Goal: Information Seeking & Learning: Learn about a topic

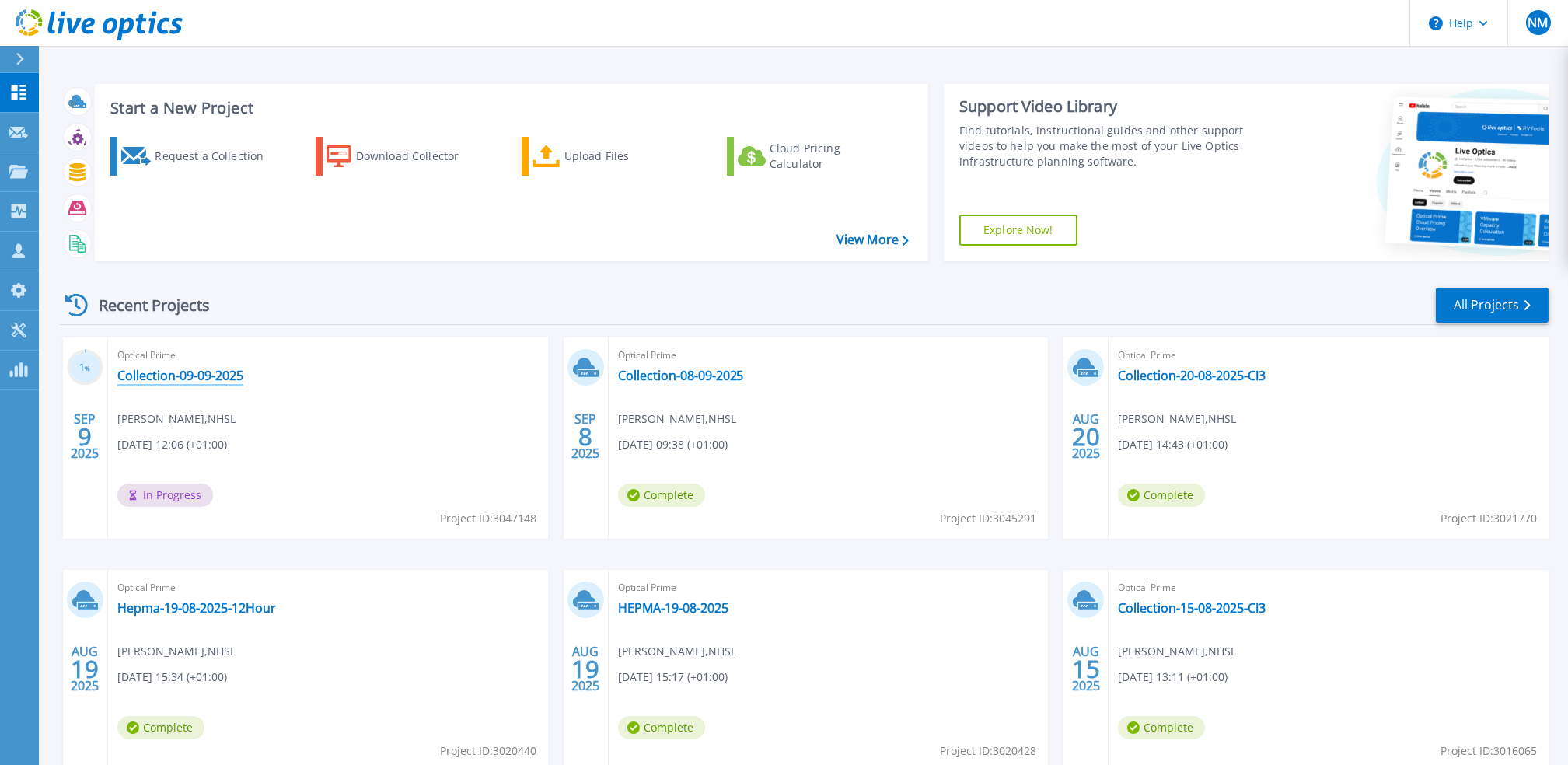
click at [202, 375] on link "Collection-09-09-2025" at bounding box center [181, 375] width 126 height 16
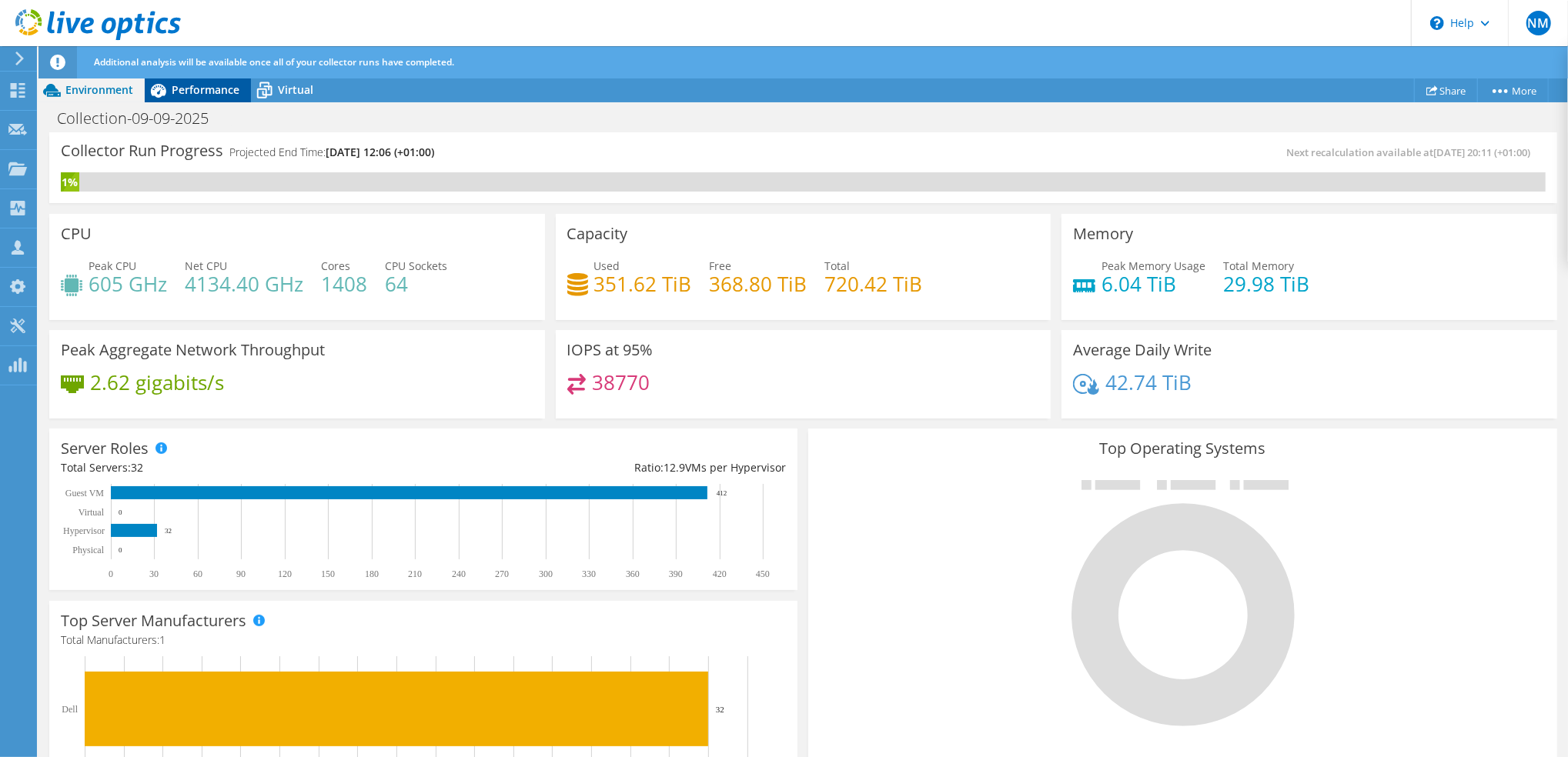
click at [211, 85] on span "Performance" at bounding box center [205, 89] width 68 height 15
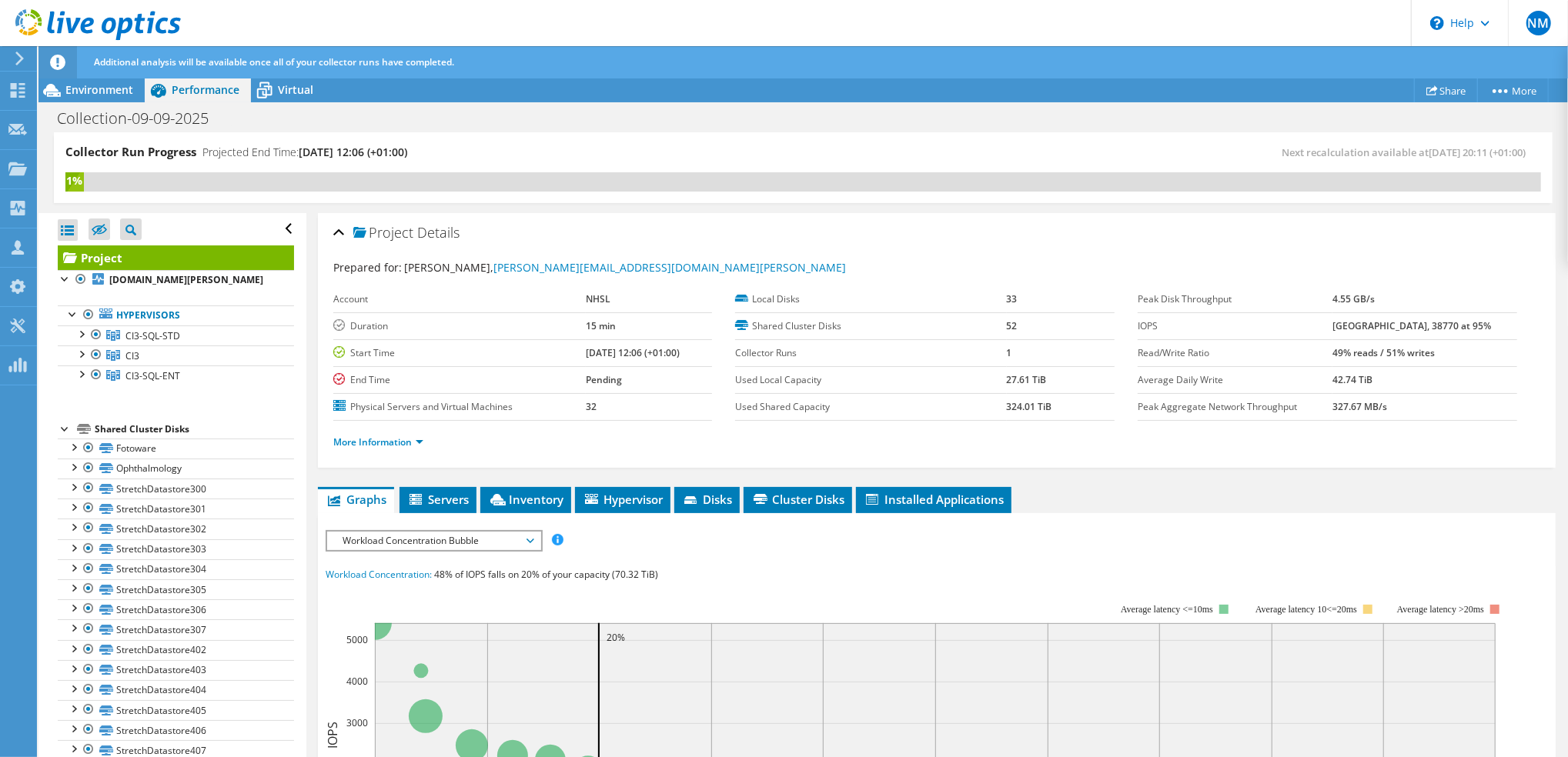
click at [535, 541] on span "Workload Concentration Bubble" at bounding box center [433, 541] width 213 height 19
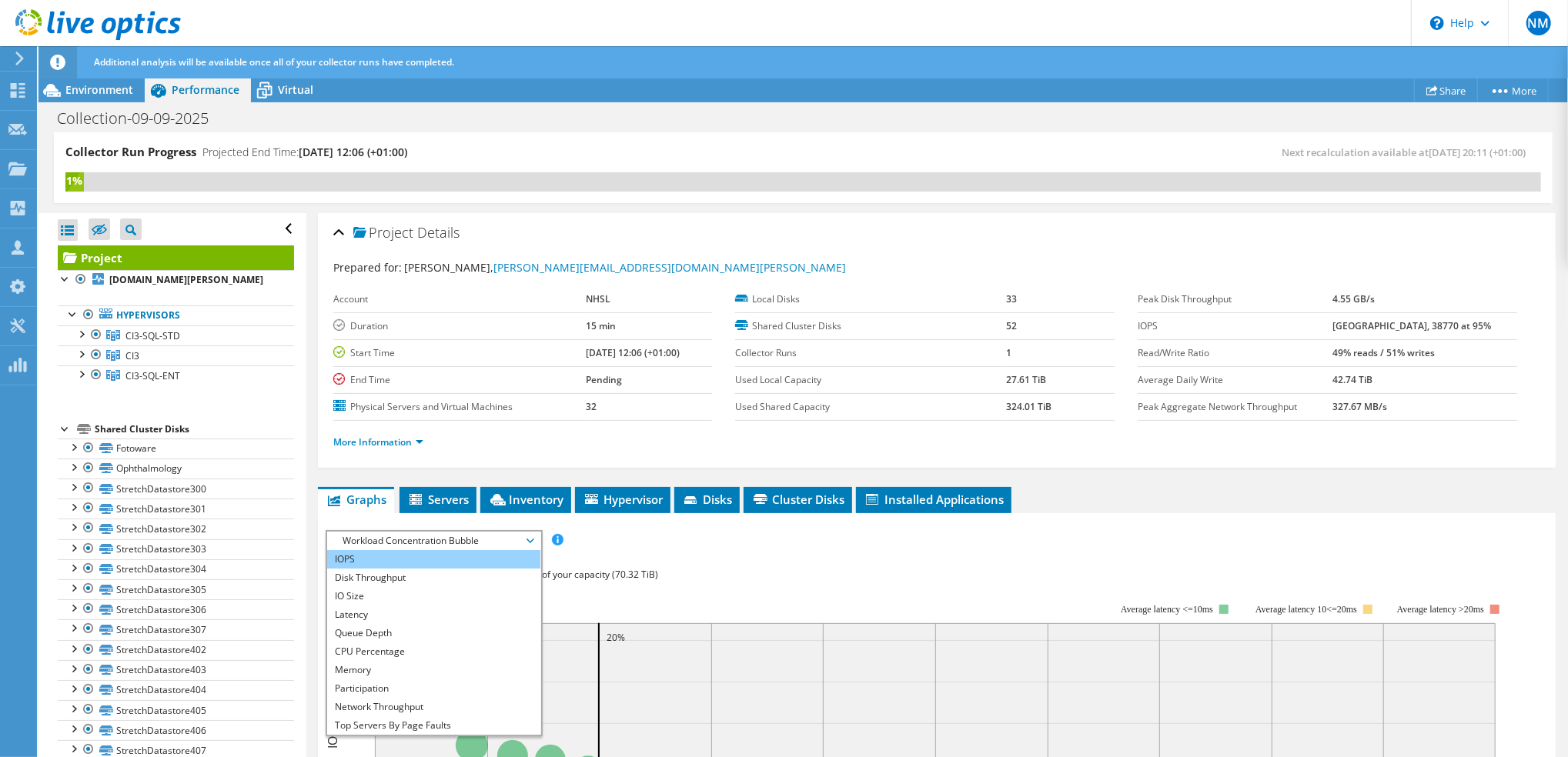
click at [370, 560] on li "IOPS" at bounding box center [433, 560] width 213 height 19
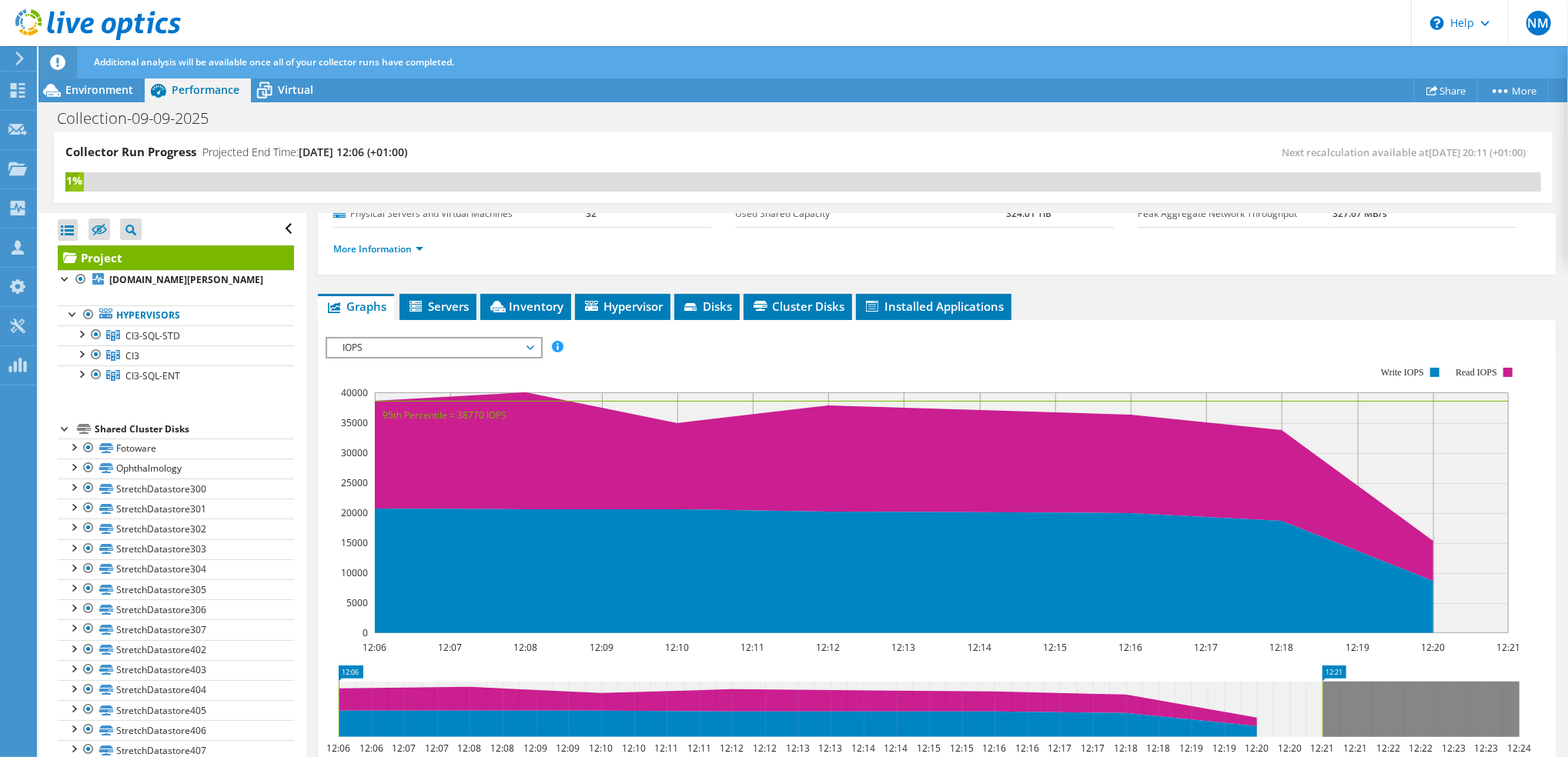
scroll to position [204, 0]
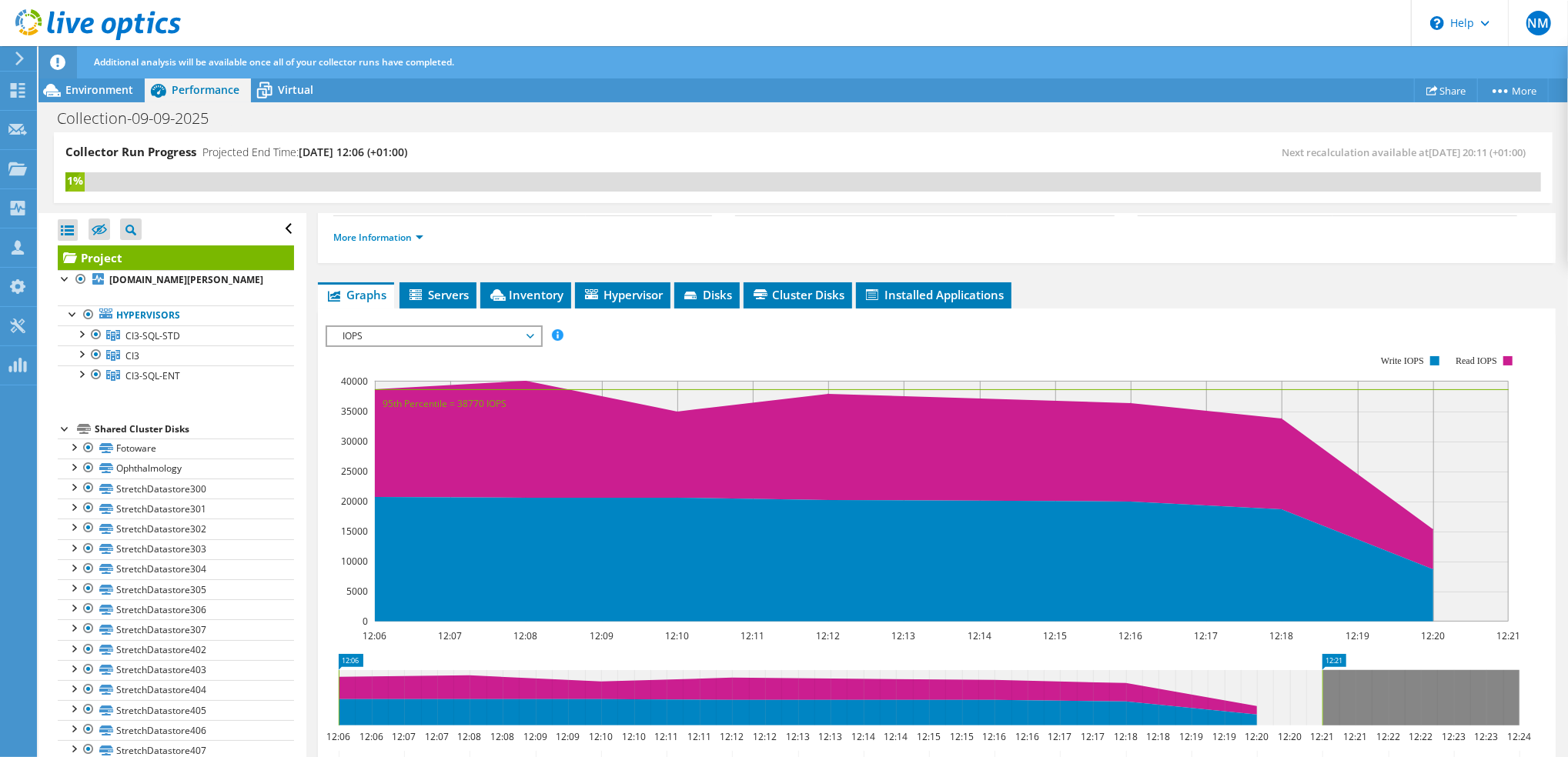
click at [522, 334] on span "IOPS" at bounding box center [433, 336] width 198 height 19
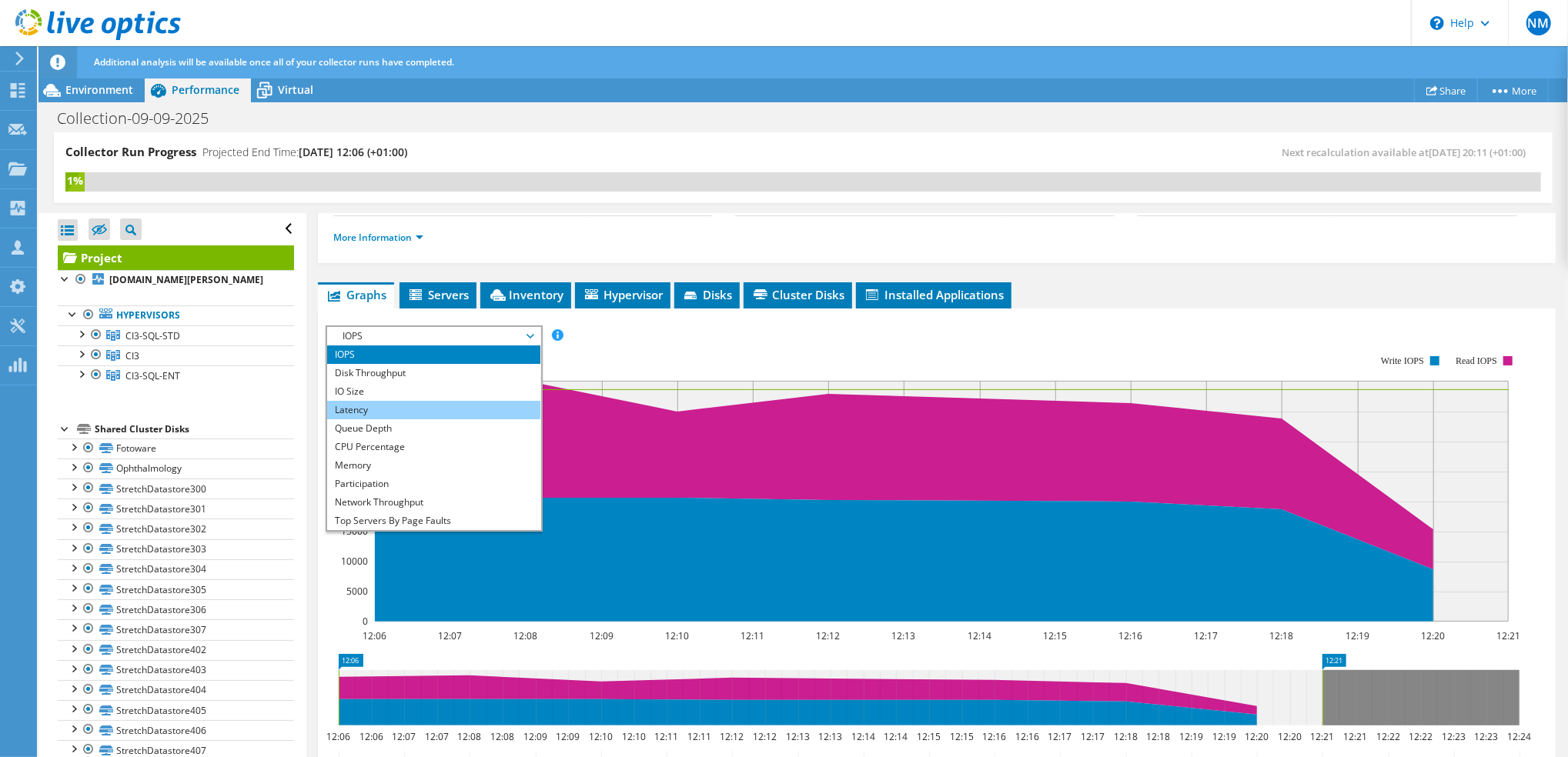
click at [395, 412] on li "Latency" at bounding box center [433, 410] width 213 height 19
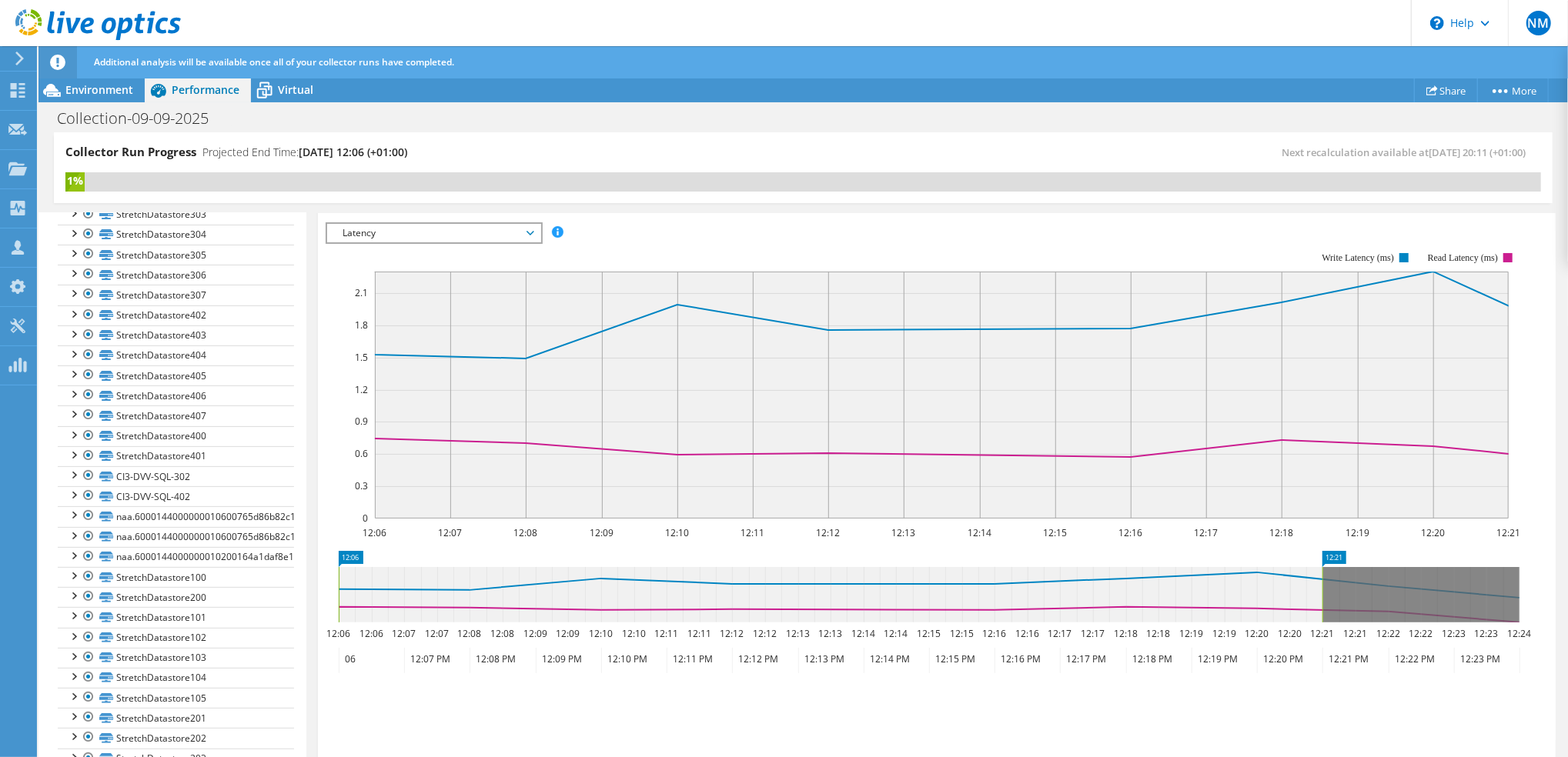
scroll to position [332, 0]
click at [69, 484] on div at bounding box center [73, 476] width 16 height 16
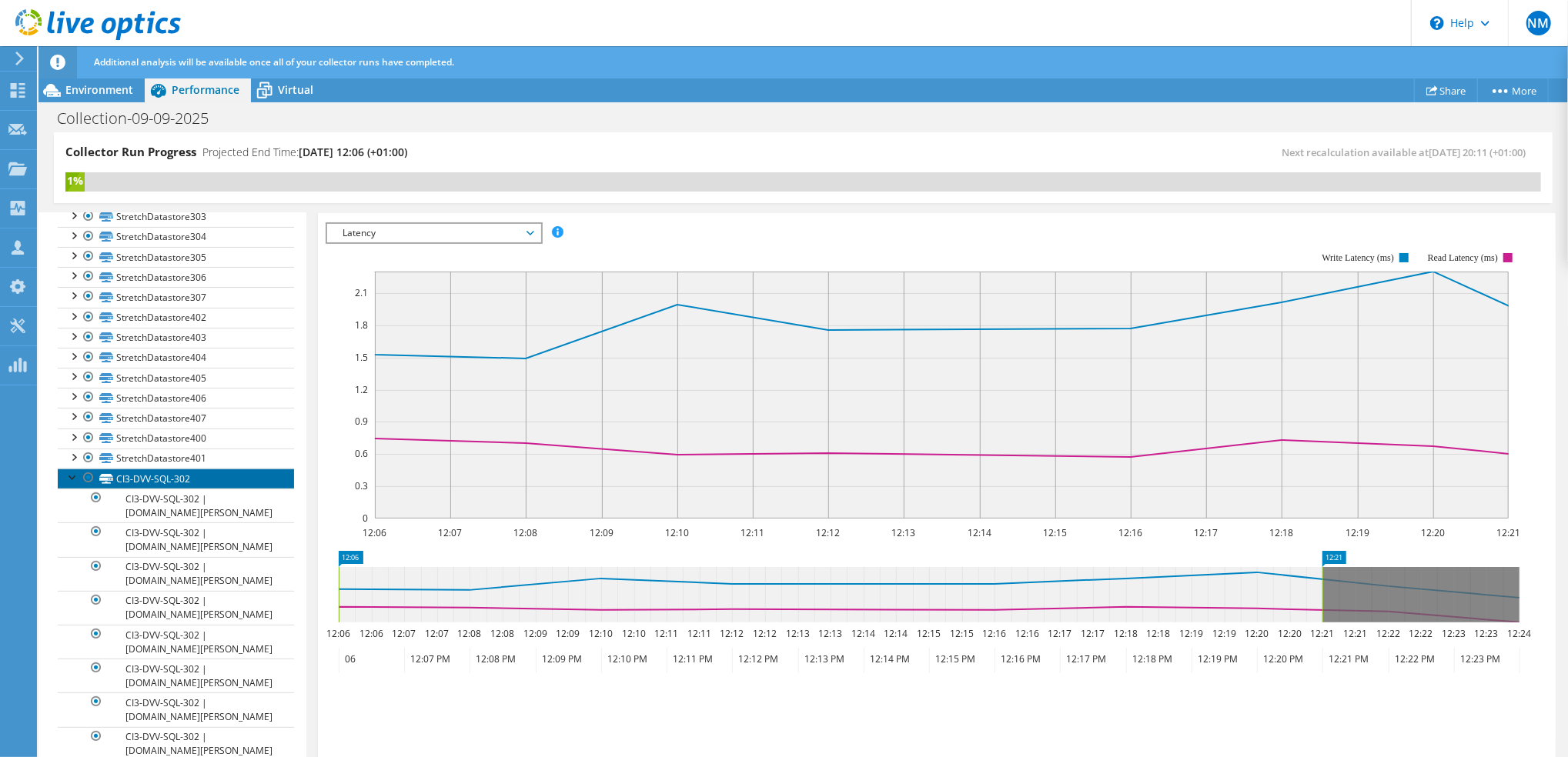
click at [171, 489] on link "CI3-DVV-SQL-302" at bounding box center [176, 478] width 237 height 20
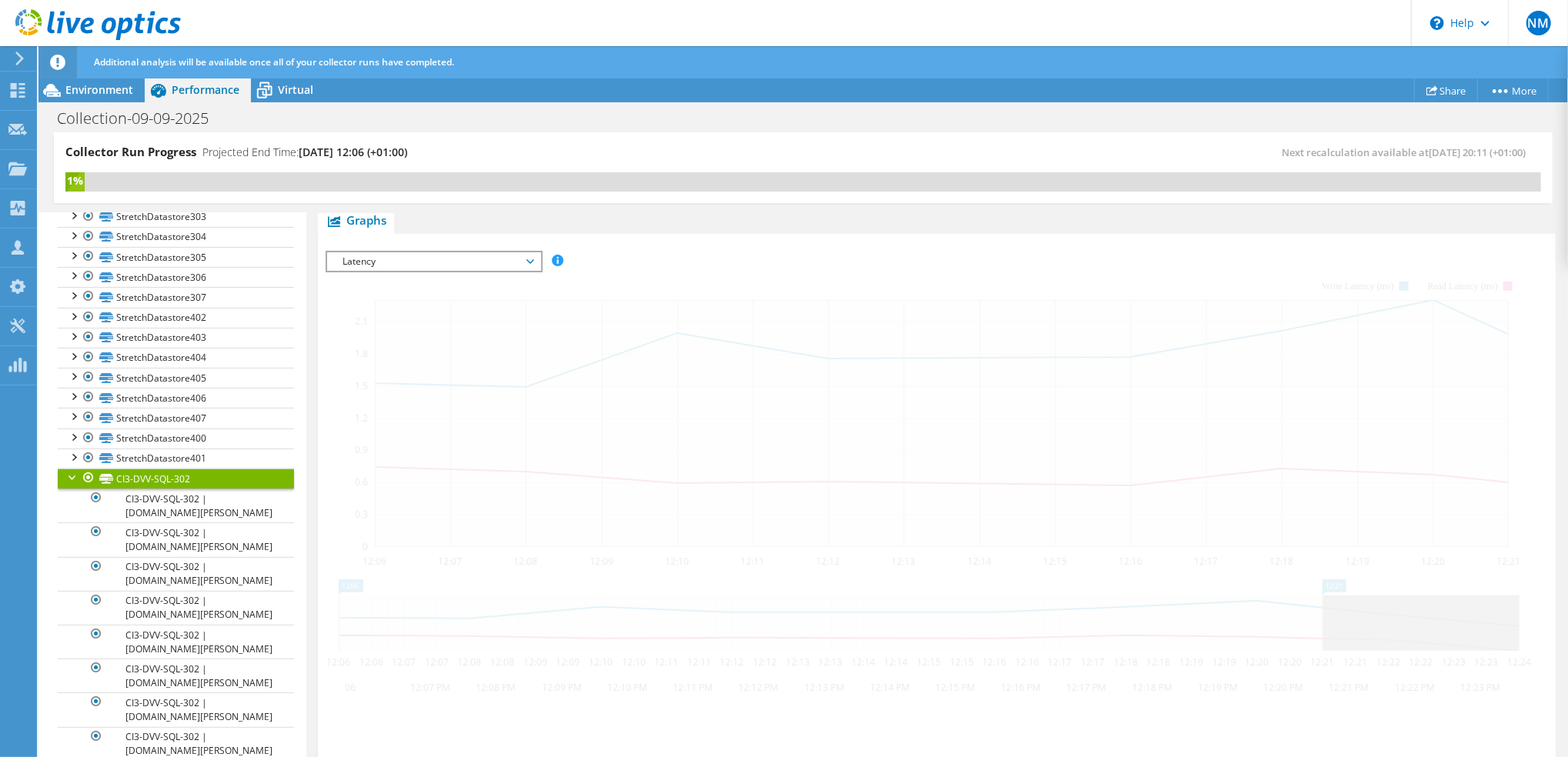
scroll to position [334, 0]
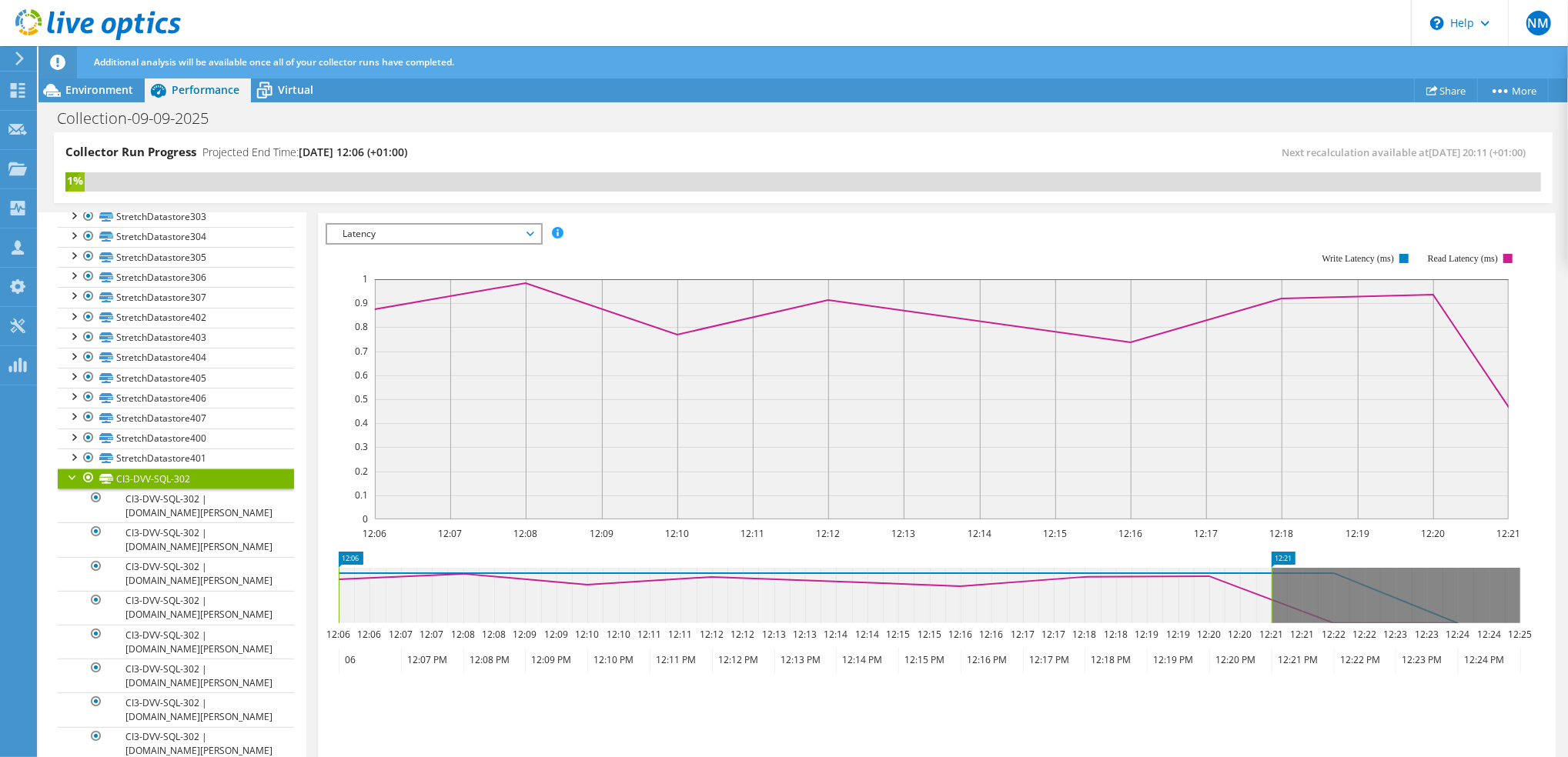
click at [527, 231] on span "Latency" at bounding box center [433, 234] width 198 height 19
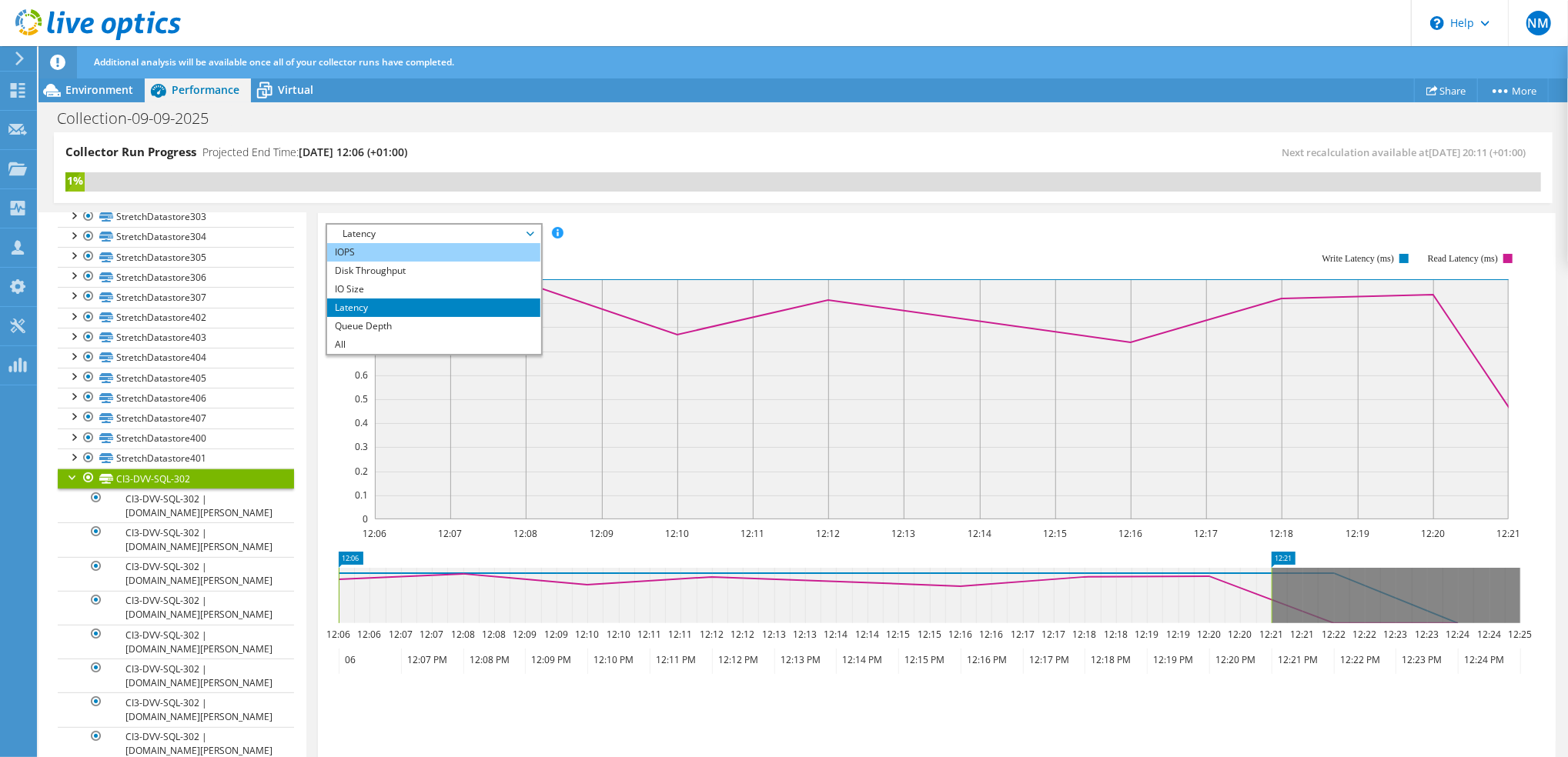
click at [459, 250] on li "IOPS" at bounding box center [433, 253] width 213 height 19
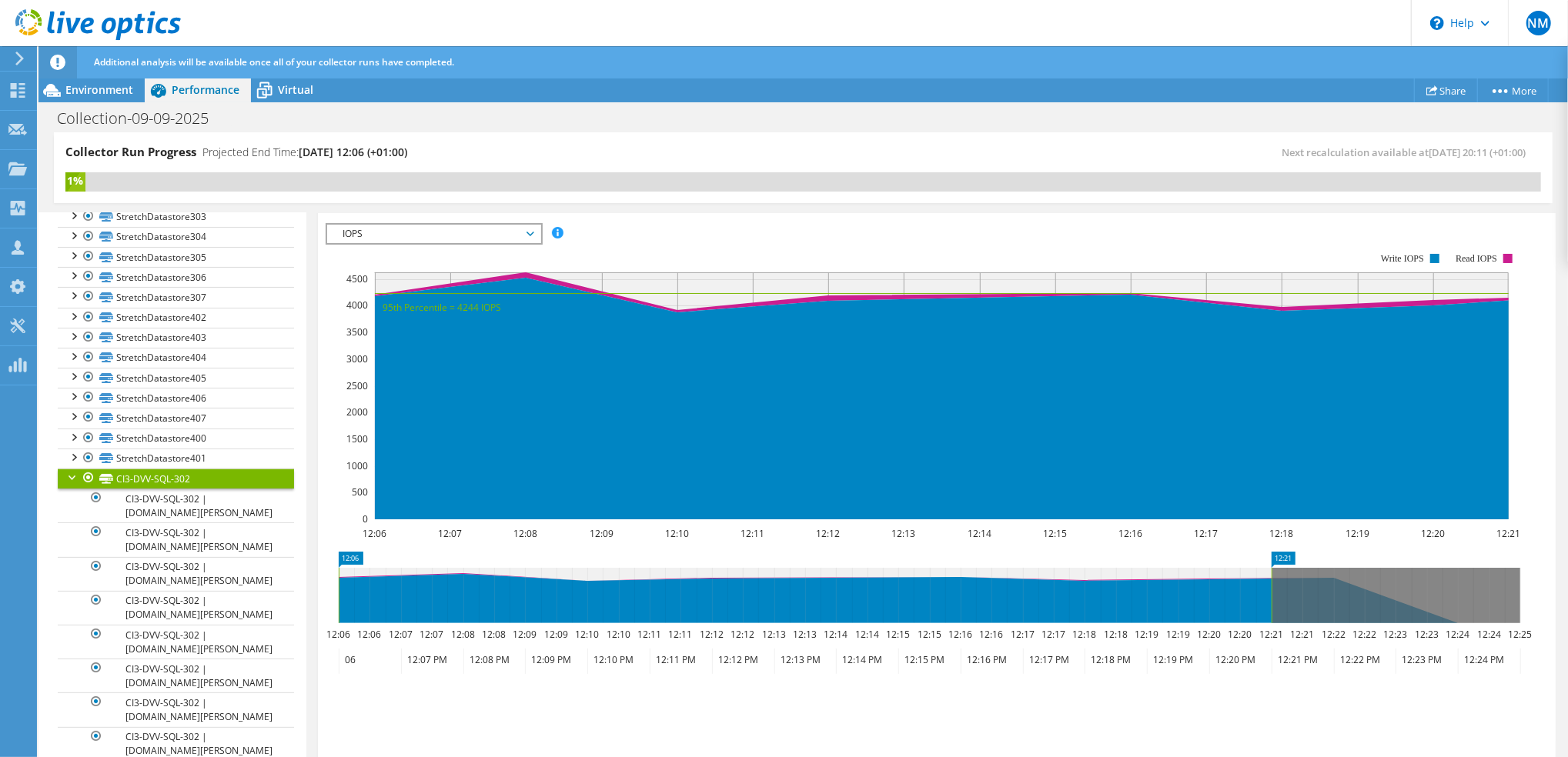
click at [529, 229] on span "IOPS" at bounding box center [433, 234] width 198 height 19
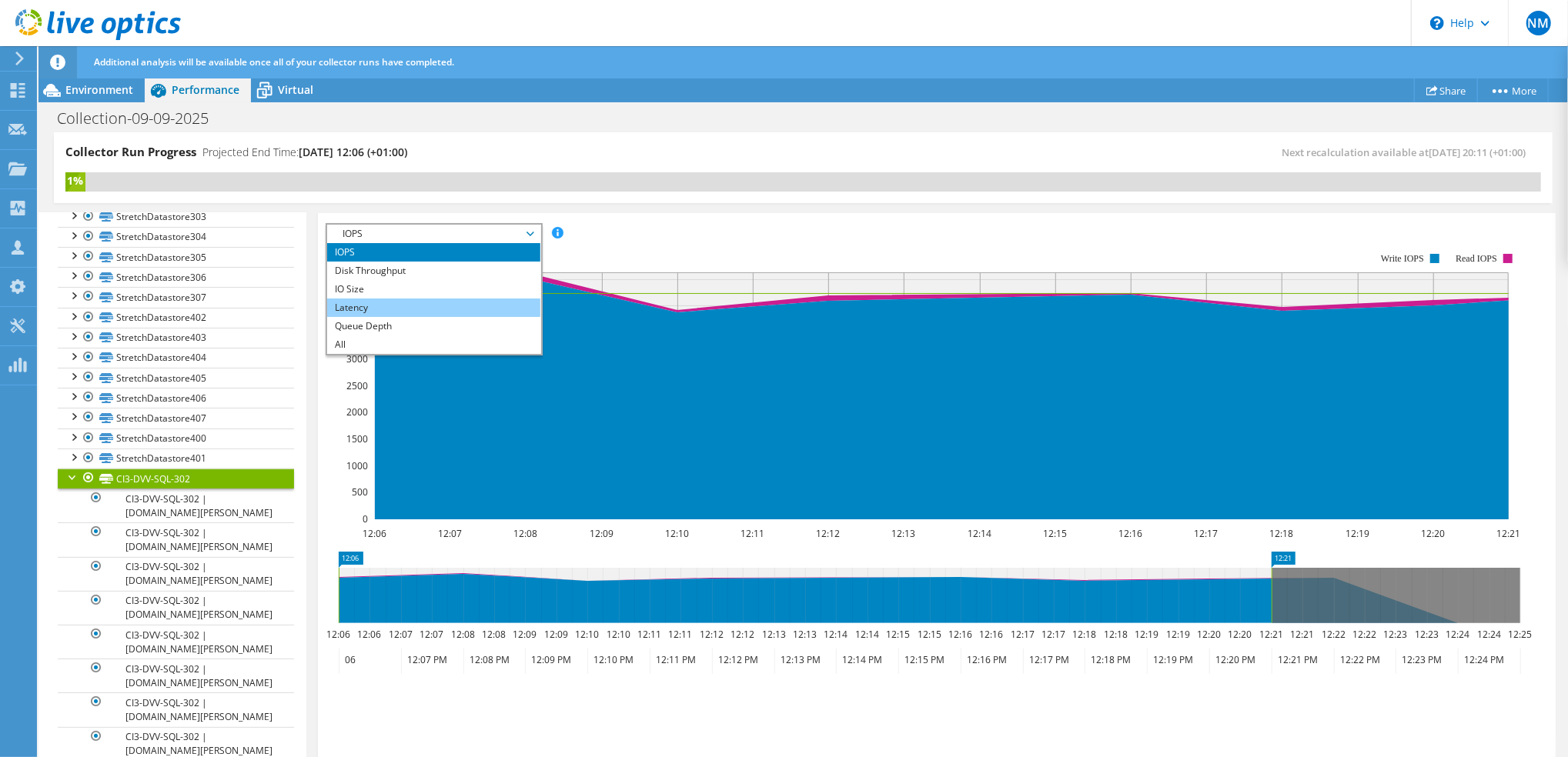
click at [472, 303] on li "Latency" at bounding box center [433, 308] width 213 height 19
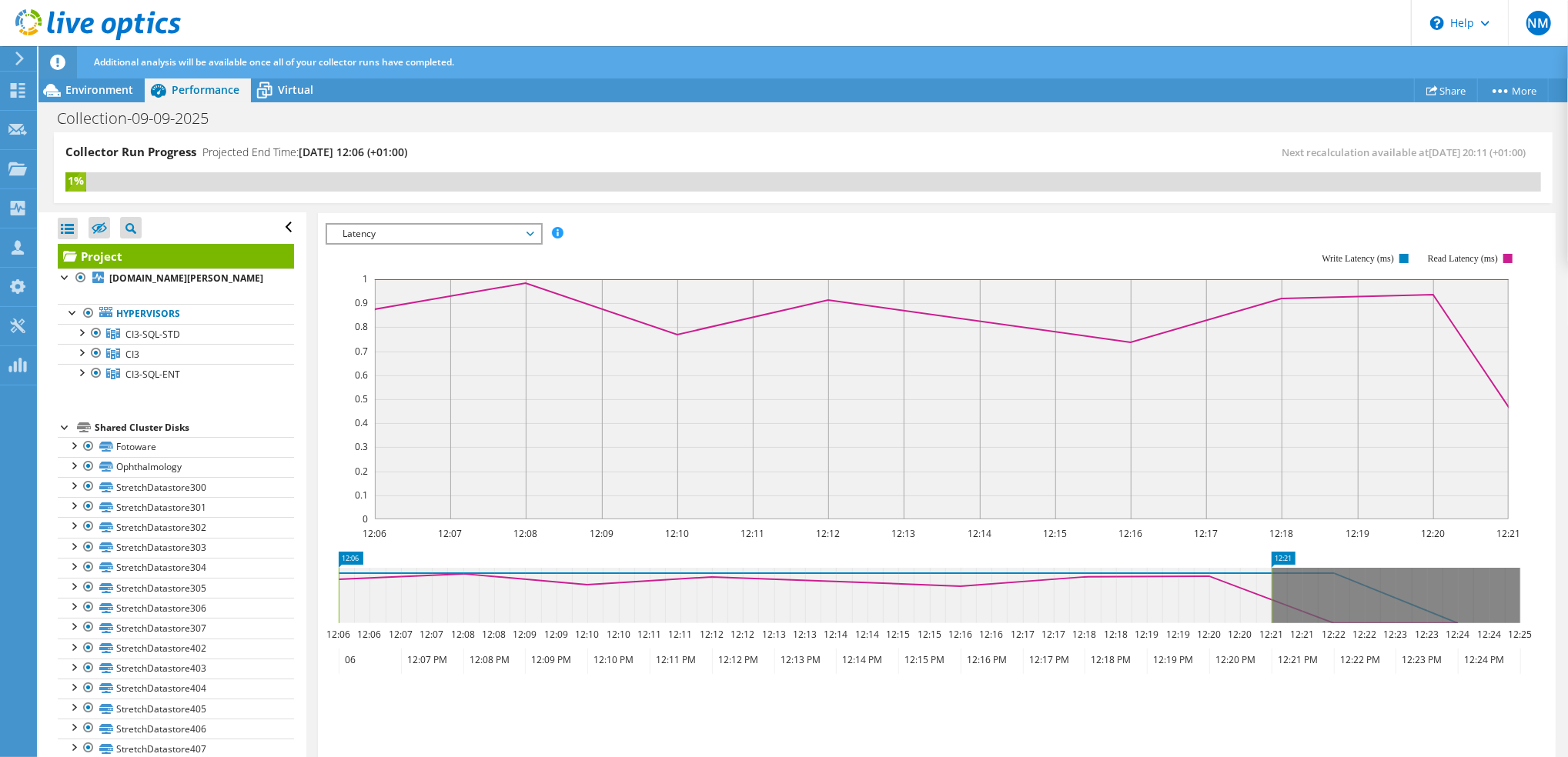
scroll to position [0, 0]
click at [526, 229] on span "Latency" at bounding box center [433, 234] width 198 height 19
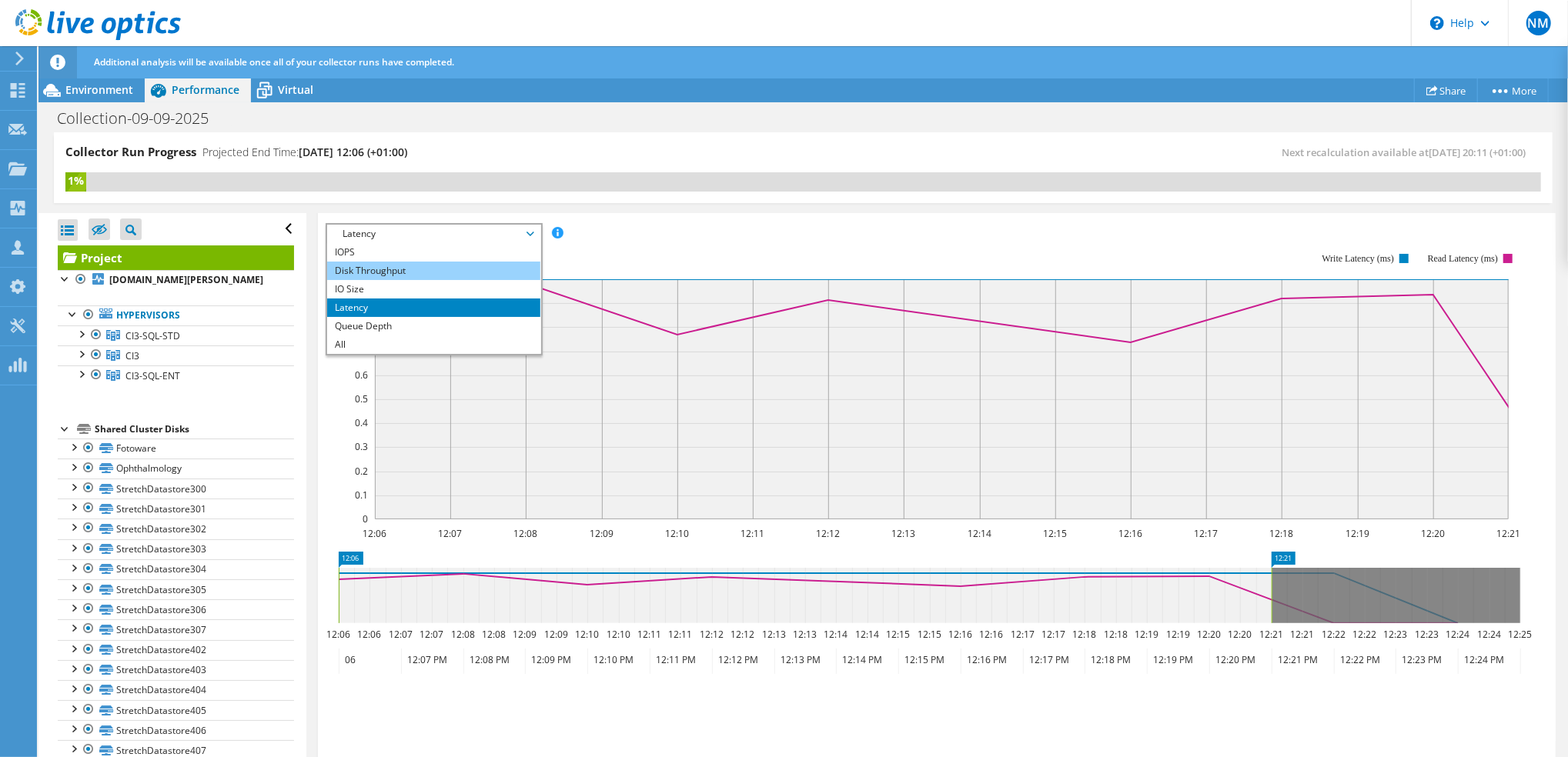
click at [416, 272] on li "Disk Throughput" at bounding box center [433, 271] width 213 height 19
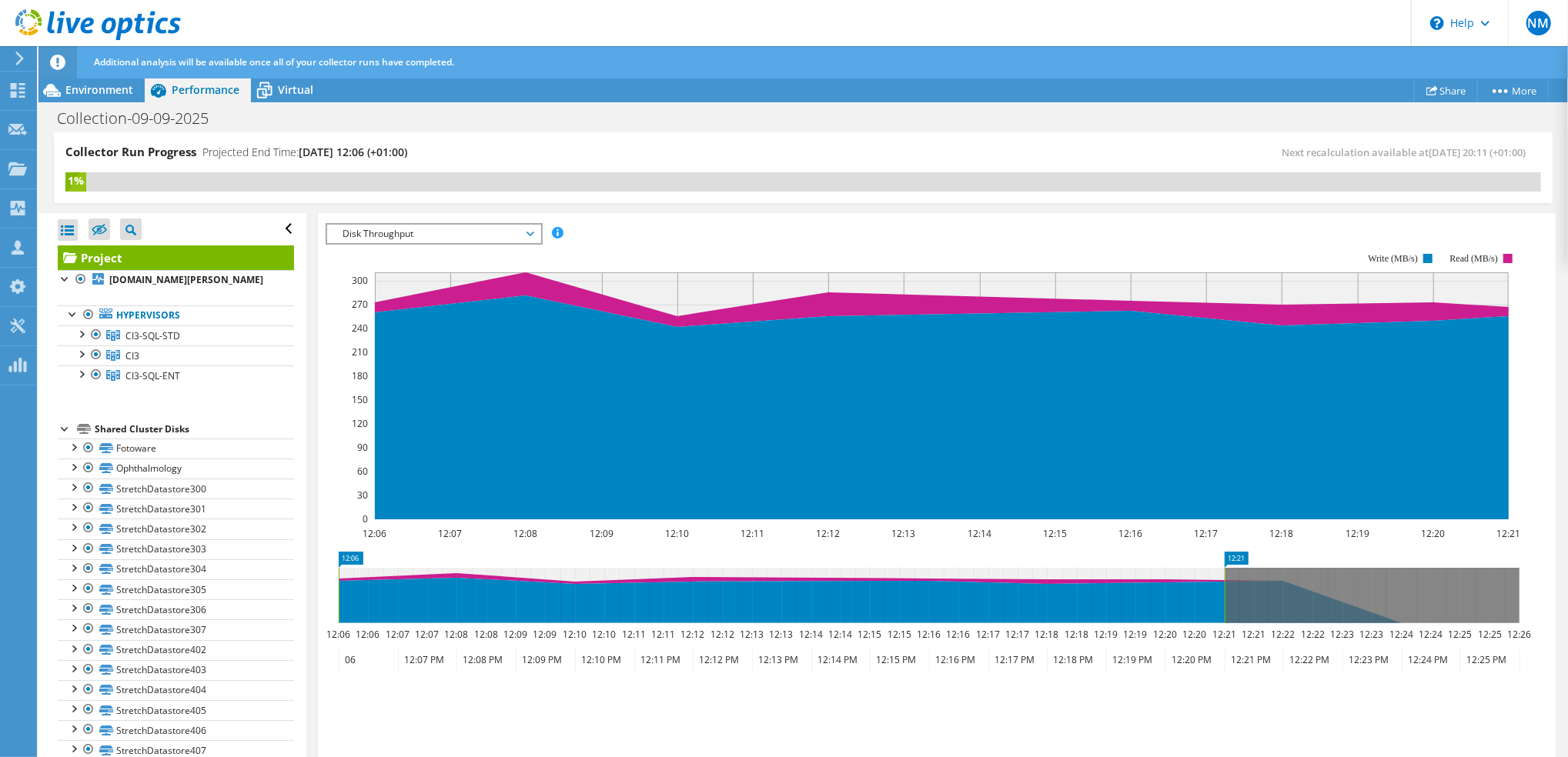
click at [524, 229] on span "Disk Throughput" at bounding box center [433, 234] width 198 height 19
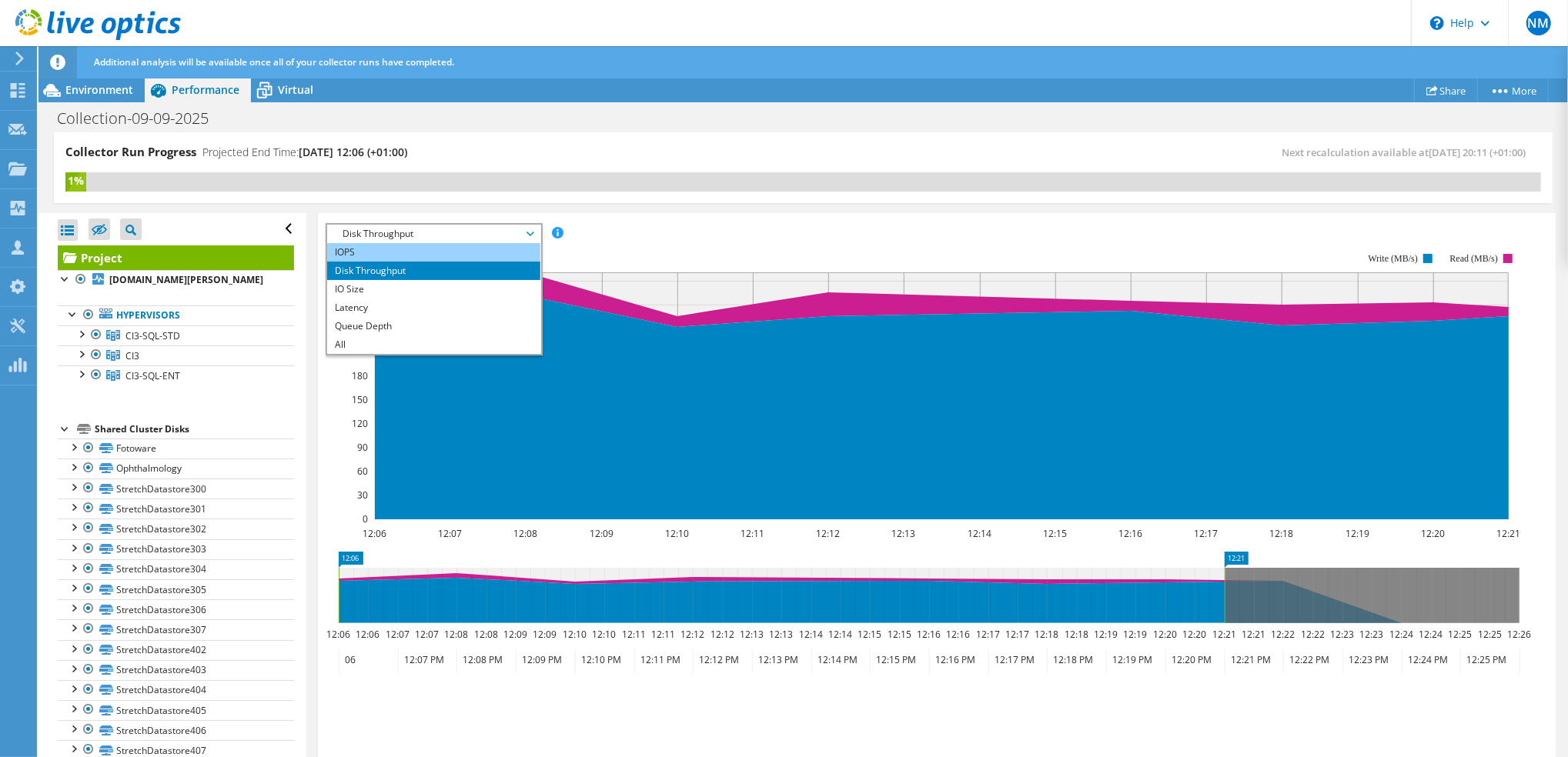
click at [420, 247] on li "IOPS" at bounding box center [433, 253] width 213 height 19
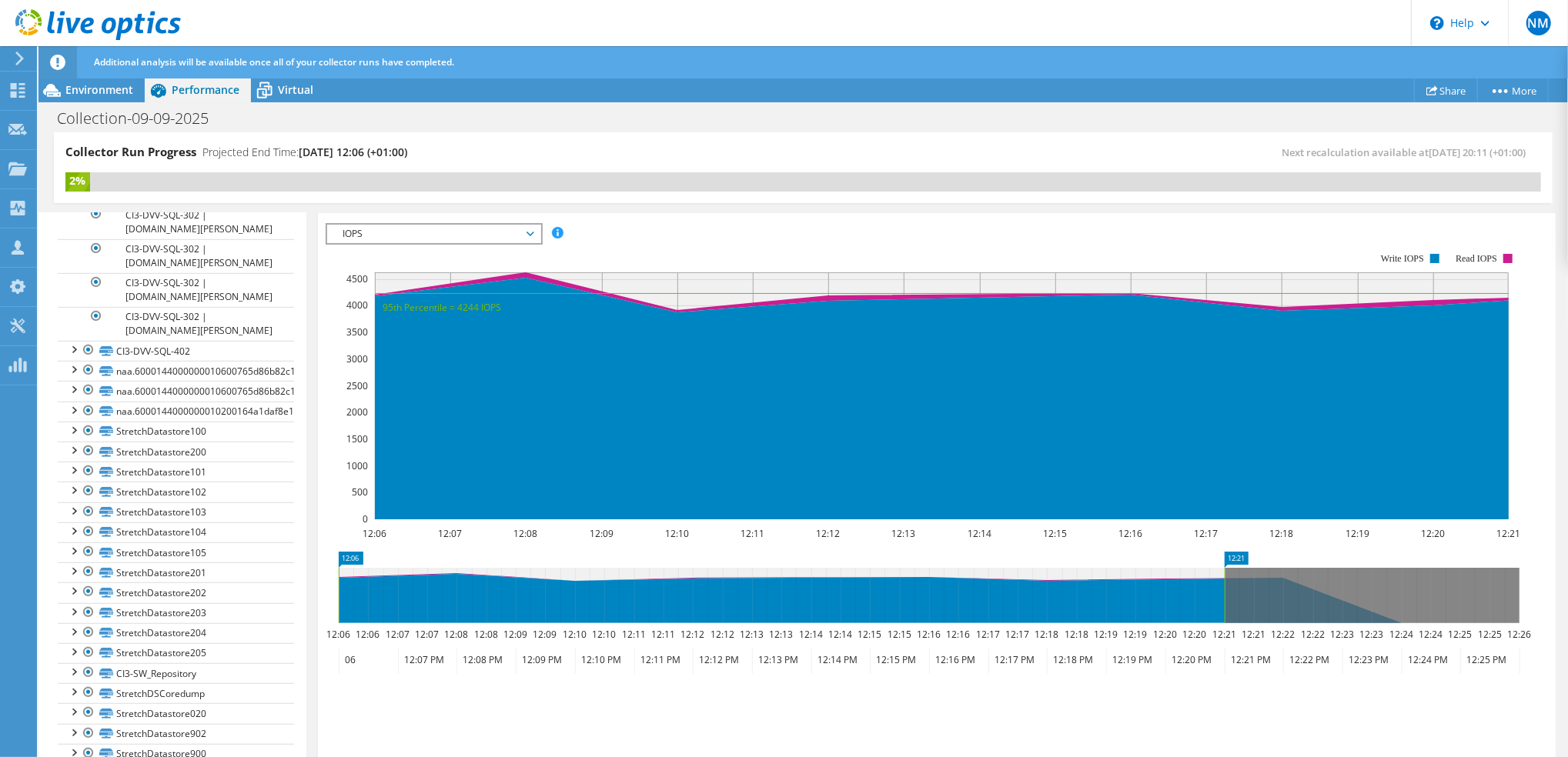
scroll to position [27, 0]
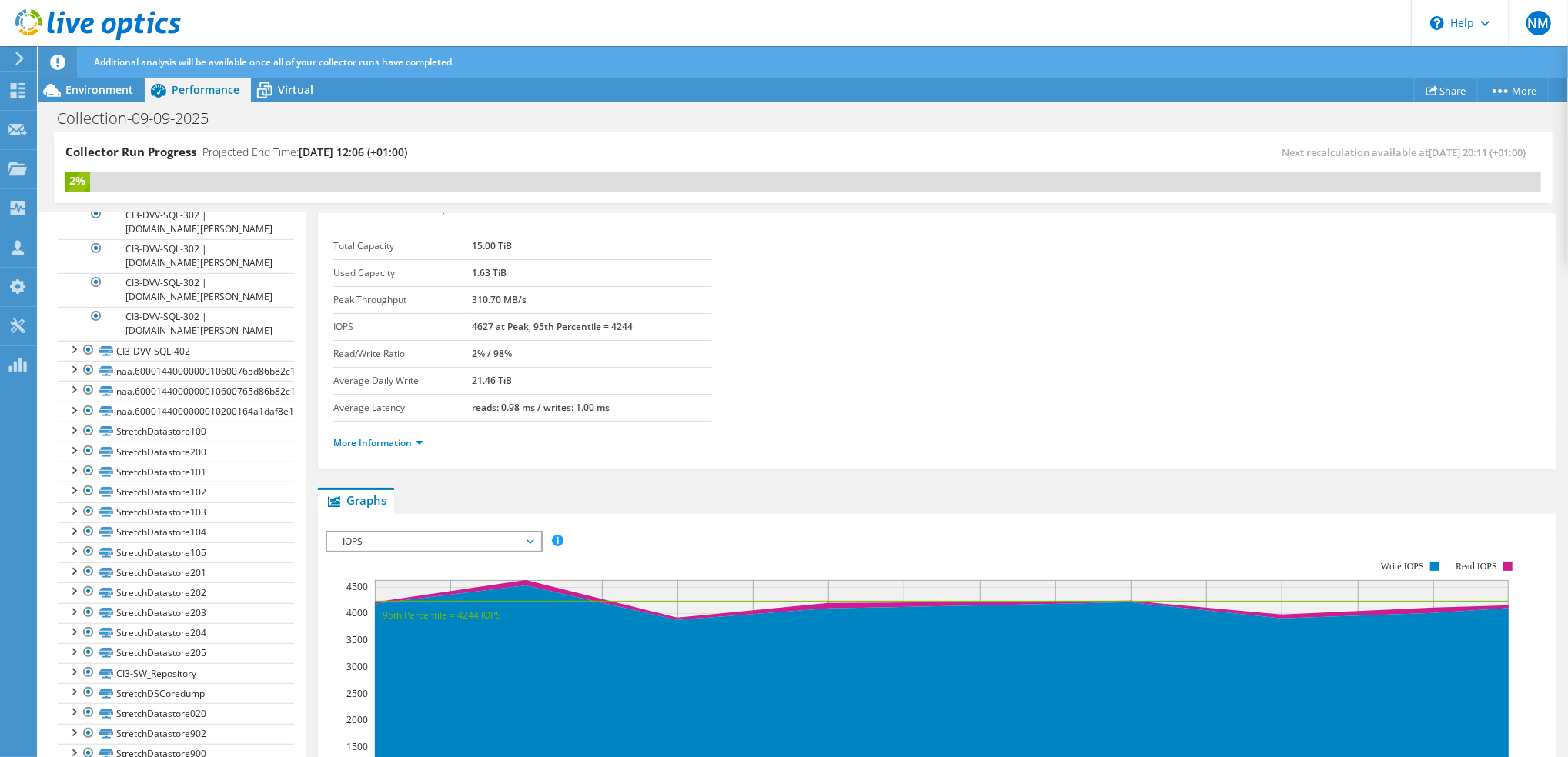
click at [527, 540] on span "IOPS" at bounding box center [433, 542] width 198 height 19
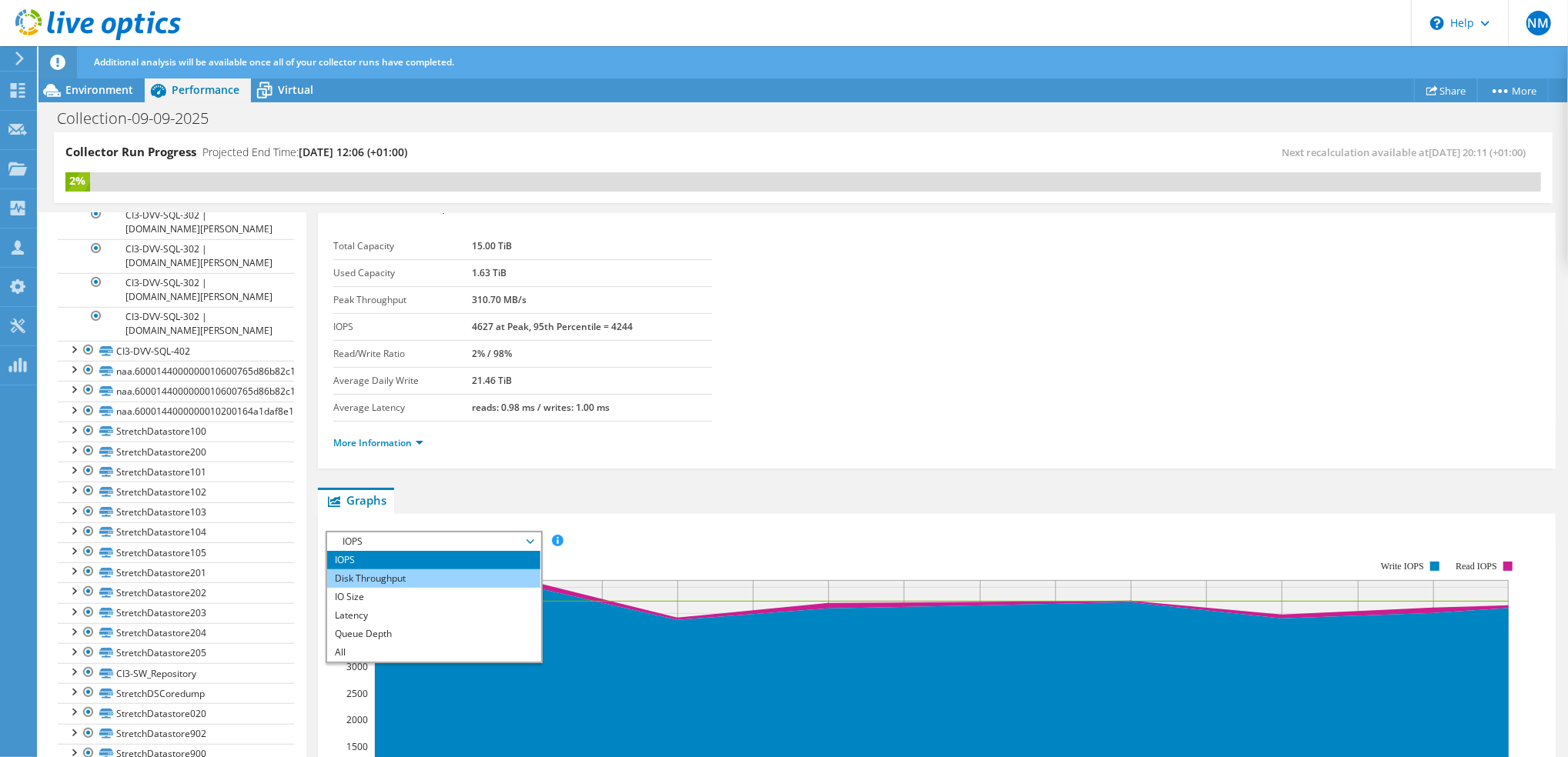
click at [380, 578] on li "Disk Throughput" at bounding box center [433, 579] width 213 height 19
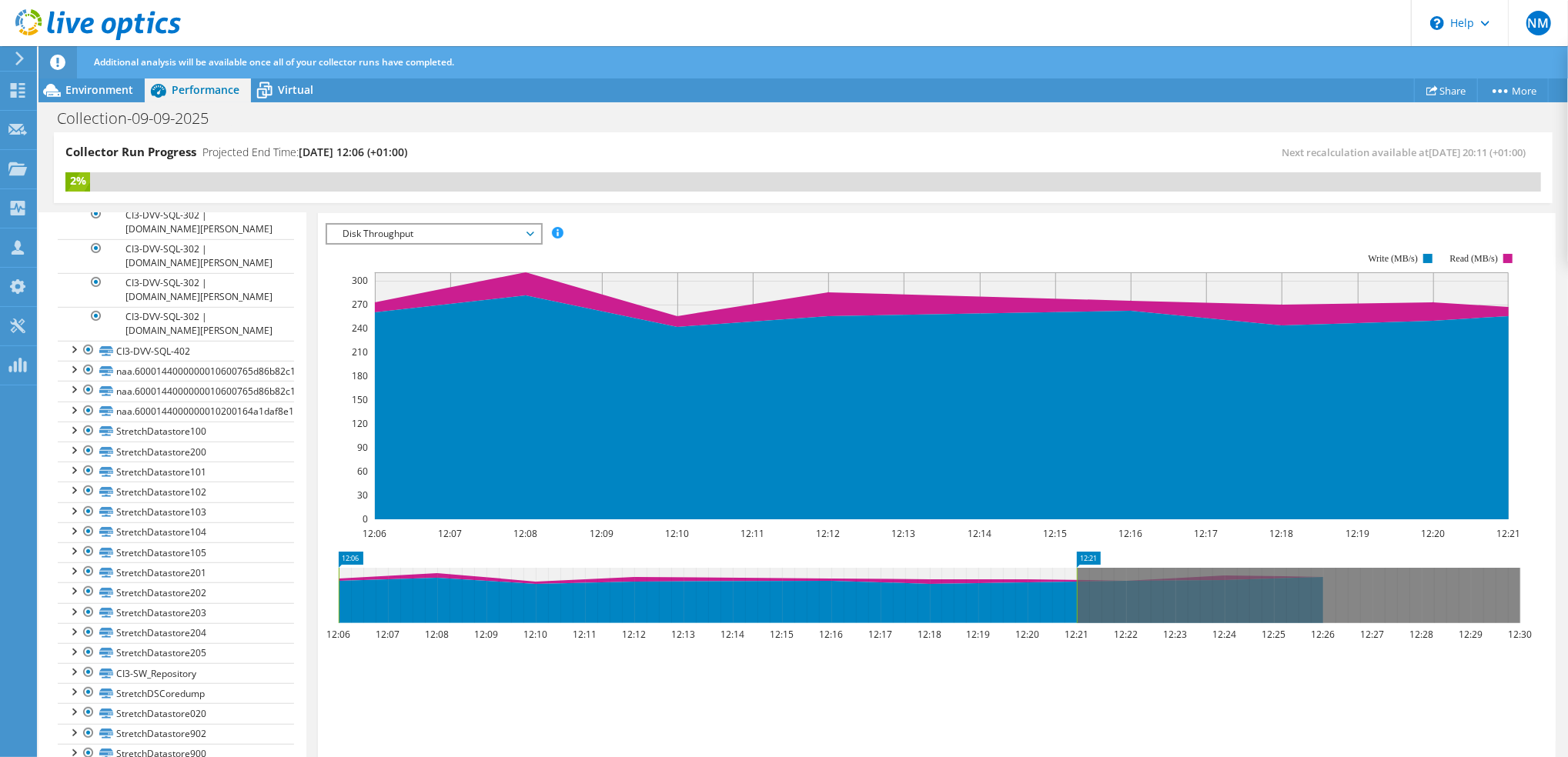
scroll to position [231, 0]
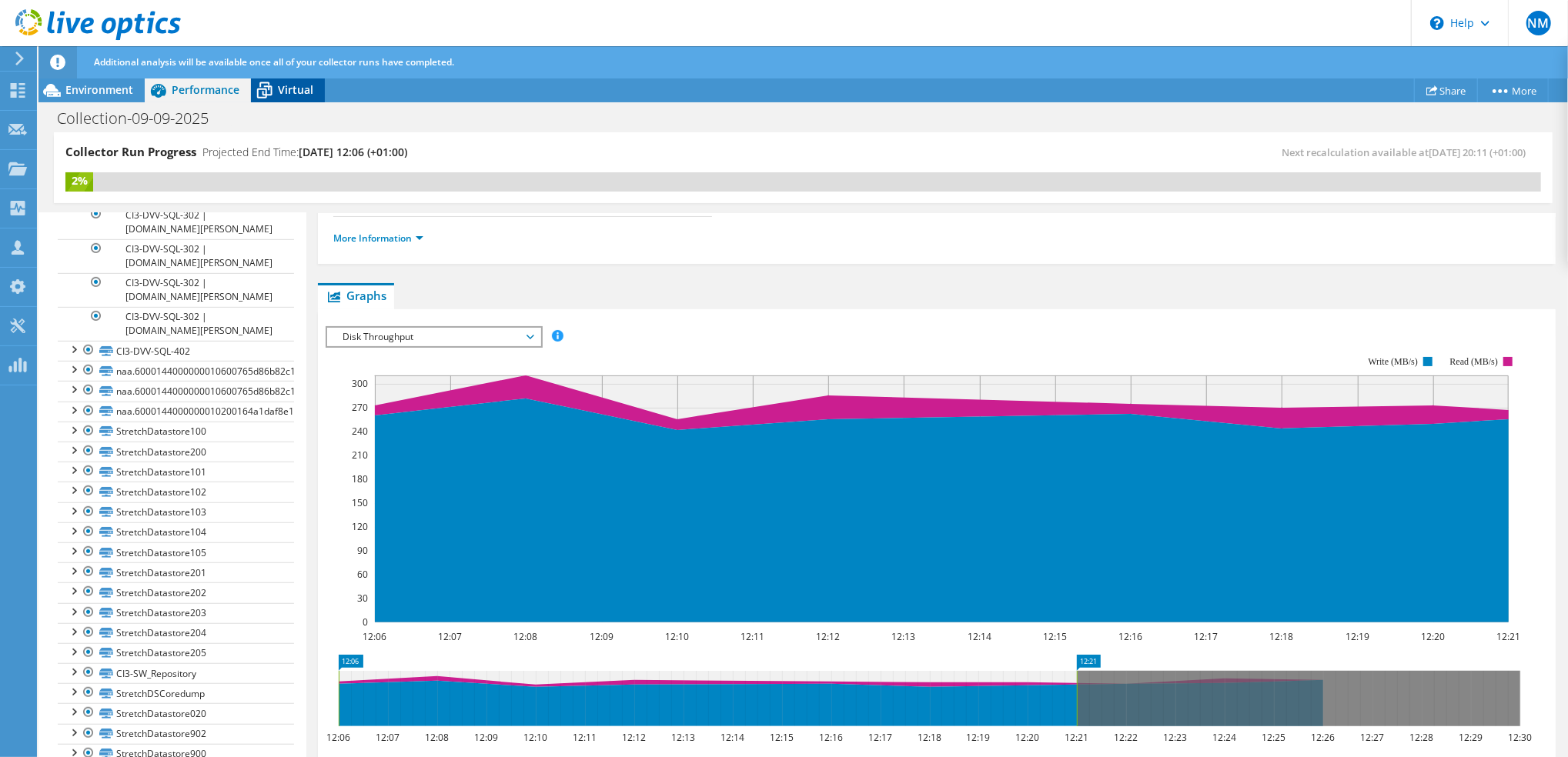
click at [282, 85] on span "Virtual" at bounding box center [295, 89] width 35 height 15
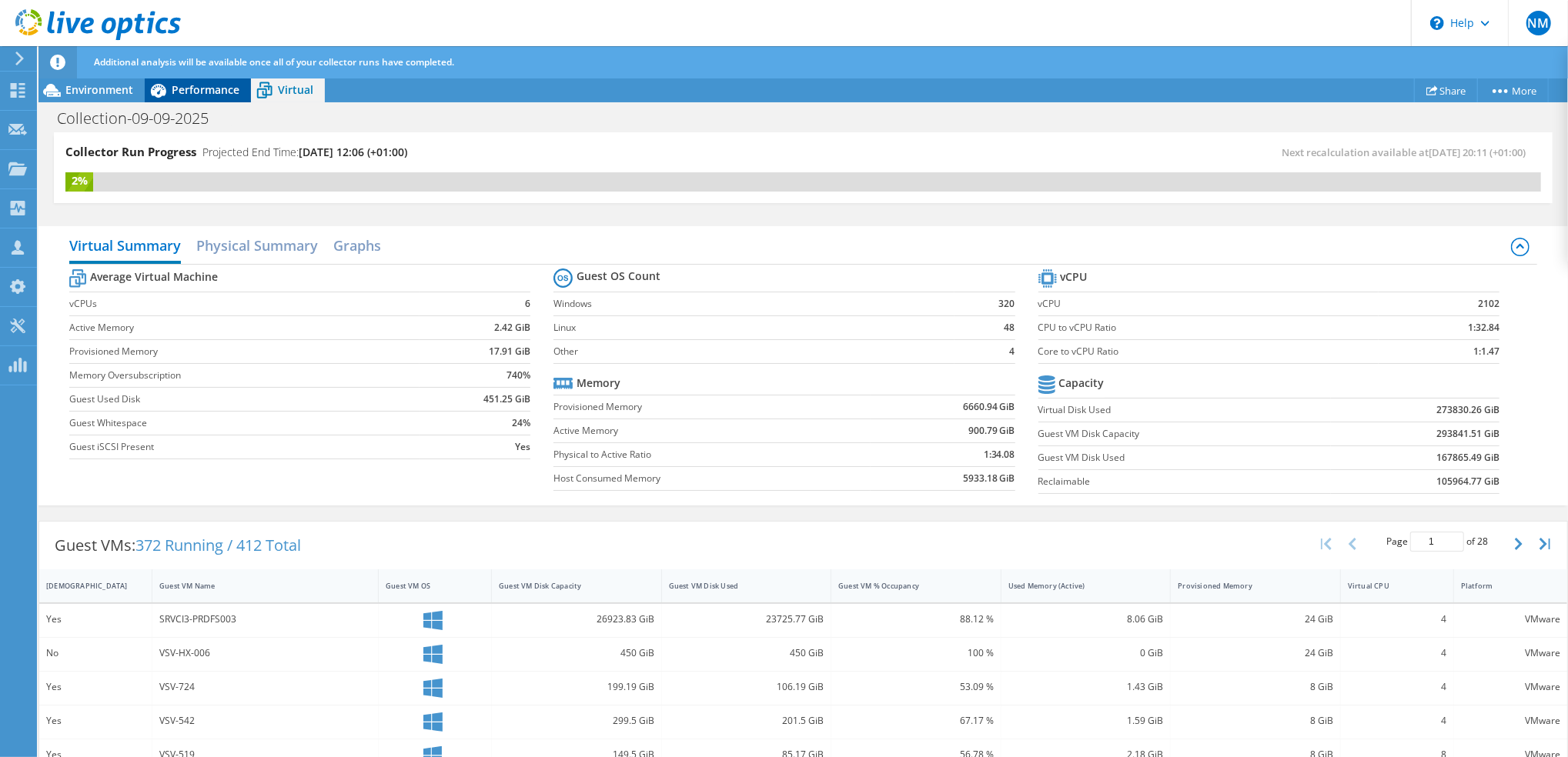
click at [194, 92] on span "Performance" at bounding box center [205, 89] width 68 height 15
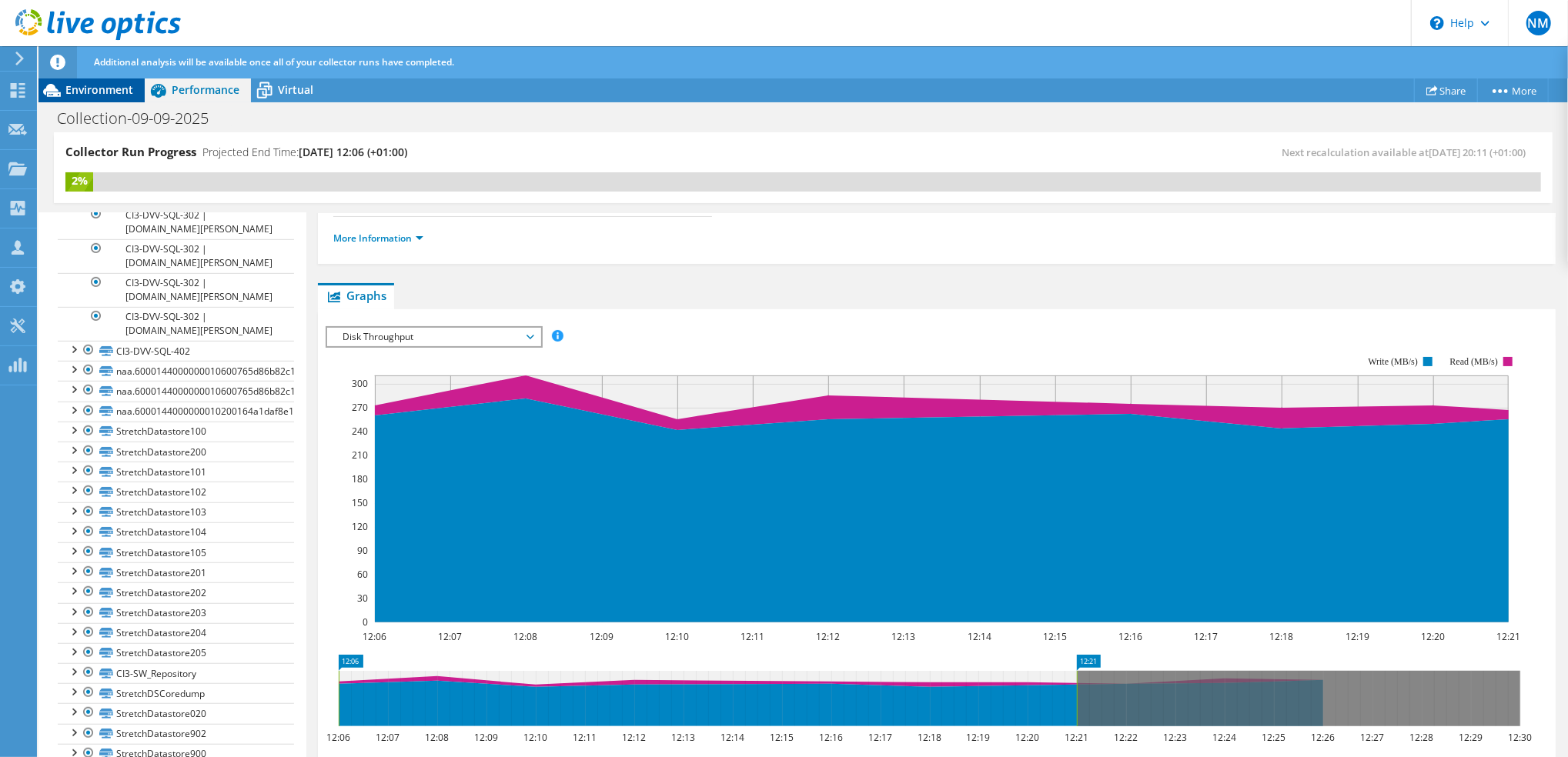
click at [99, 91] on span "Environment" at bounding box center [99, 89] width 68 height 15
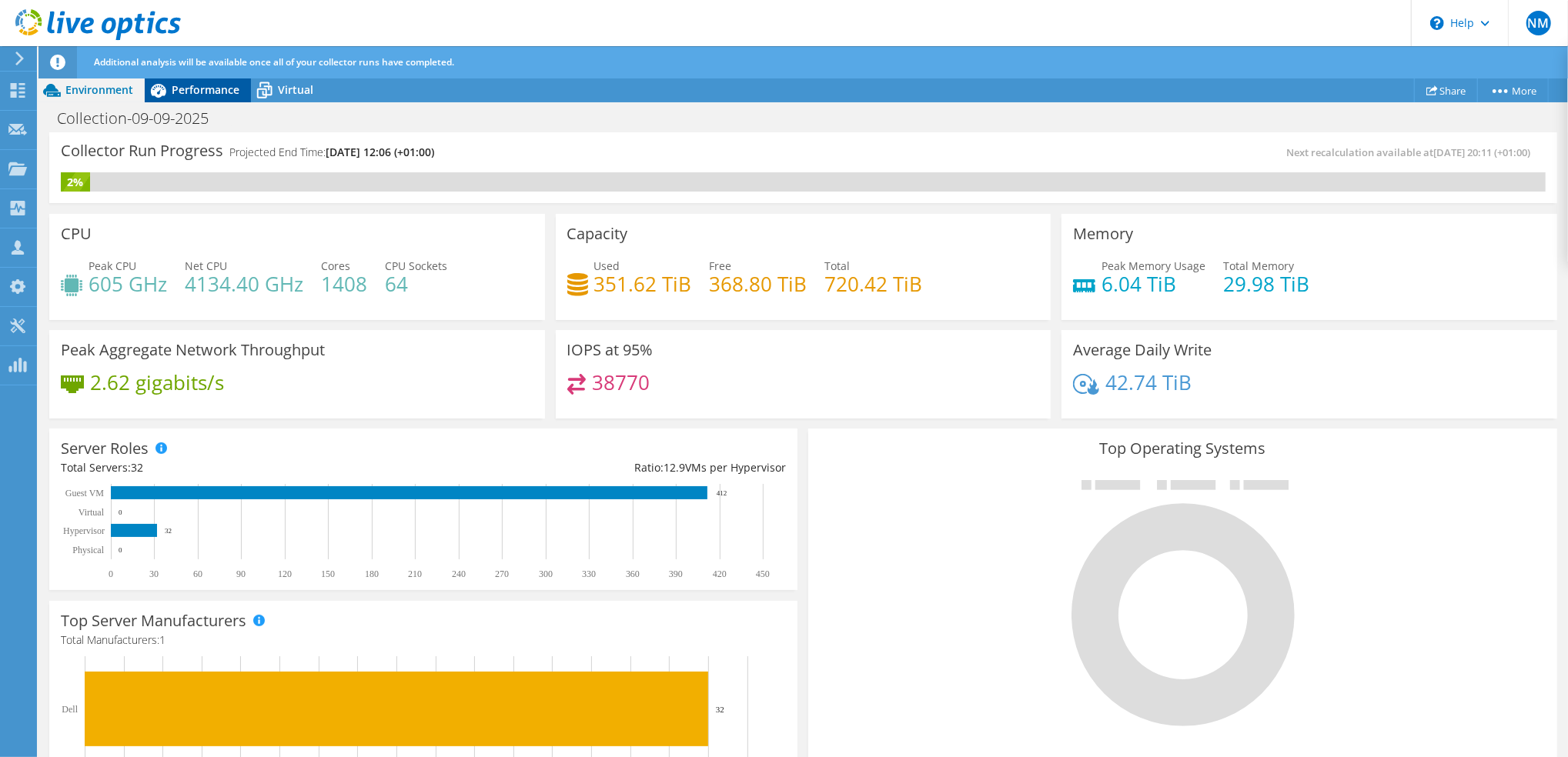
click at [190, 84] on span "Performance" at bounding box center [205, 89] width 68 height 15
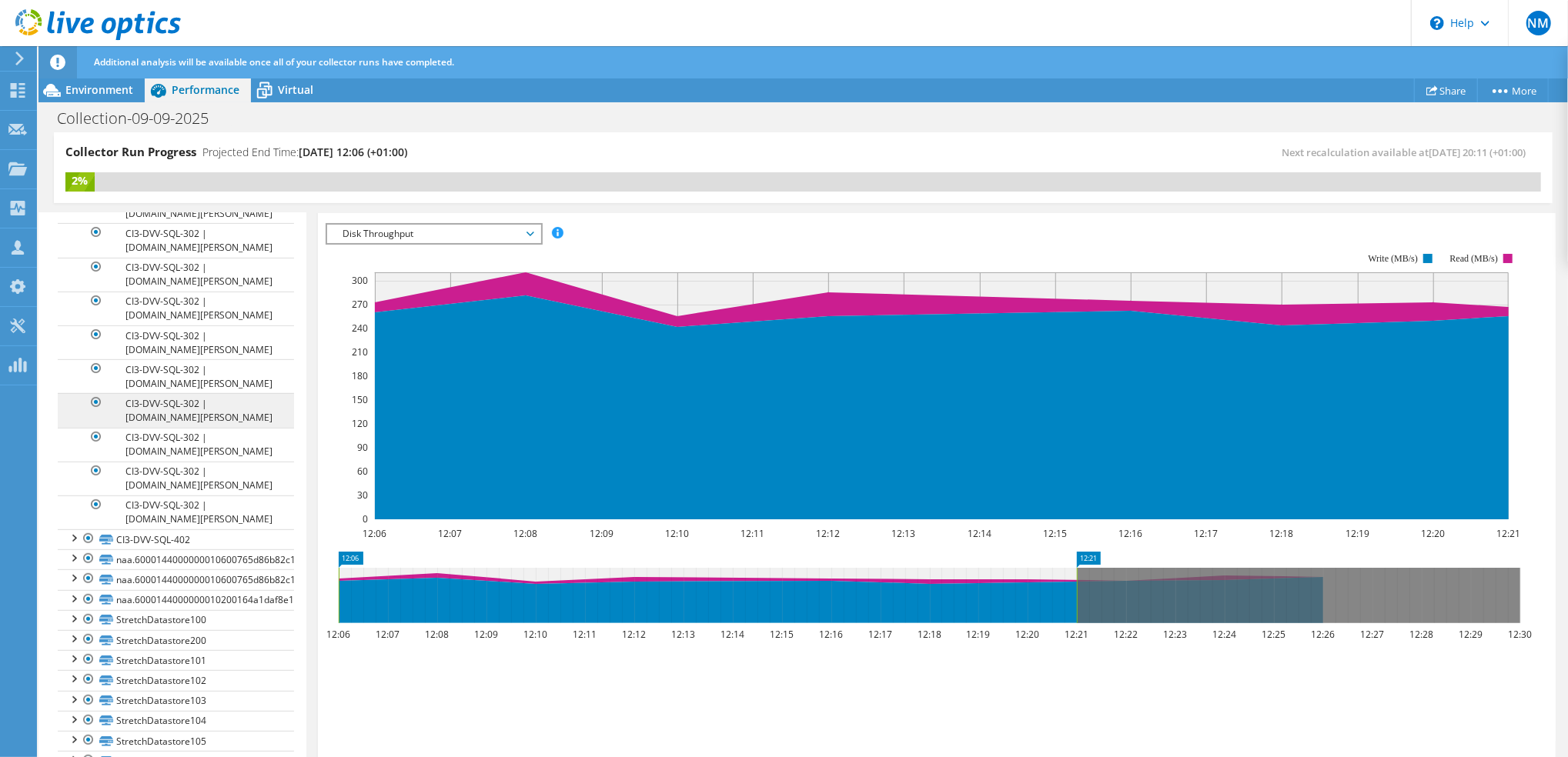
scroll to position [410, 0]
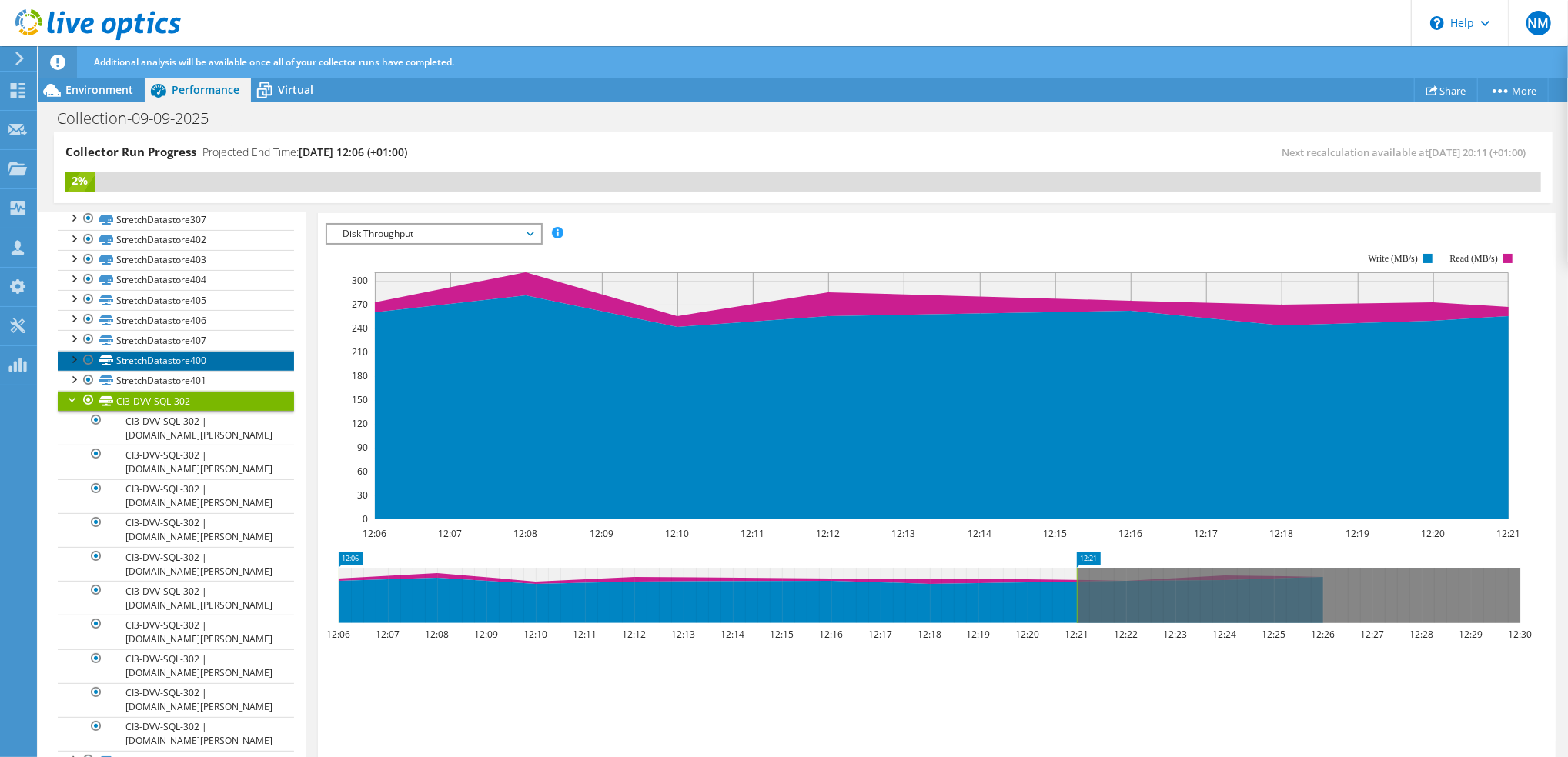
click at [184, 371] on link "StretchDatastore400" at bounding box center [176, 361] width 237 height 20
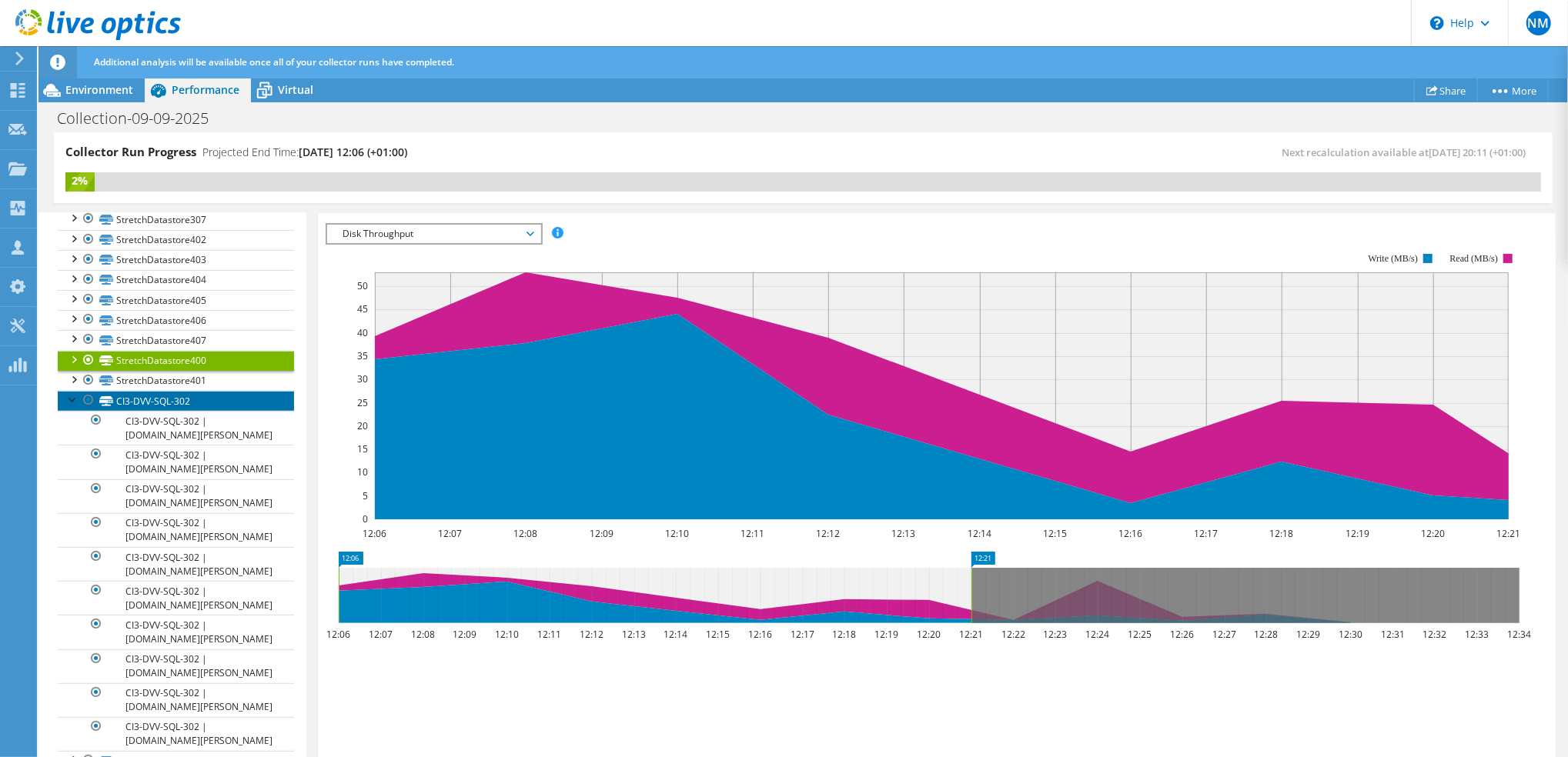
click at [161, 410] on link "CI3-DVV-SQL-302" at bounding box center [176, 401] width 237 height 20
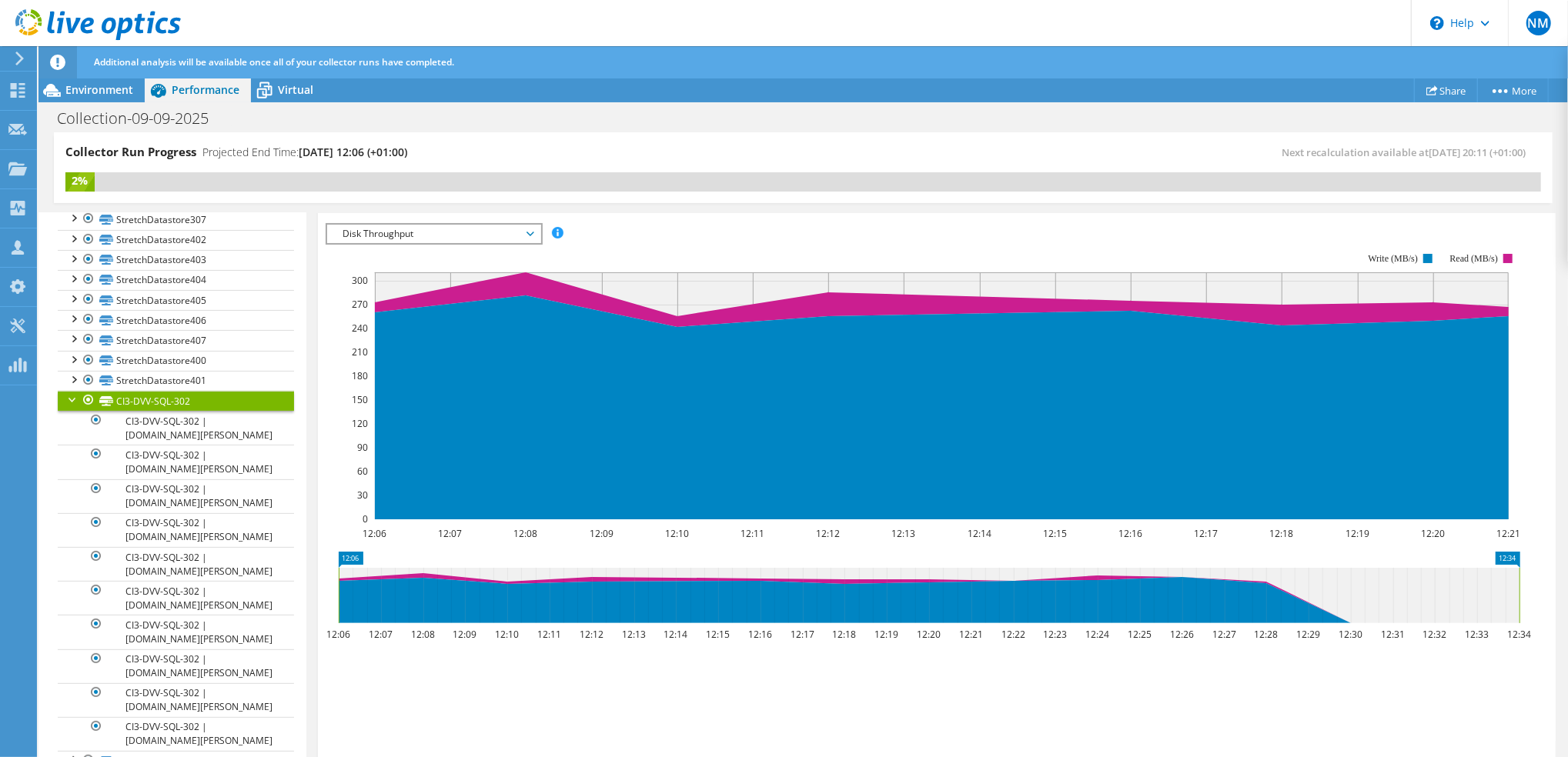
drag, startPoint x: 982, startPoint y: 553, endPoint x: 1571, endPoint y: 574, distance: 589.4
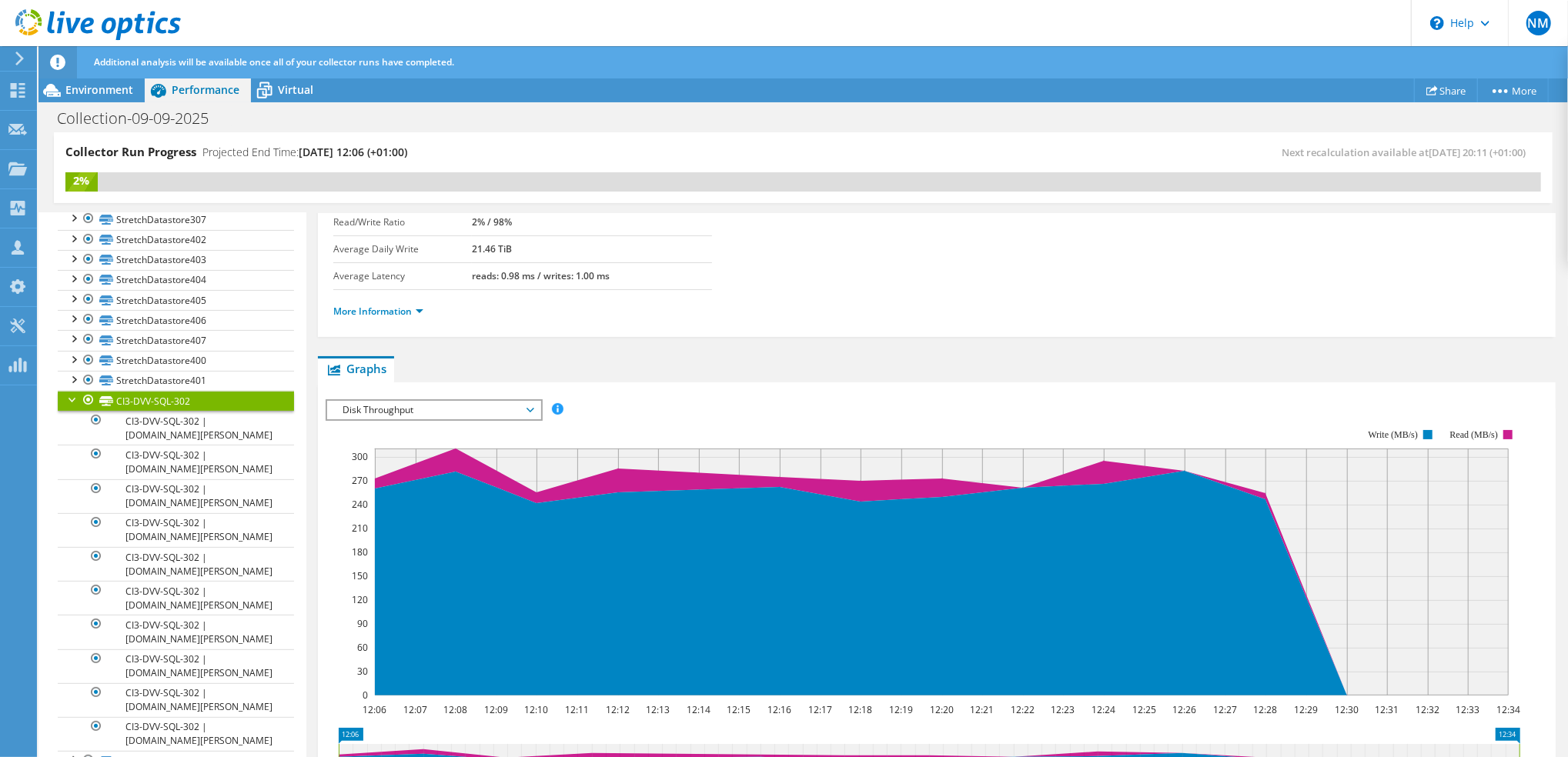
scroll to position [307, 0]
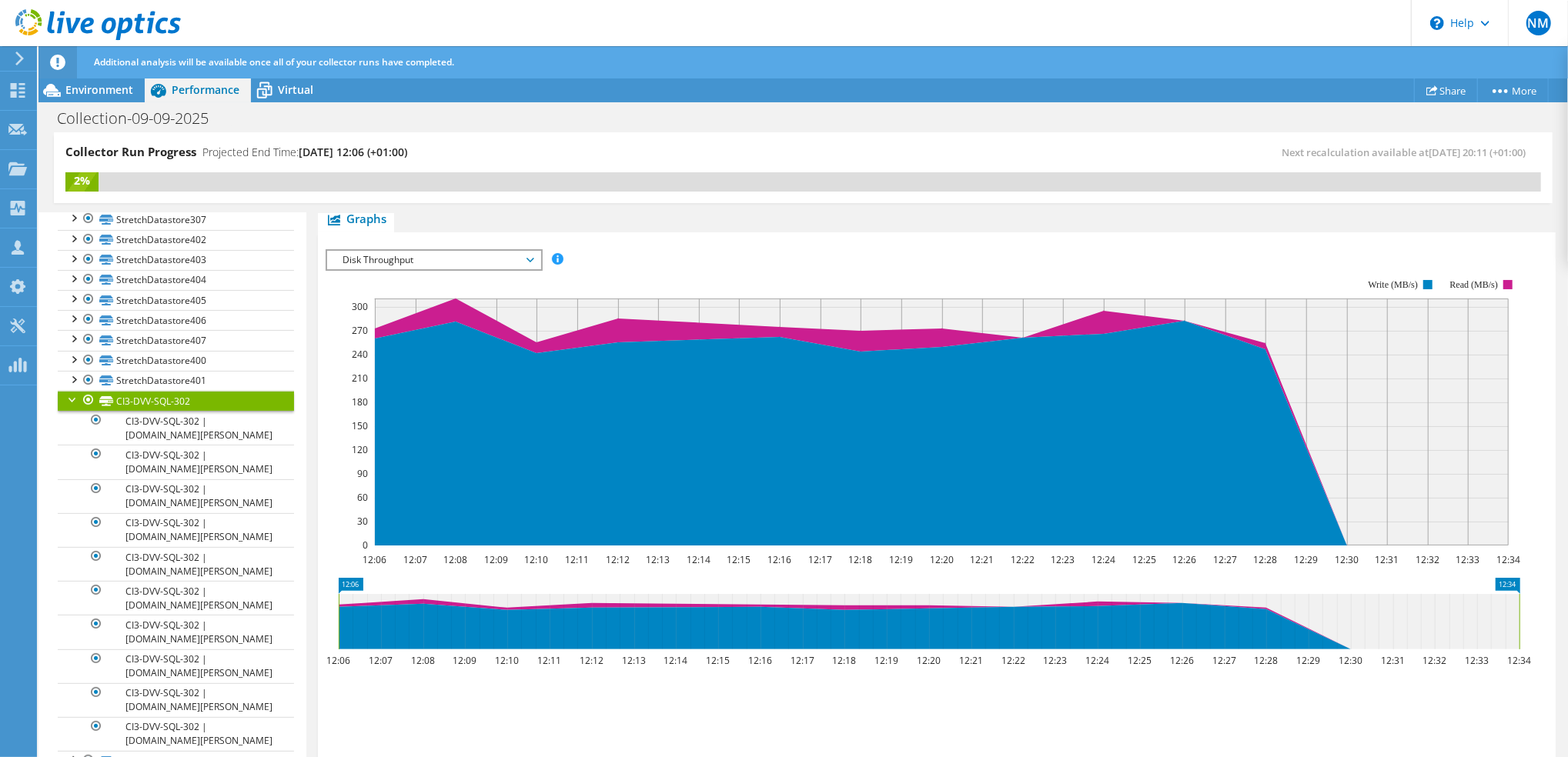
click at [71, 407] on div at bounding box center [73, 399] width 16 height 16
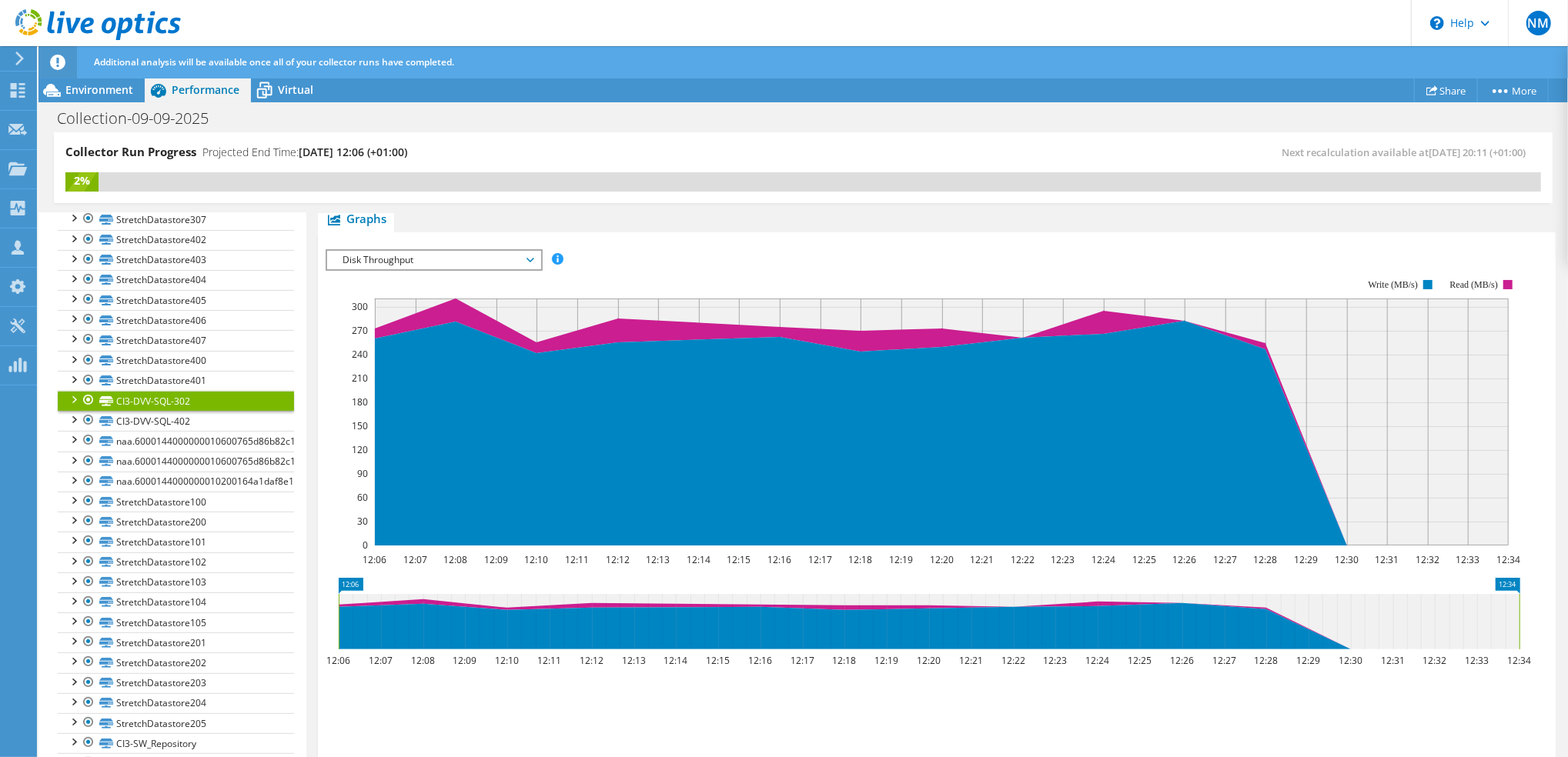
click at [530, 256] on span "Disk Throughput" at bounding box center [433, 260] width 198 height 19
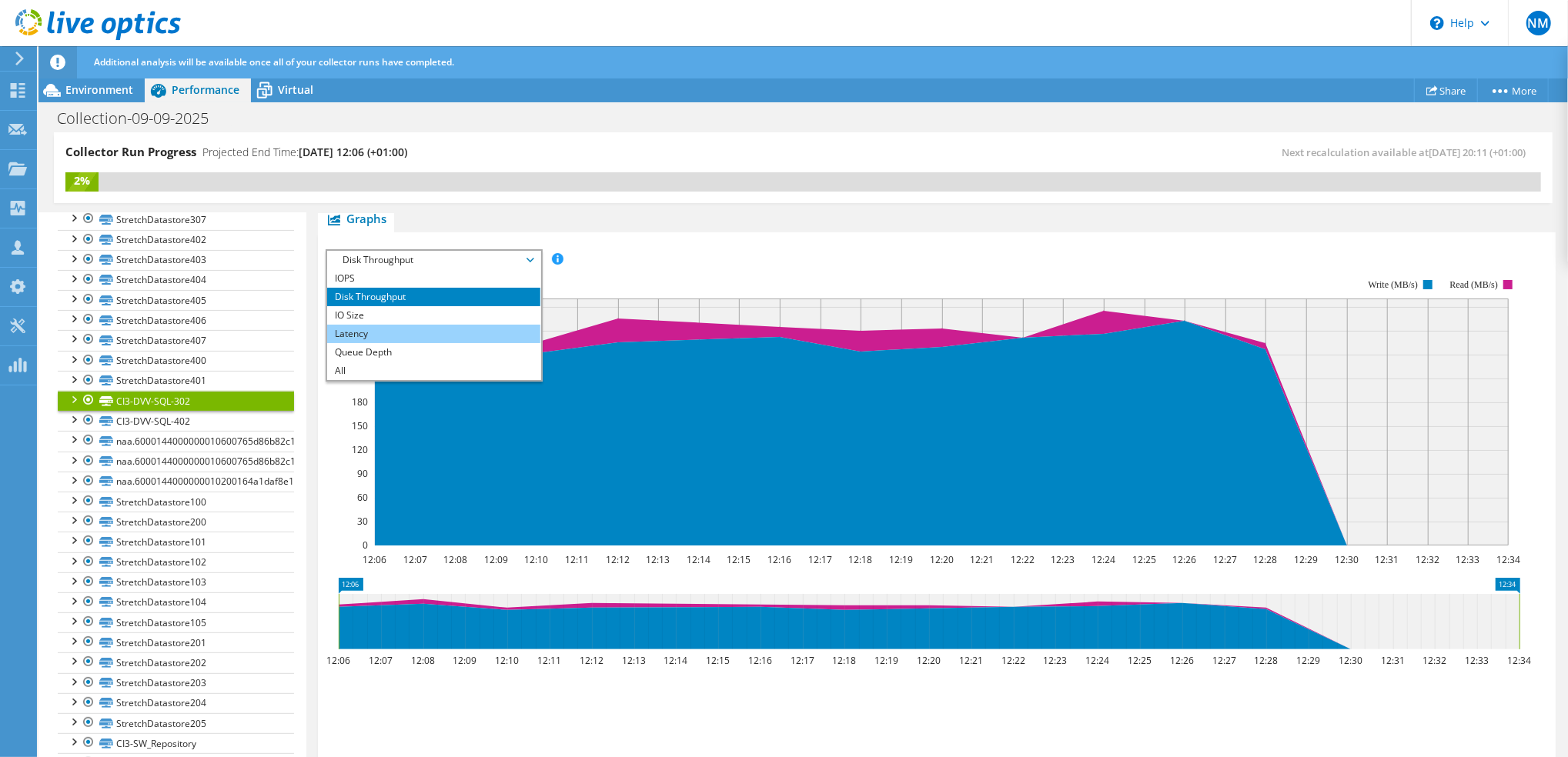
click at [432, 335] on li "Latency" at bounding box center [433, 334] width 213 height 19
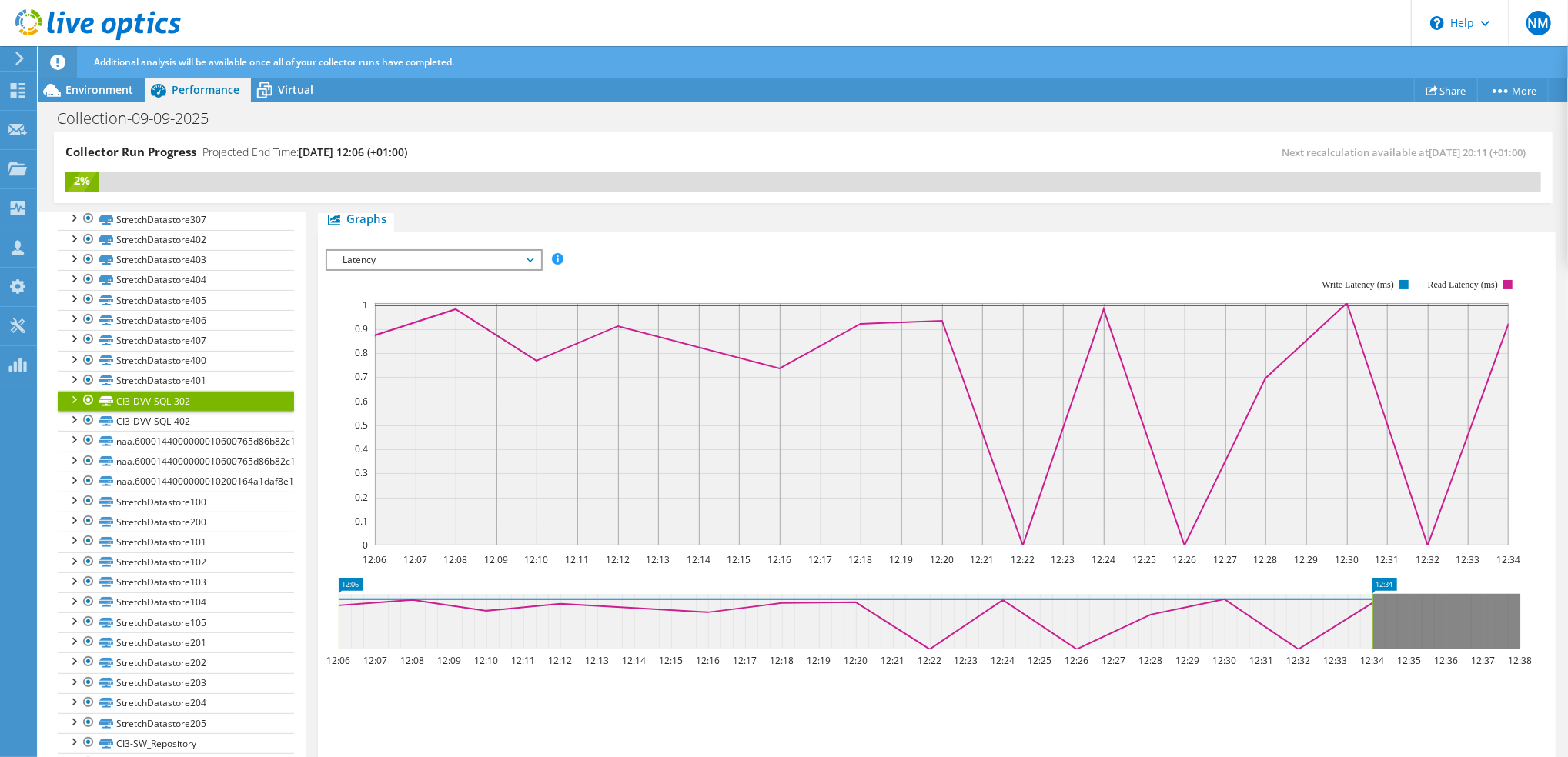
click at [529, 259] on span "Latency" at bounding box center [433, 260] width 198 height 19
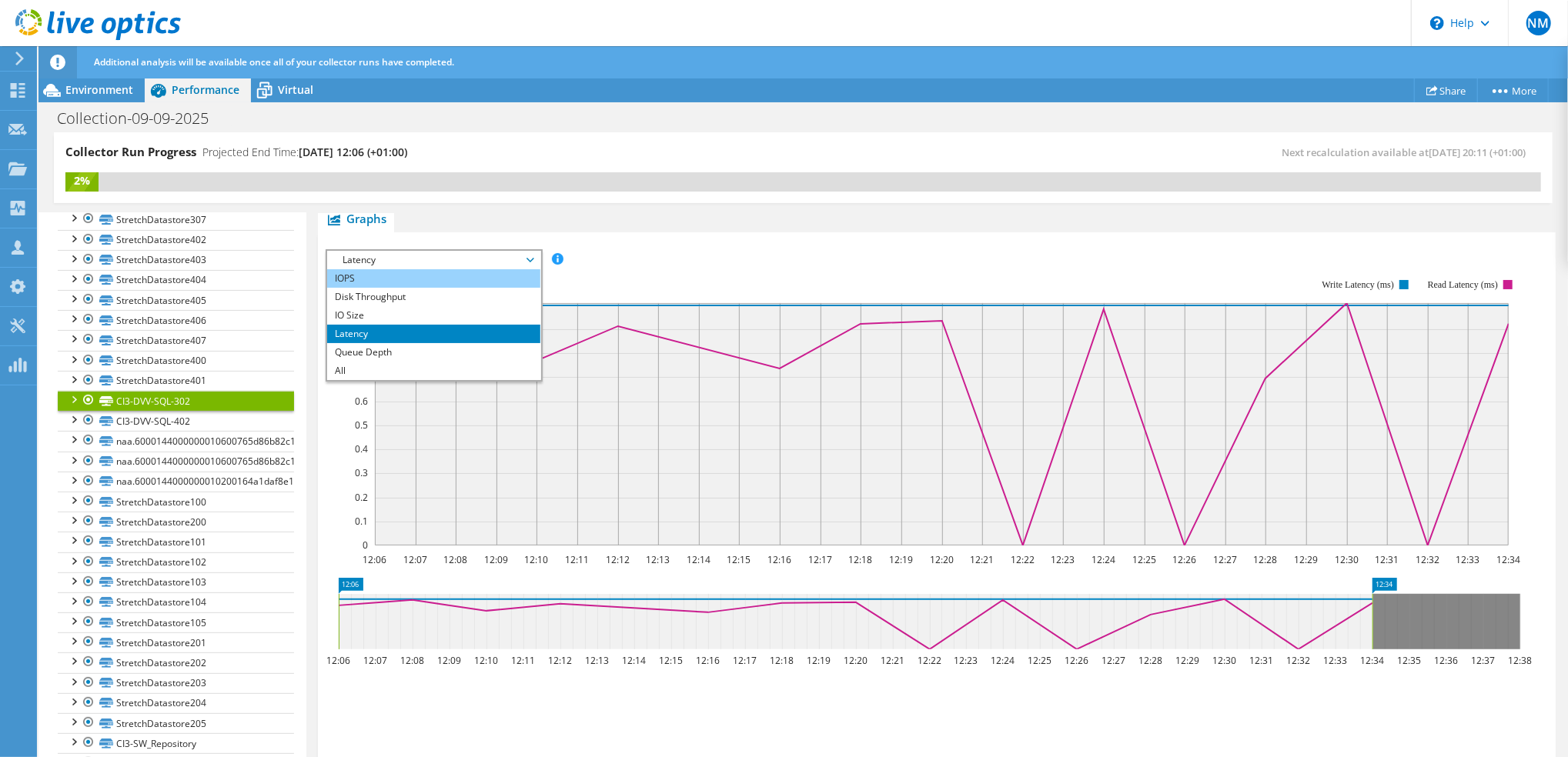
click at [397, 283] on li "IOPS" at bounding box center [433, 279] width 213 height 19
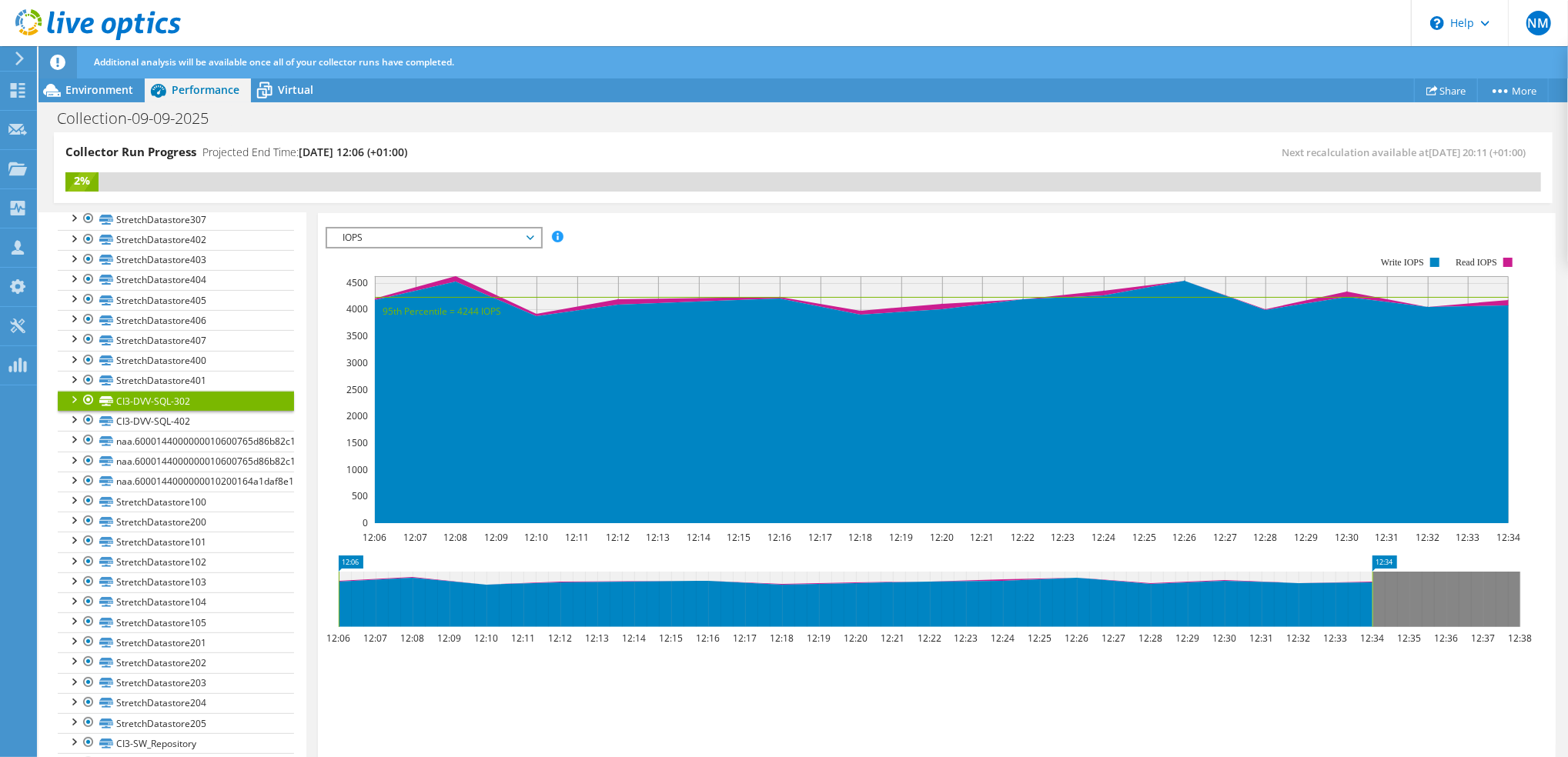
scroll to position [204, 0]
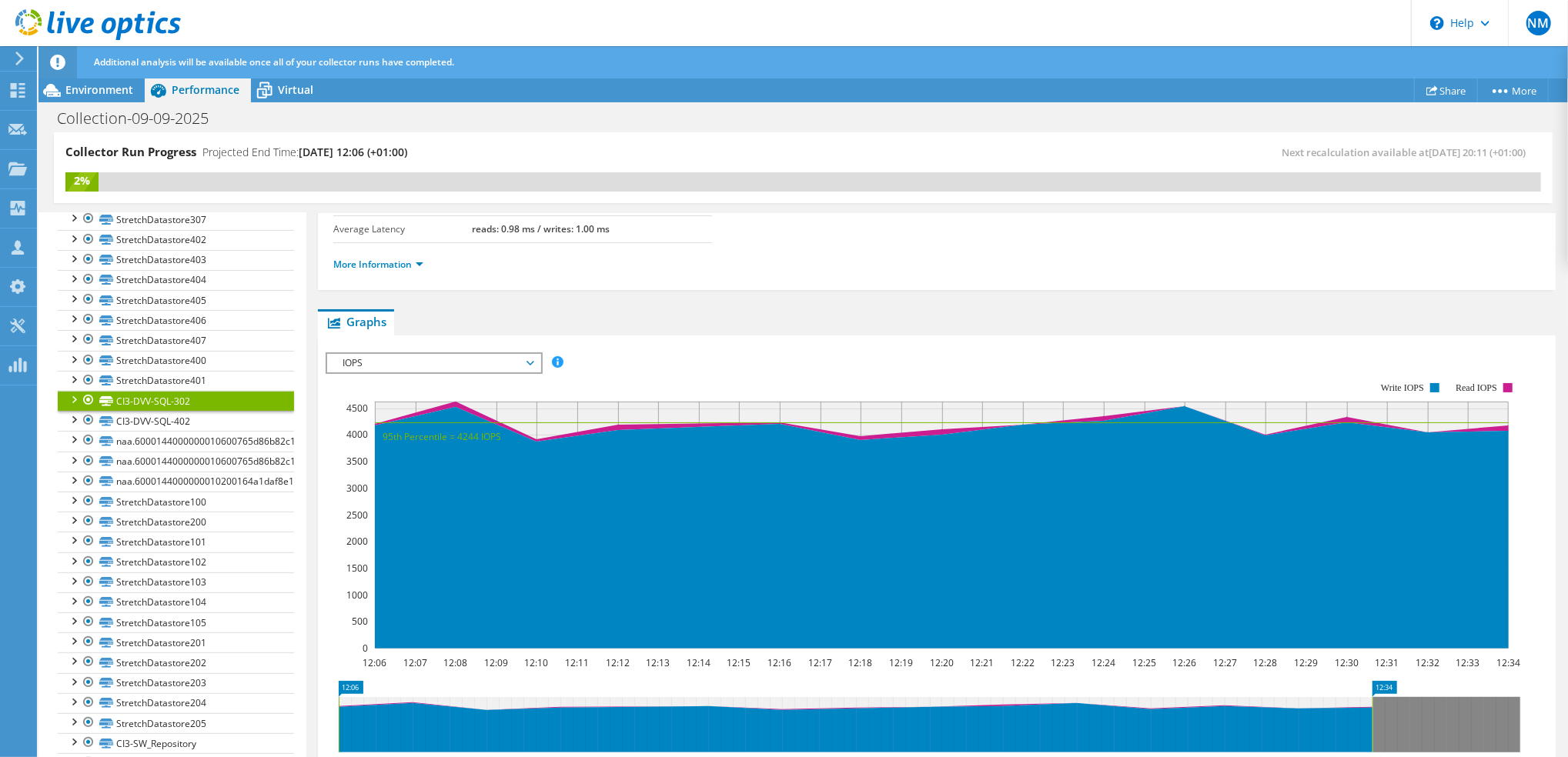
click at [69, 407] on div at bounding box center [73, 399] width 16 height 16
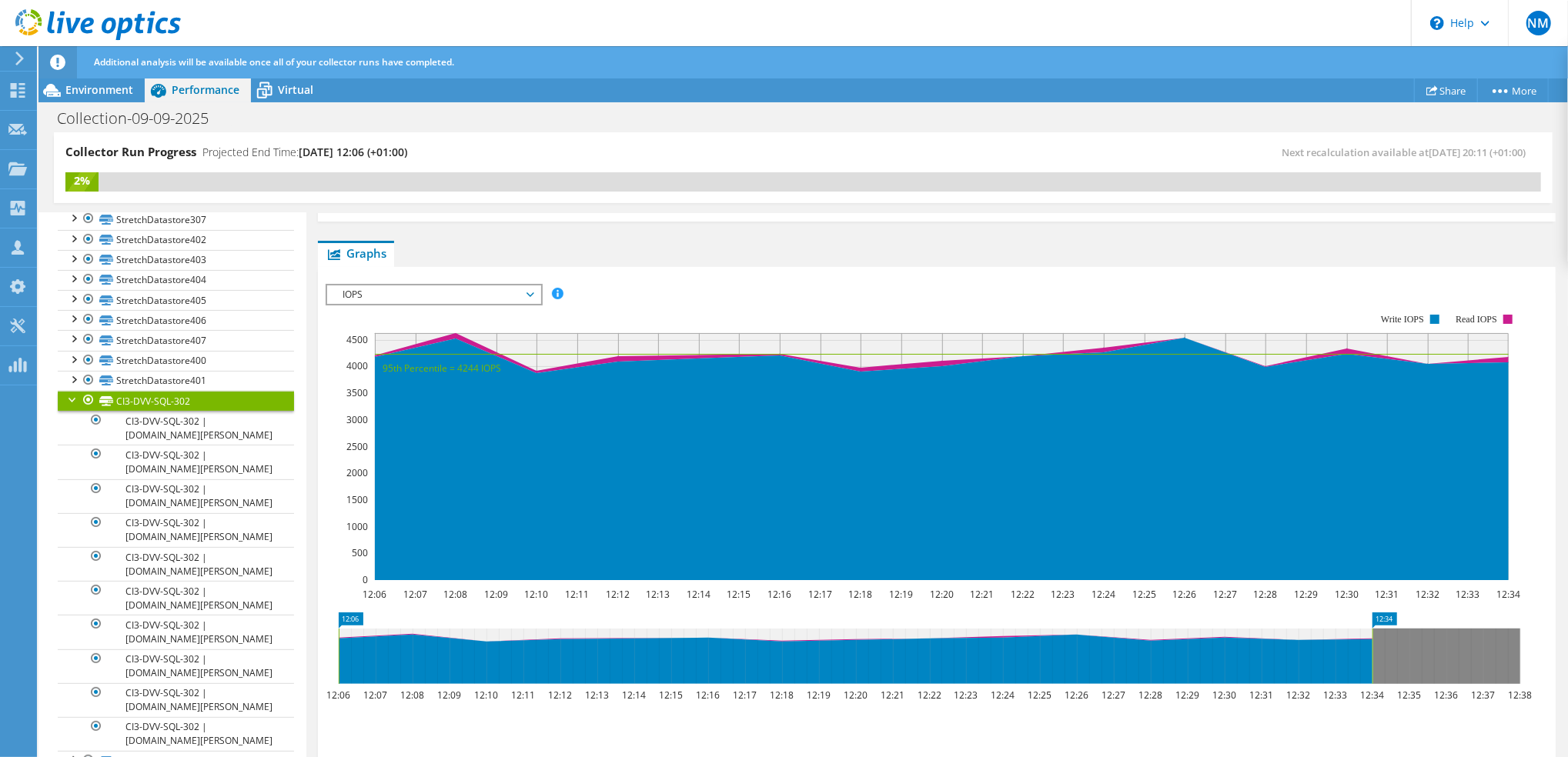
scroll to position [307, 0]
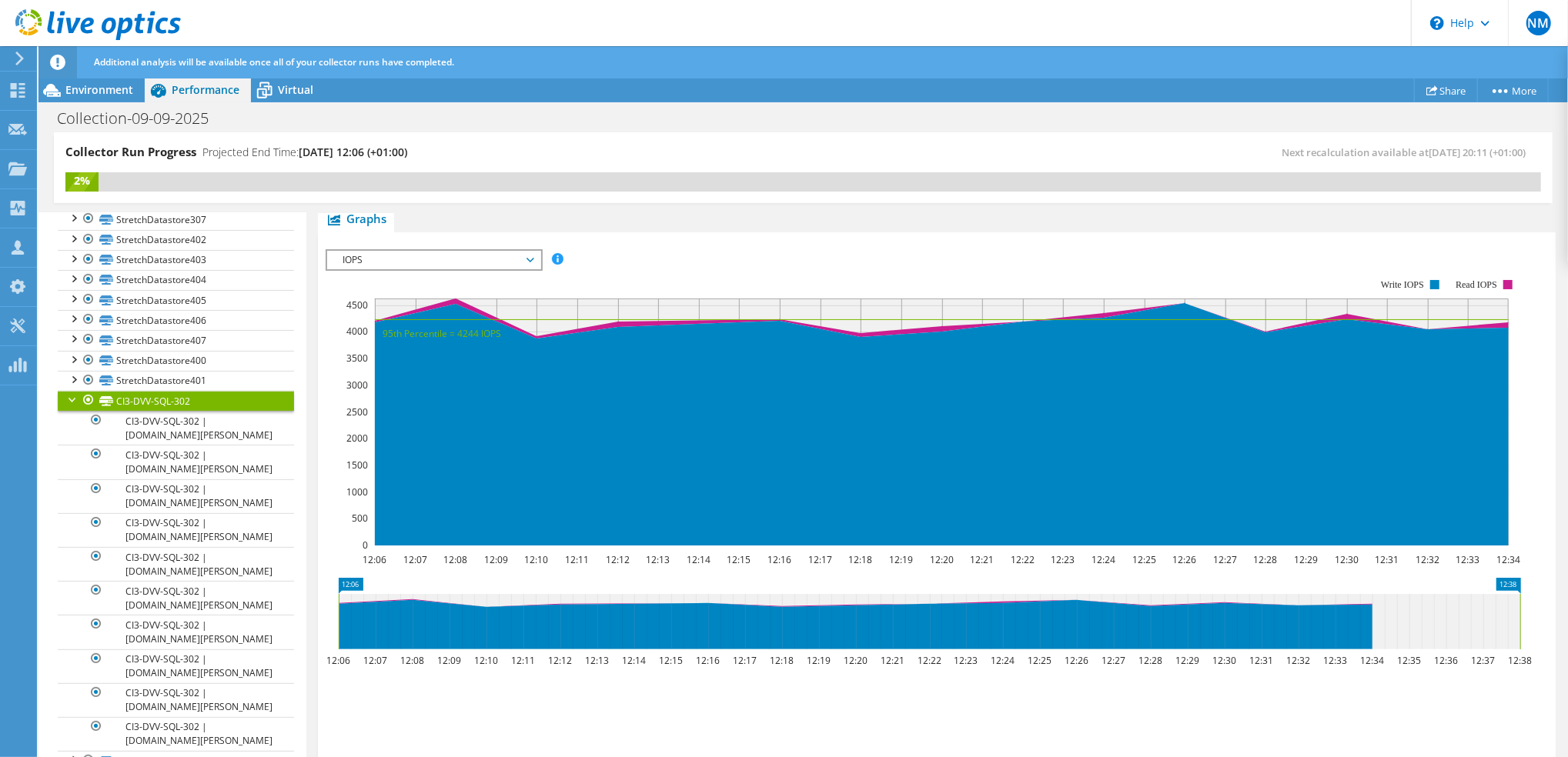
drag, startPoint x: 1384, startPoint y: 580, endPoint x: 1543, endPoint y: 564, distance: 159.8
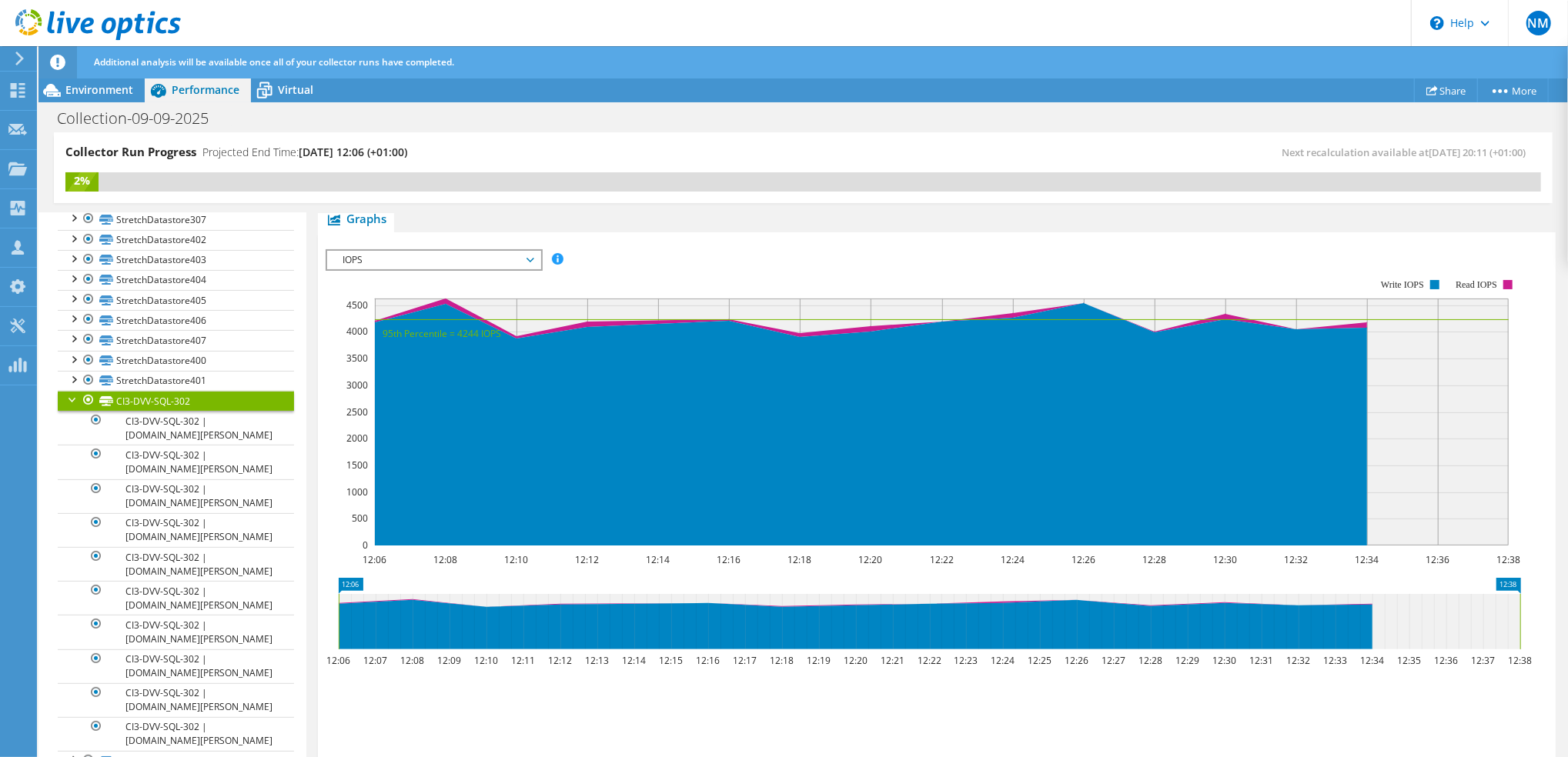
click at [445, 258] on span "IOPS" at bounding box center [433, 260] width 198 height 19
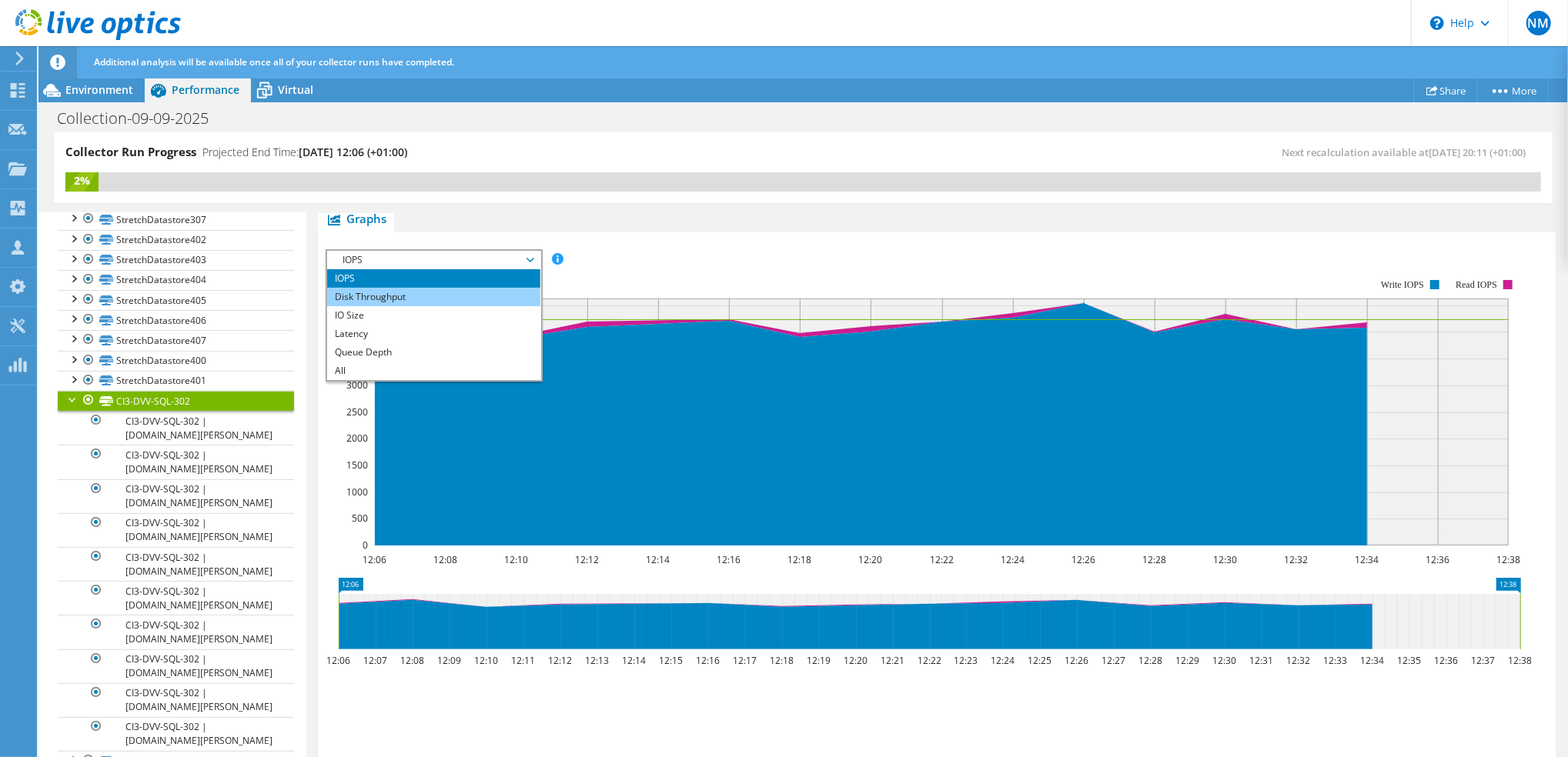
click at [419, 293] on li "Disk Throughput" at bounding box center [433, 297] width 213 height 19
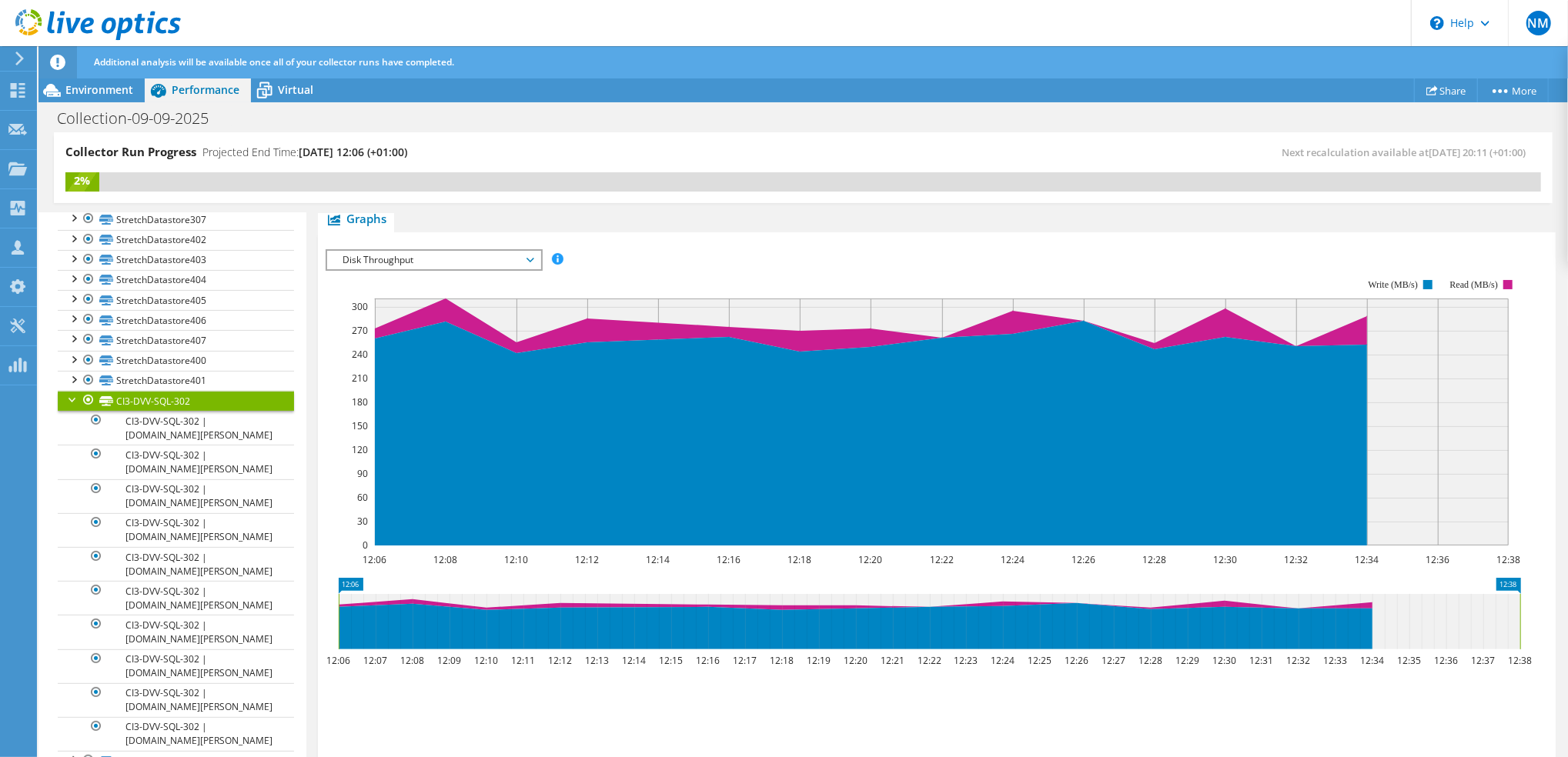
click at [485, 253] on span "Disk Throughput" at bounding box center [433, 260] width 198 height 19
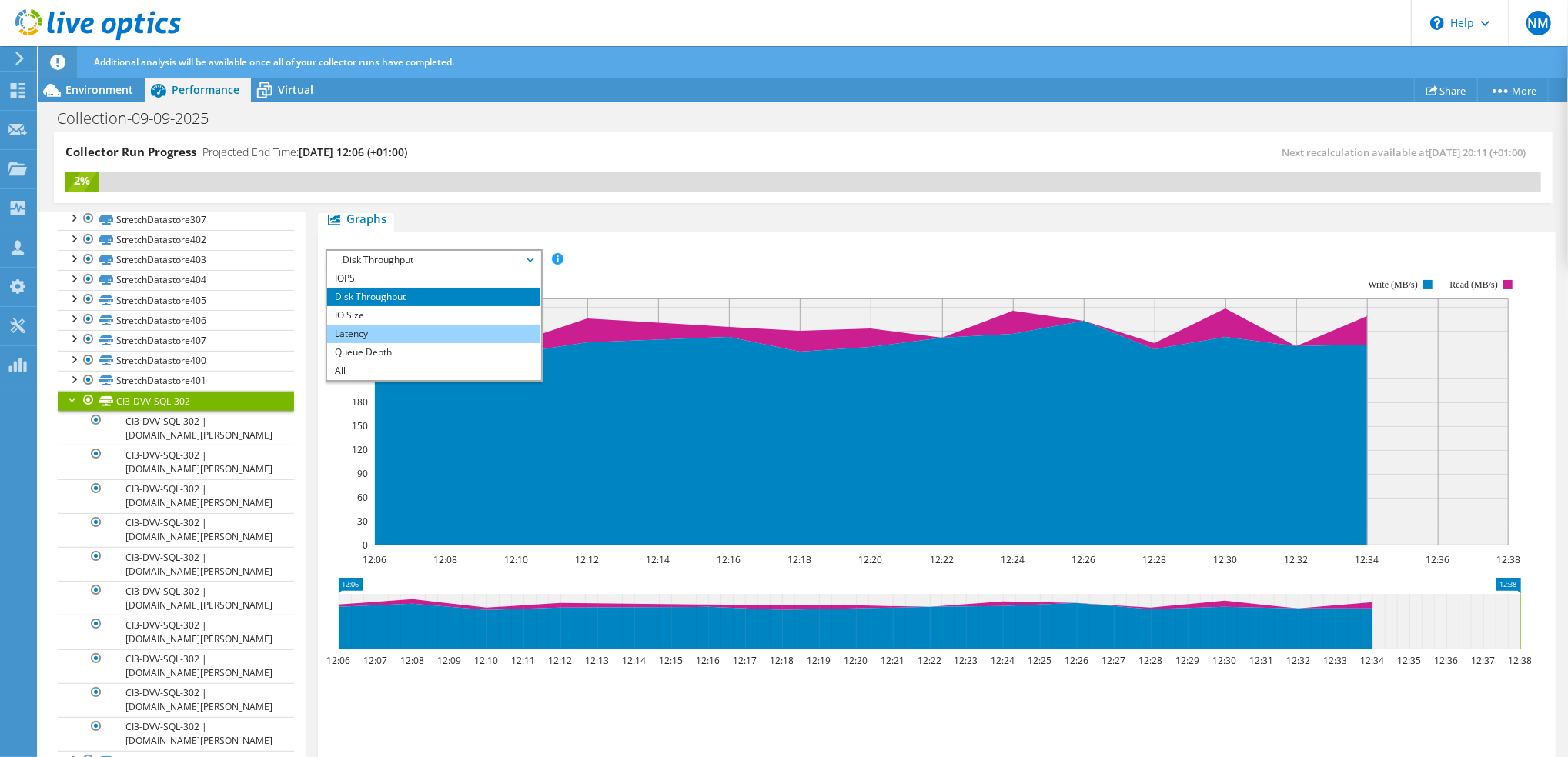
click at [401, 337] on li "Latency" at bounding box center [433, 334] width 213 height 19
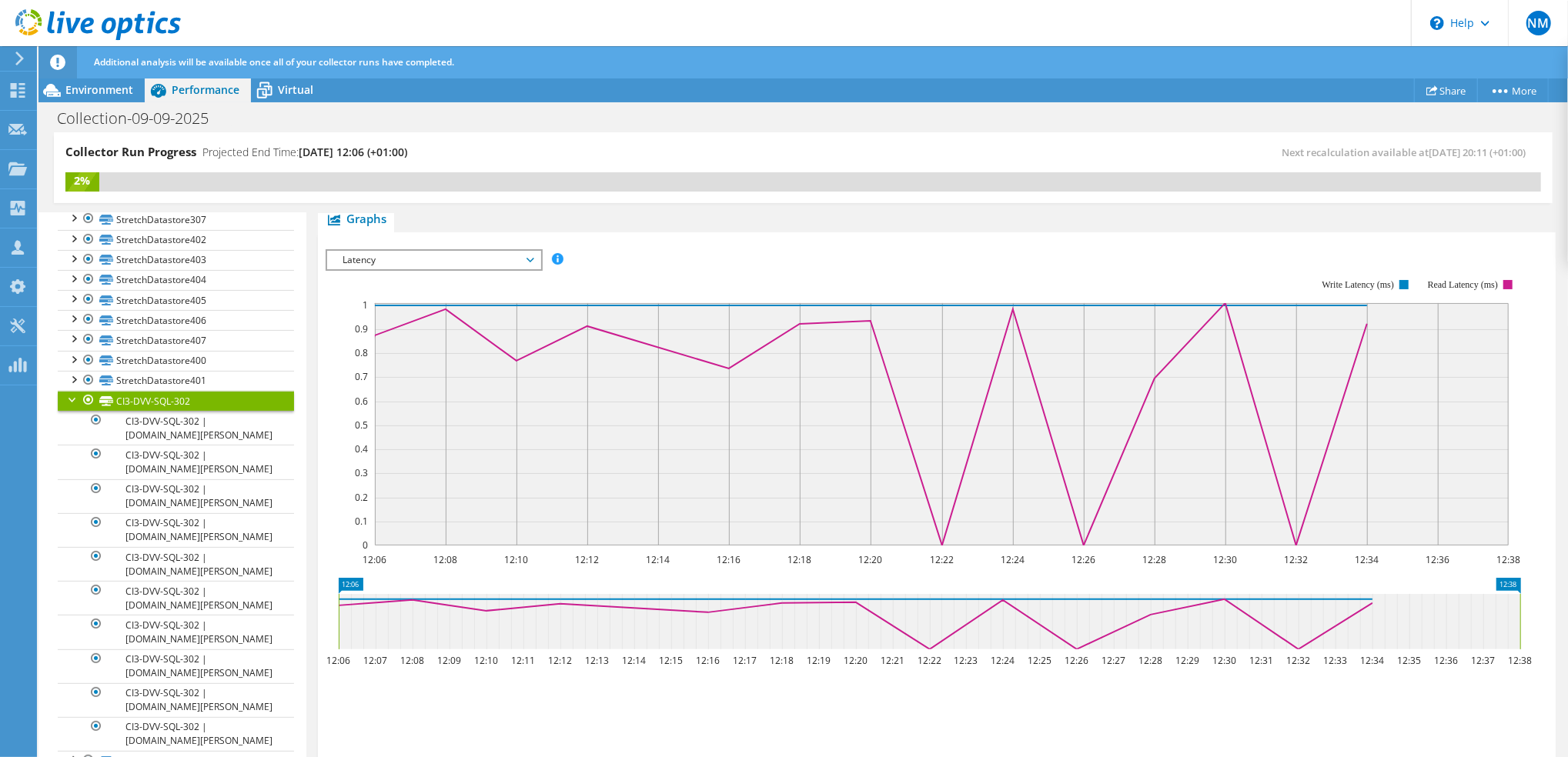
click at [486, 258] on span "Latency" at bounding box center [433, 260] width 198 height 19
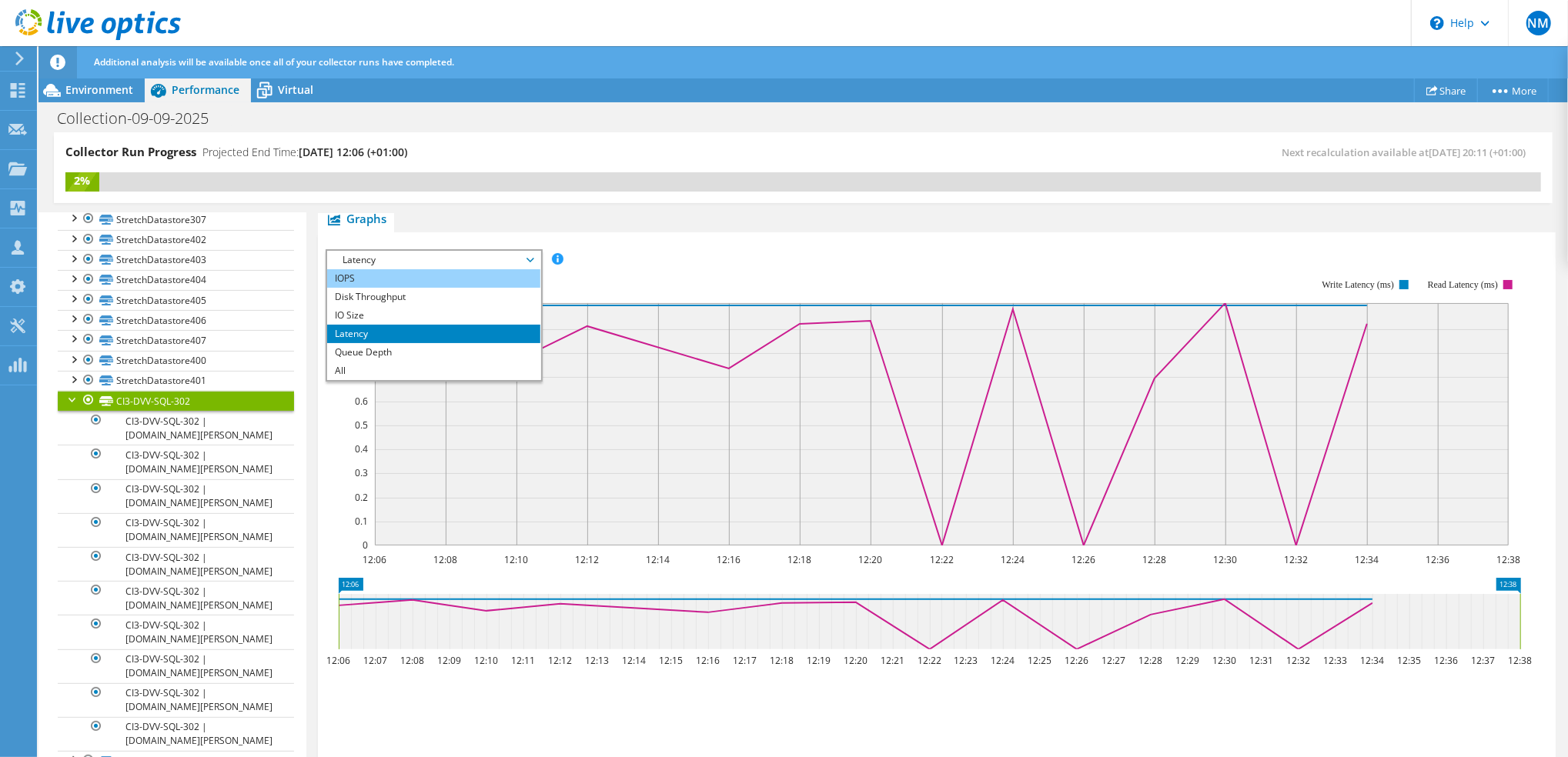
click at [370, 272] on li "IOPS" at bounding box center [433, 279] width 213 height 19
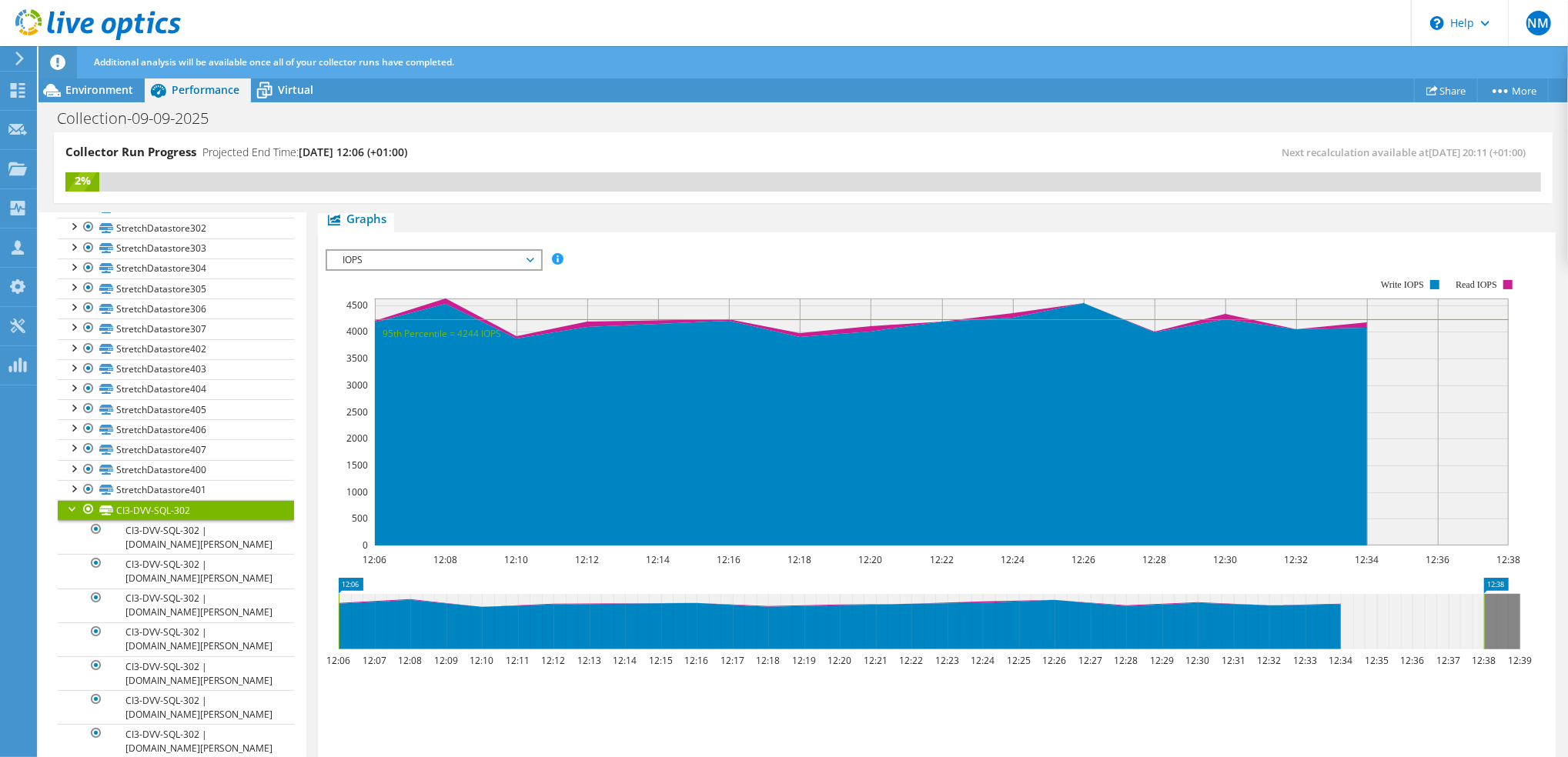
scroll to position [386, 0]
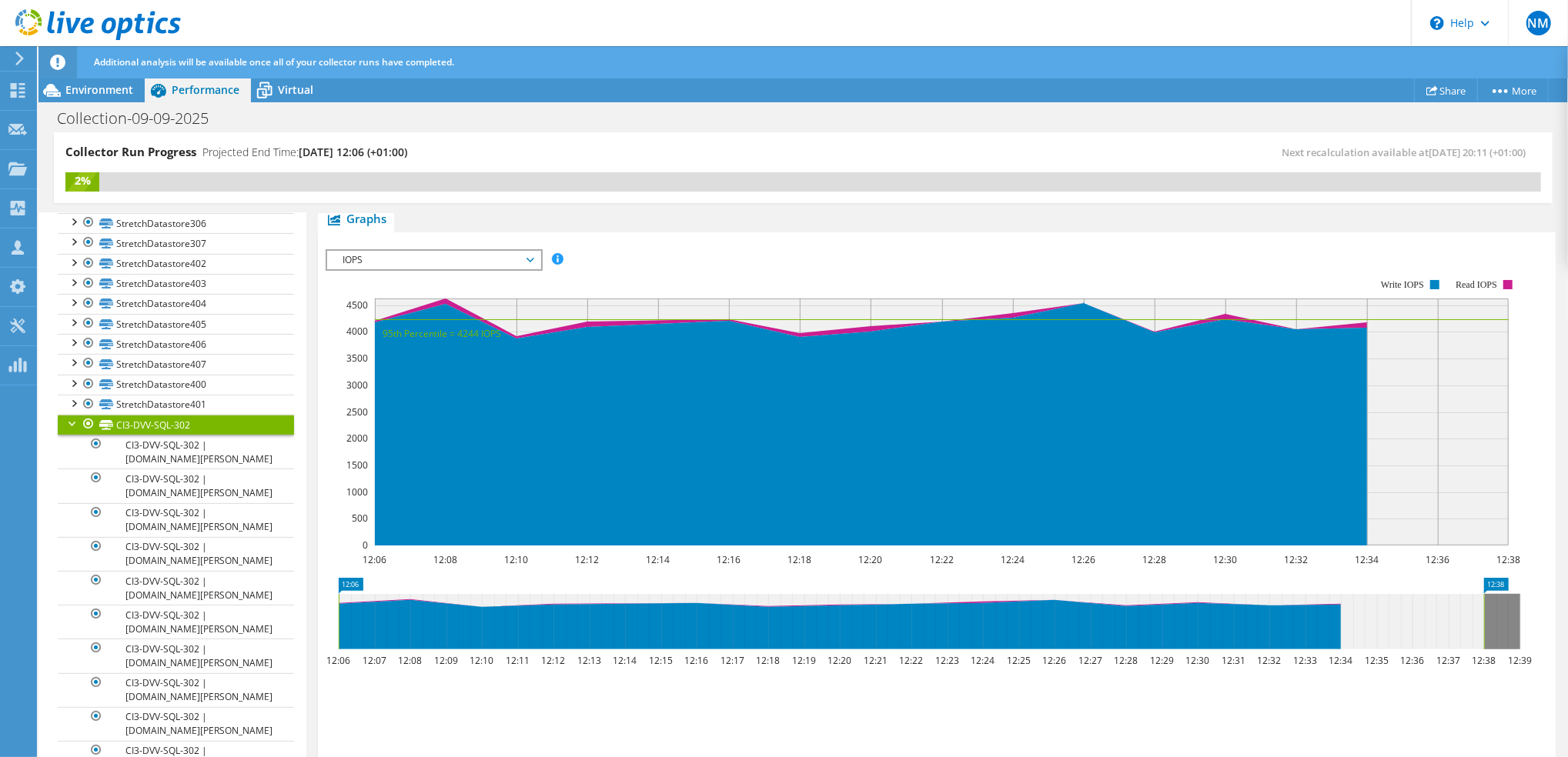
click at [68, 430] on div at bounding box center [73, 422] width 16 height 16
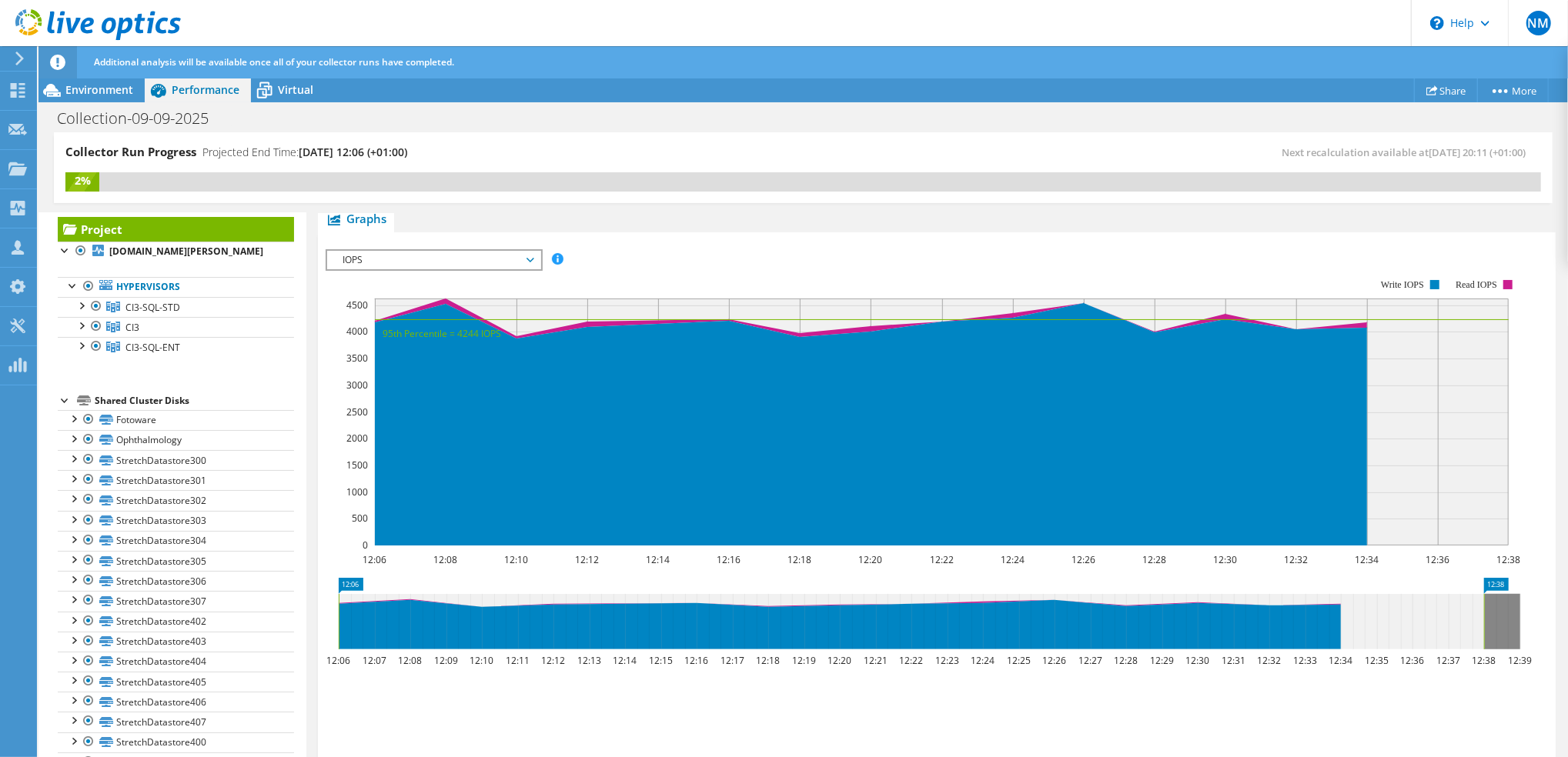
scroll to position [0, 0]
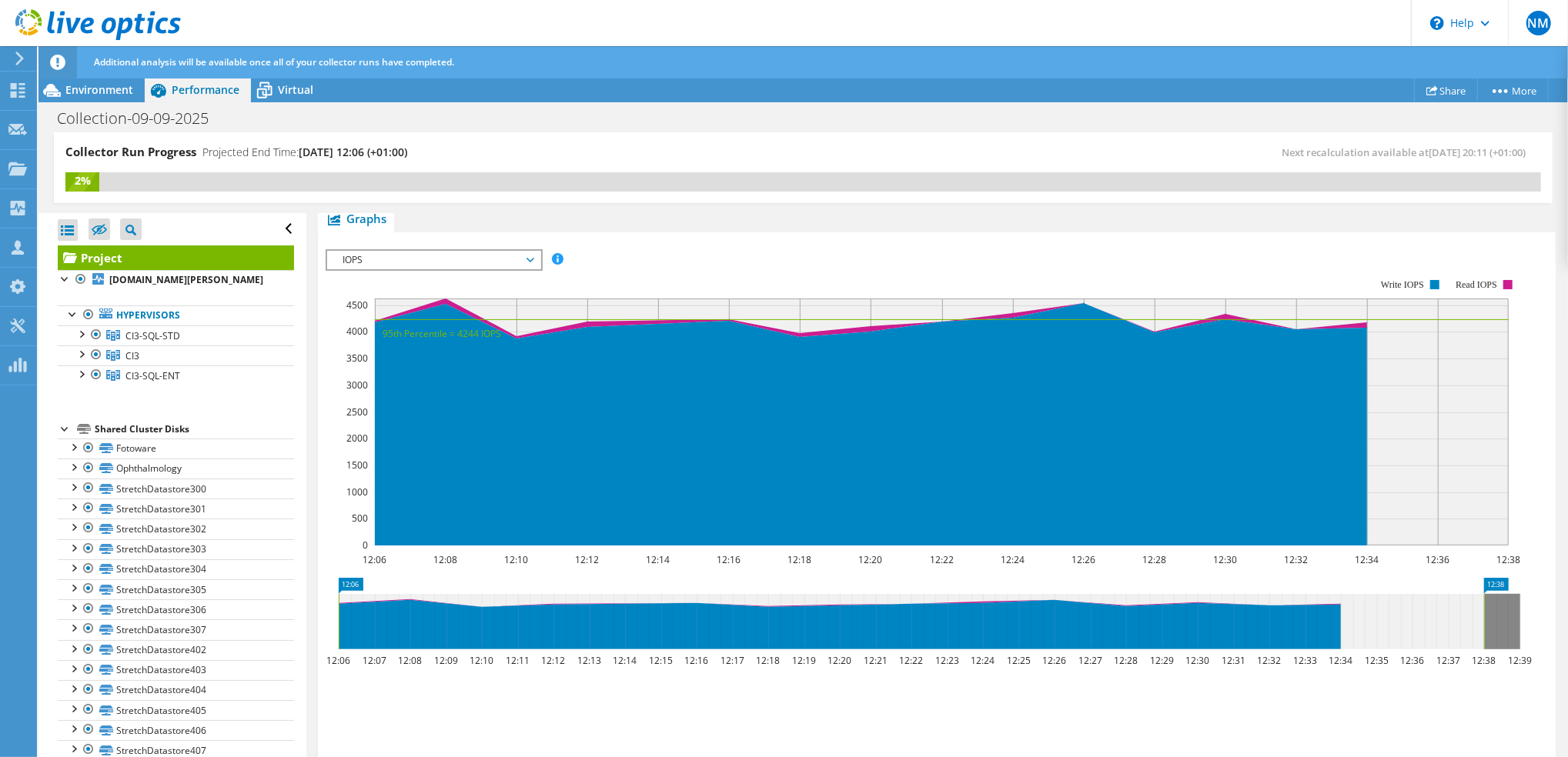
click at [528, 253] on span "IOPS" at bounding box center [433, 260] width 198 height 19
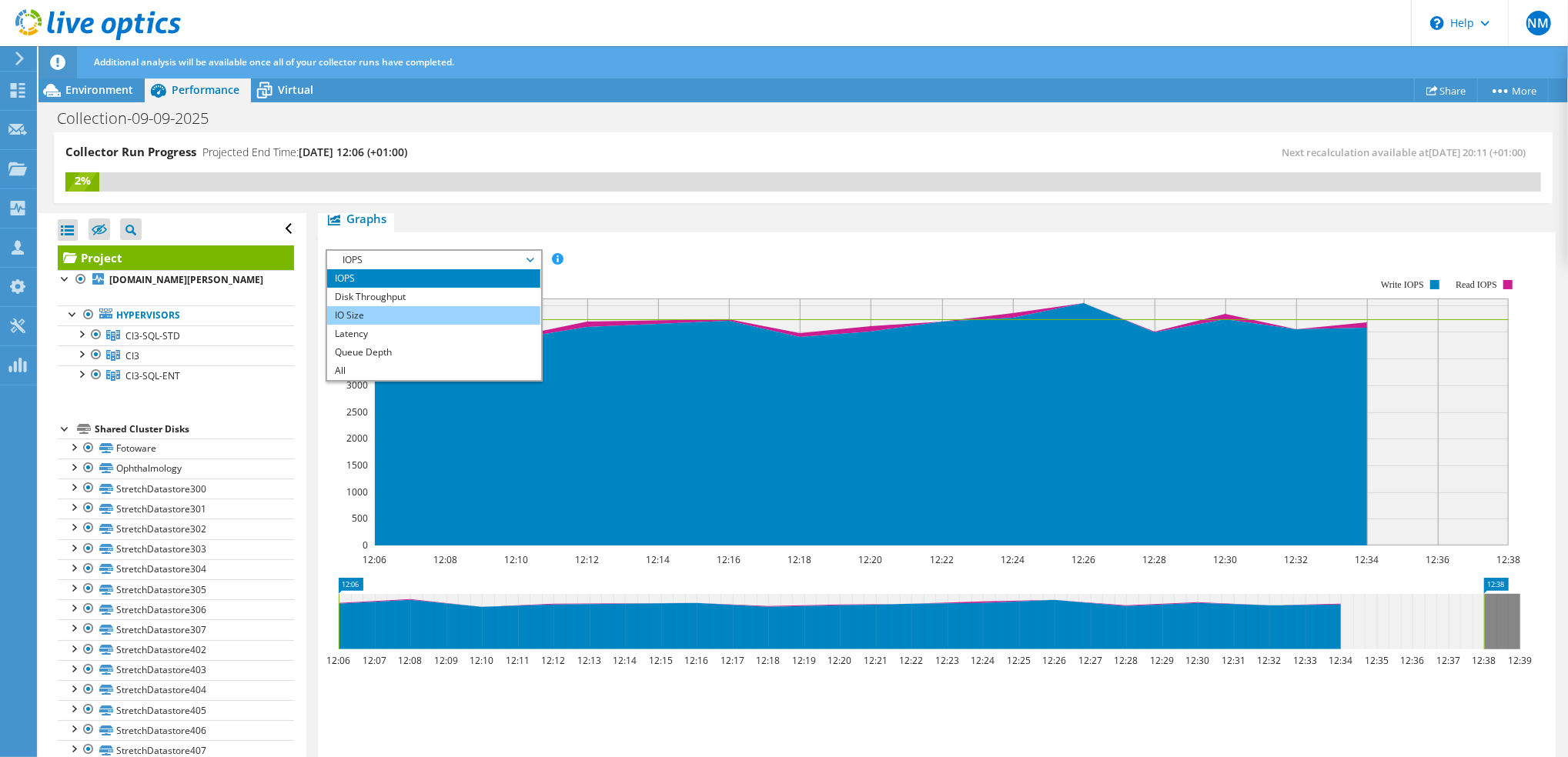
click at [424, 315] on li "IO Size" at bounding box center [433, 315] width 213 height 19
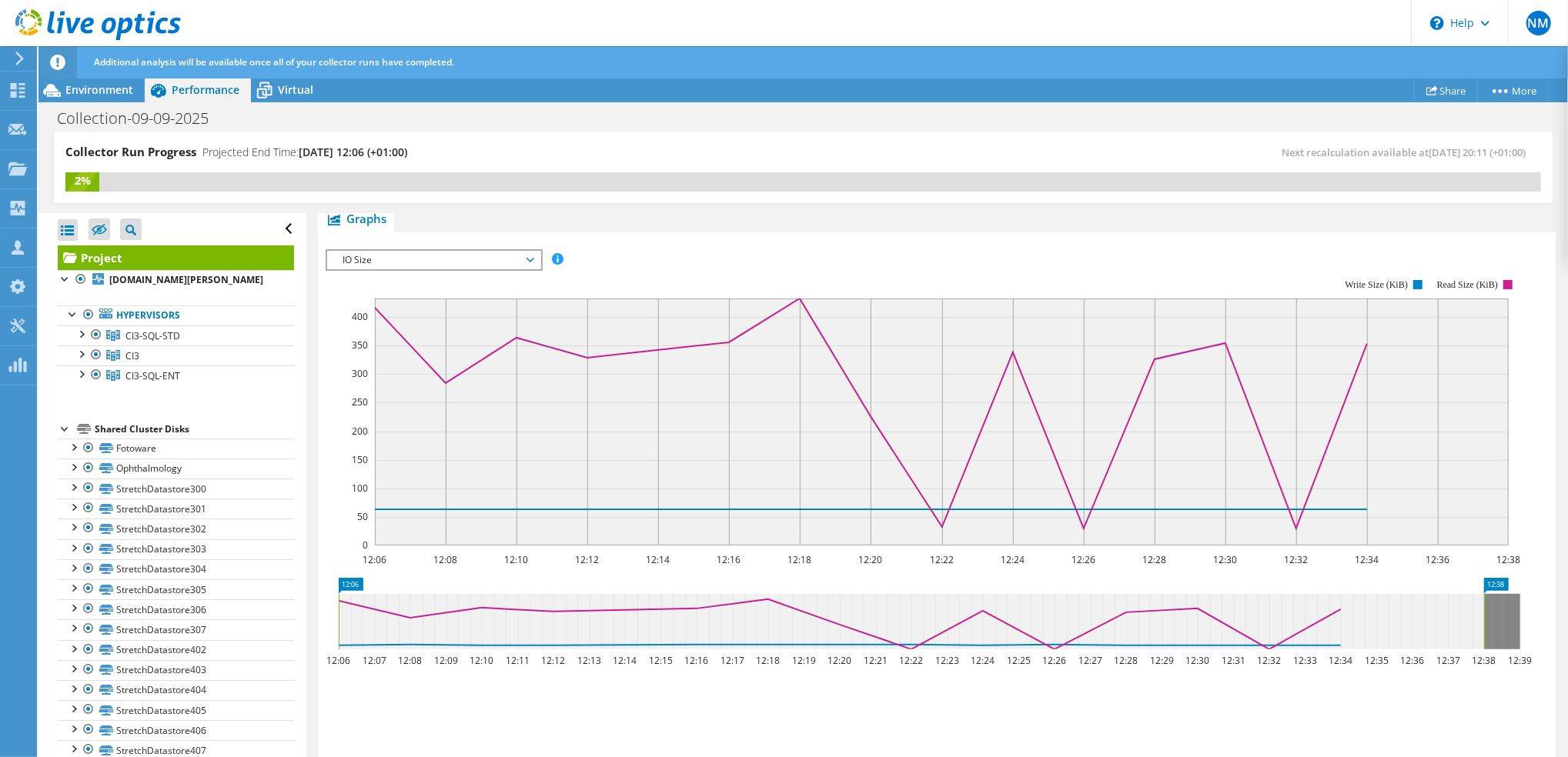
click at [521, 254] on span "IO Size" at bounding box center [433, 260] width 198 height 19
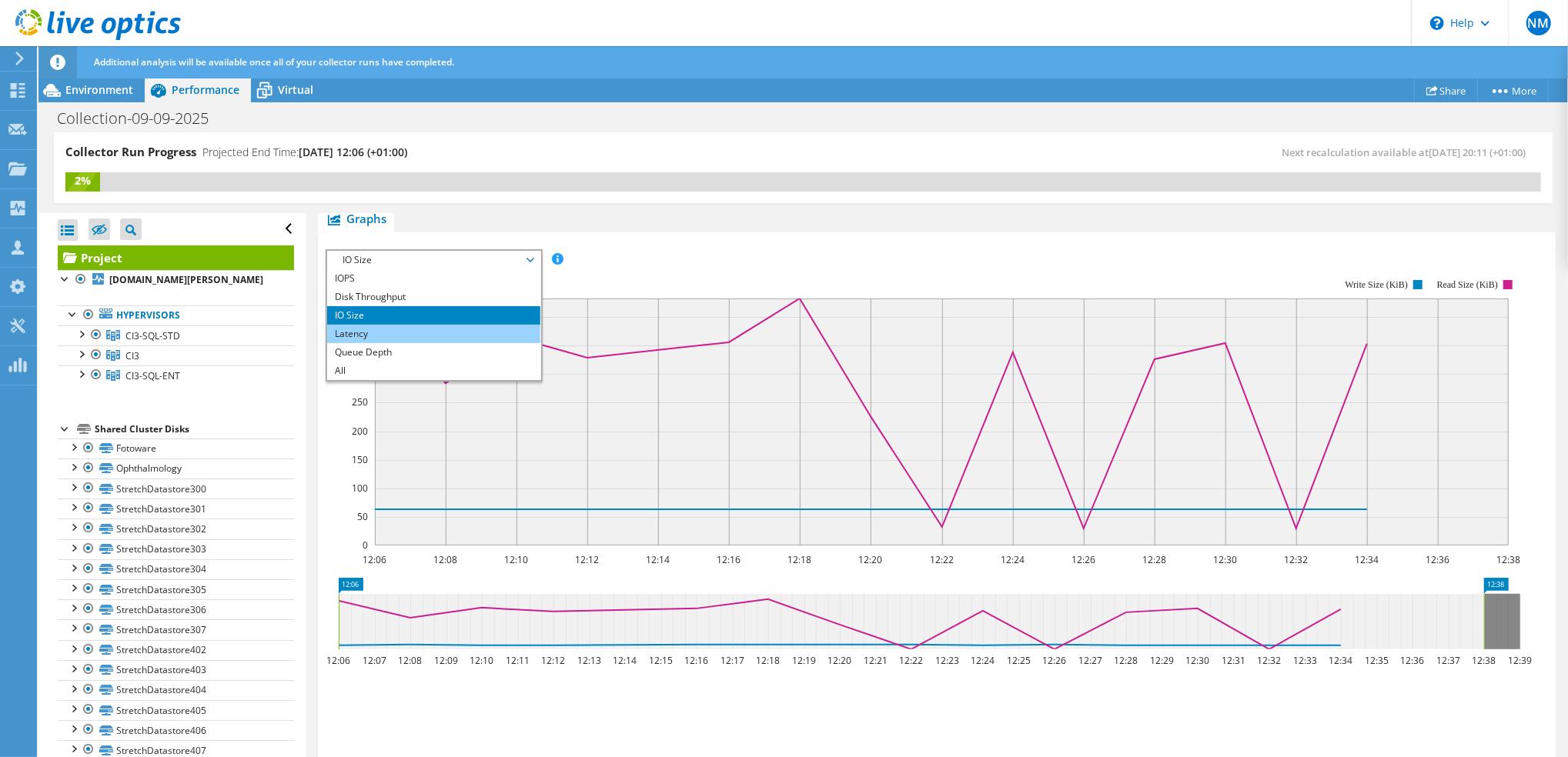
click at [367, 335] on li "Latency" at bounding box center [433, 334] width 213 height 19
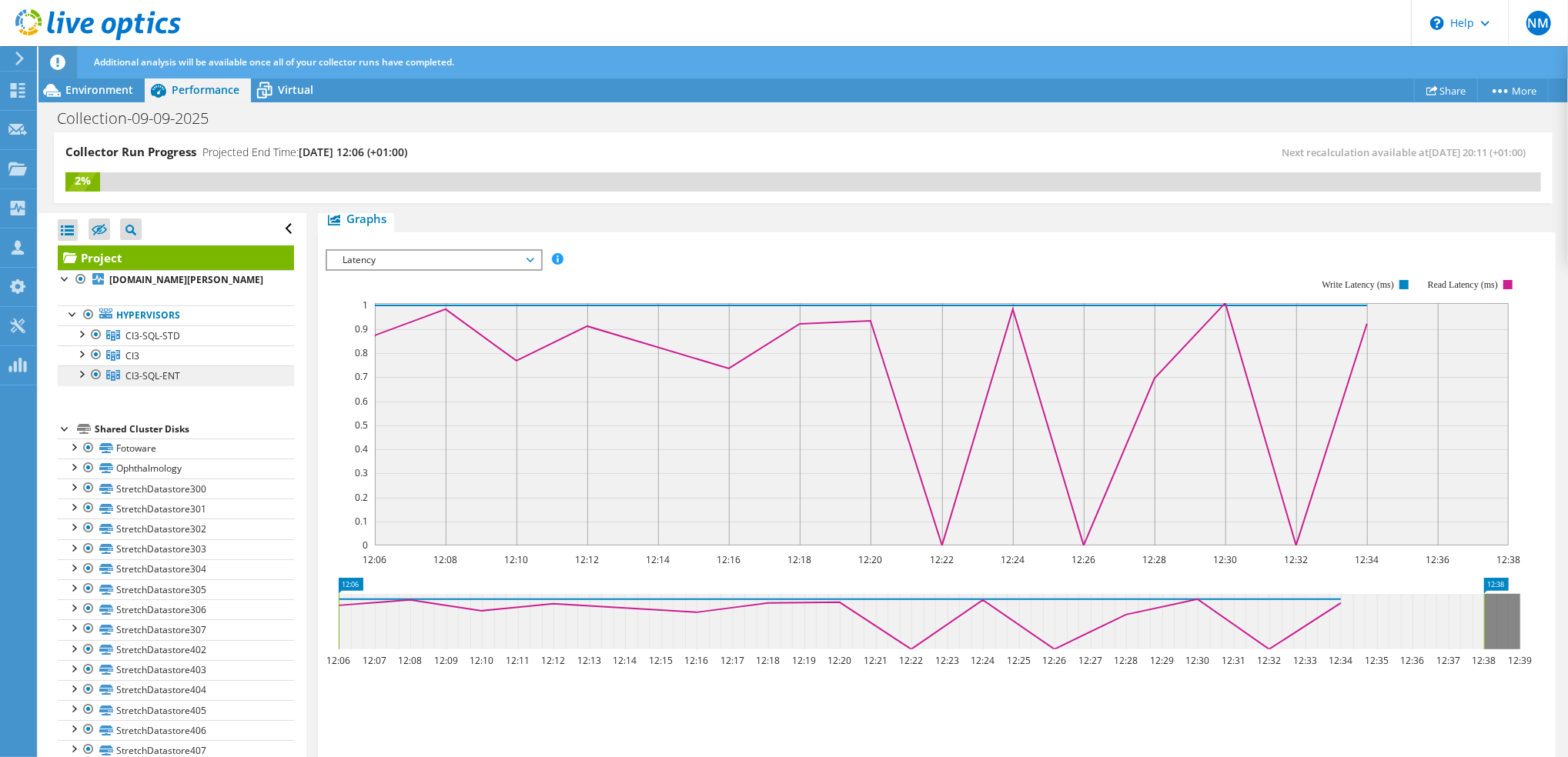
click at [152, 382] on link "CI3-SQL-ENT" at bounding box center [176, 375] width 237 height 20
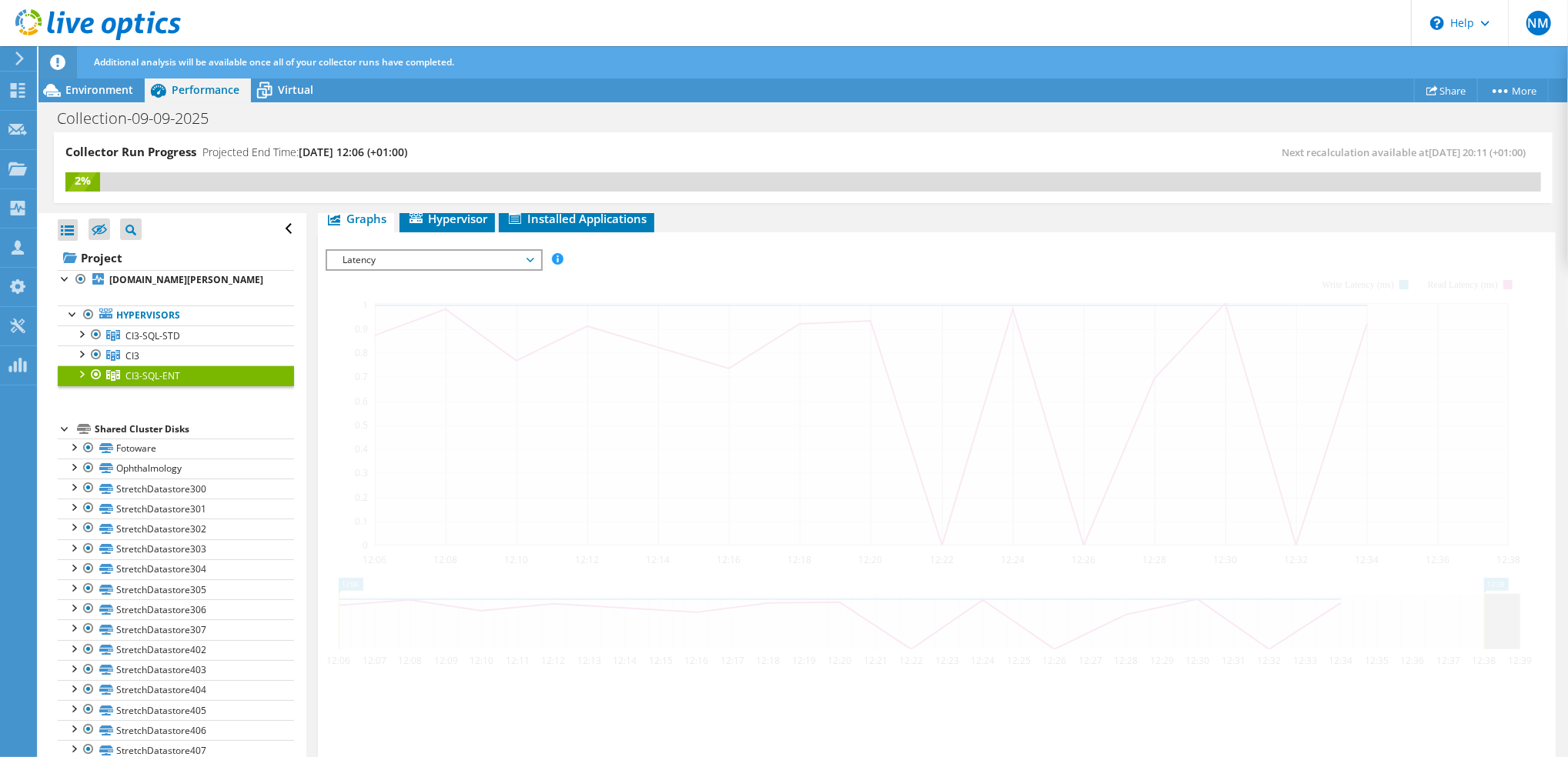
scroll to position [227, 0]
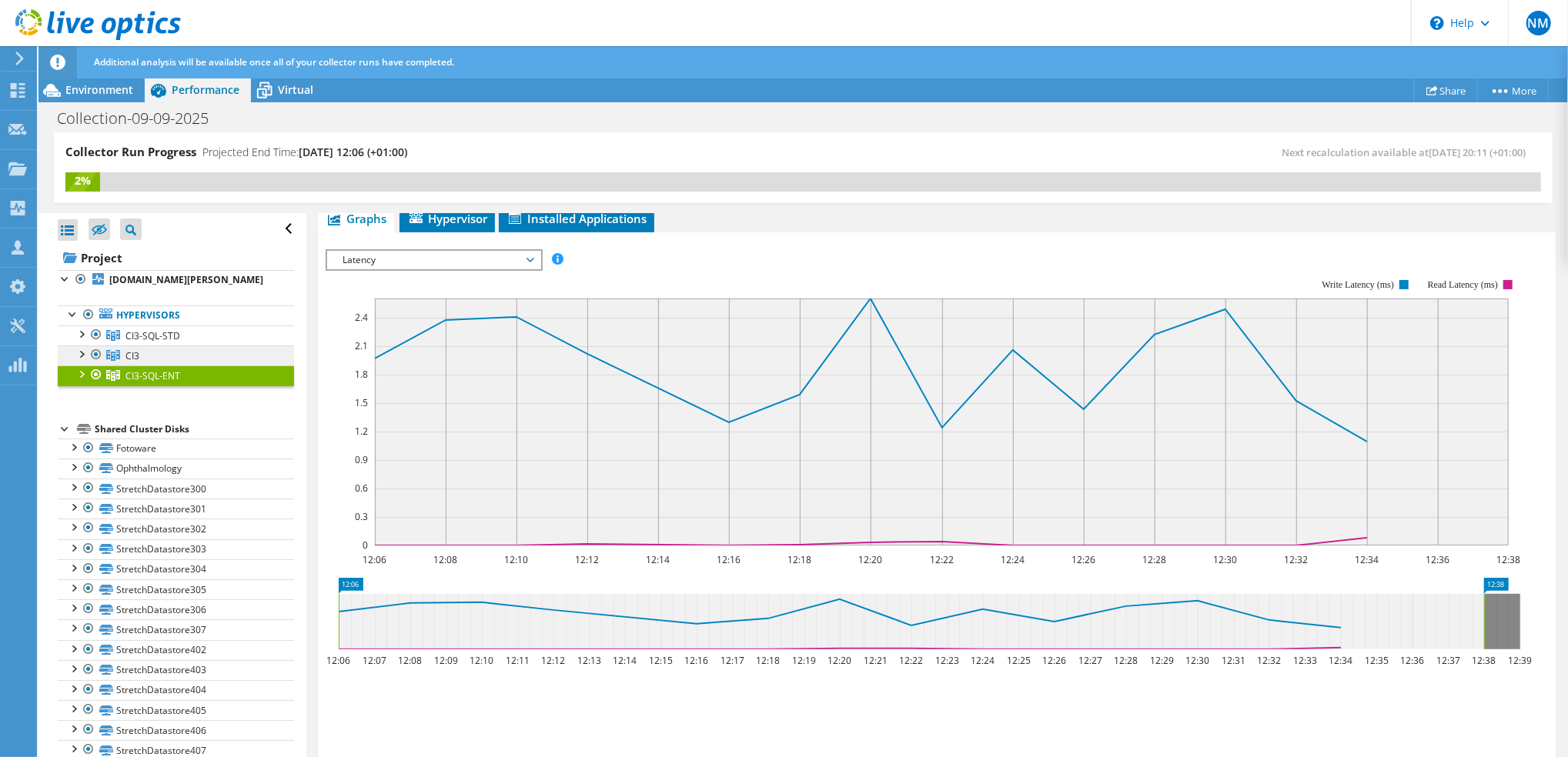
click at [119, 361] on icon at bounding box center [113, 356] width 14 height 11
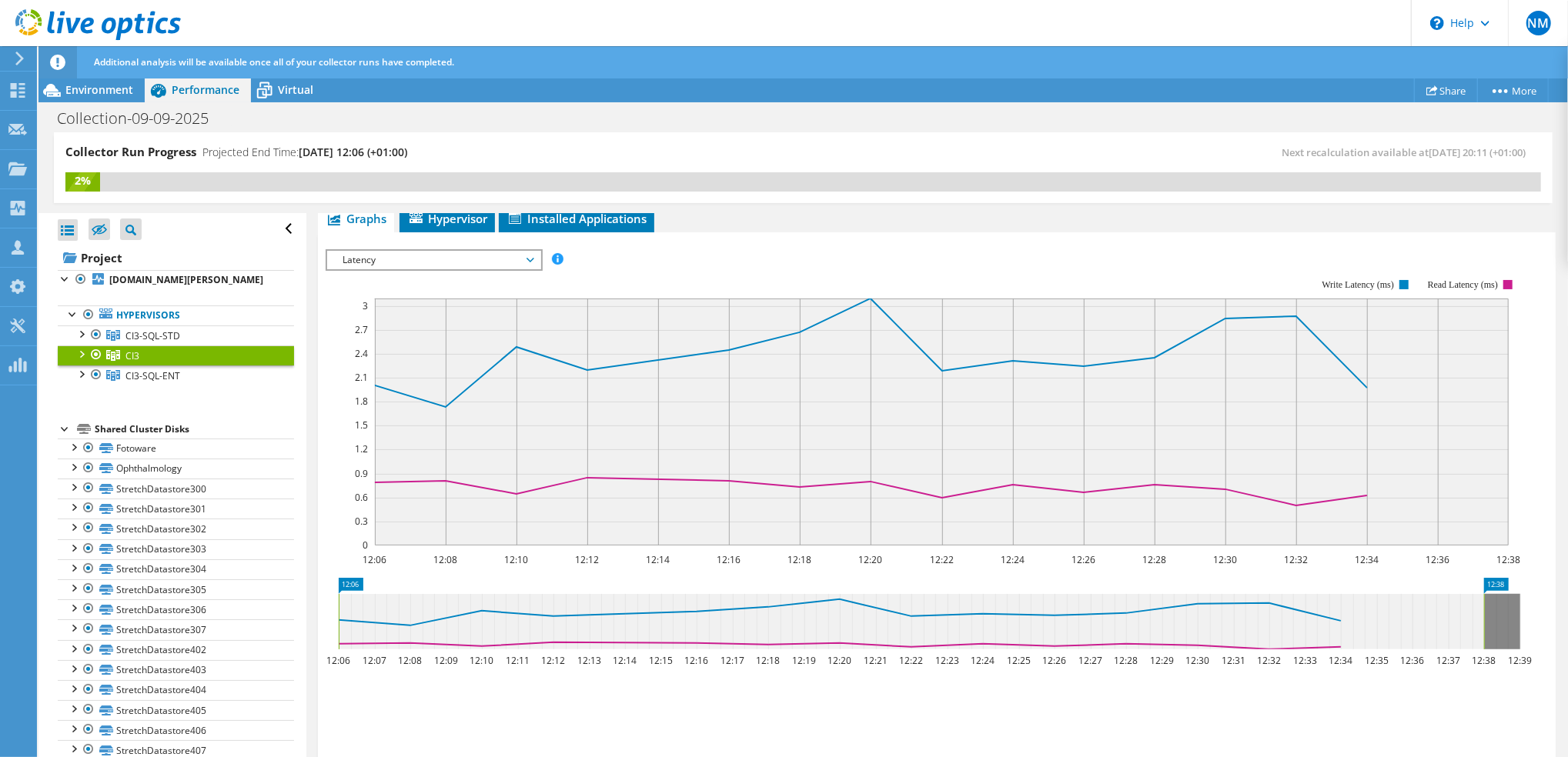
drag, startPoint x: 72, startPoint y: 366, endPoint x: 81, endPoint y: 369, distance: 9.5
click at [78, 365] on li "CI3 srv-uhm-prd-esx-09.nhsl.lanarkshire.scot.nhs.uk StretchDatastore100 Stretch…" at bounding box center [176, 356] width 237 height 20
click at [88, 364] on div at bounding box center [96, 355] width 16 height 19
click at [81, 361] on div at bounding box center [81, 354] width 16 height 16
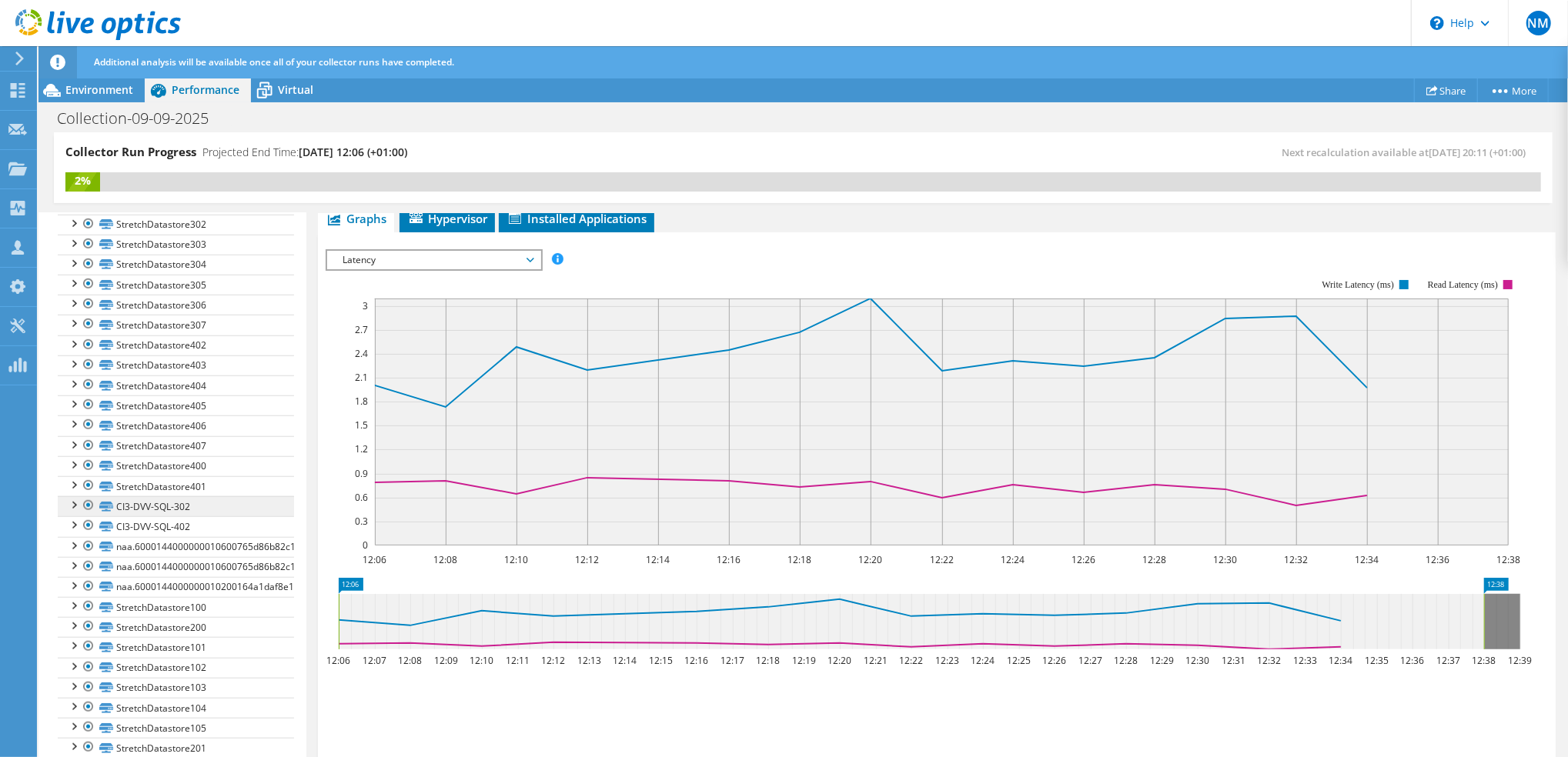
scroll to position [1128, 0]
click at [528, 258] on span "Latency" at bounding box center [433, 260] width 198 height 19
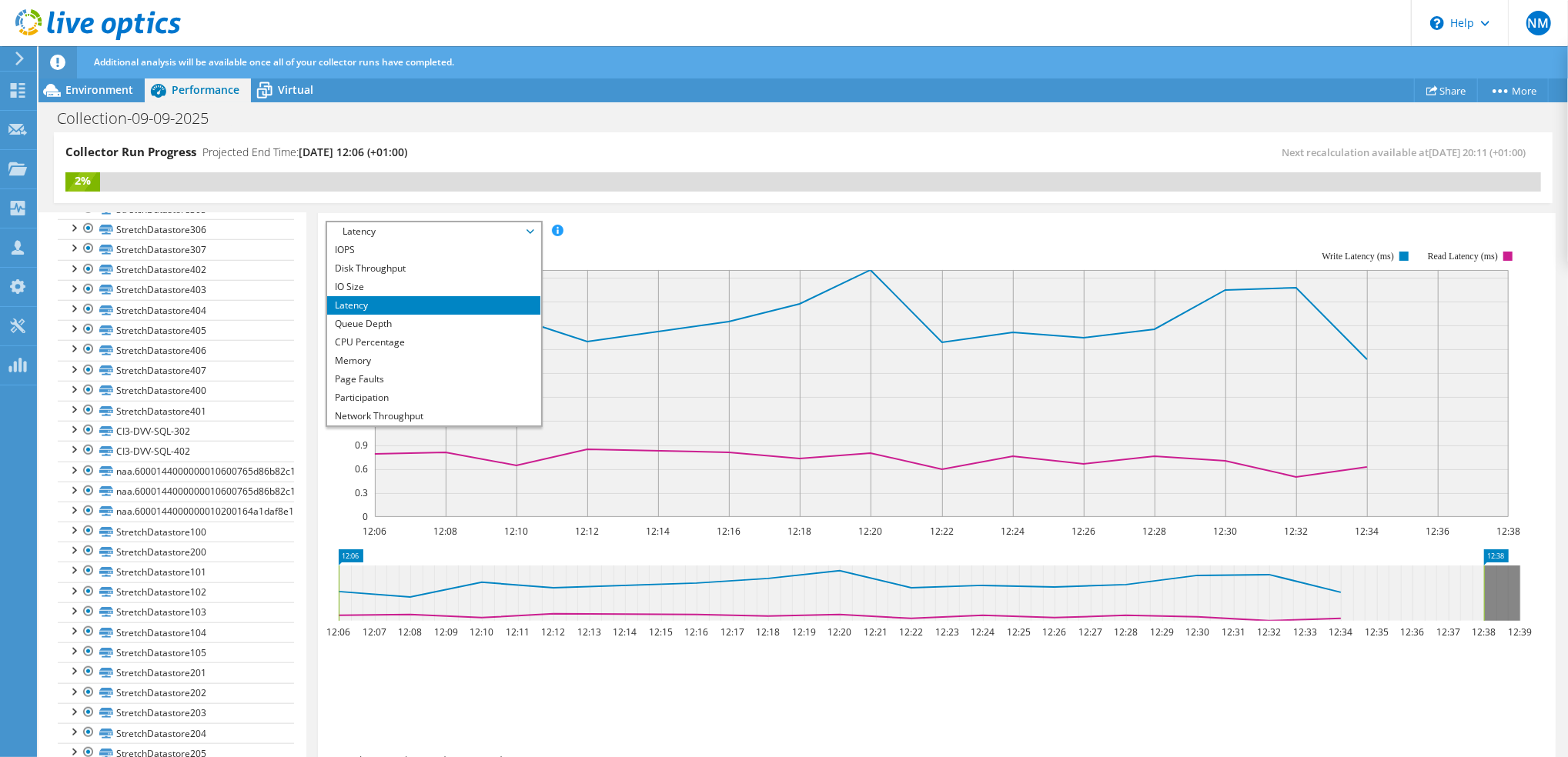
scroll to position [307, 0]
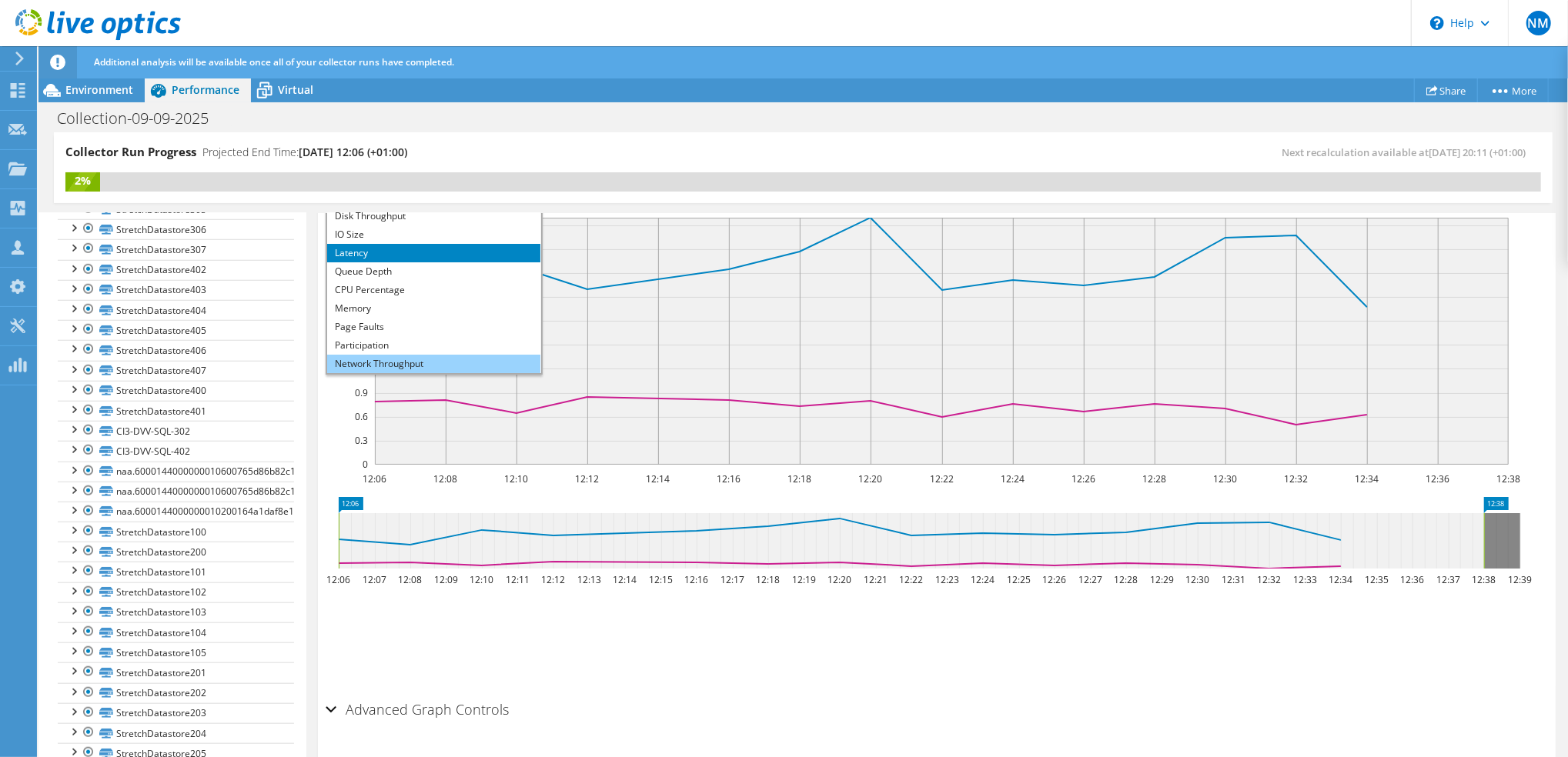
click at [411, 354] on li "Network Throughput" at bounding box center [433, 364] width 213 height 19
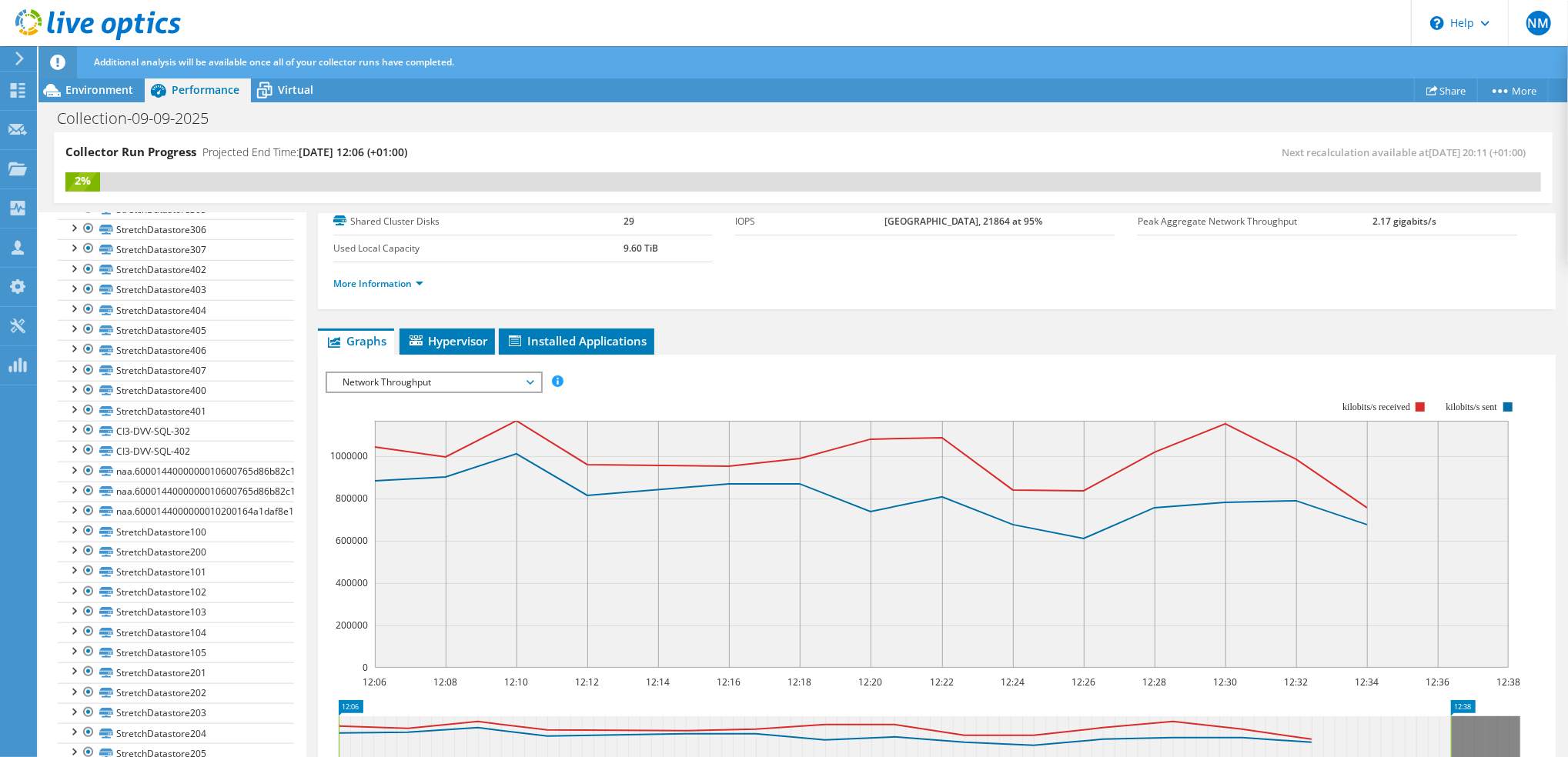
scroll to position [102, 0]
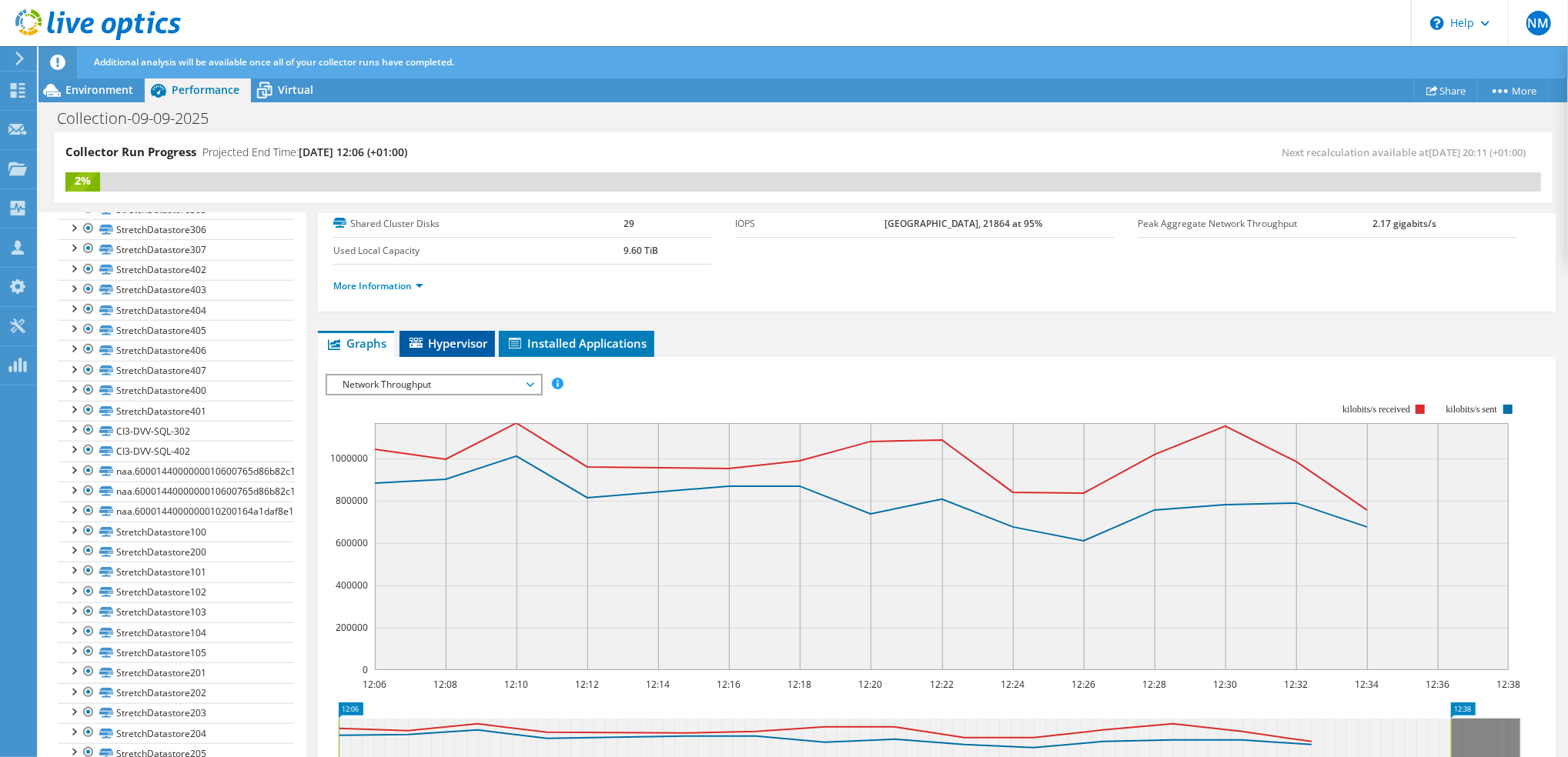
click at [476, 340] on span "Hypervisor" at bounding box center [447, 343] width 80 height 16
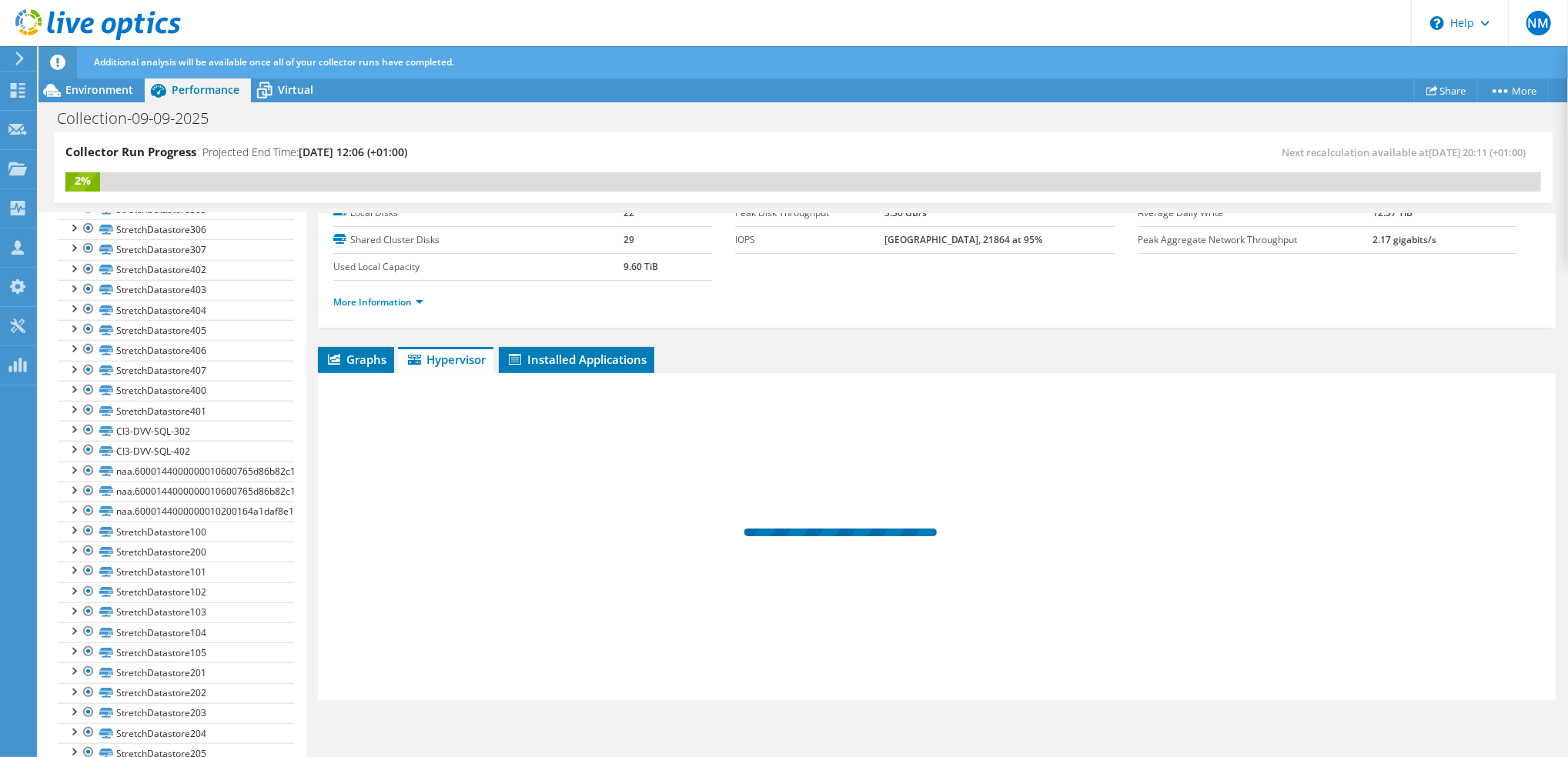
scroll to position [84, 0]
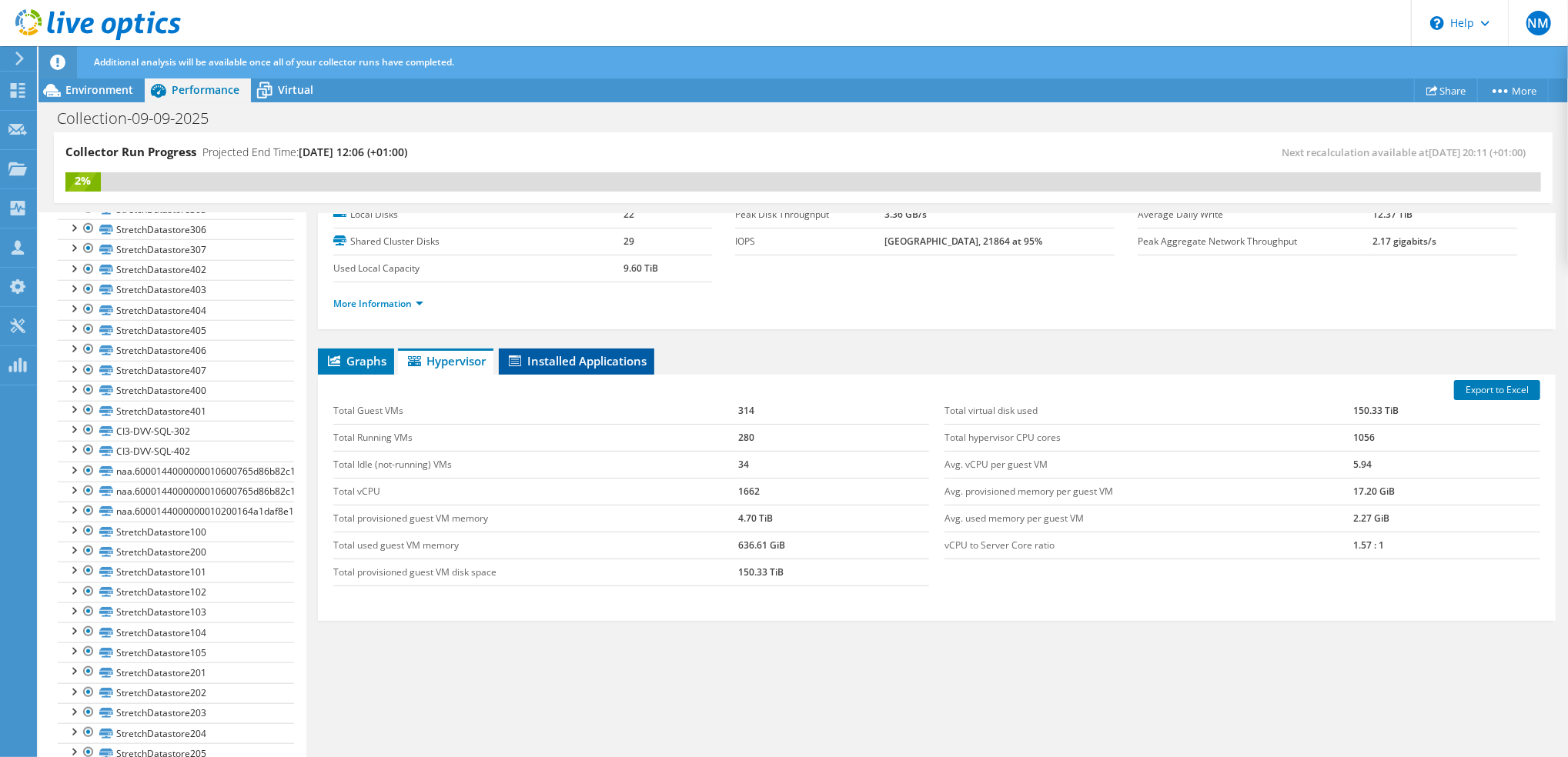
click at [586, 361] on span "Installed Applications" at bounding box center [576, 361] width 140 height 16
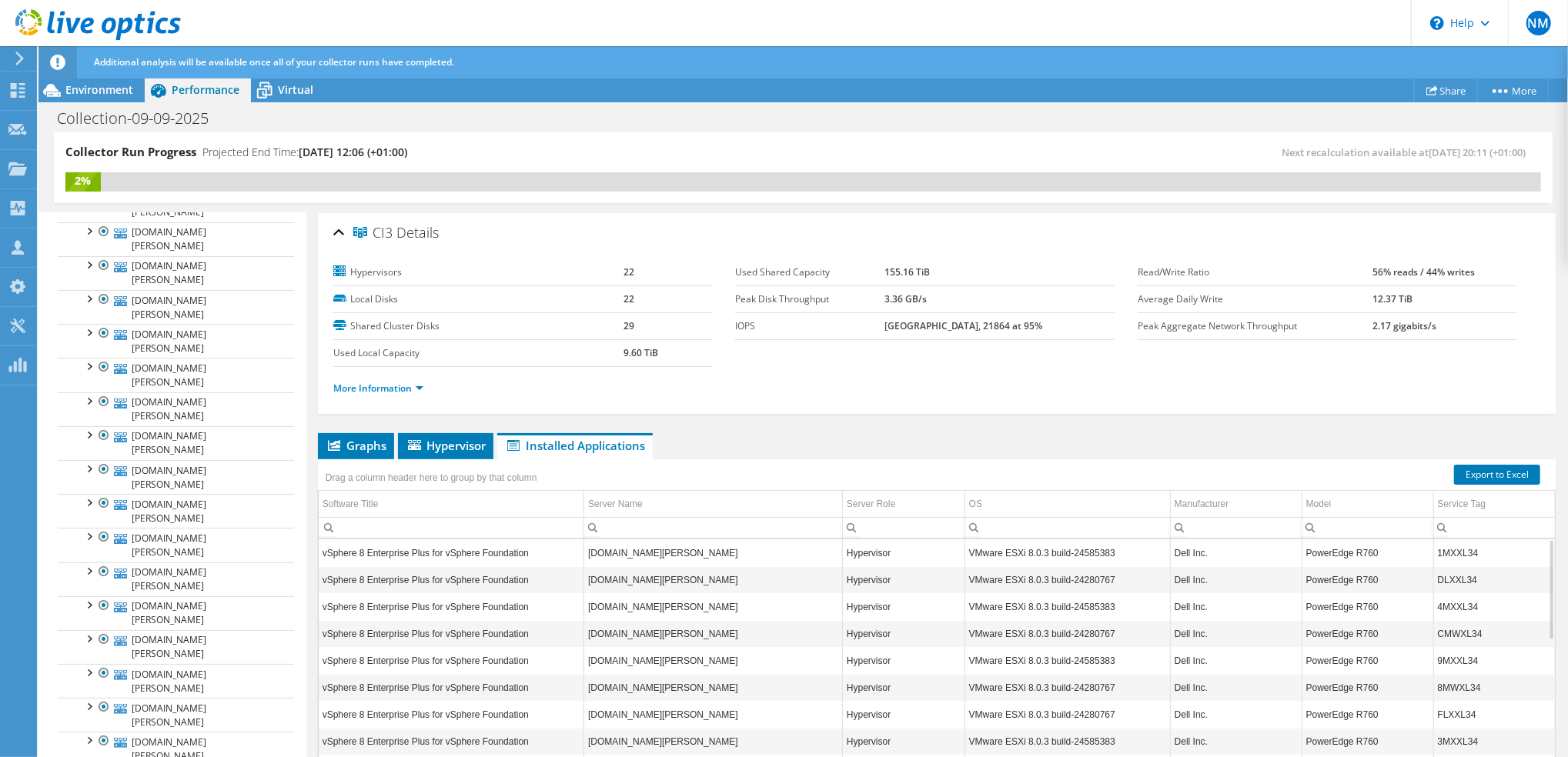
scroll to position [0, 0]
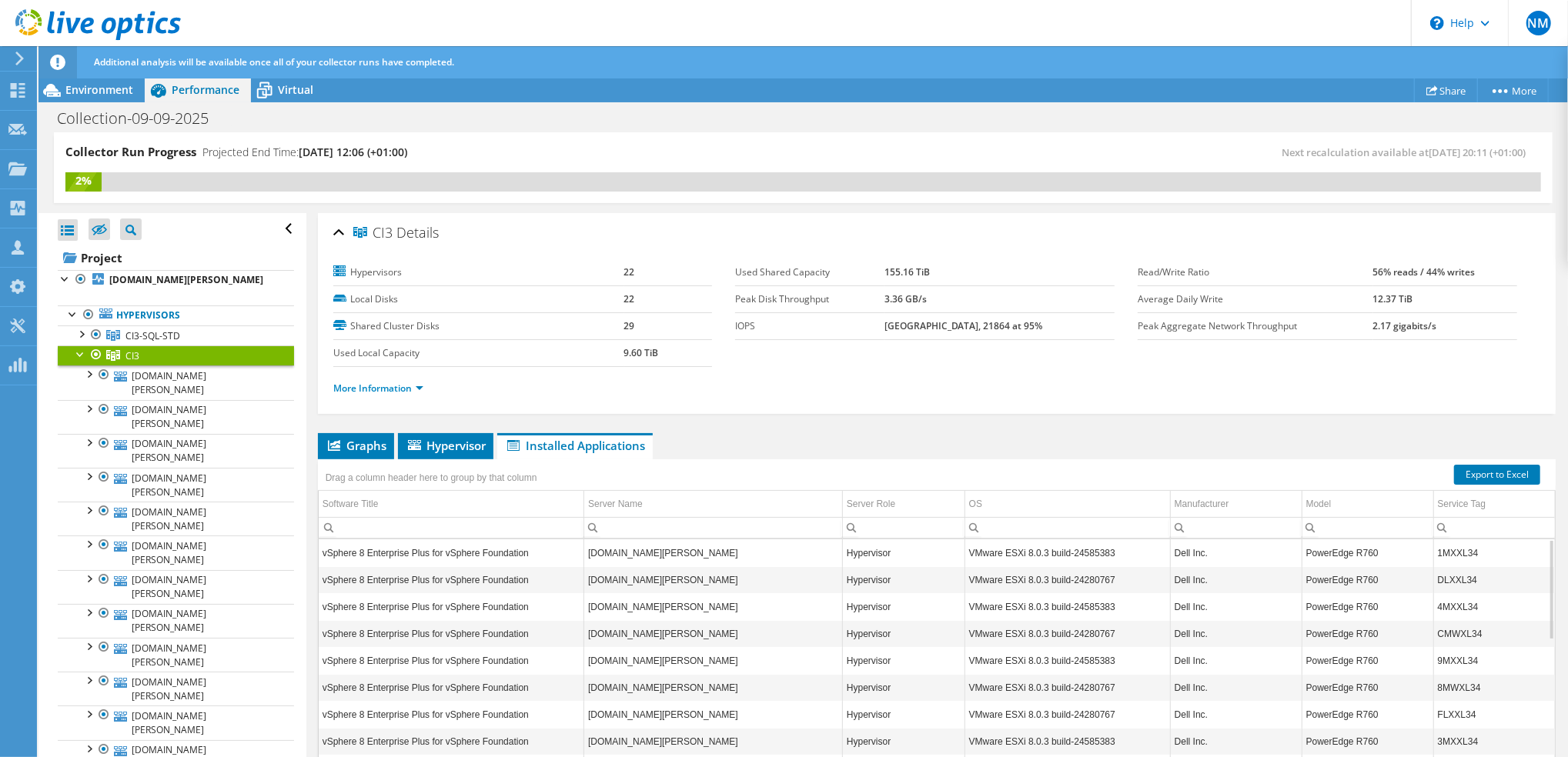
click at [74, 361] on div at bounding box center [81, 354] width 16 height 16
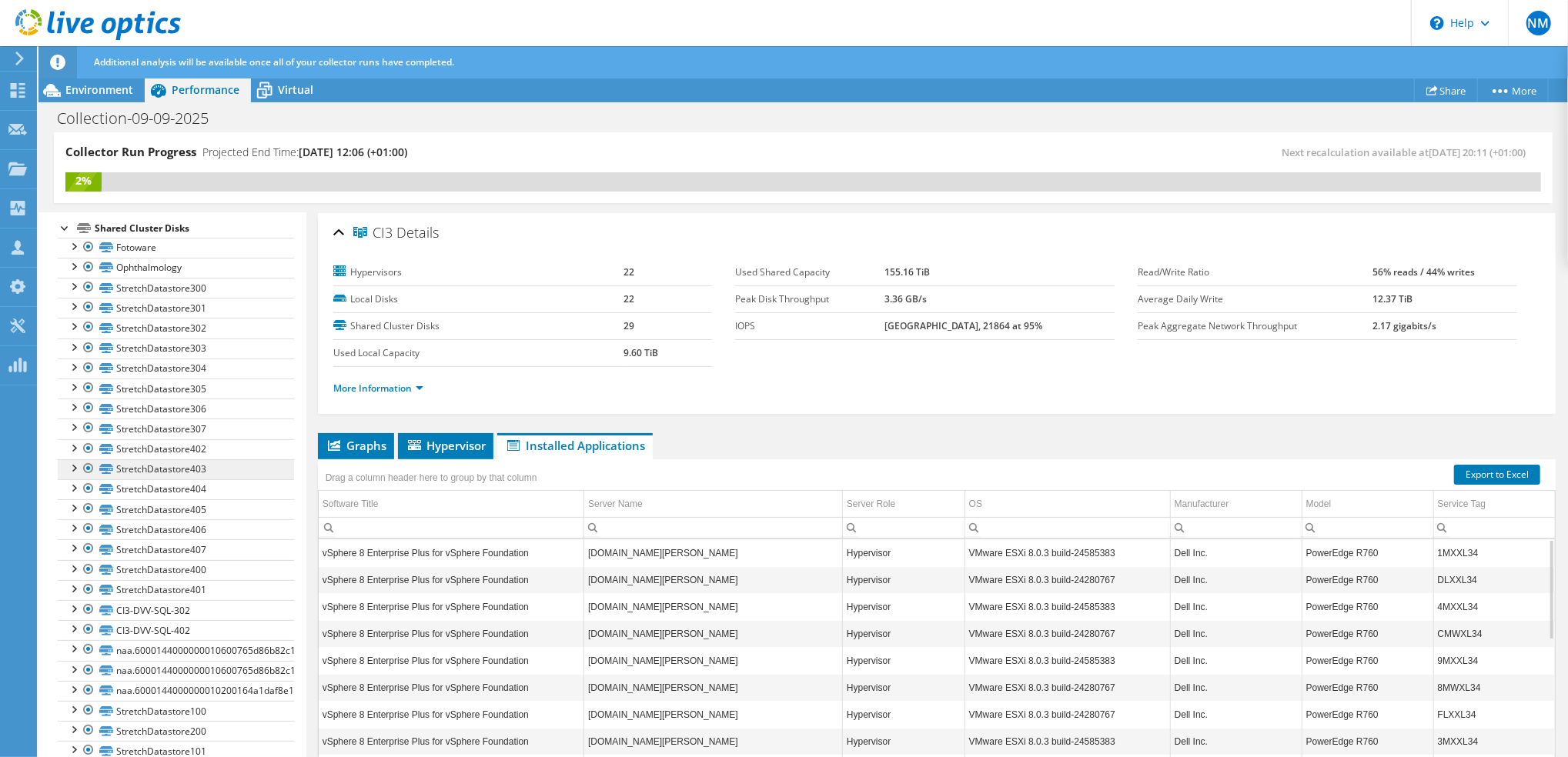
scroll to position [204, 0]
click at [170, 617] on link "CI3-DVV-SQL-302" at bounding box center [176, 606] width 237 height 20
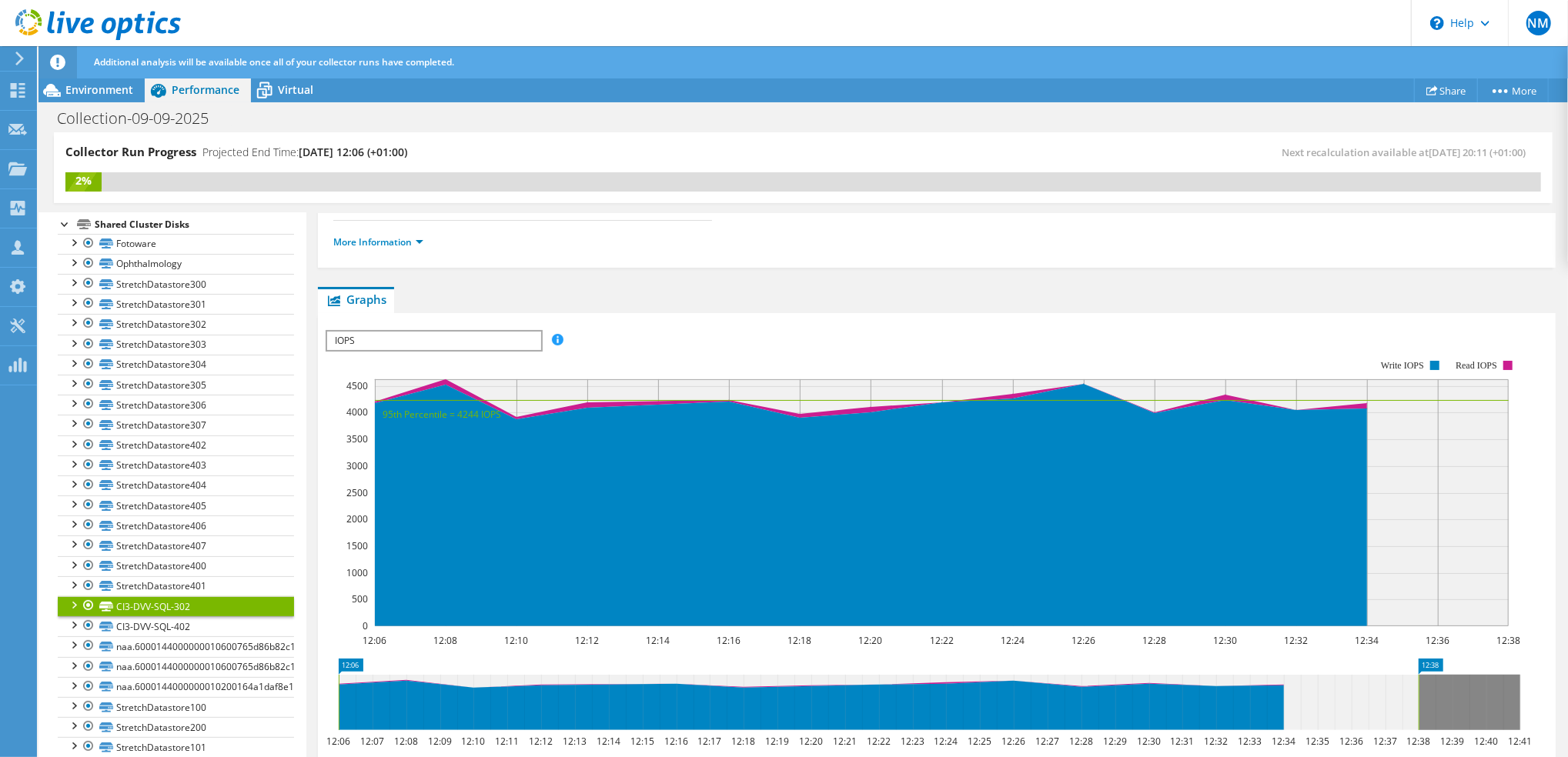
scroll to position [307, 0]
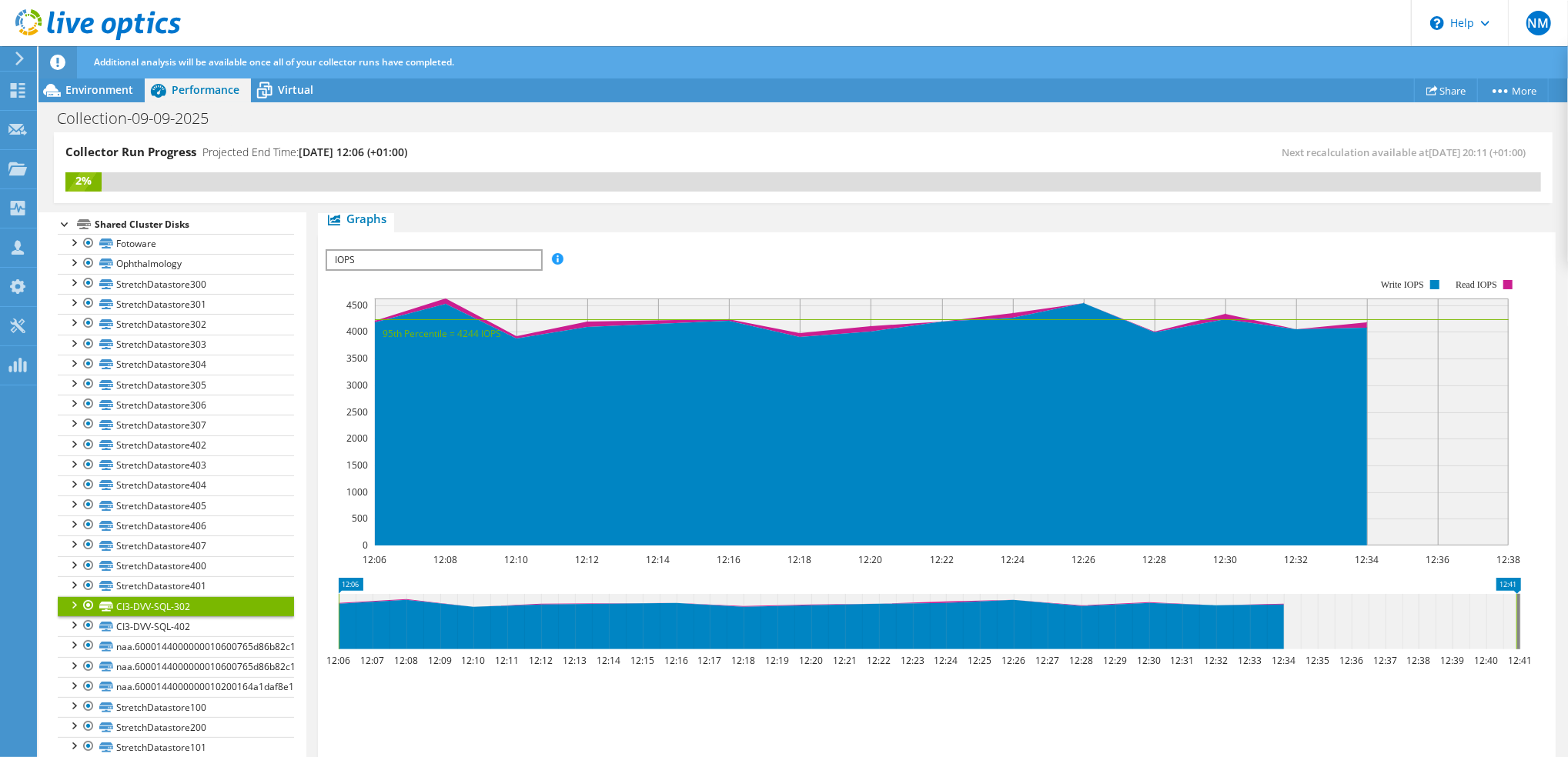
drag, startPoint x: 1431, startPoint y: 581, endPoint x: 1543, endPoint y: 575, distance: 112.2
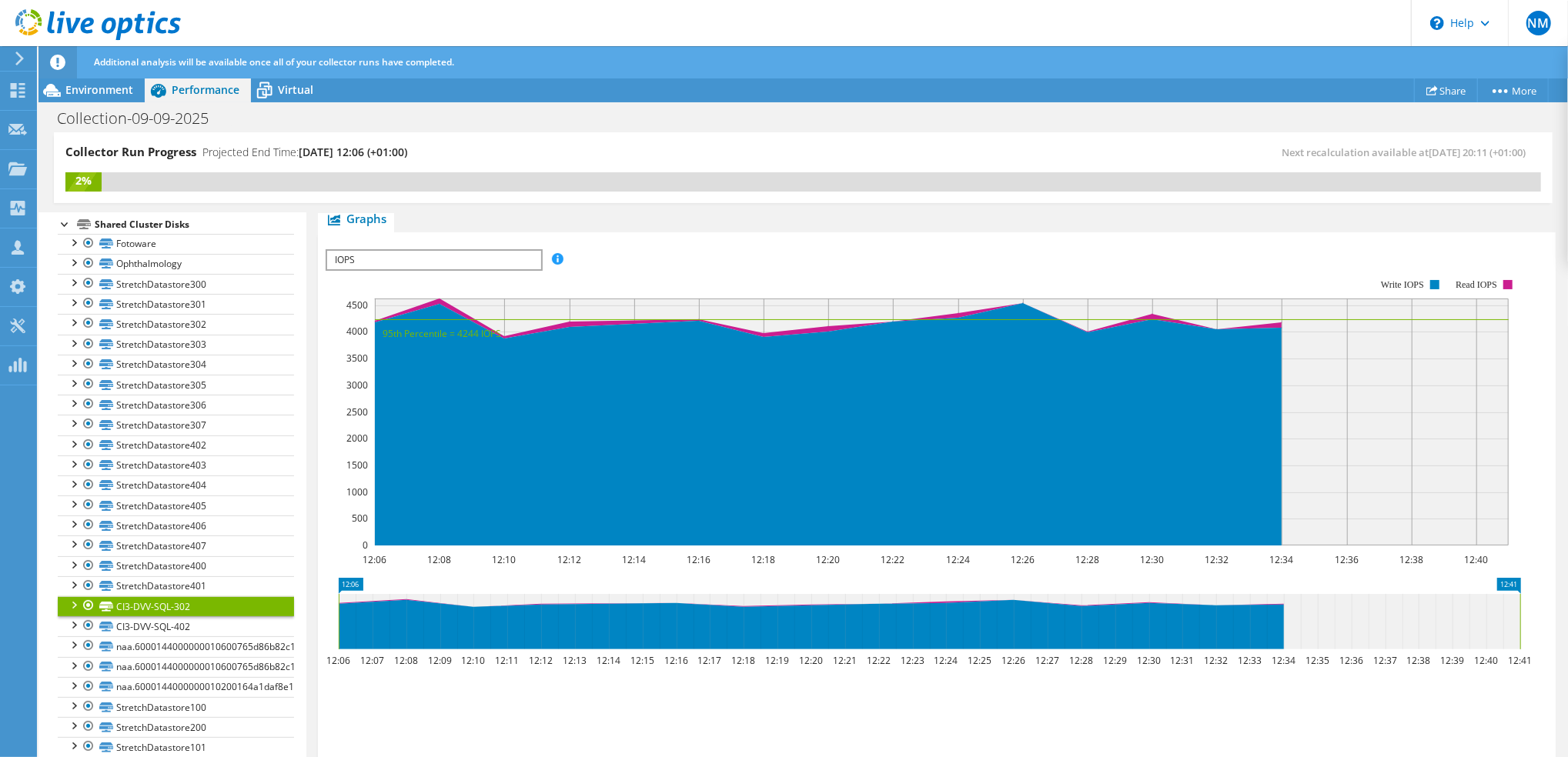
drag, startPoint x: 1512, startPoint y: 581, endPoint x: 1525, endPoint y: 583, distance: 13.2
click at [155, 636] on link "CI3-DVV-SQL-402" at bounding box center [176, 627] width 237 height 20
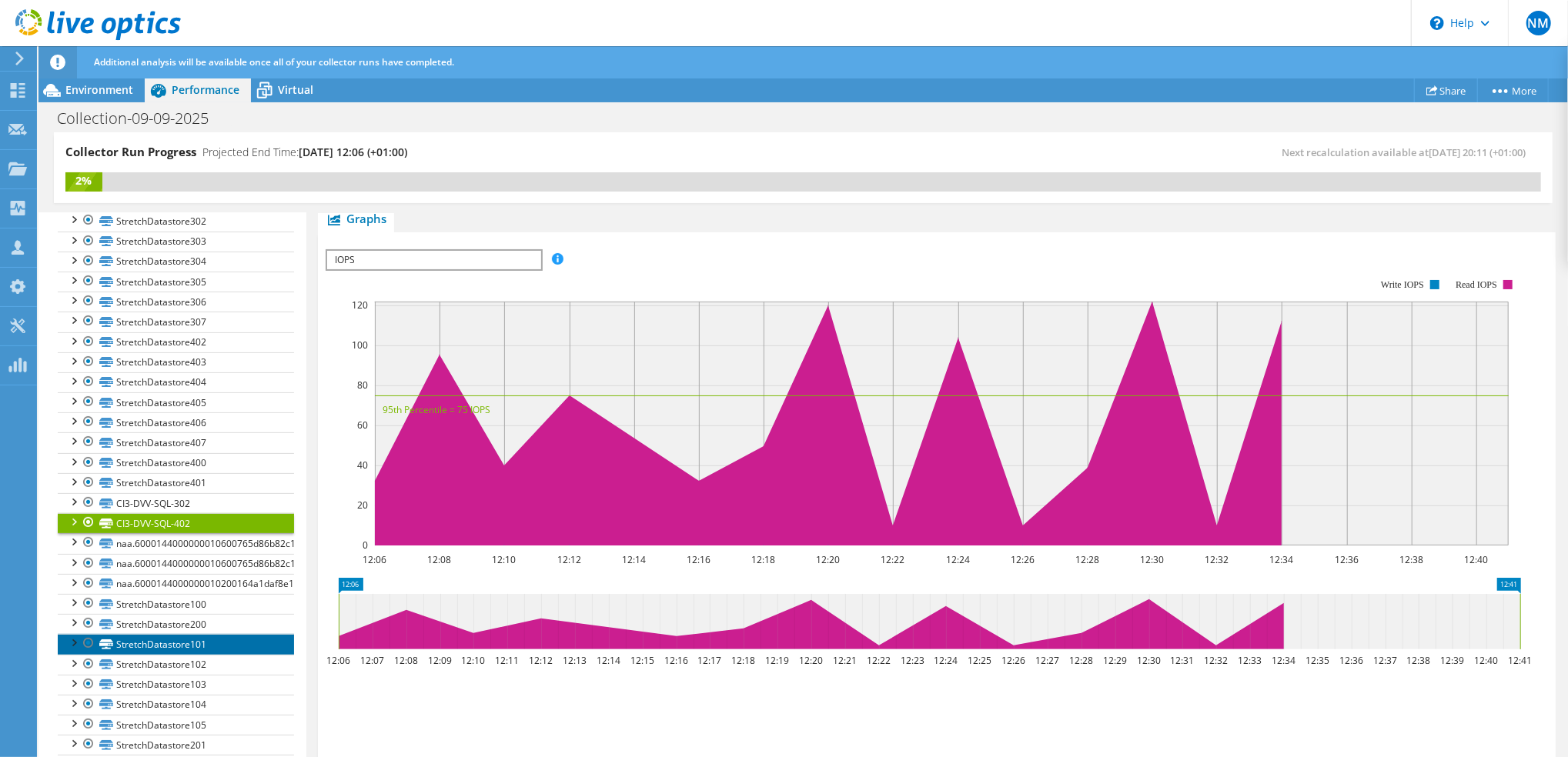
click at [184, 652] on link "StretchDatastore101" at bounding box center [176, 644] width 237 height 20
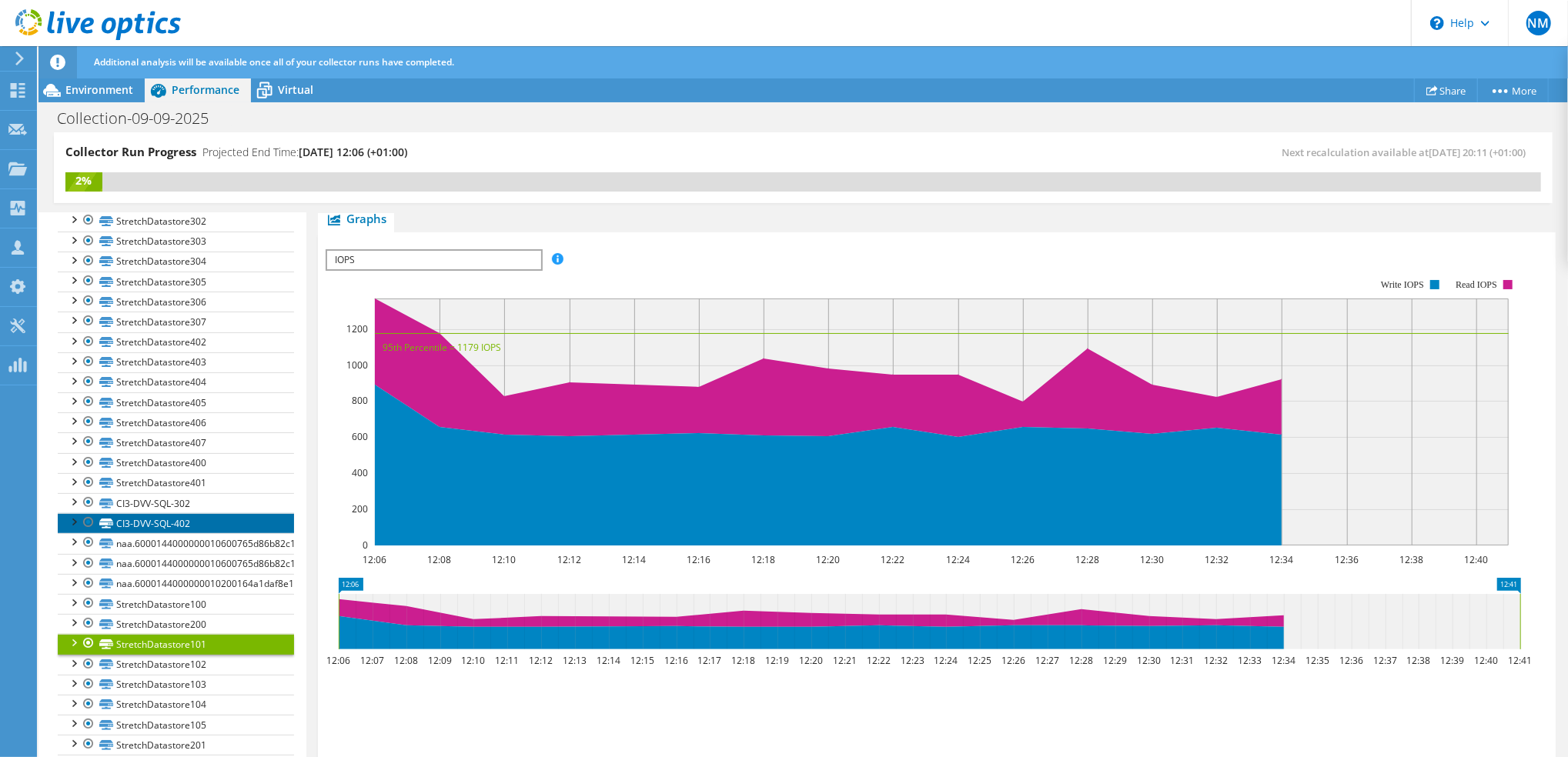
click at [166, 533] on link "CI3-DVV-SQL-402" at bounding box center [176, 524] width 237 height 20
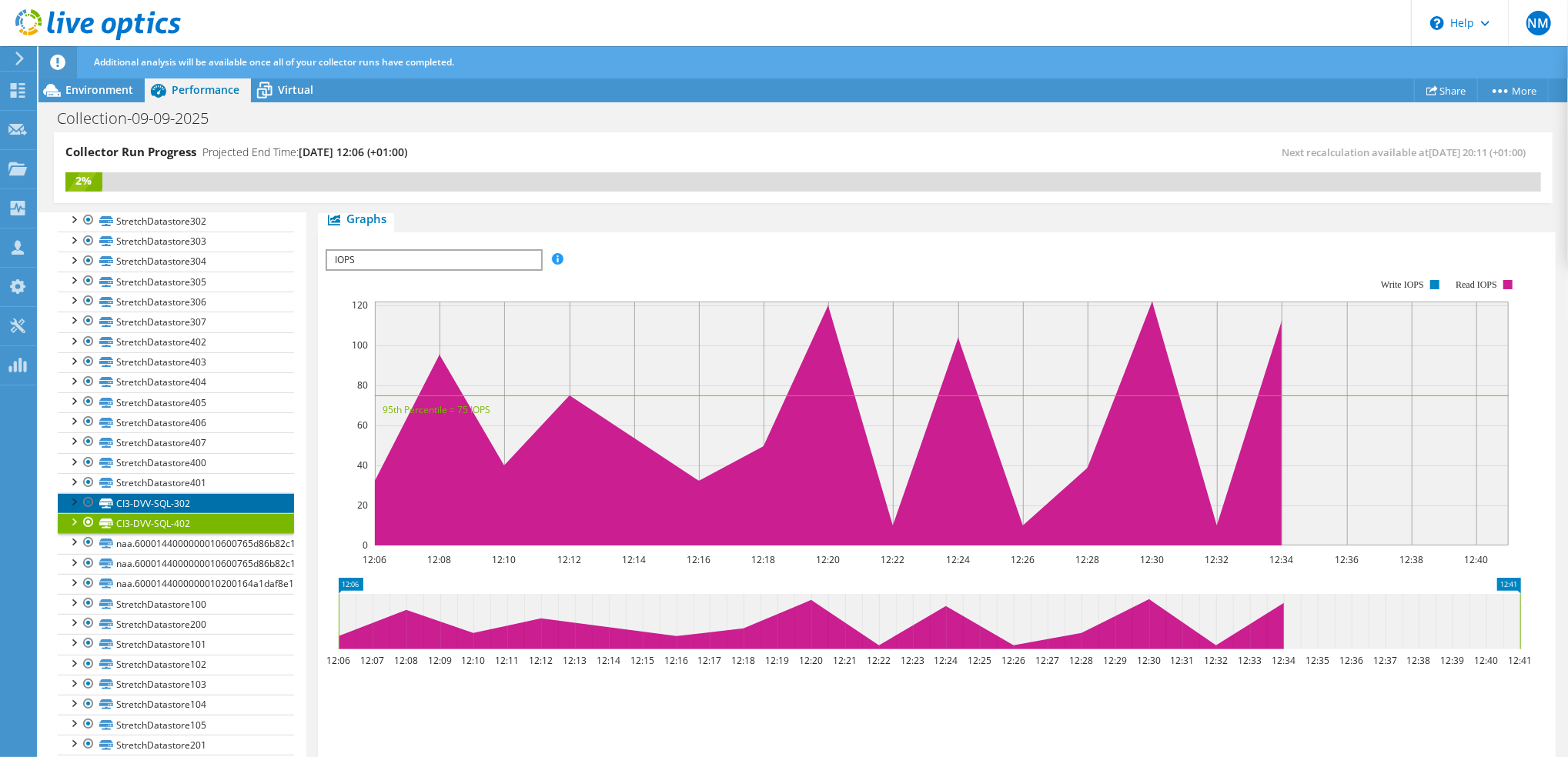
click at [170, 514] on link "CI3-DVV-SQL-302" at bounding box center [176, 503] width 237 height 20
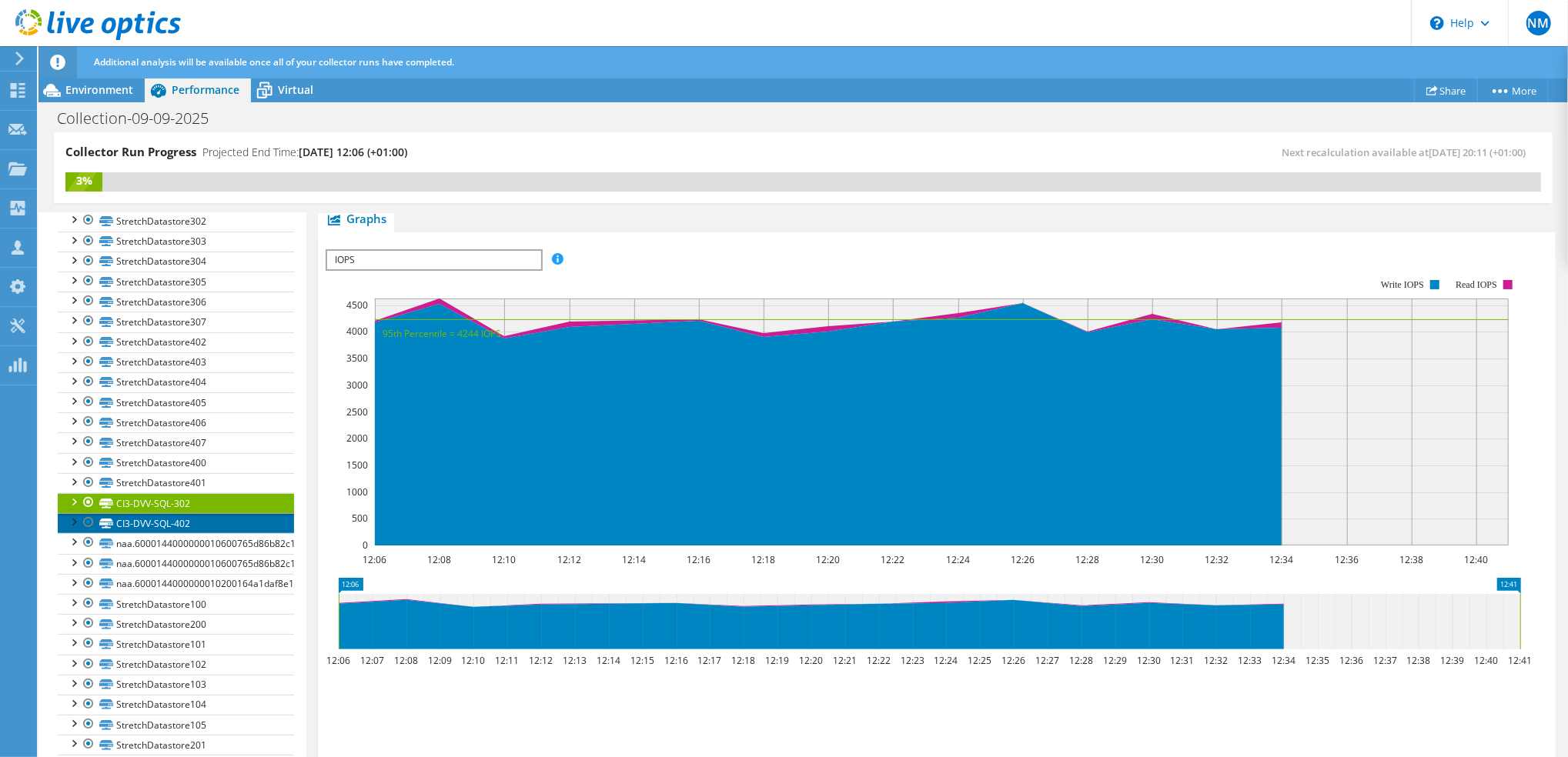
click at [144, 533] on link "CI3-DVV-SQL-402" at bounding box center [176, 524] width 237 height 20
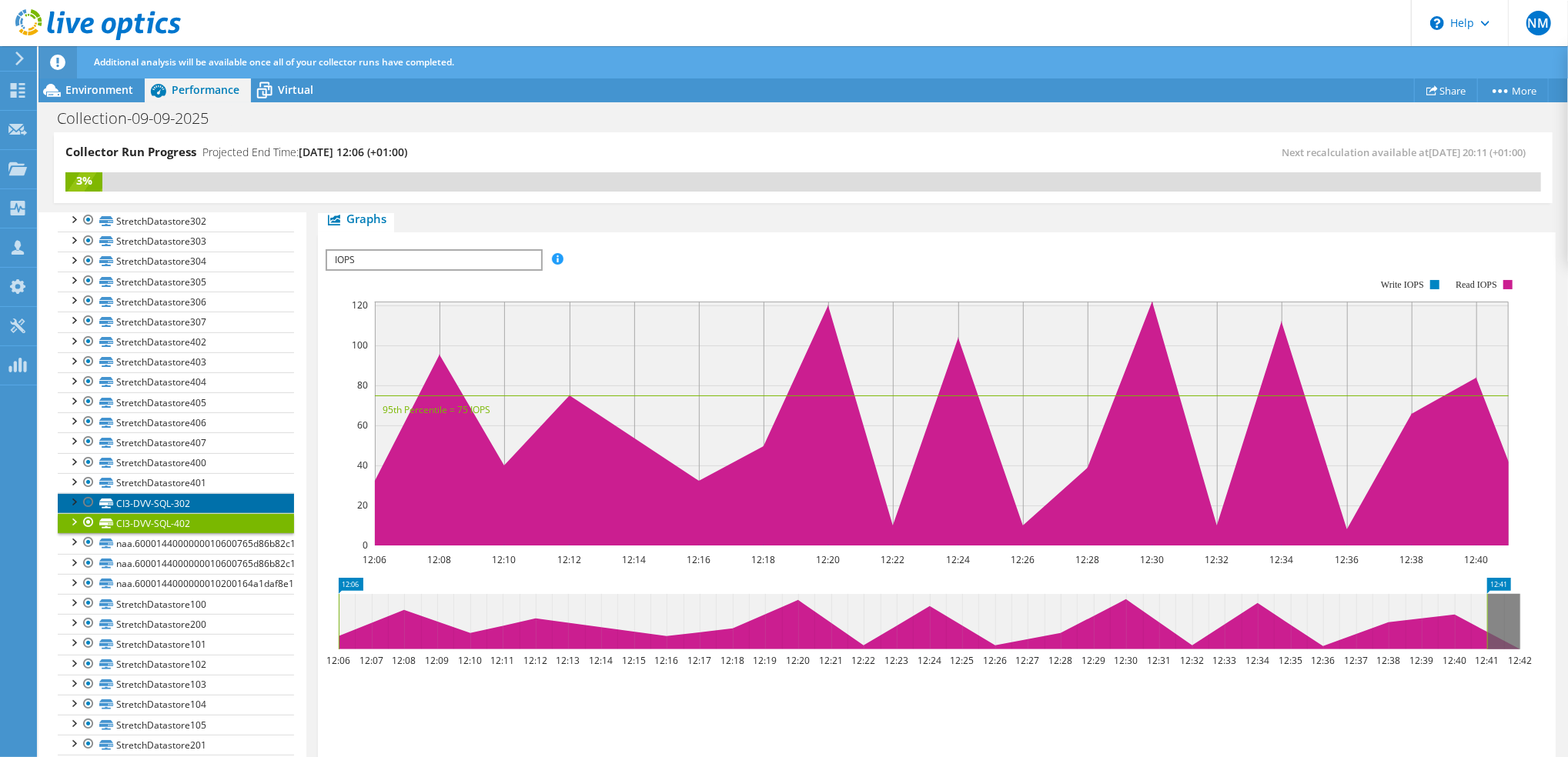
click at [144, 514] on link "CI3-DVV-SQL-302" at bounding box center [176, 503] width 237 height 20
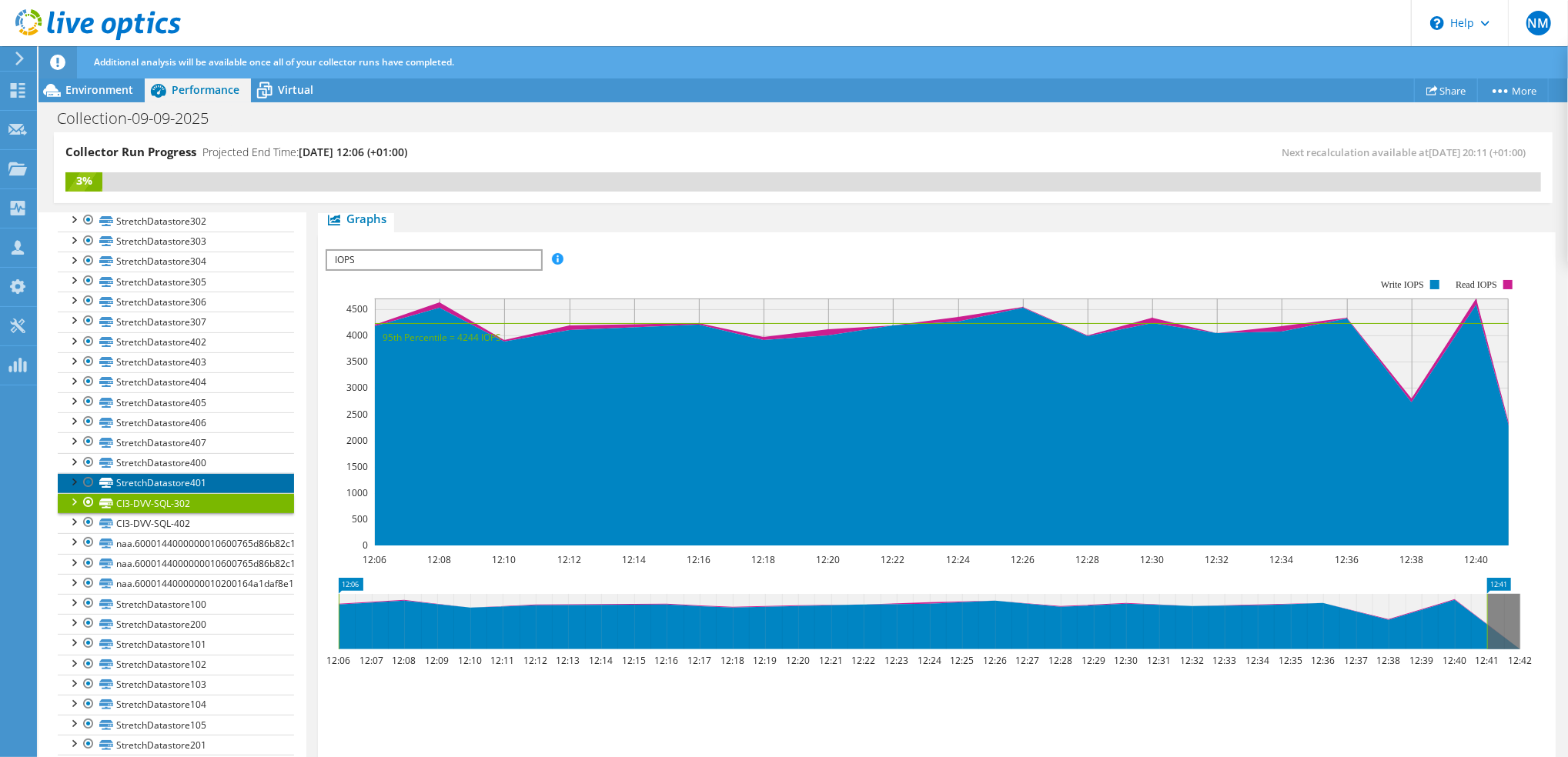
click at [152, 492] on link "StretchDatastore401" at bounding box center [176, 483] width 237 height 20
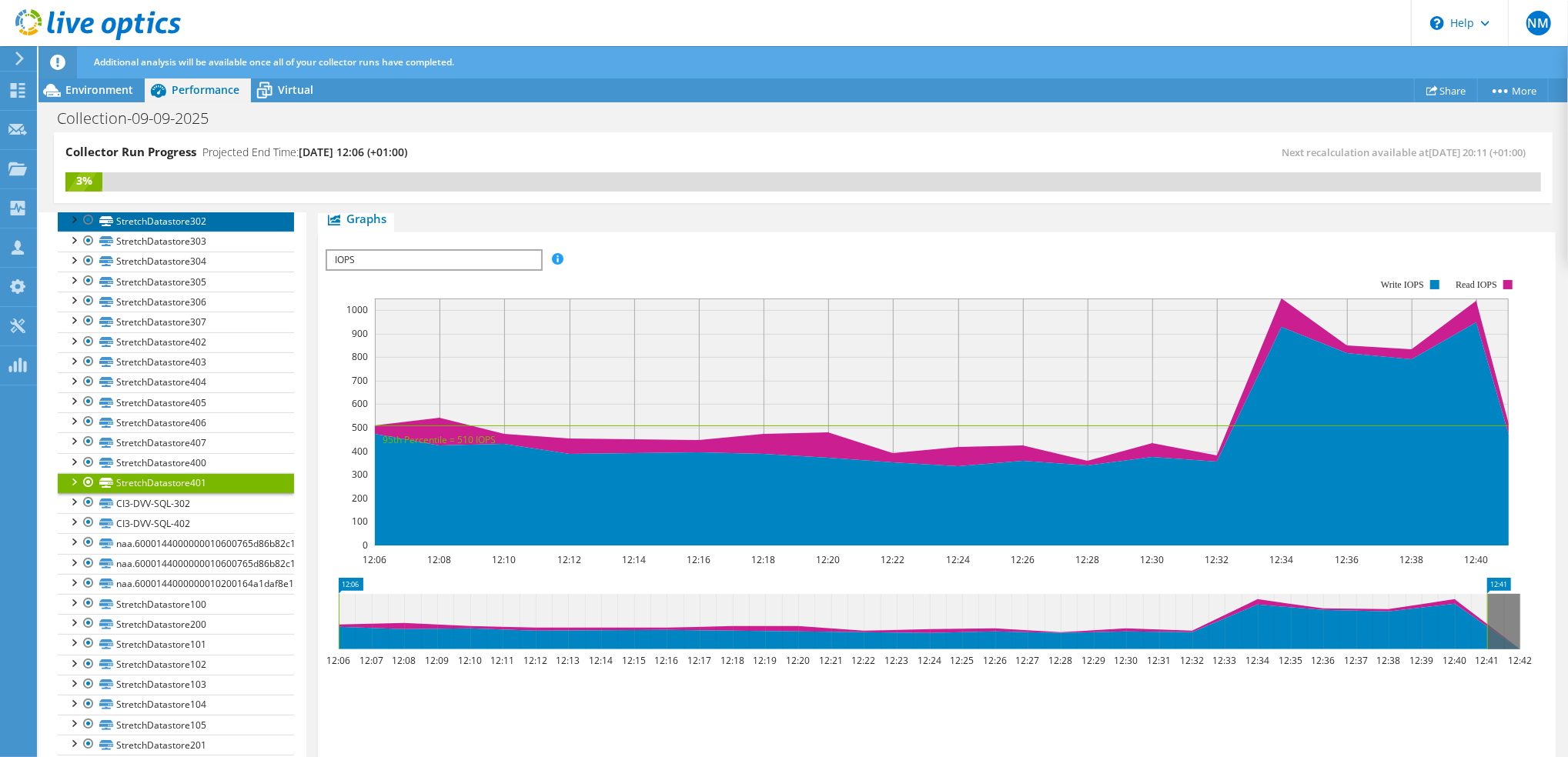
click at [165, 231] on link "StretchDatastore302" at bounding box center [176, 221] width 237 height 20
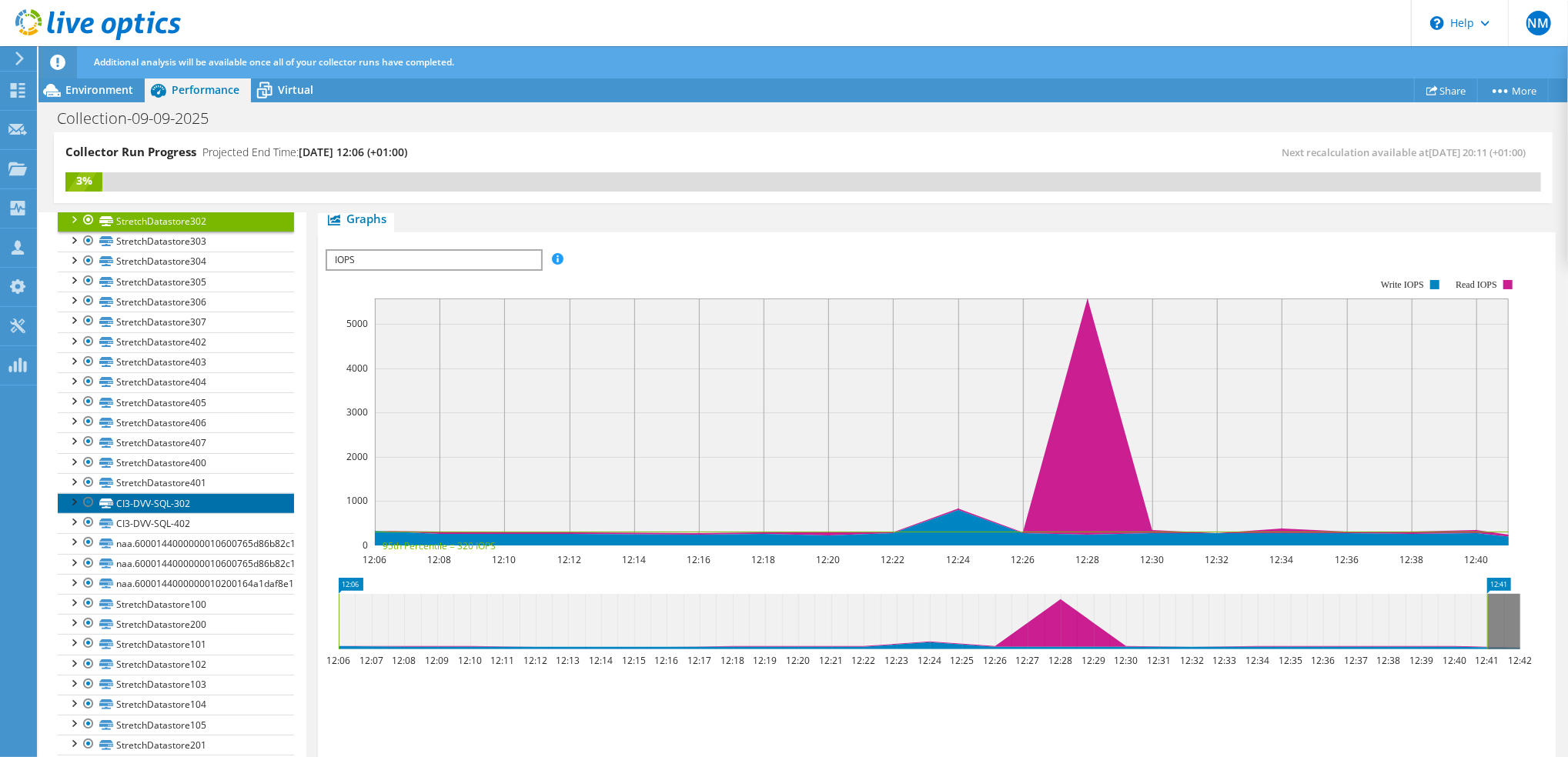
click at [136, 514] on link "CI3-DVV-SQL-302" at bounding box center [176, 503] width 237 height 20
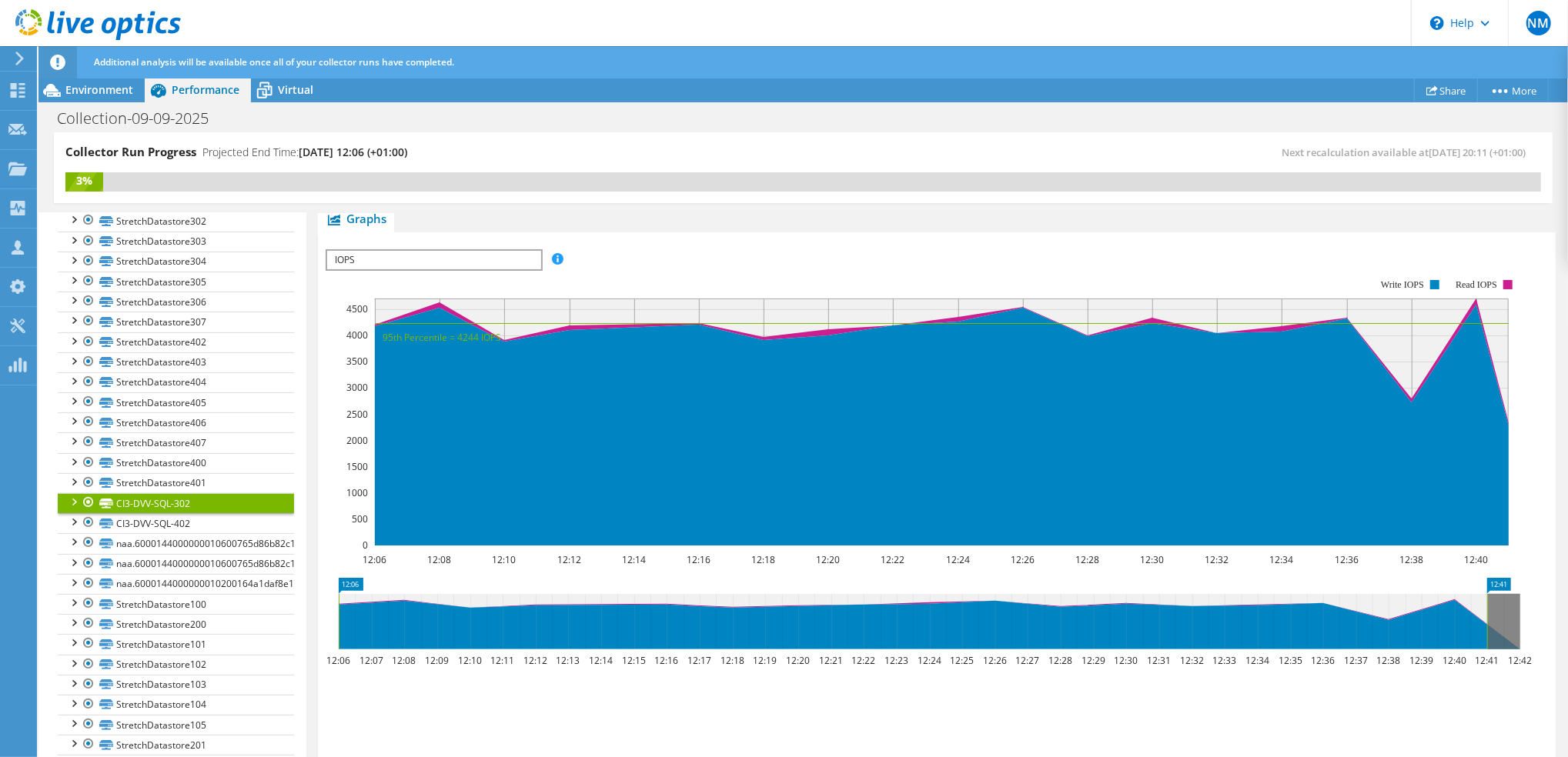
click at [532, 257] on span "IOPS" at bounding box center [433, 260] width 213 height 19
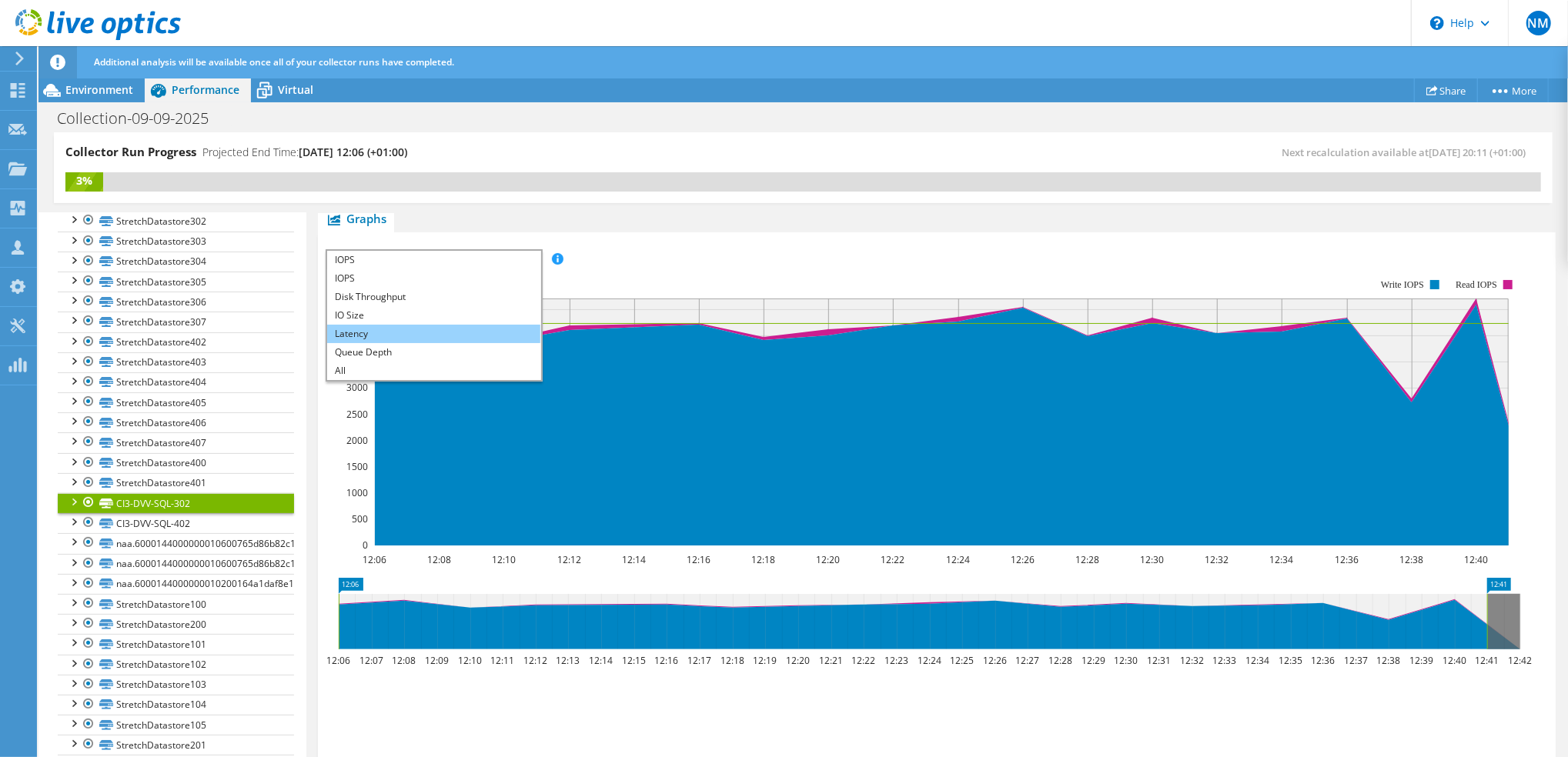
click at [386, 332] on li "Latency" at bounding box center [433, 334] width 213 height 19
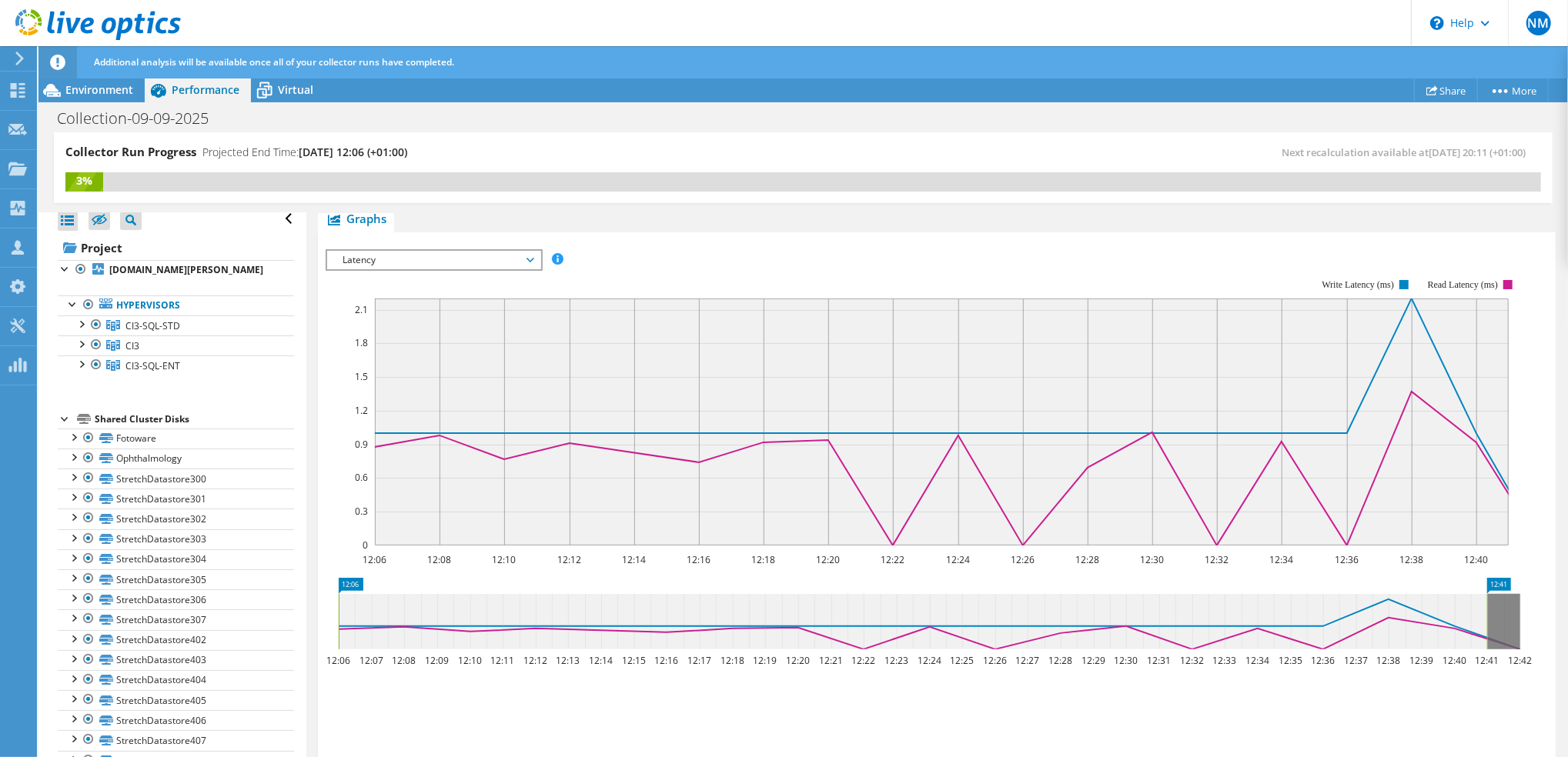
scroll to position [4, 0]
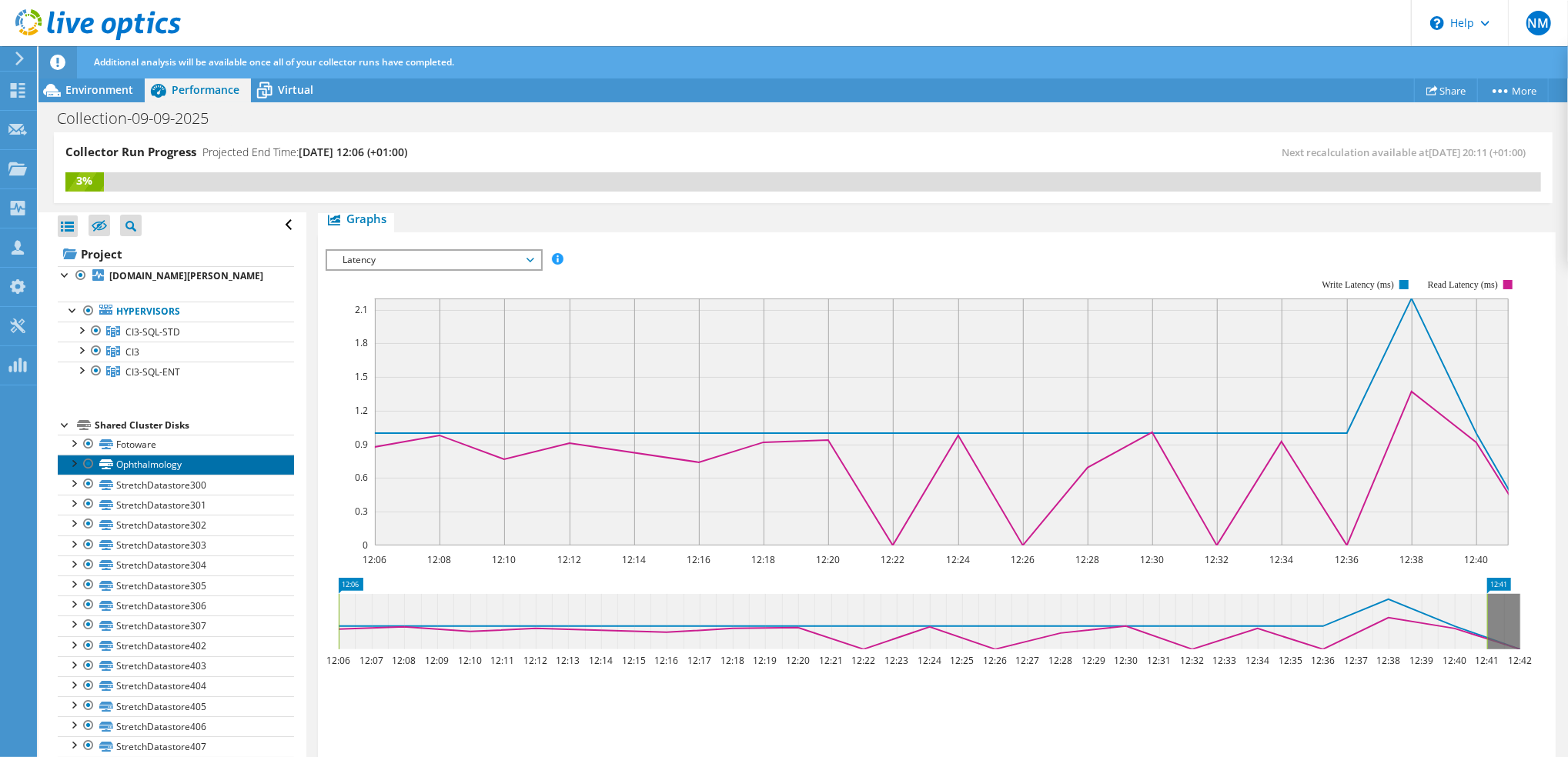
click at [177, 474] on link "Ophthalmology" at bounding box center [176, 465] width 237 height 20
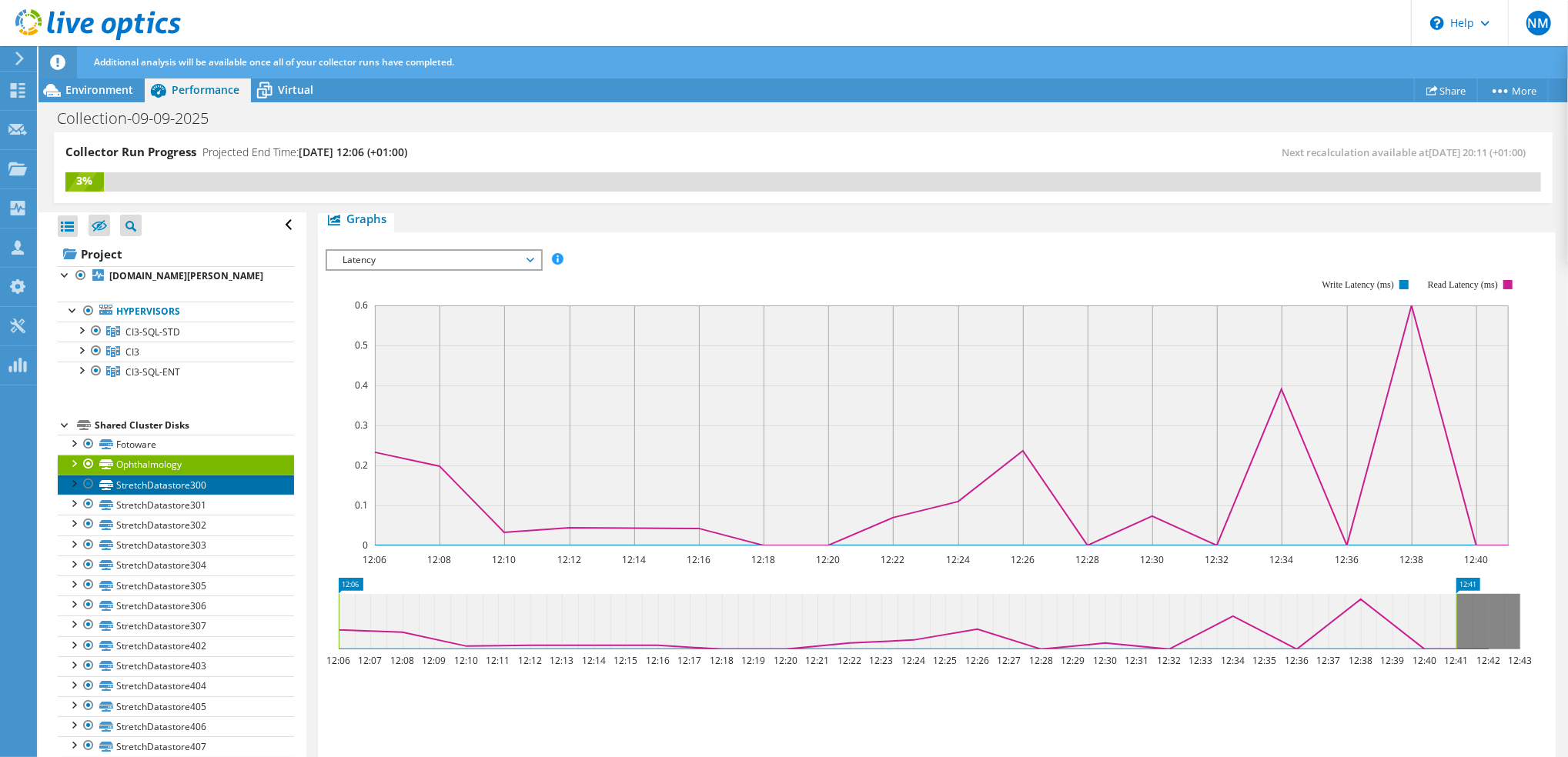
click at [173, 495] on link "StretchDatastore300" at bounding box center [176, 485] width 237 height 20
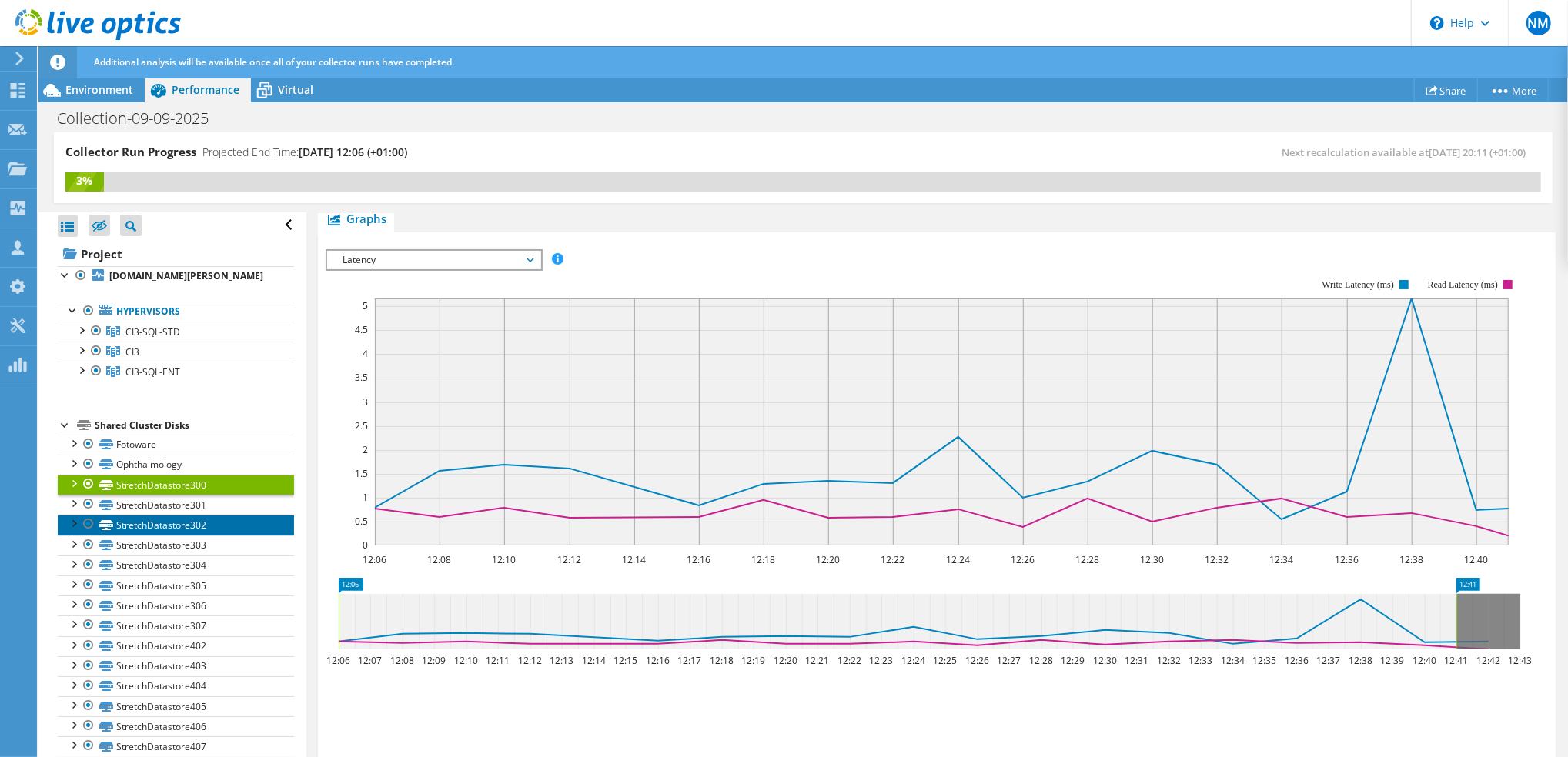
click at [185, 535] on link "StretchDatastore302" at bounding box center [176, 525] width 237 height 20
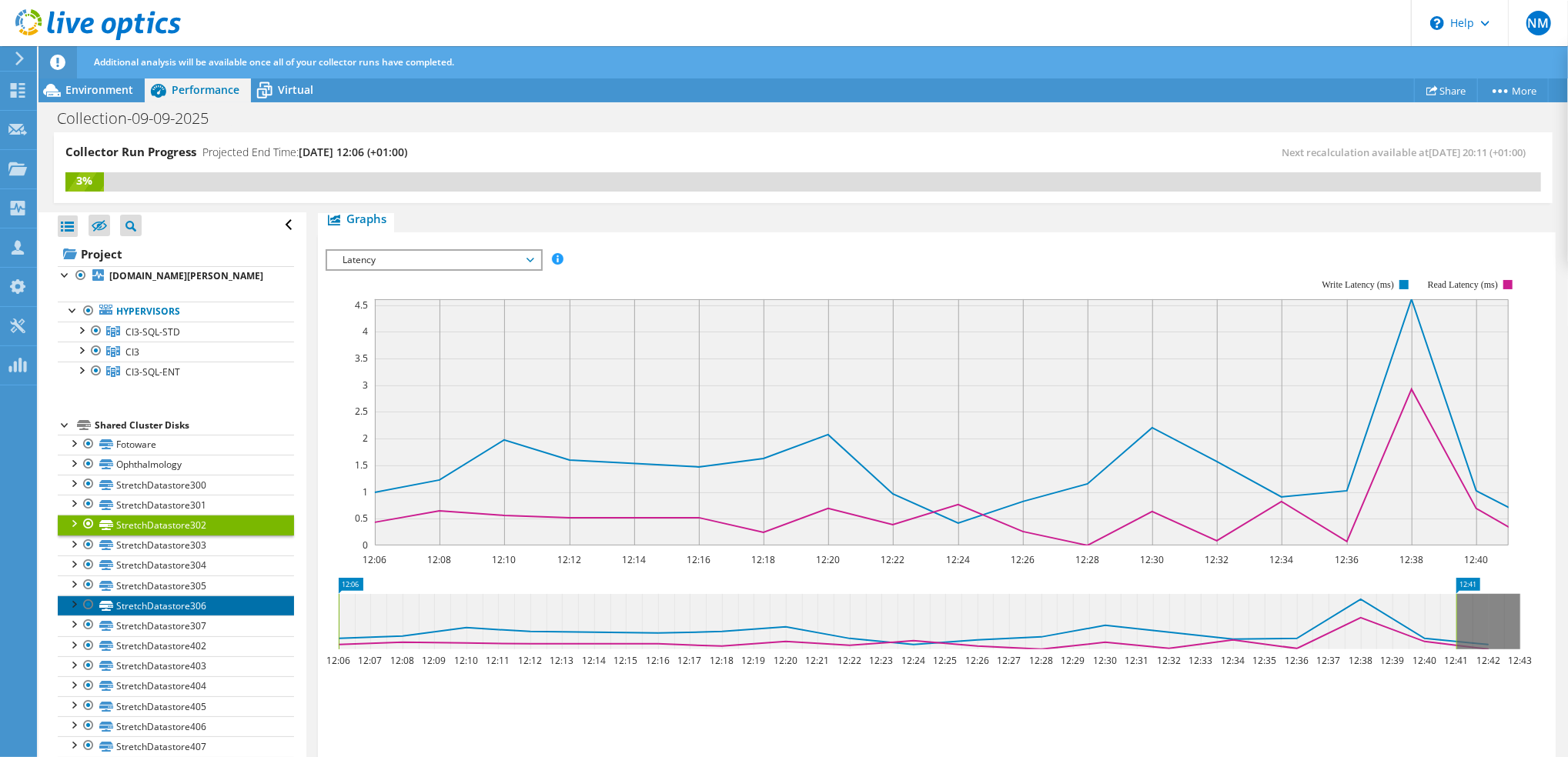
click at [175, 616] on link "StretchDatastore306" at bounding box center [176, 606] width 237 height 20
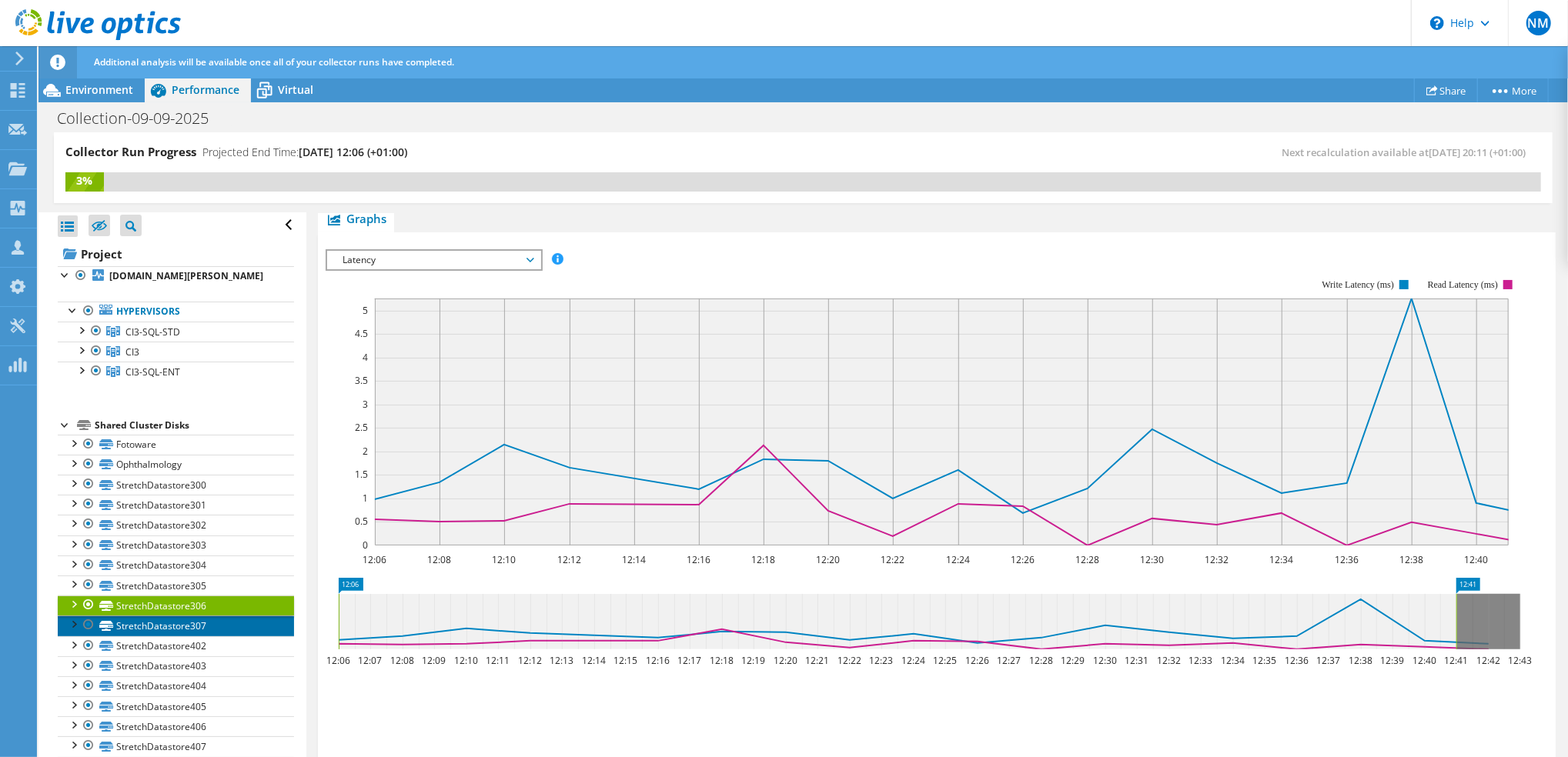
click at [170, 635] on link "StretchDatastore307" at bounding box center [176, 626] width 237 height 20
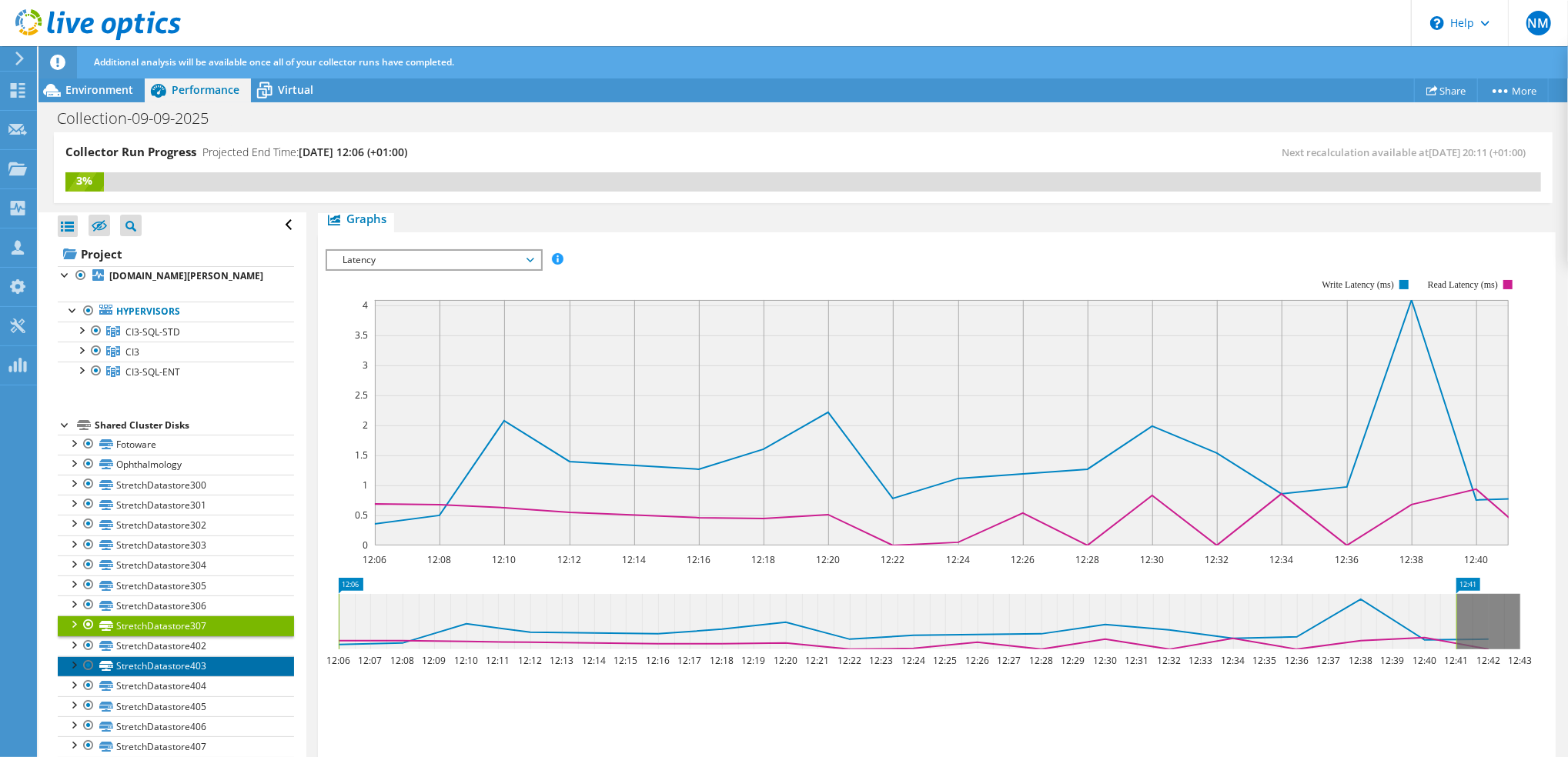
click at [171, 671] on link "StretchDatastore403" at bounding box center [176, 666] width 237 height 20
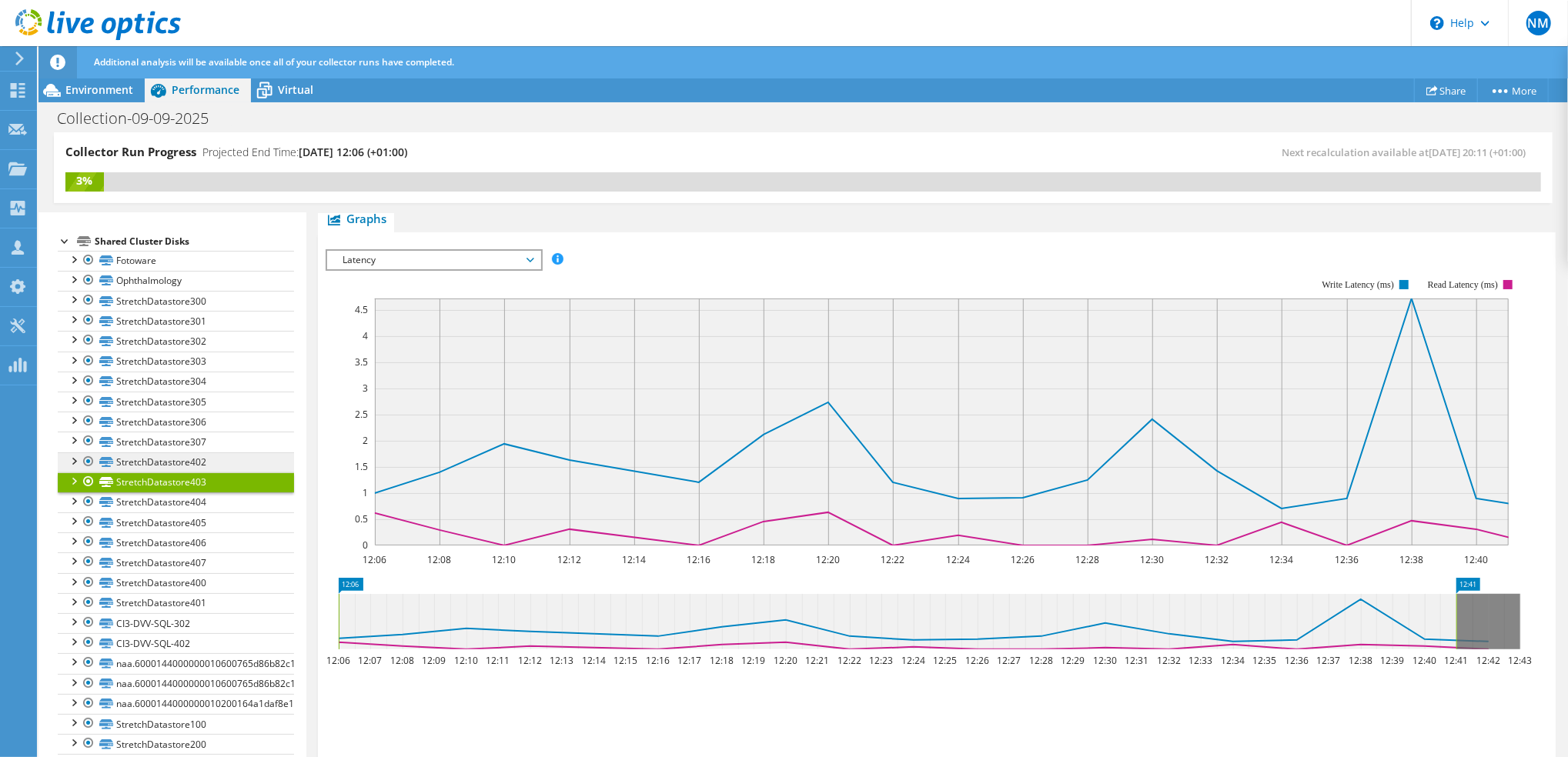
scroll to position [209, 0]
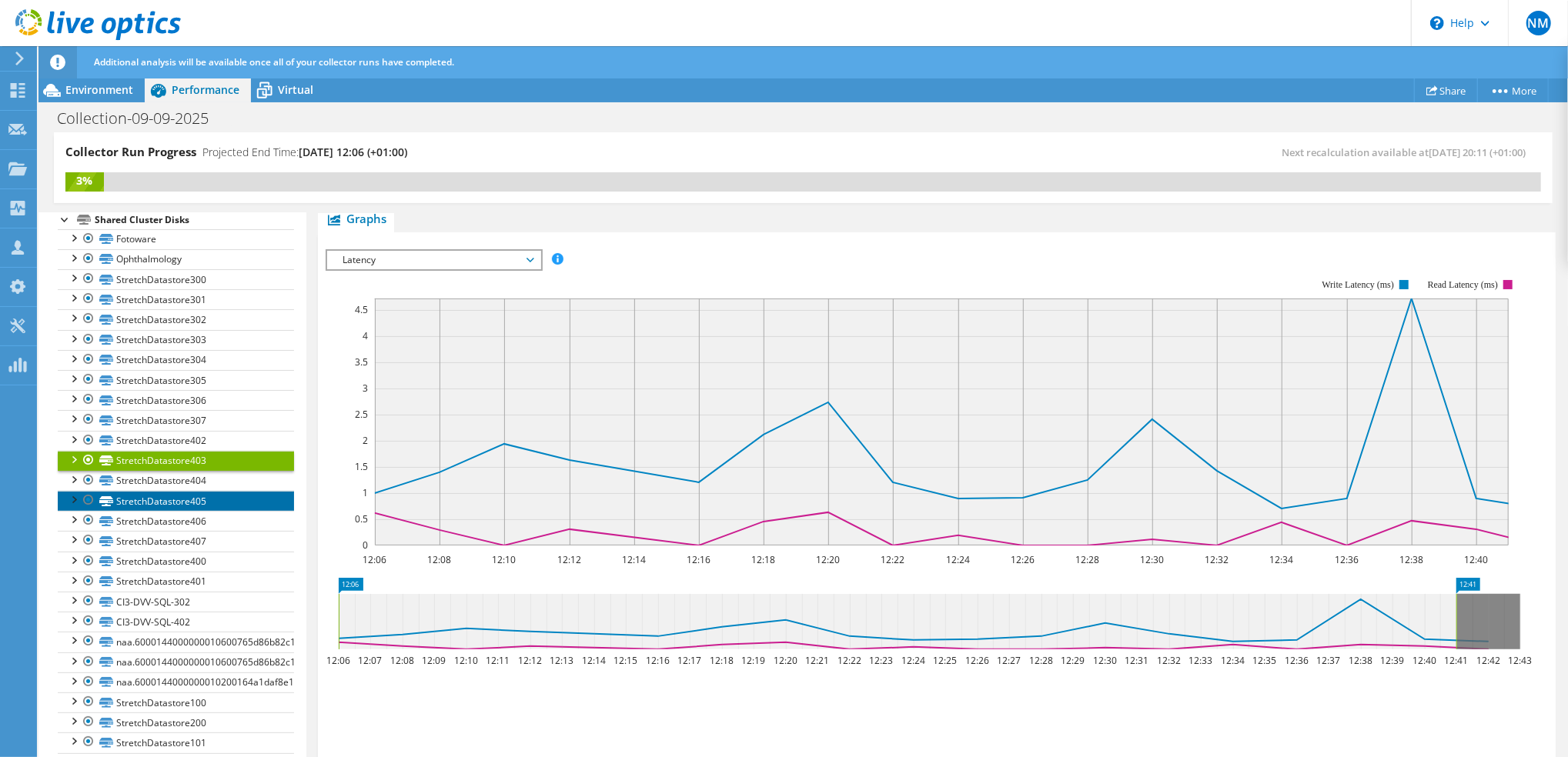
click at [175, 511] on link "StretchDatastore405" at bounding box center [176, 501] width 237 height 20
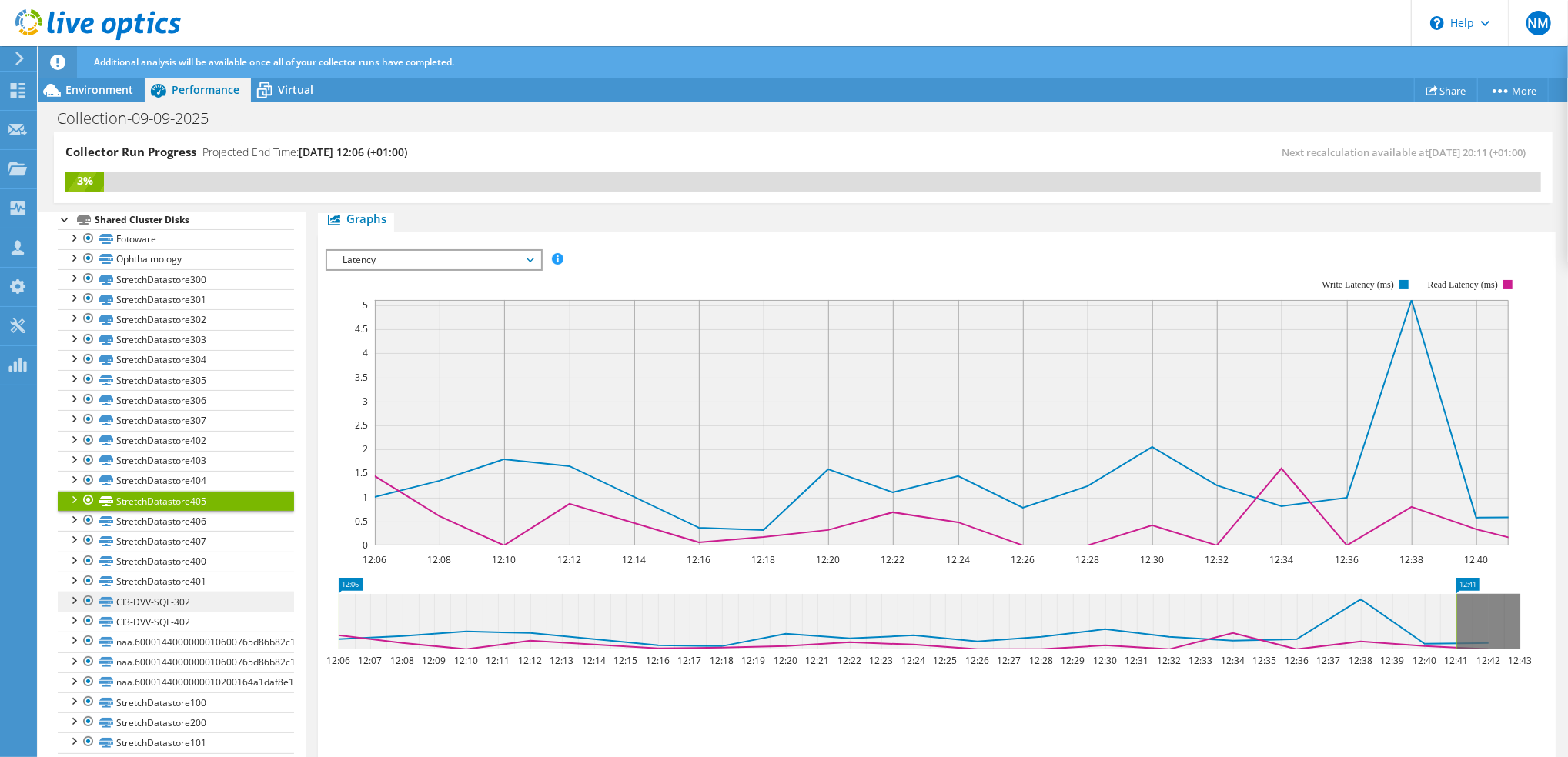
scroll to position [311, 0]
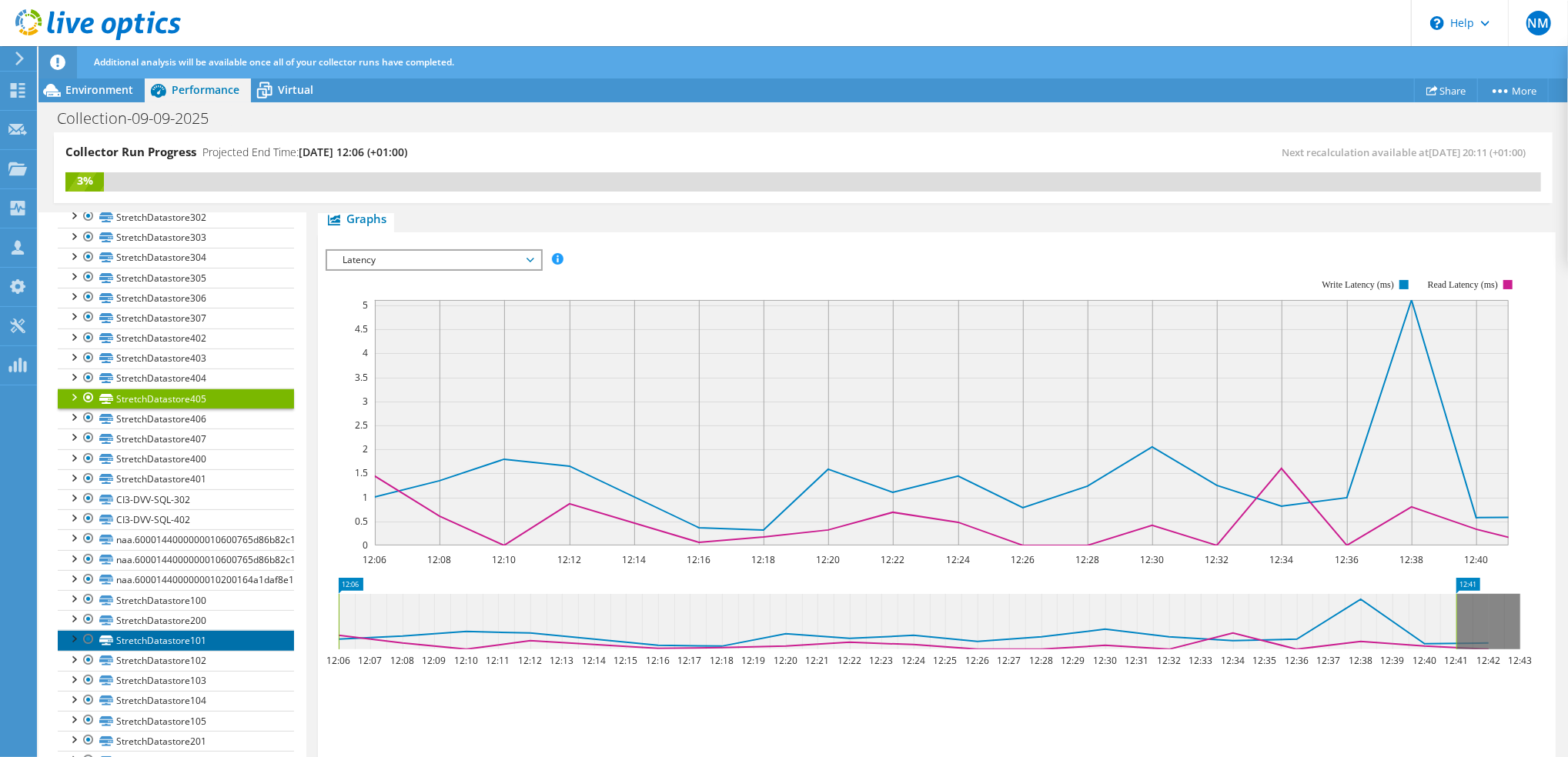
click at [180, 645] on link "StretchDatastore101" at bounding box center [176, 640] width 237 height 20
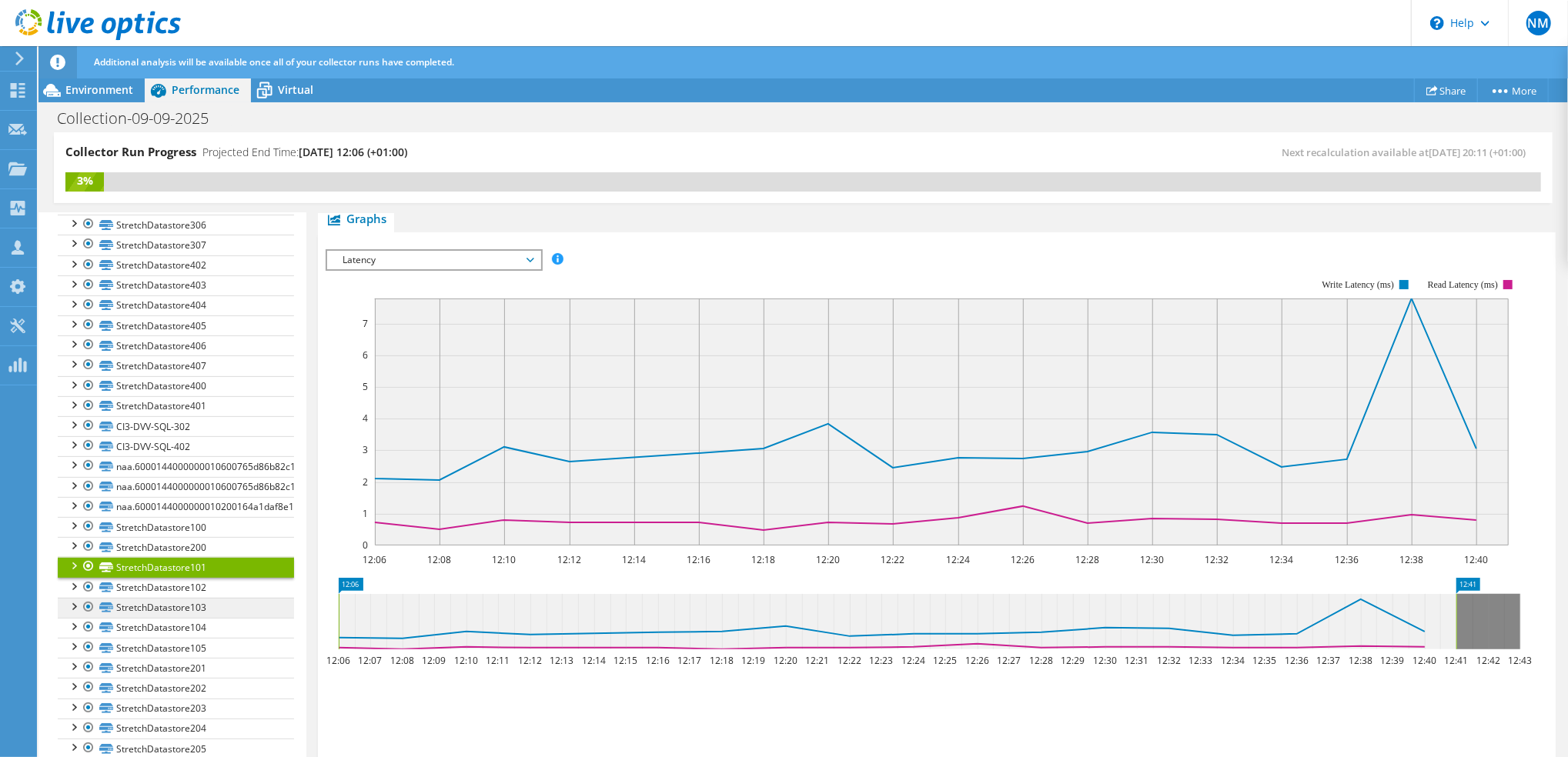
scroll to position [414, 0]
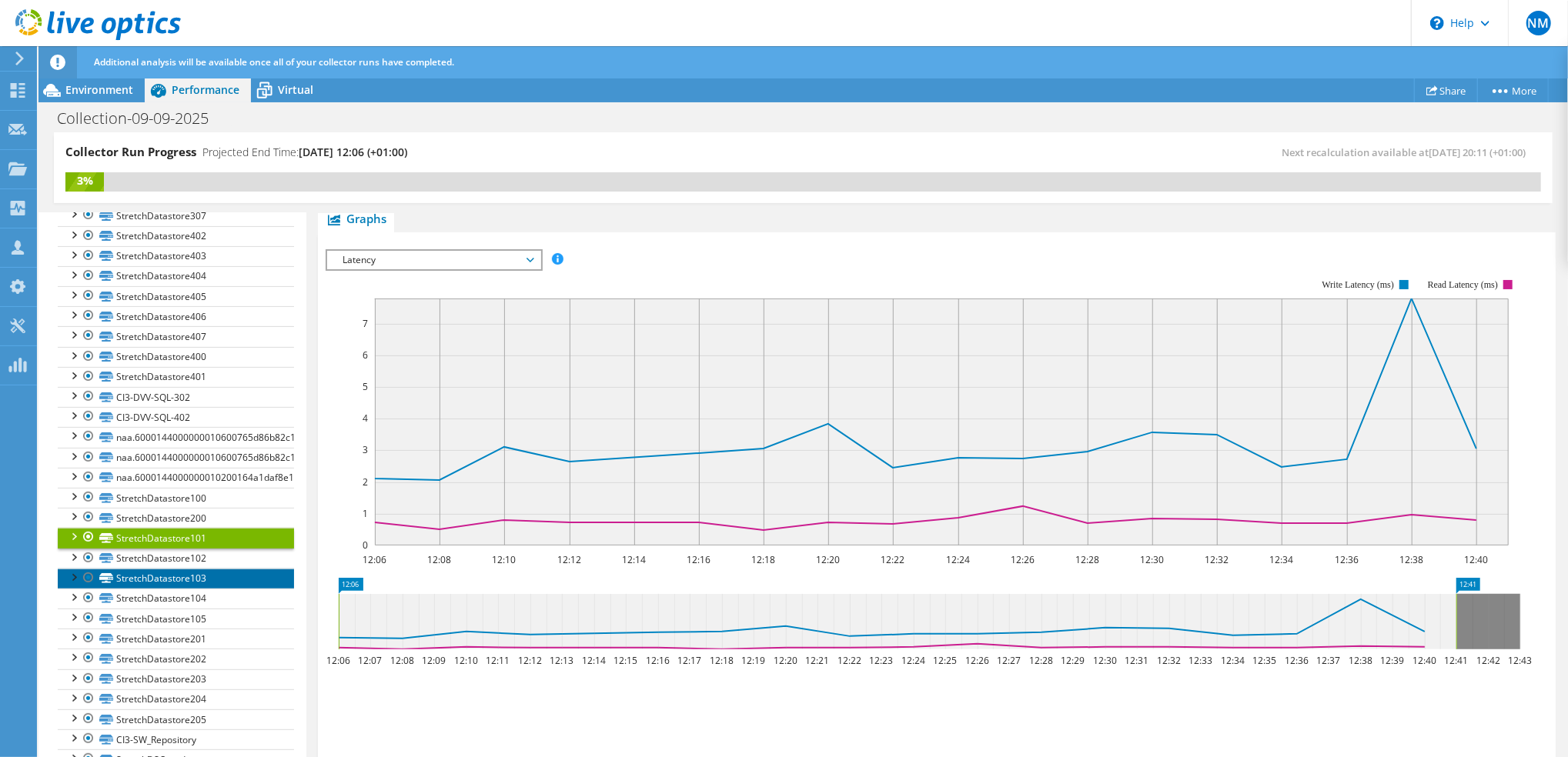
click at [181, 588] on link "StretchDatastore103" at bounding box center [176, 579] width 237 height 20
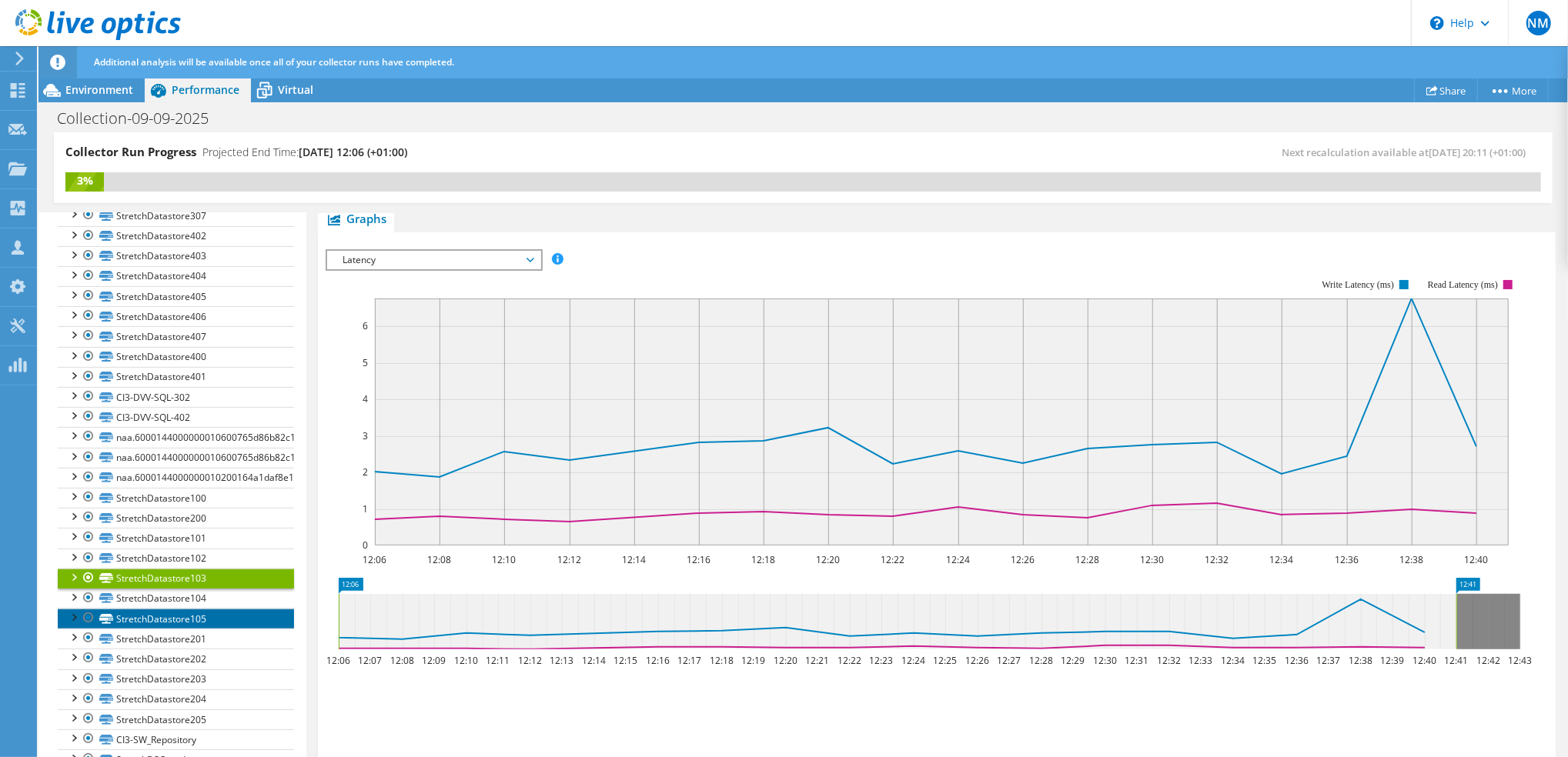
click at [173, 628] on link "StretchDatastore105" at bounding box center [176, 619] width 237 height 20
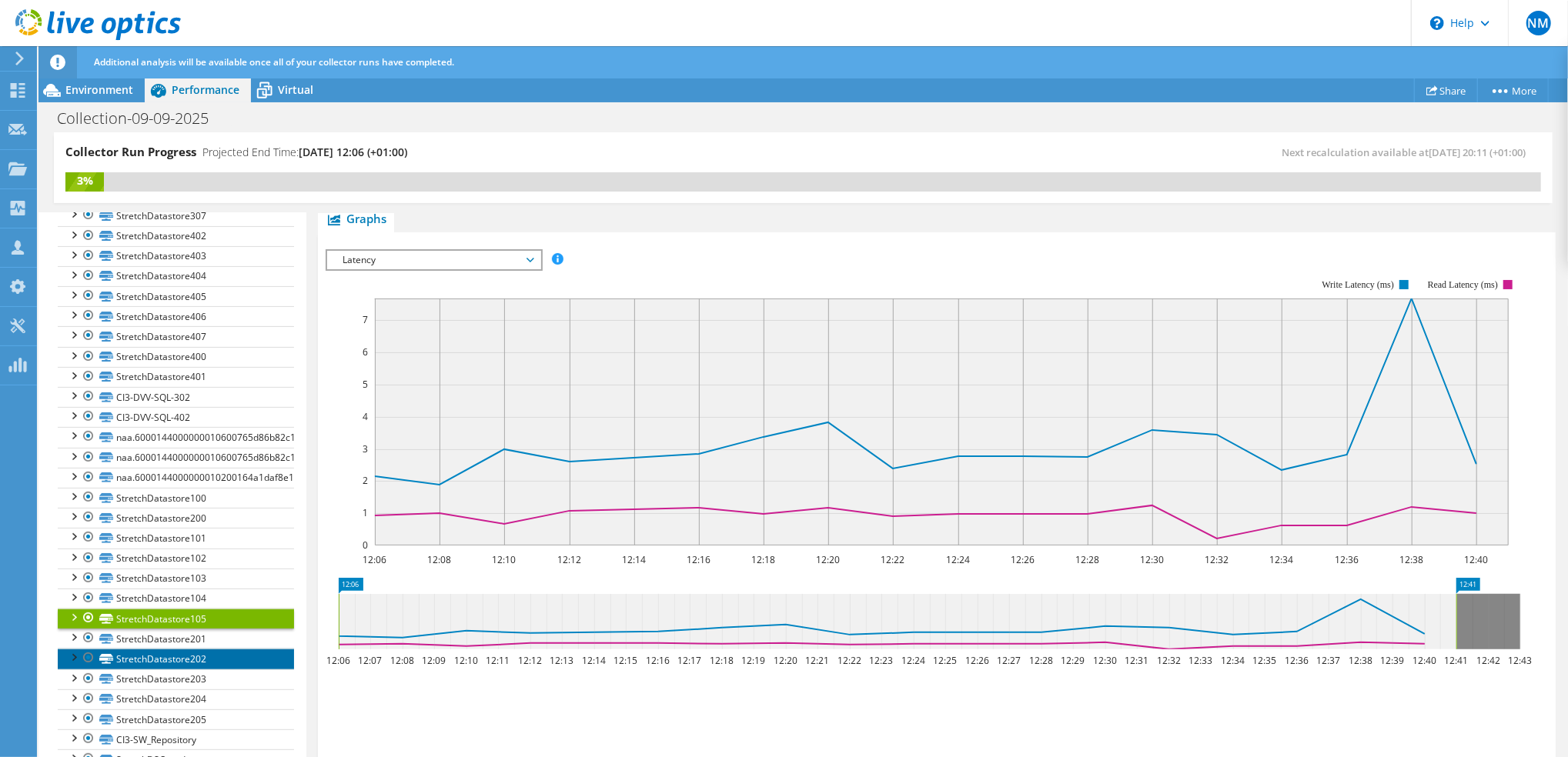
click at [191, 669] on link "StretchDatastore202" at bounding box center [176, 659] width 237 height 20
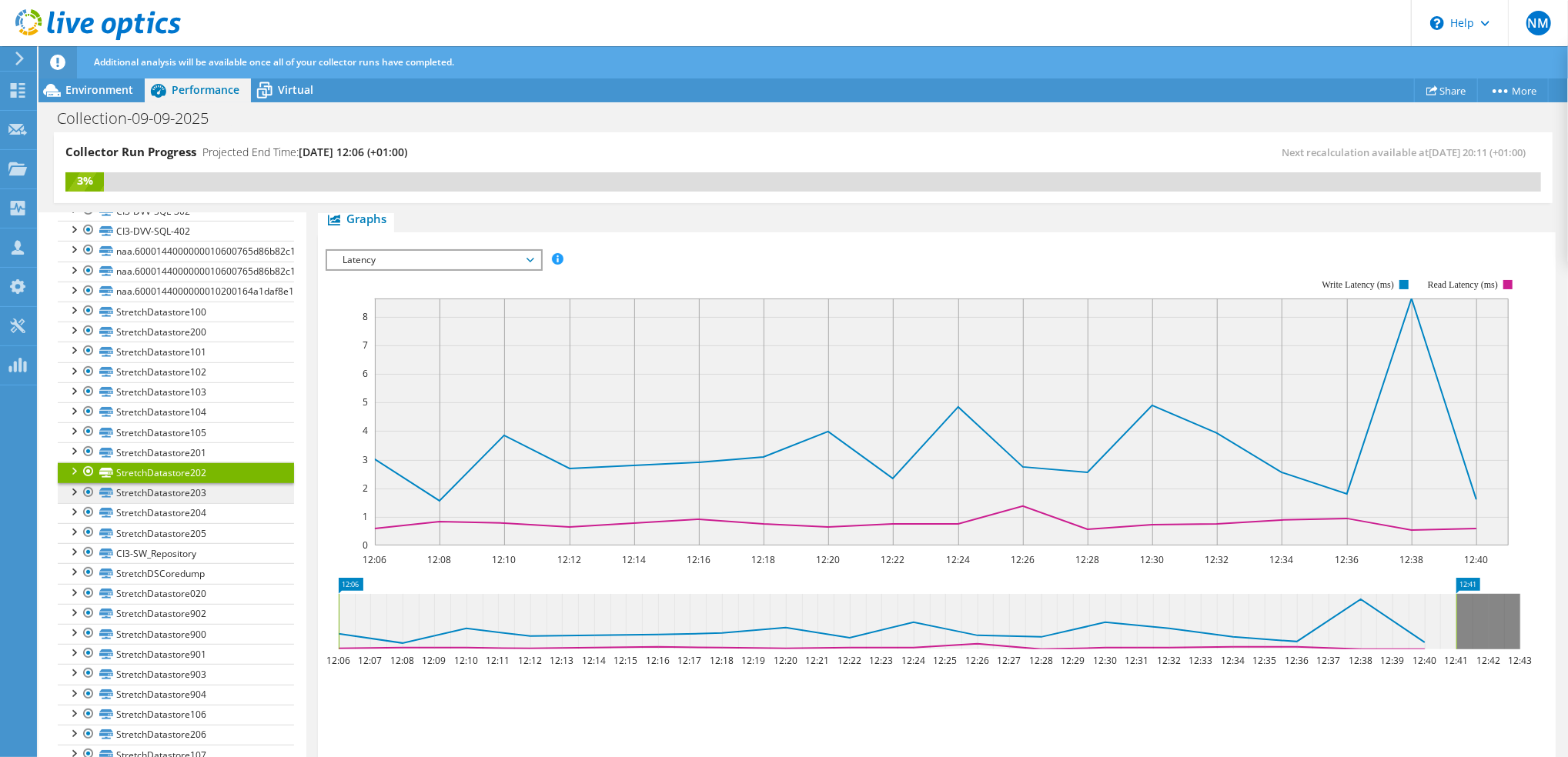
scroll to position [620, 0]
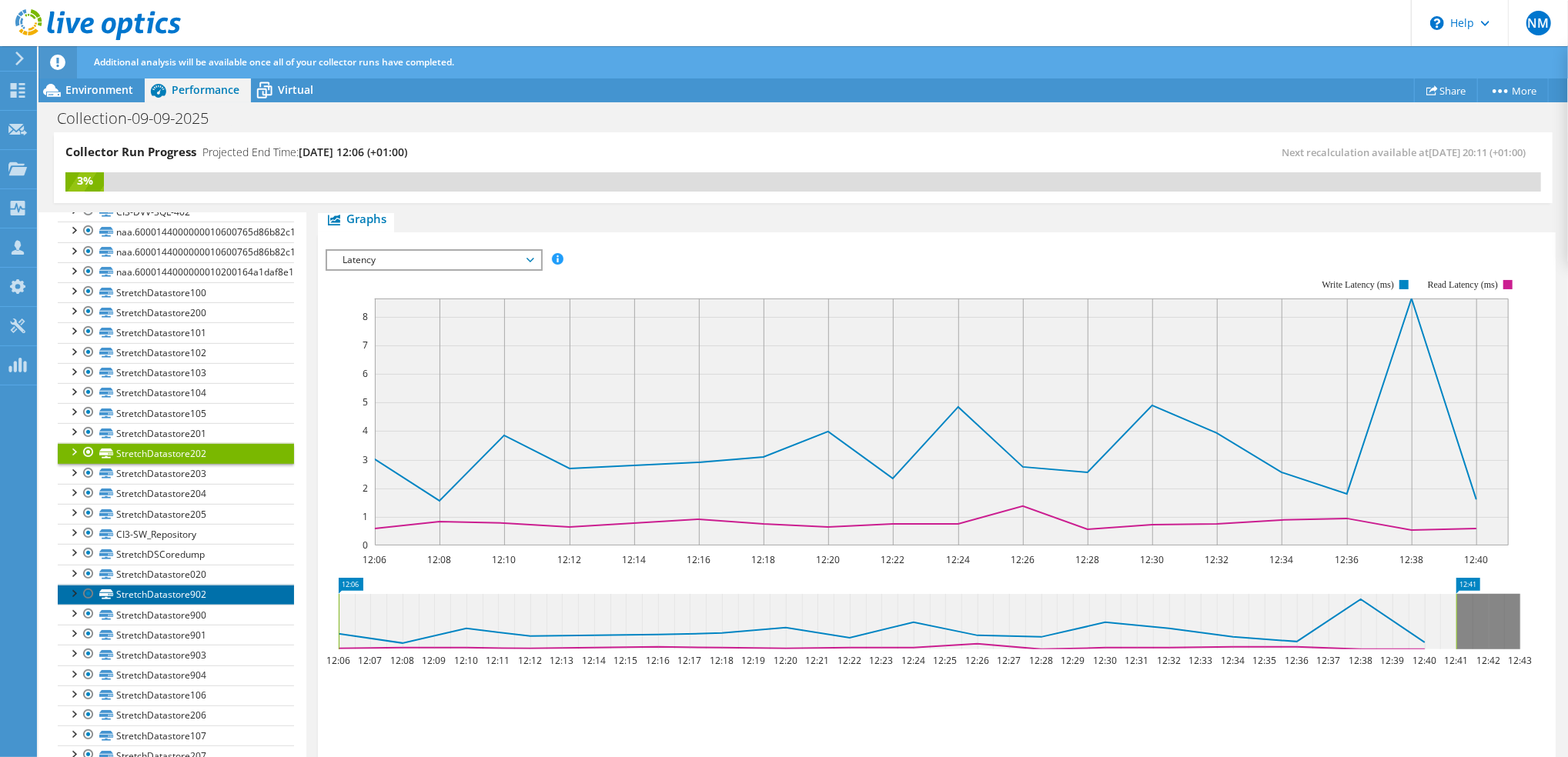
click at [176, 605] on link "StretchDatastore902" at bounding box center [176, 595] width 237 height 20
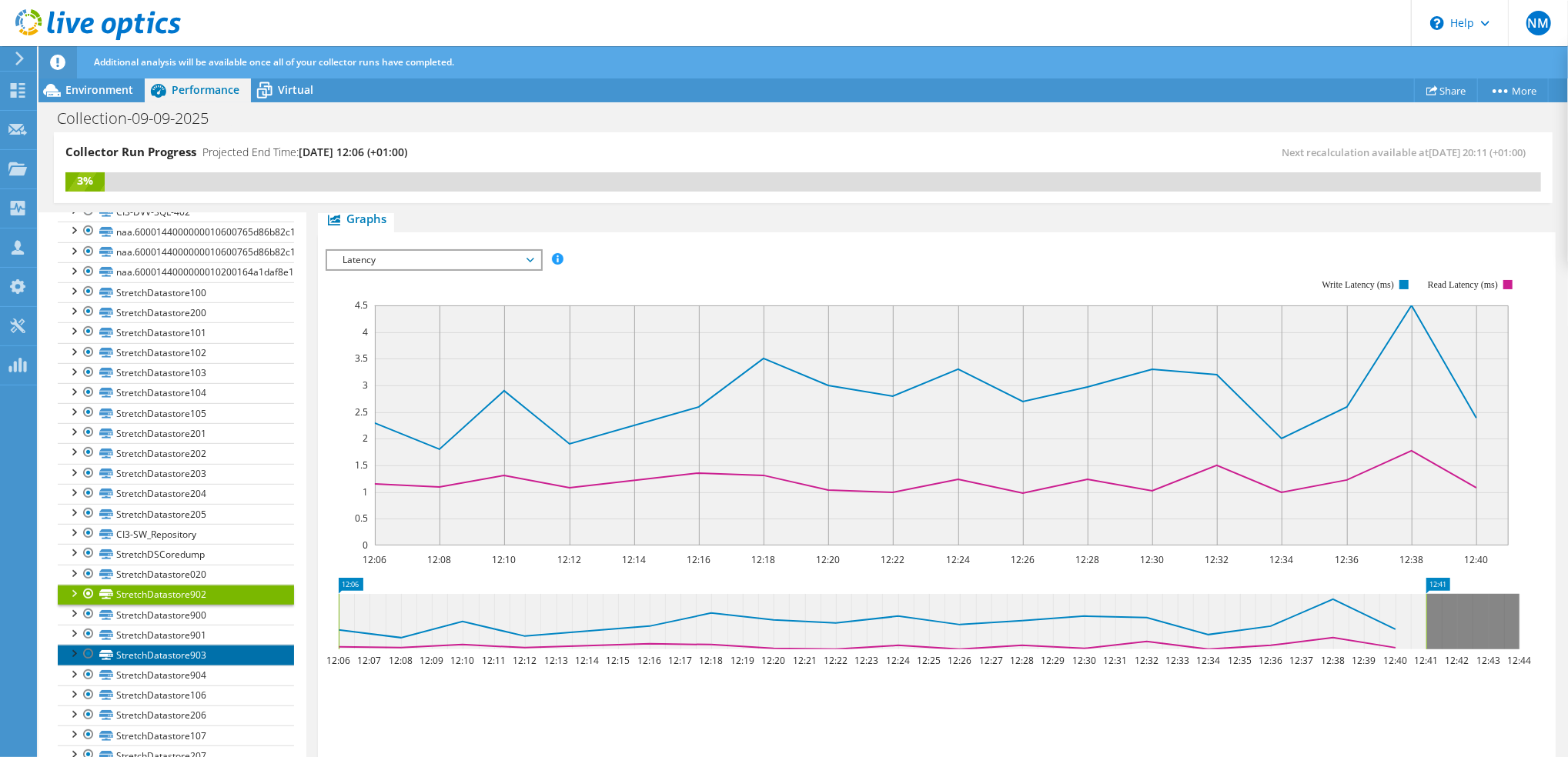
click at [177, 665] on link "StretchDatastore903" at bounding box center [176, 655] width 237 height 20
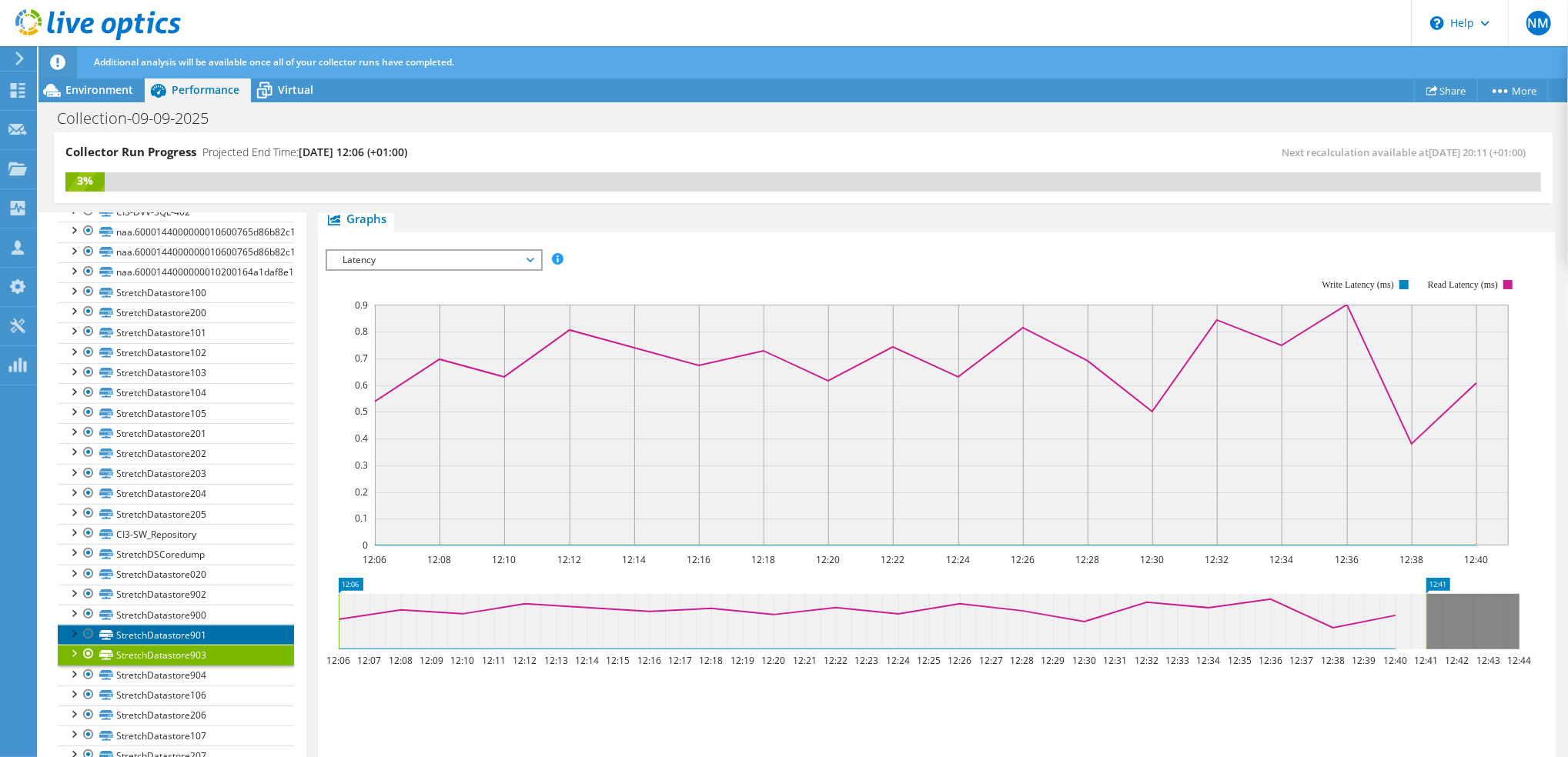
click at [173, 645] on link "StretchDatastore901" at bounding box center [176, 634] width 237 height 20
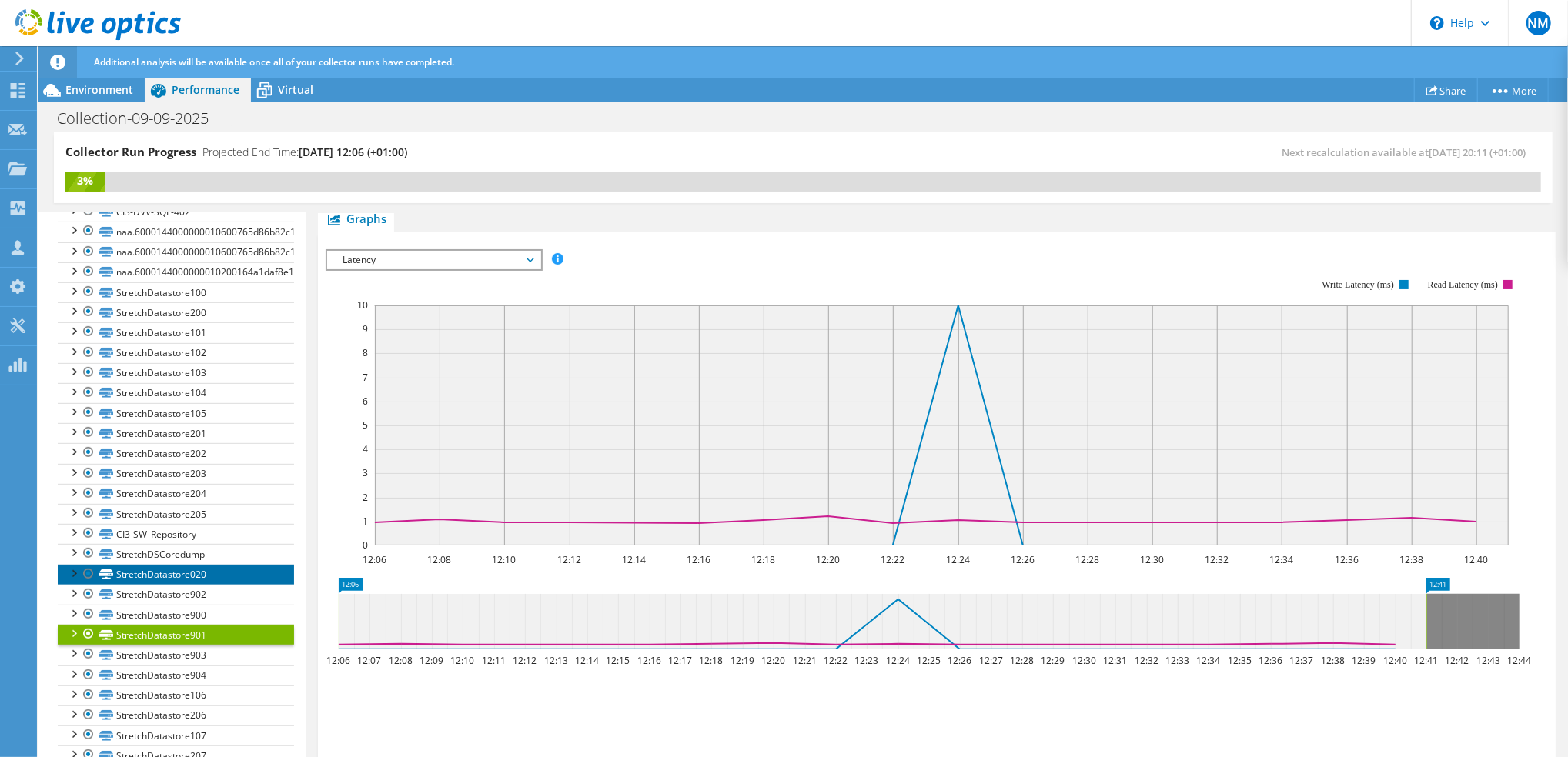
click at [183, 582] on link "StretchDatastore020" at bounding box center [176, 575] width 237 height 20
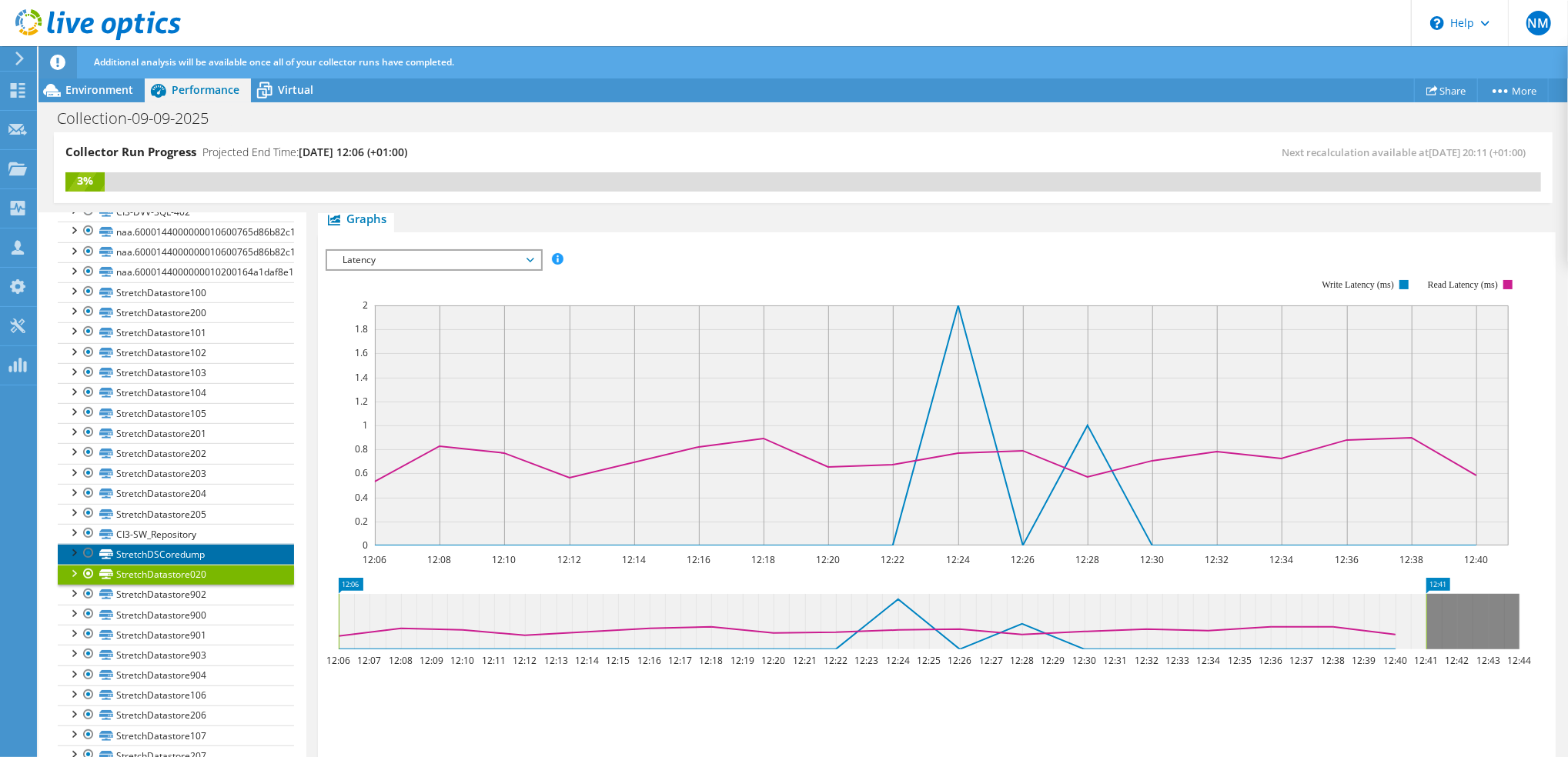
click at [173, 564] on link "StretchDSCoredump" at bounding box center [176, 554] width 237 height 20
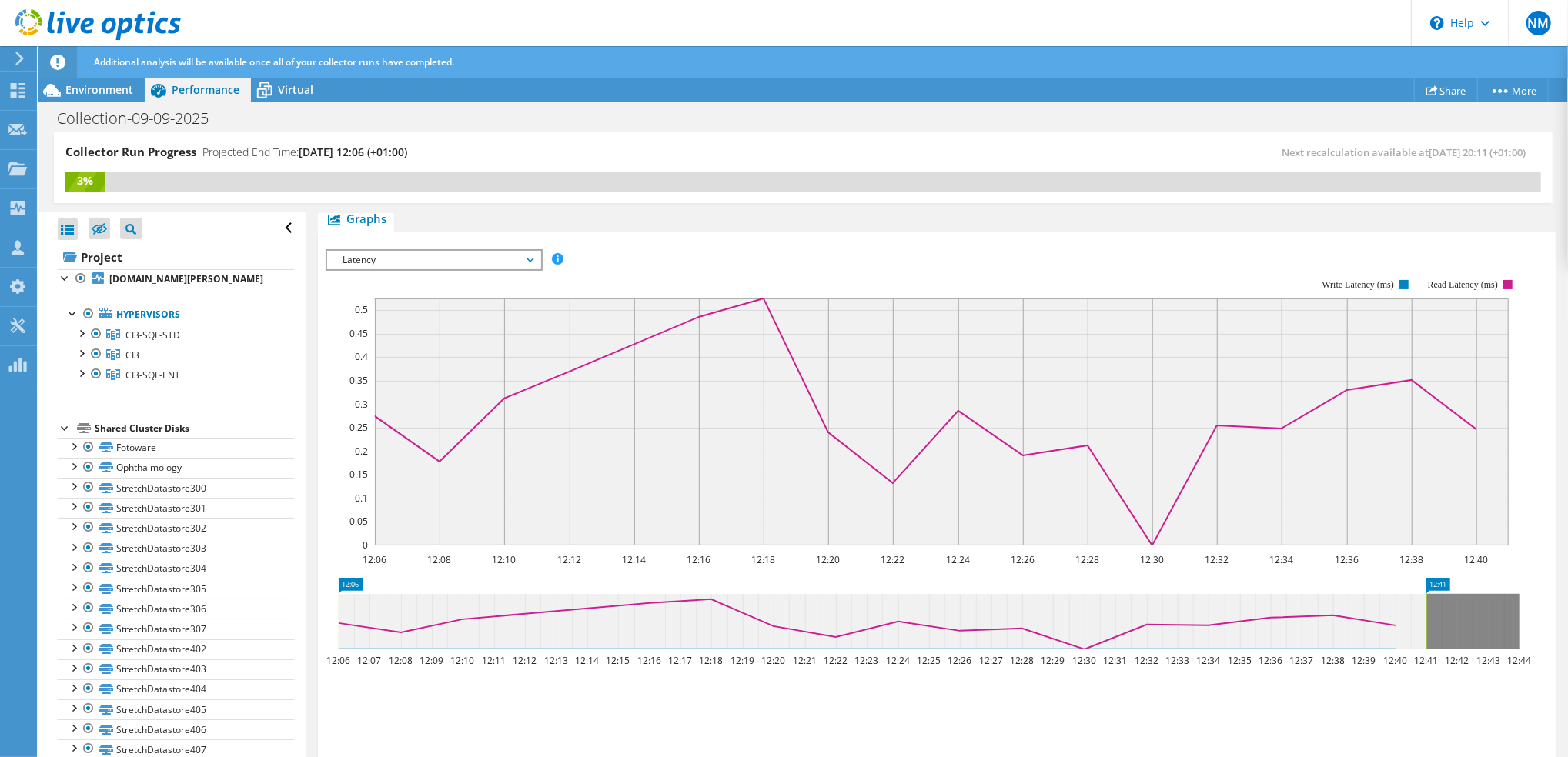
scroll to position [0, 0]
click at [139, 343] on span "CI3-SQL-STD" at bounding box center [153, 336] width 55 height 13
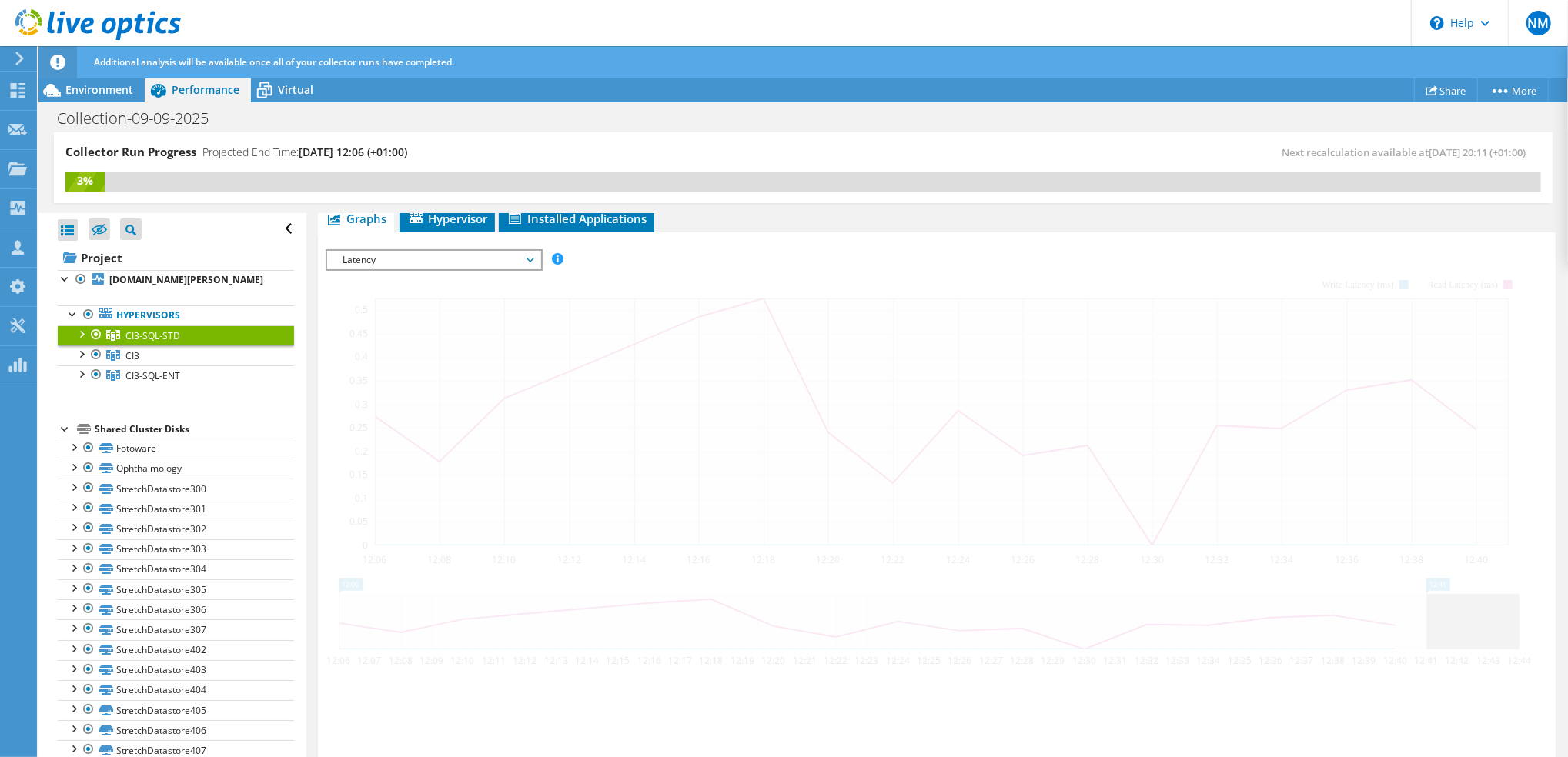
scroll to position [227, 0]
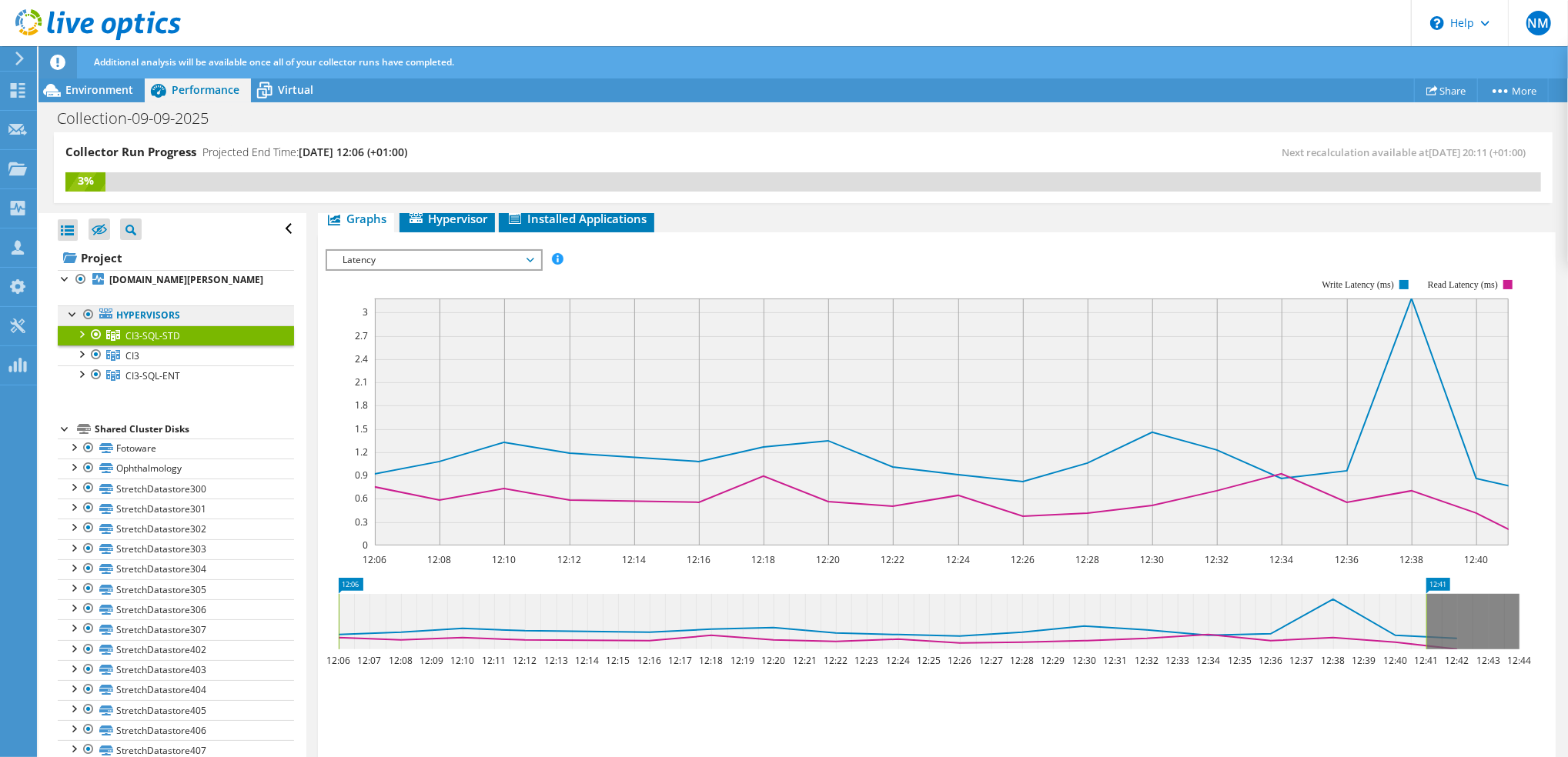
click at [157, 325] on link "Hypervisors" at bounding box center [176, 315] width 237 height 20
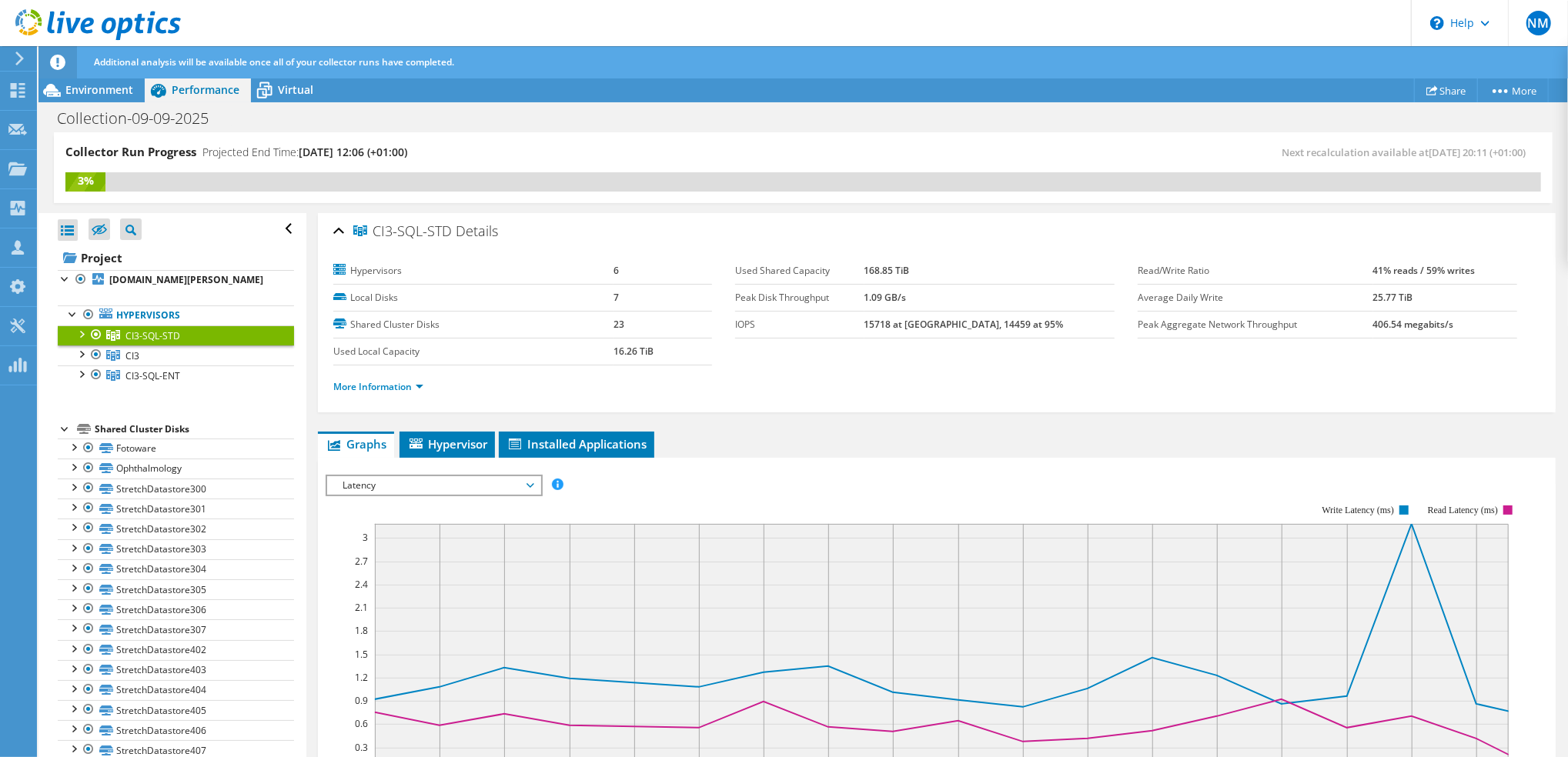
scroll to position [0, 0]
click at [526, 488] on span "Latency" at bounding box center [433, 487] width 198 height 19
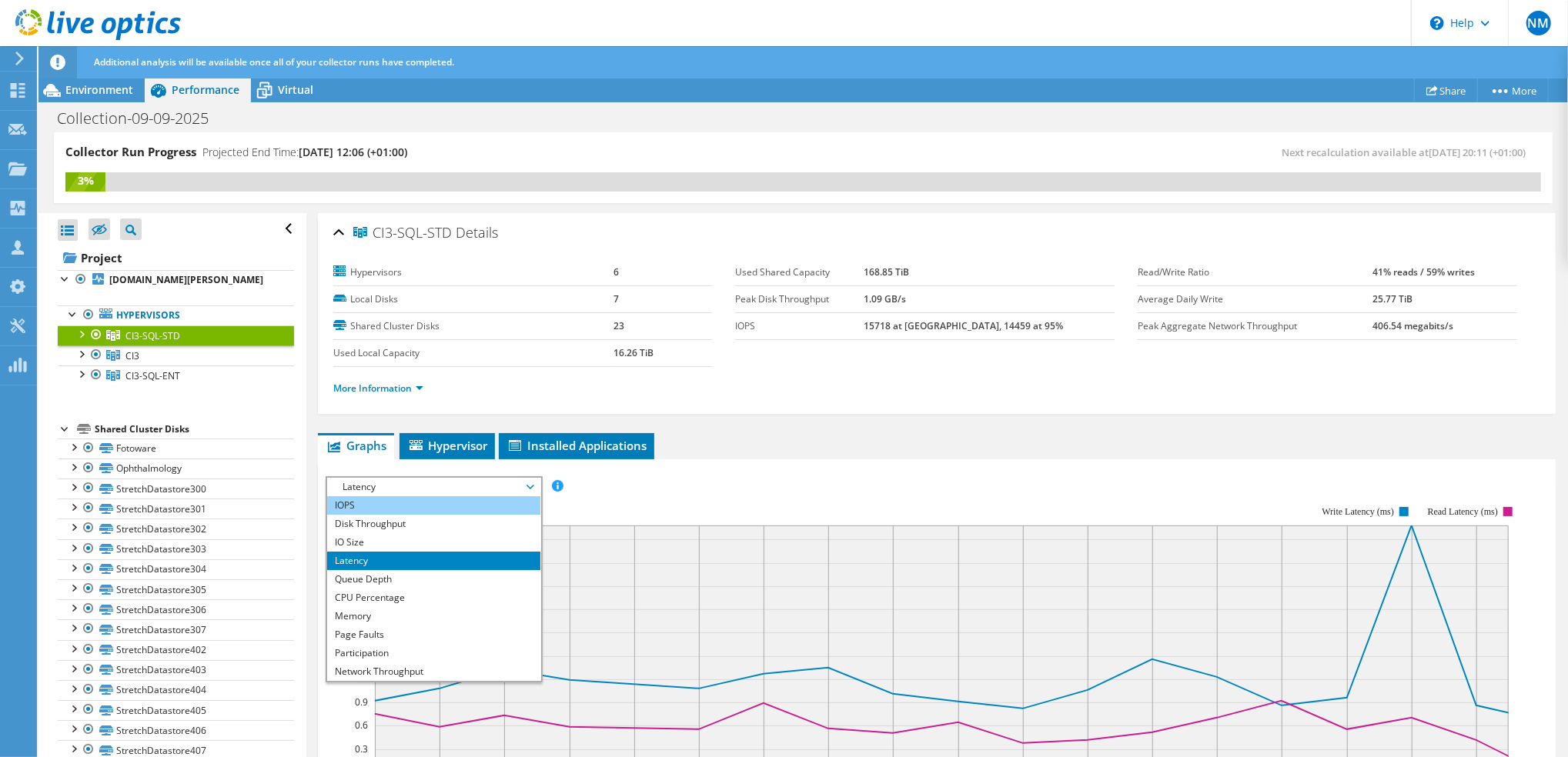
click at [420, 505] on li "IOPS" at bounding box center [433, 506] width 213 height 19
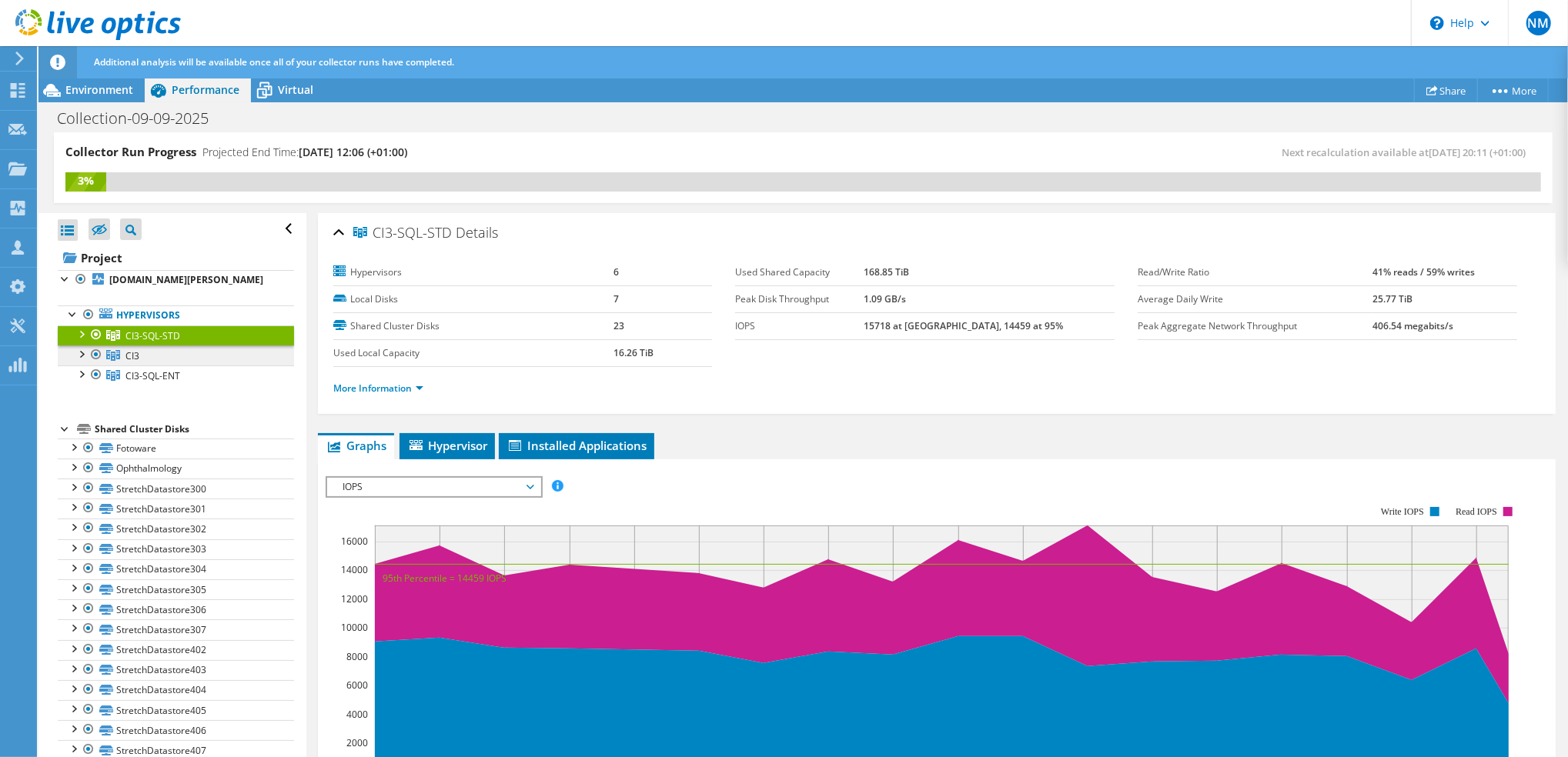
click at [136, 362] on span "CI3" at bounding box center [133, 356] width 14 height 13
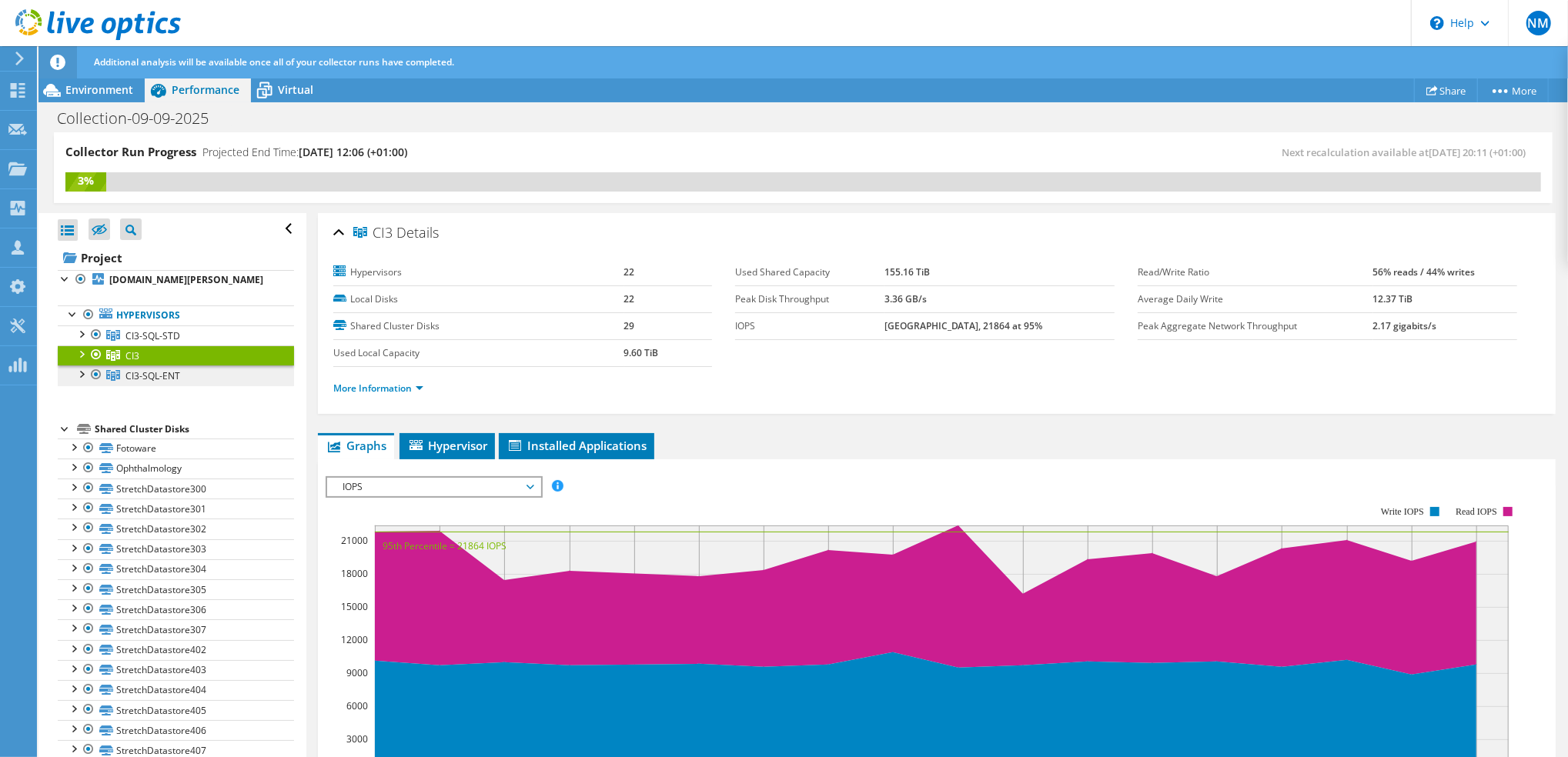
click at [141, 382] on link "CI3-SQL-ENT" at bounding box center [176, 375] width 237 height 20
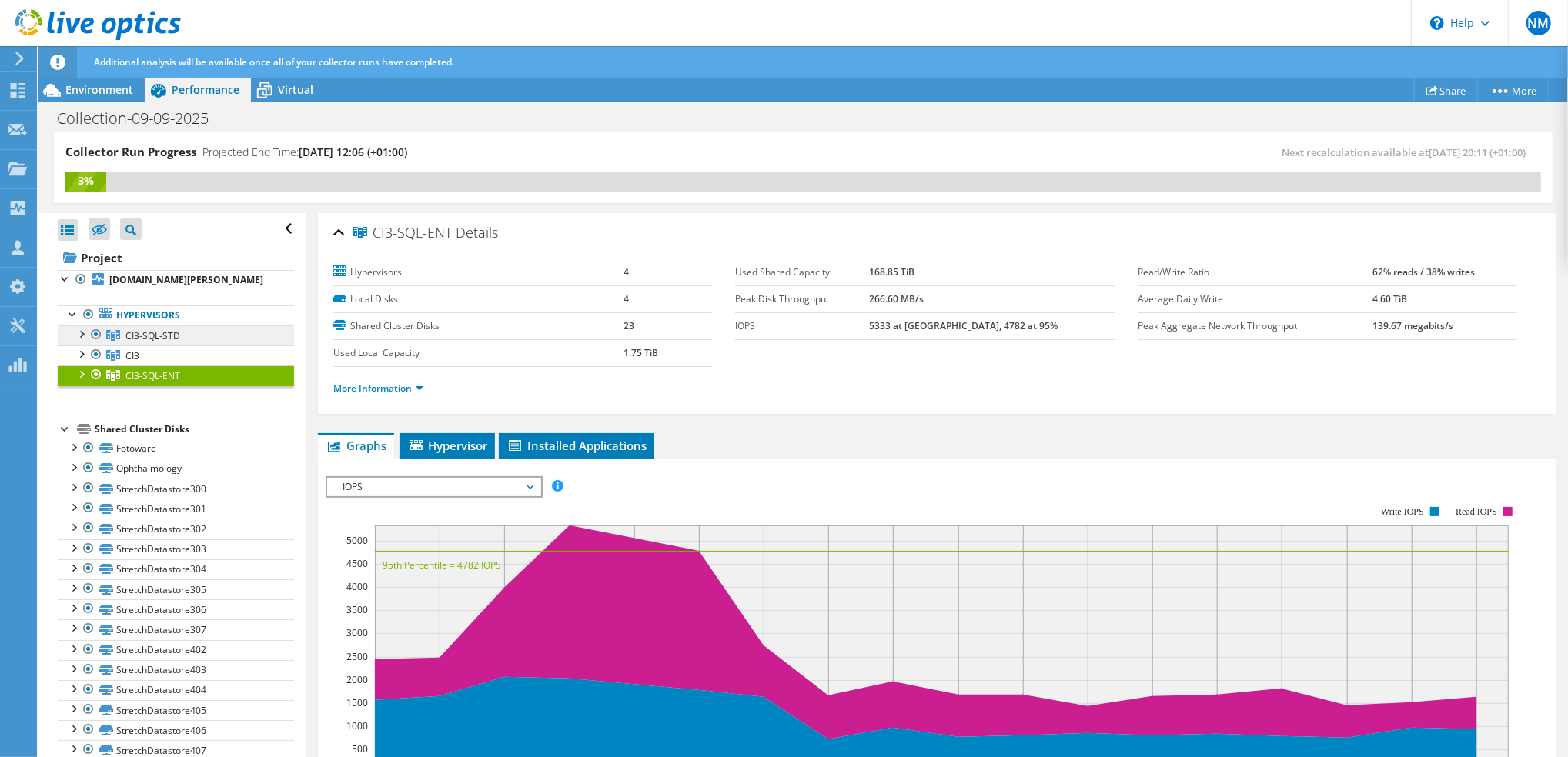
click at [149, 343] on span "CI3-SQL-STD" at bounding box center [153, 336] width 55 height 13
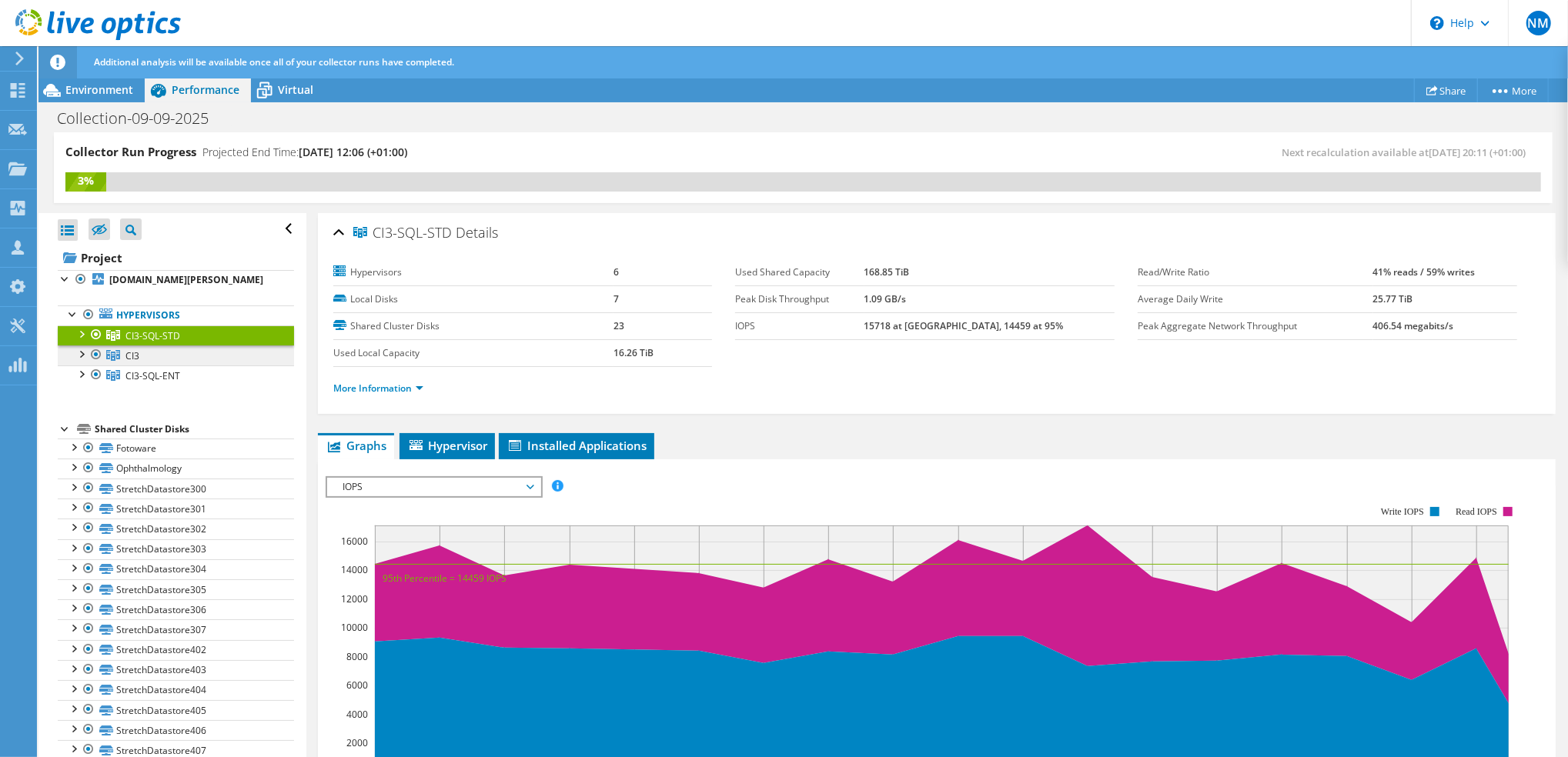
click at [130, 362] on span "CI3" at bounding box center [133, 356] width 14 height 13
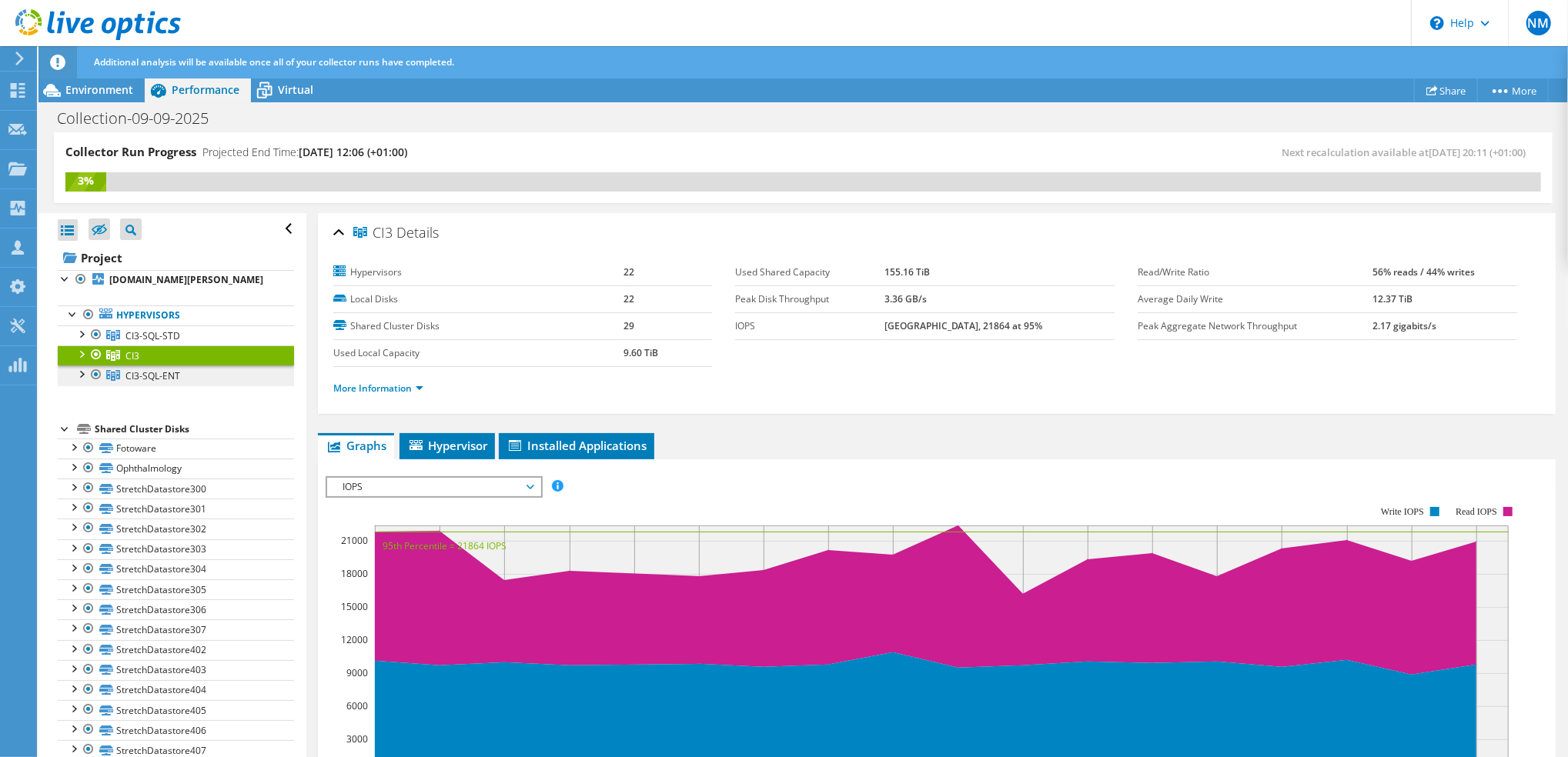
click at [138, 382] on span "CI3-SQL-ENT" at bounding box center [153, 375] width 55 height 13
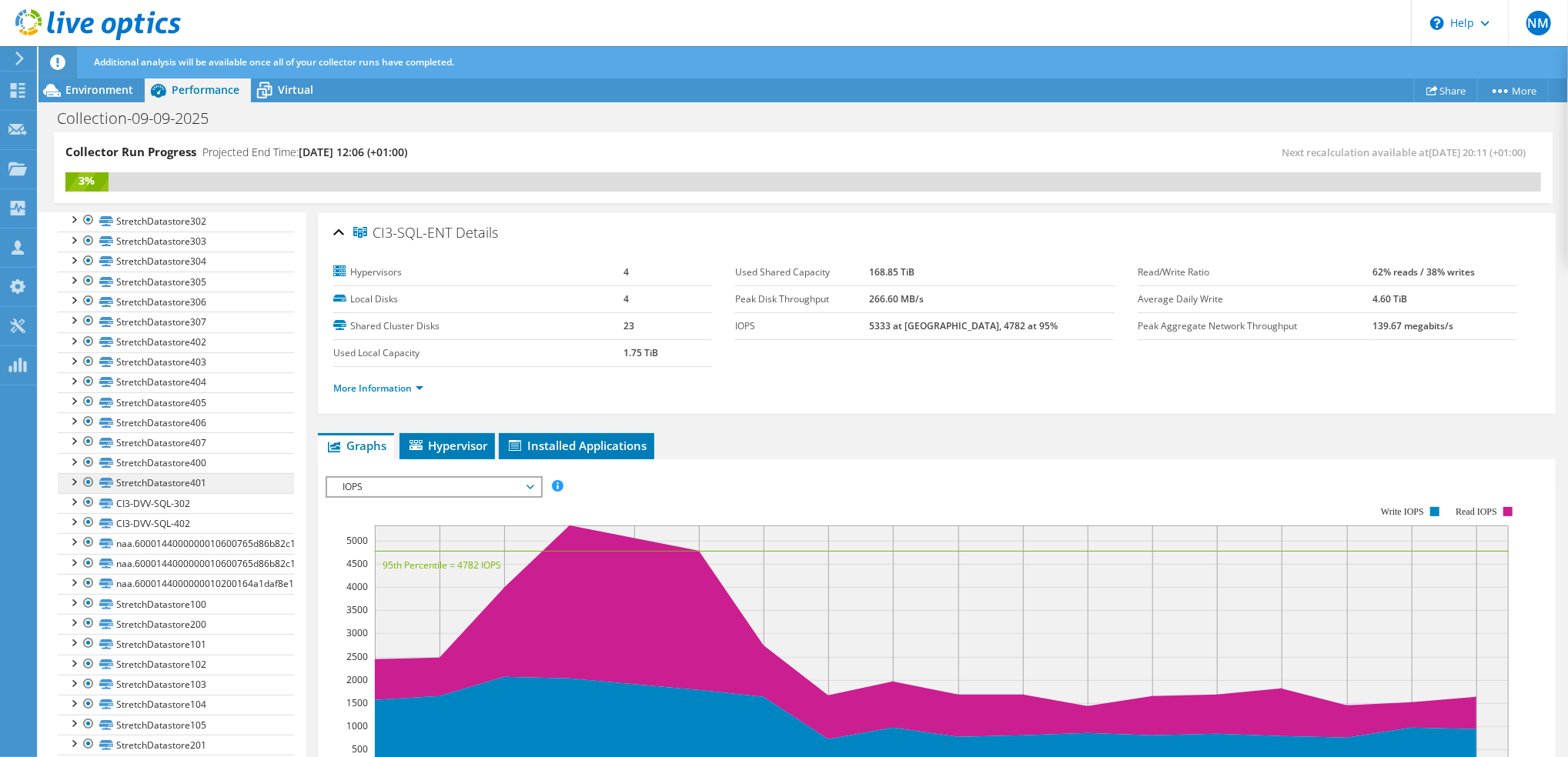
scroll to position [410, 0]
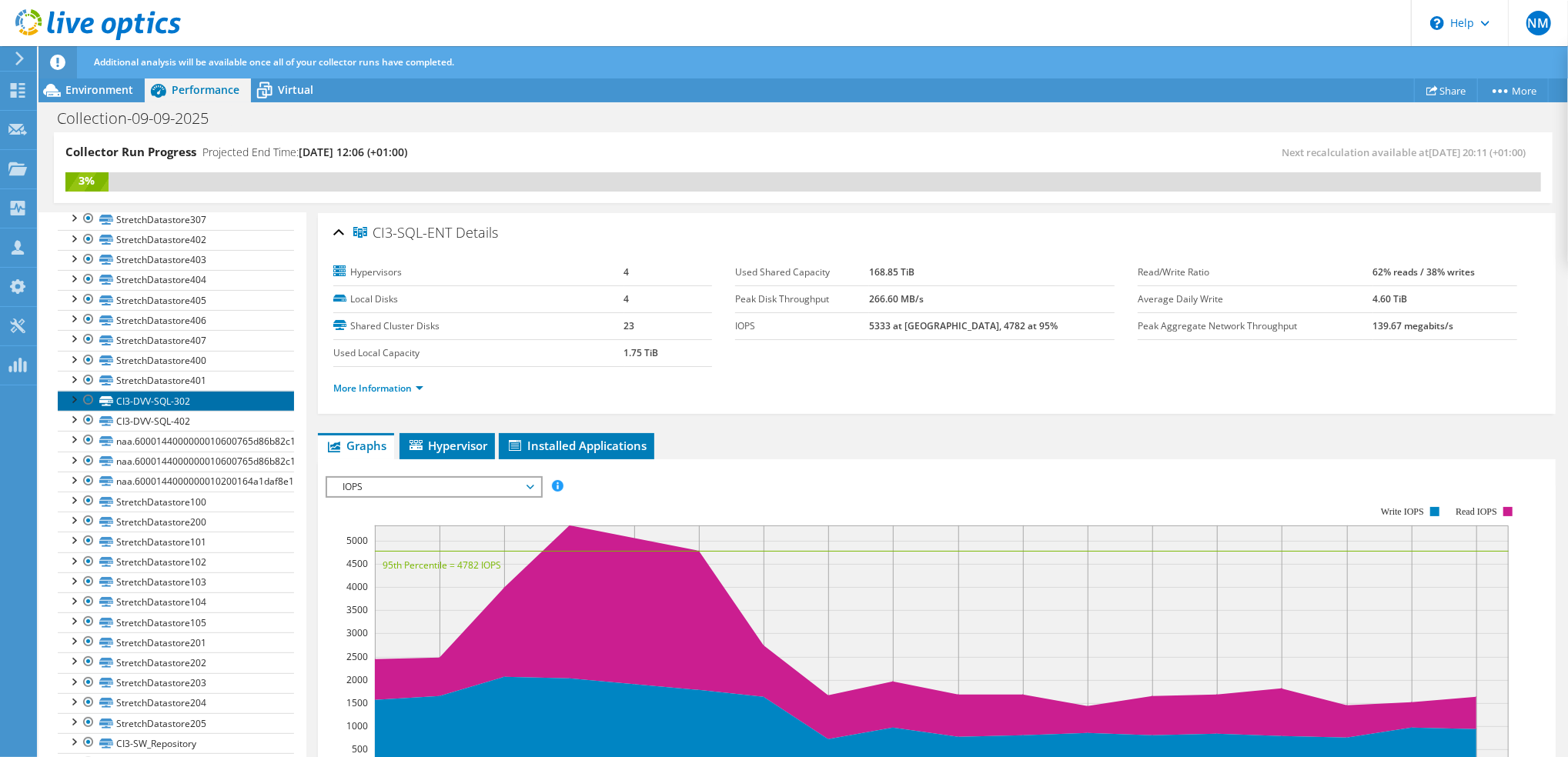
click at [175, 410] on link "CI3-DVV-SQL-302" at bounding box center [176, 401] width 237 height 20
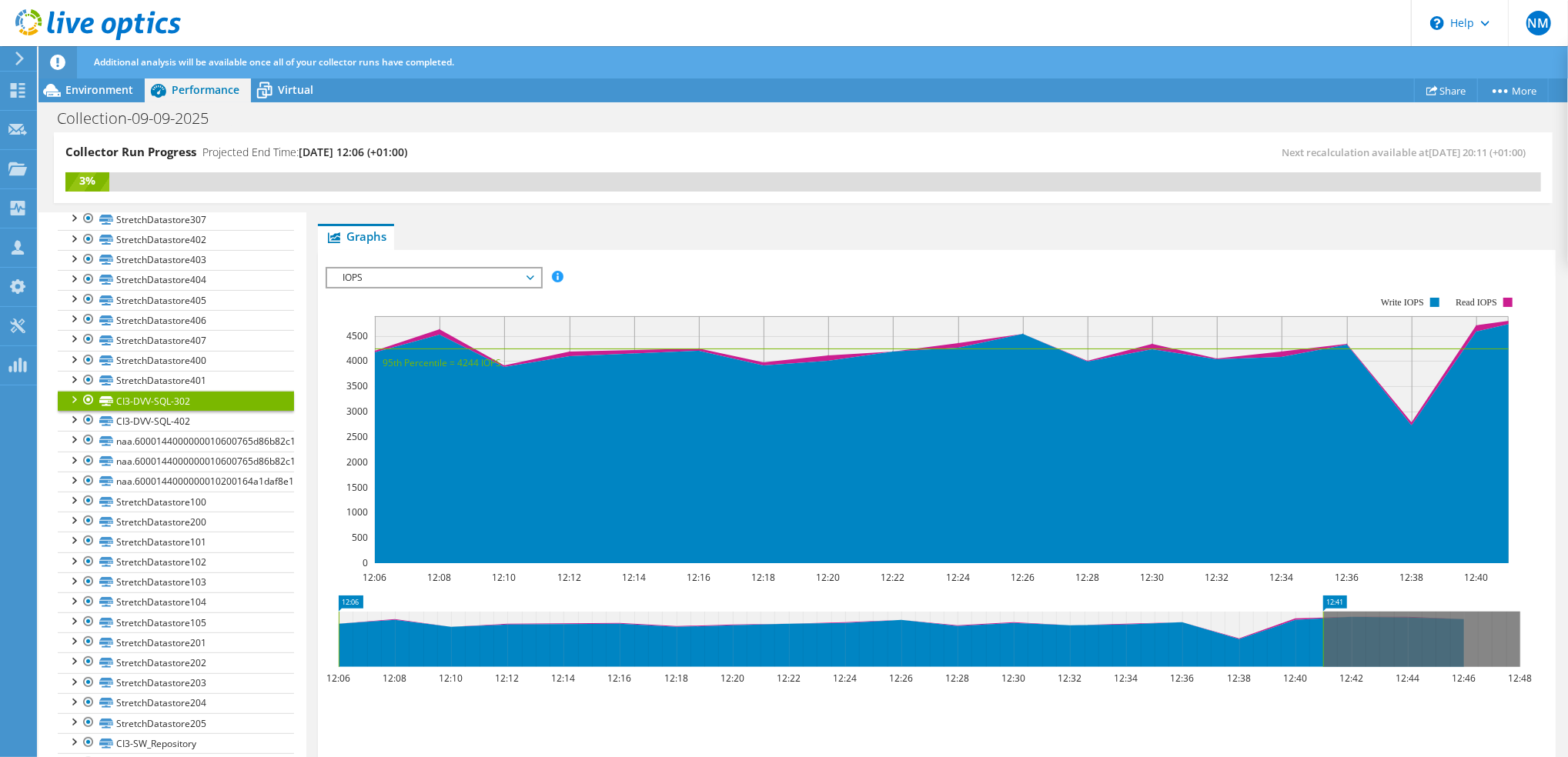
scroll to position [307, 0]
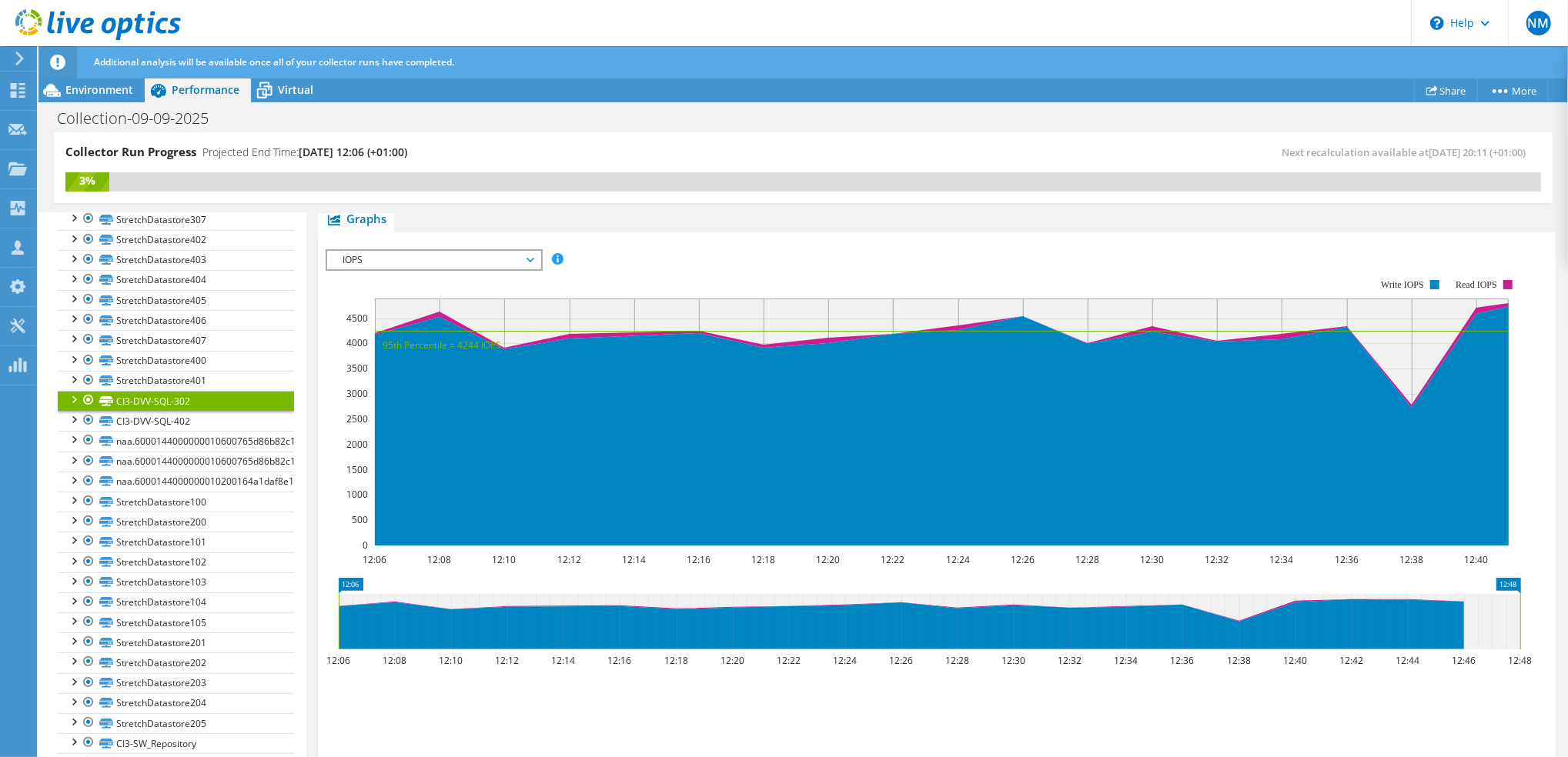
drag, startPoint x: 1328, startPoint y: 581, endPoint x: 1538, endPoint y: 578, distance: 210.0
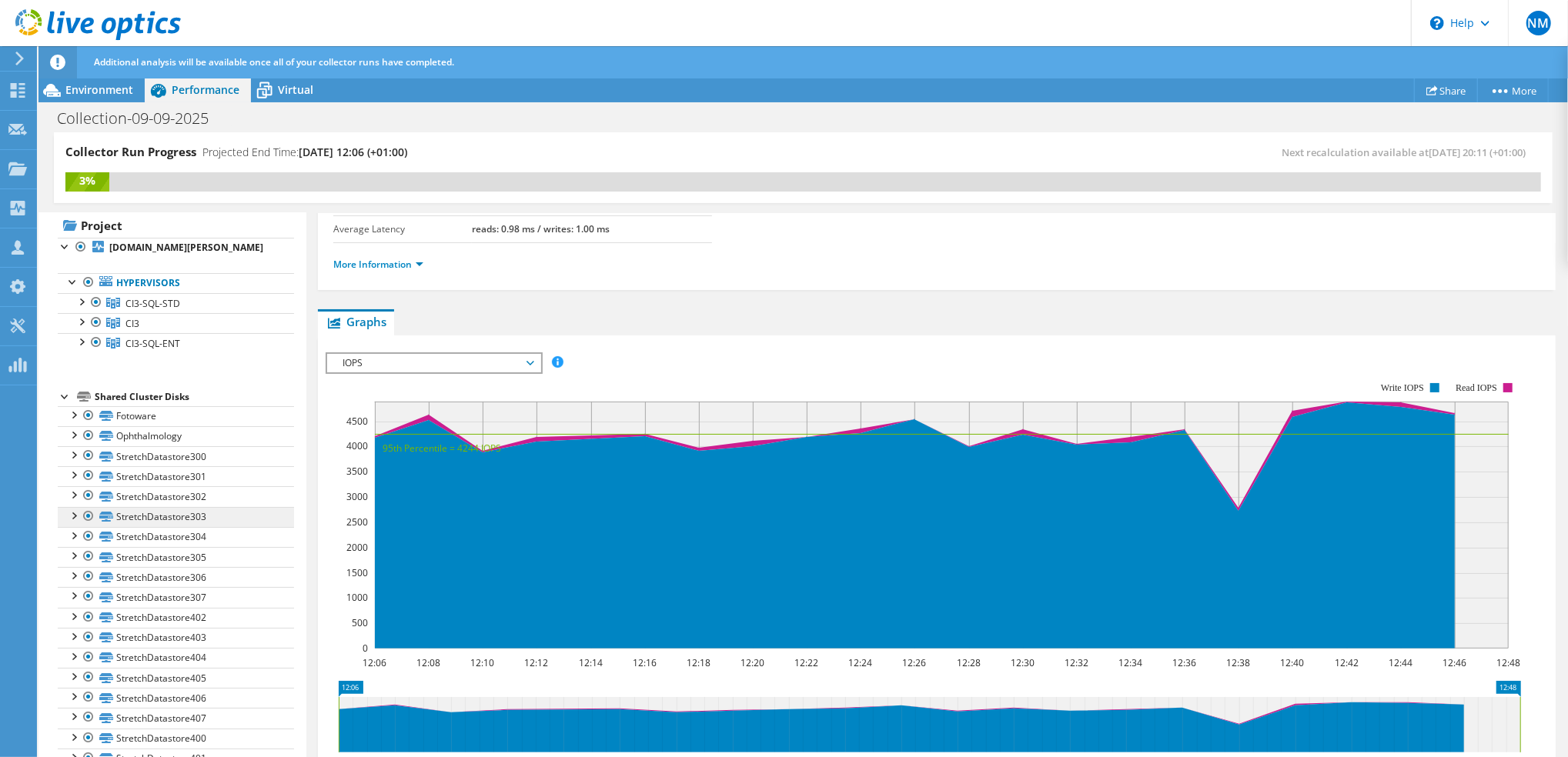
scroll to position [0, 0]
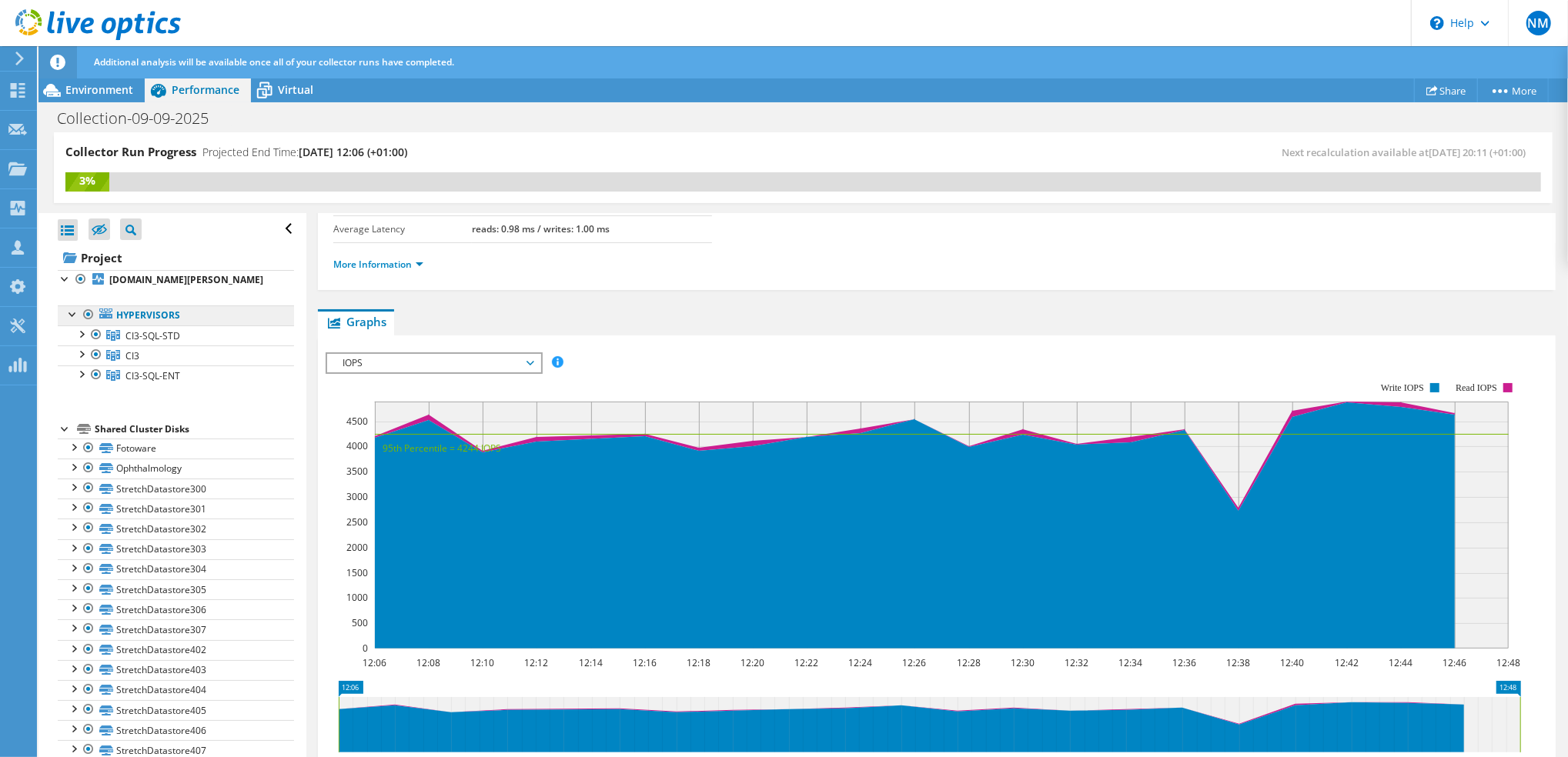
click at [136, 323] on link "Hypervisors" at bounding box center [176, 315] width 237 height 20
click at [137, 459] on link "Fotoware" at bounding box center [176, 449] width 237 height 20
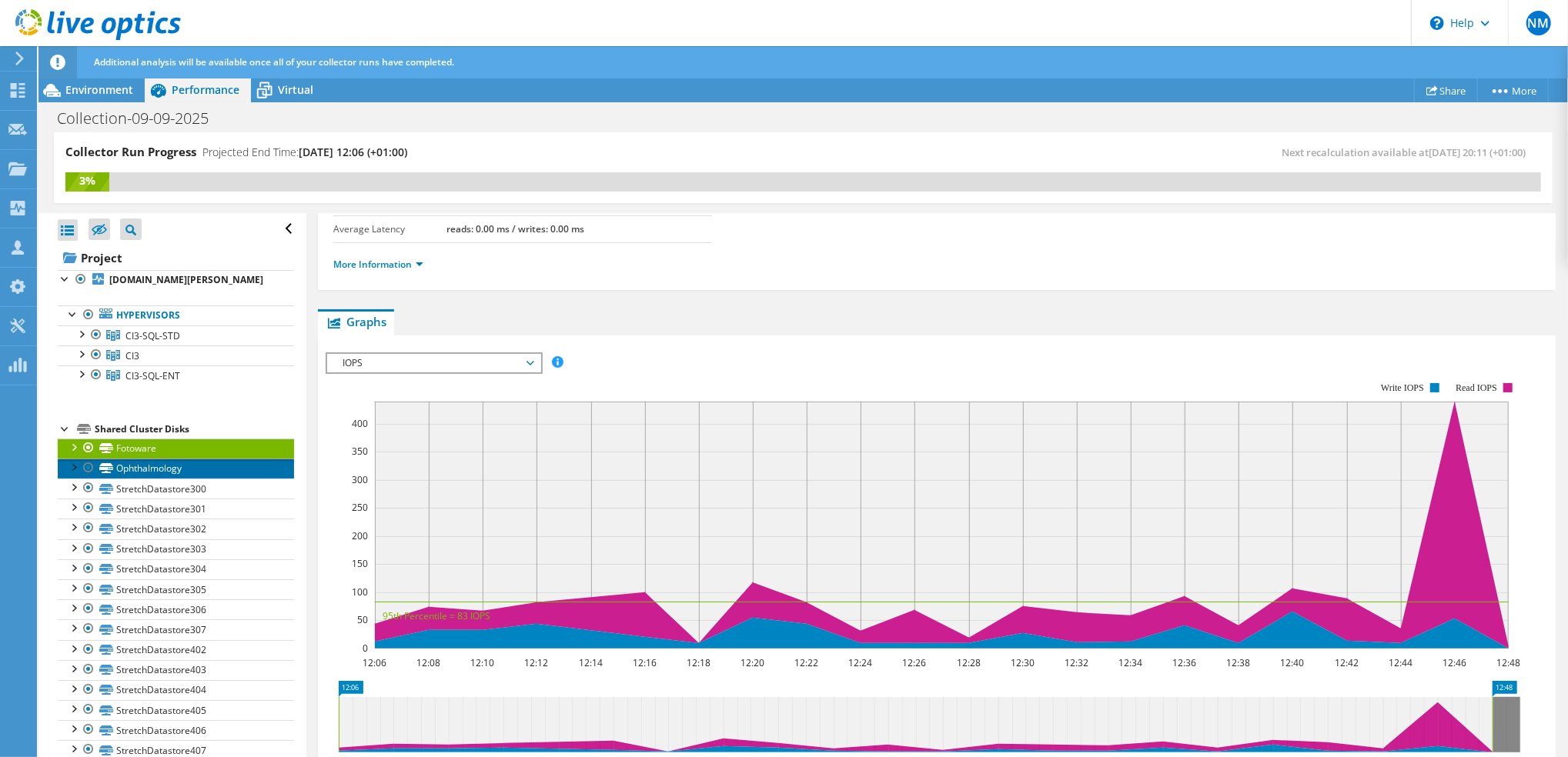
click at [160, 478] on link "Ophthalmology" at bounding box center [176, 469] width 237 height 20
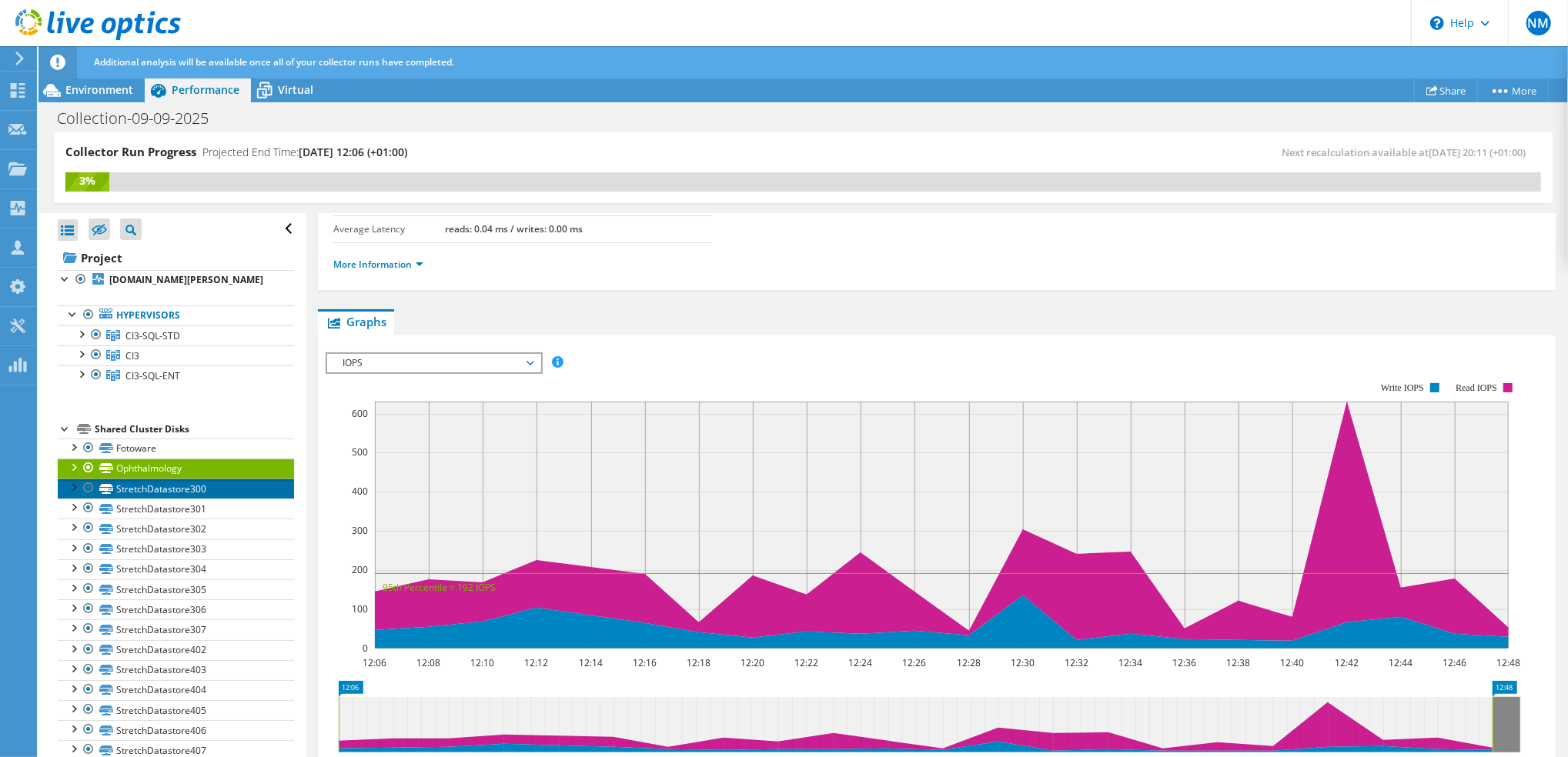
click at [162, 499] on link "StretchDatastore300" at bounding box center [176, 489] width 237 height 20
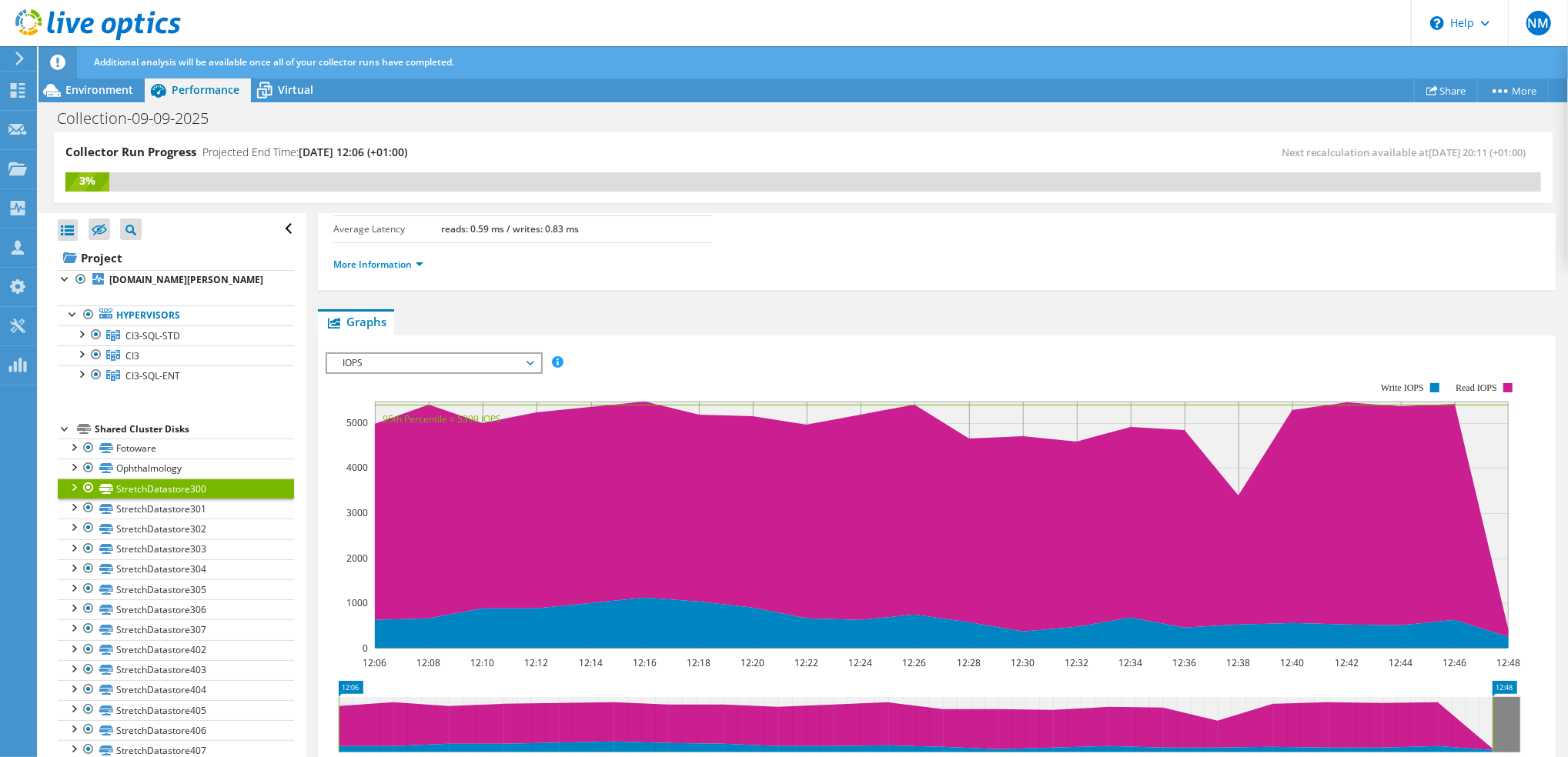
click at [486, 354] on span "IOPS" at bounding box center [433, 363] width 198 height 19
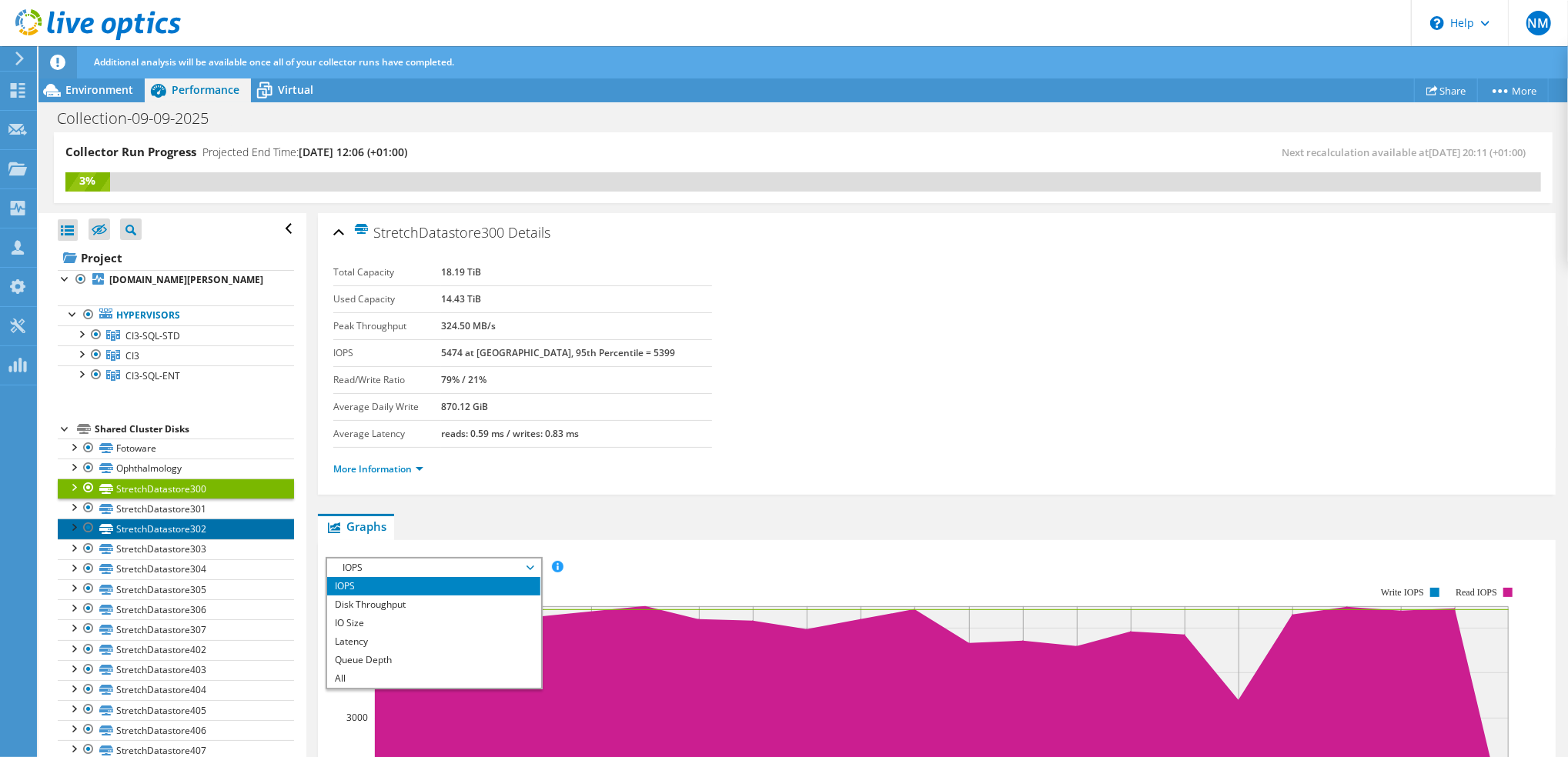
click at [195, 538] on link "StretchDatastore302" at bounding box center [176, 528] width 237 height 20
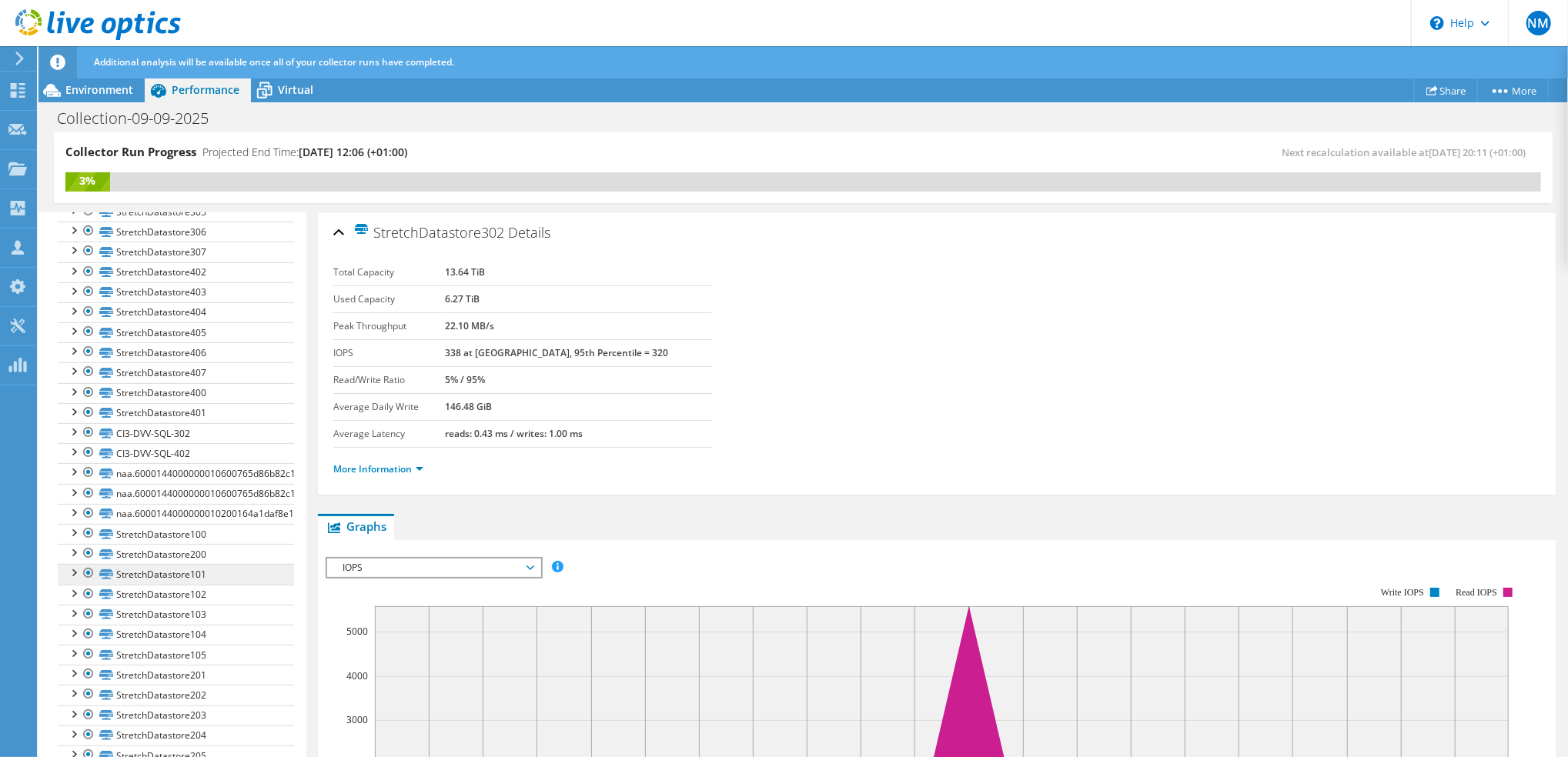
scroll to position [410, 0]
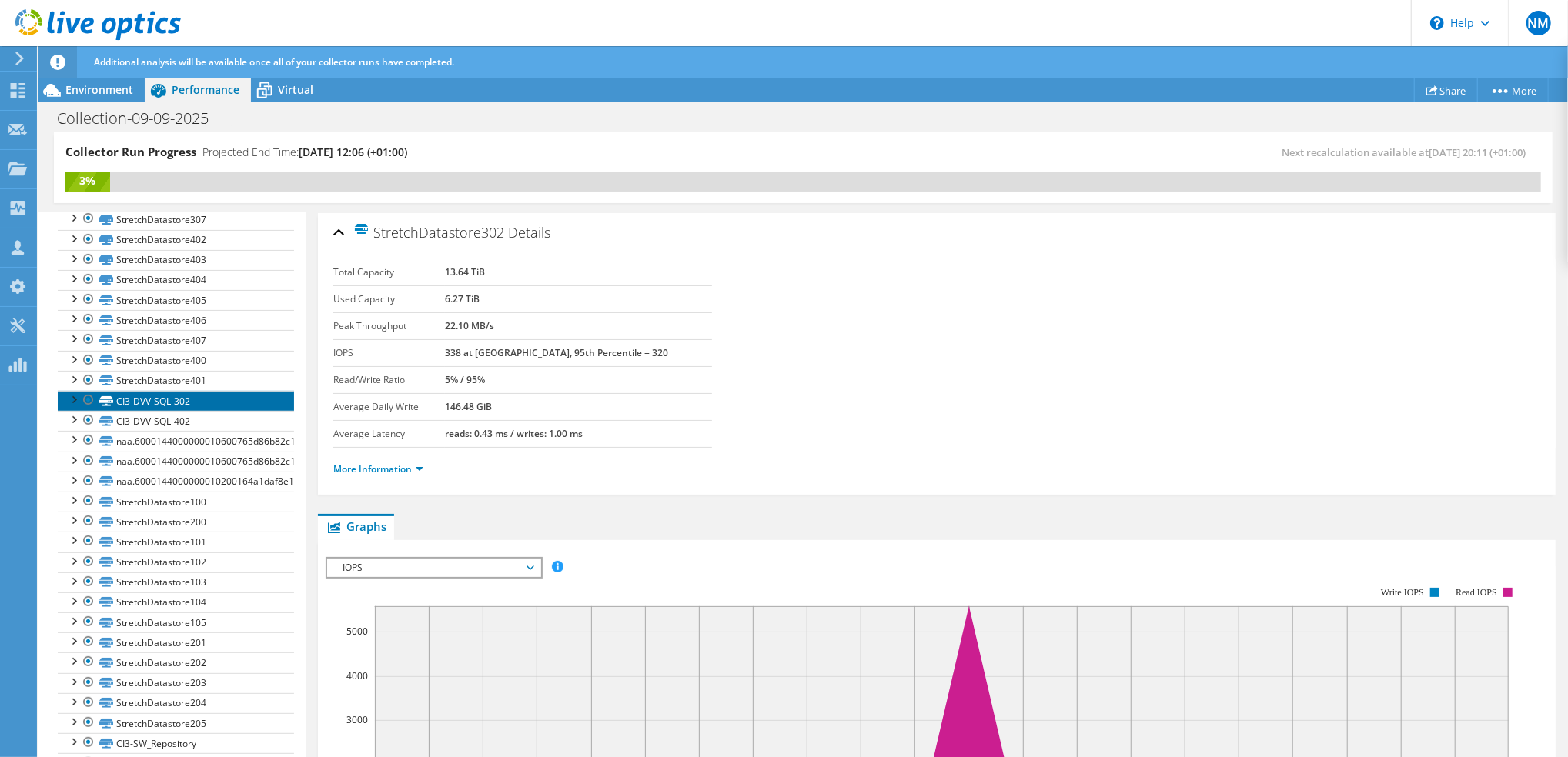
click at [176, 410] on link "CI3-DVV-SQL-302" at bounding box center [176, 401] width 237 height 20
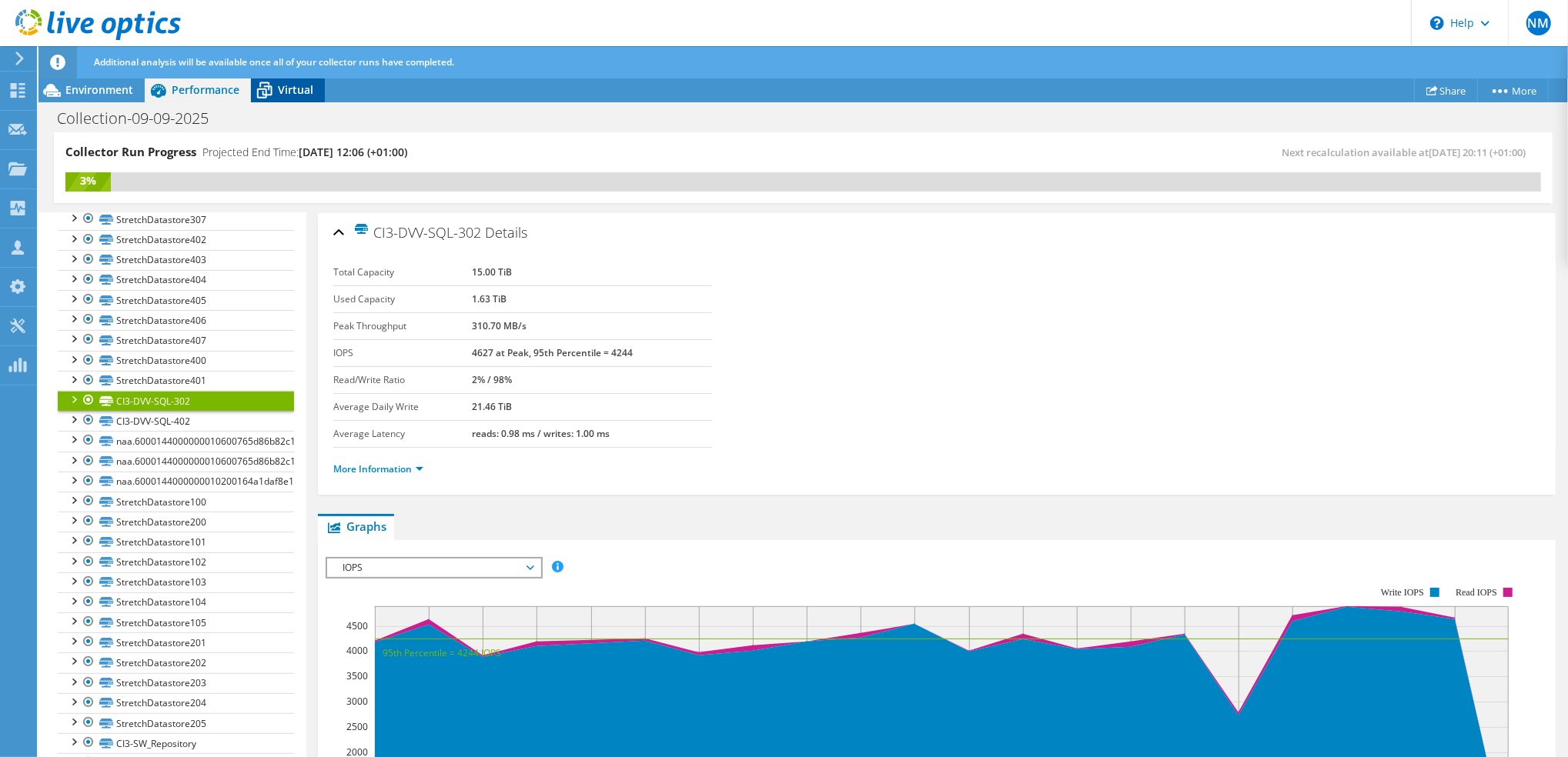
click at [299, 93] on span "Virtual" at bounding box center [295, 89] width 35 height 15
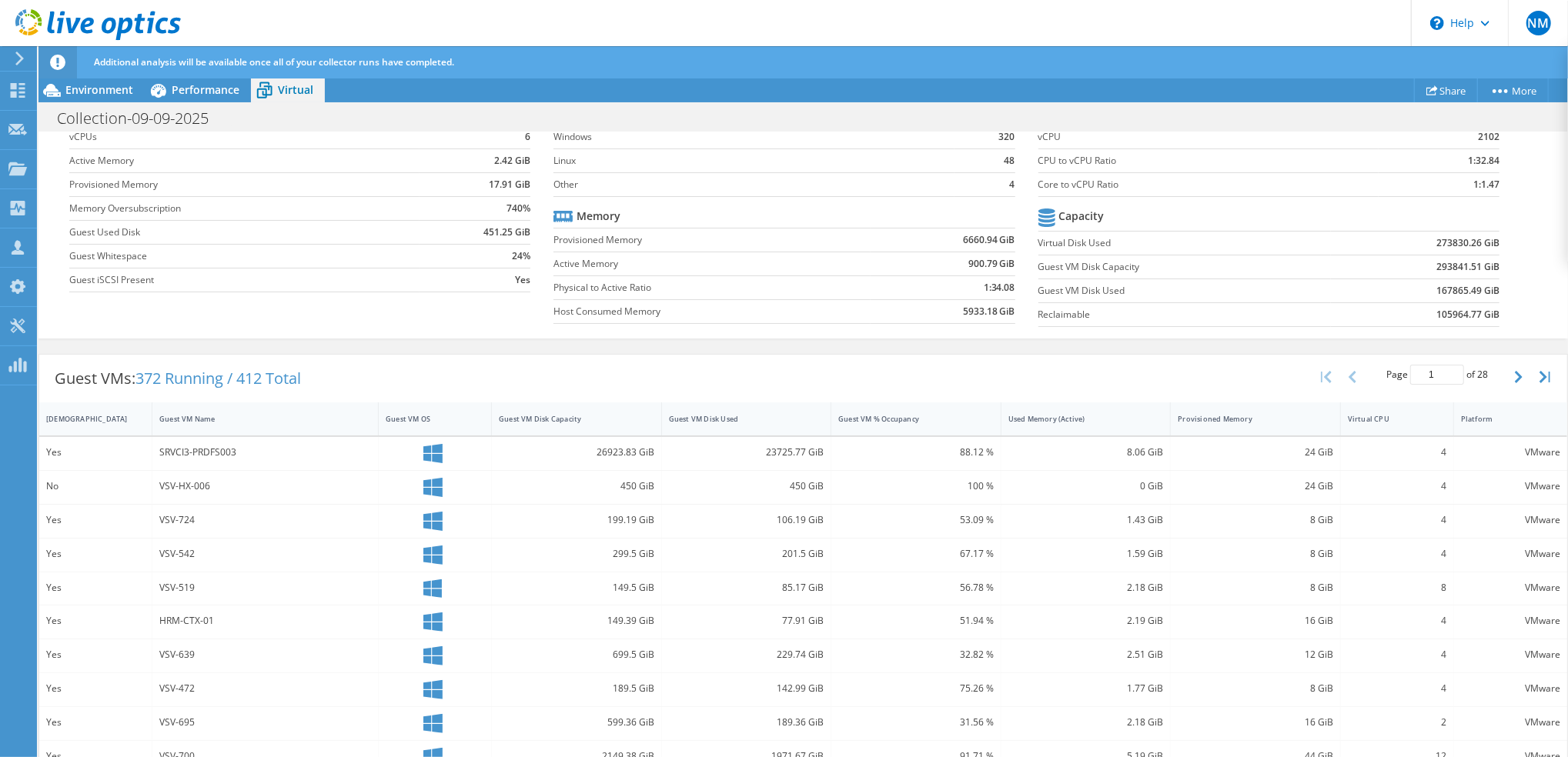
scroll to position [0, 0]
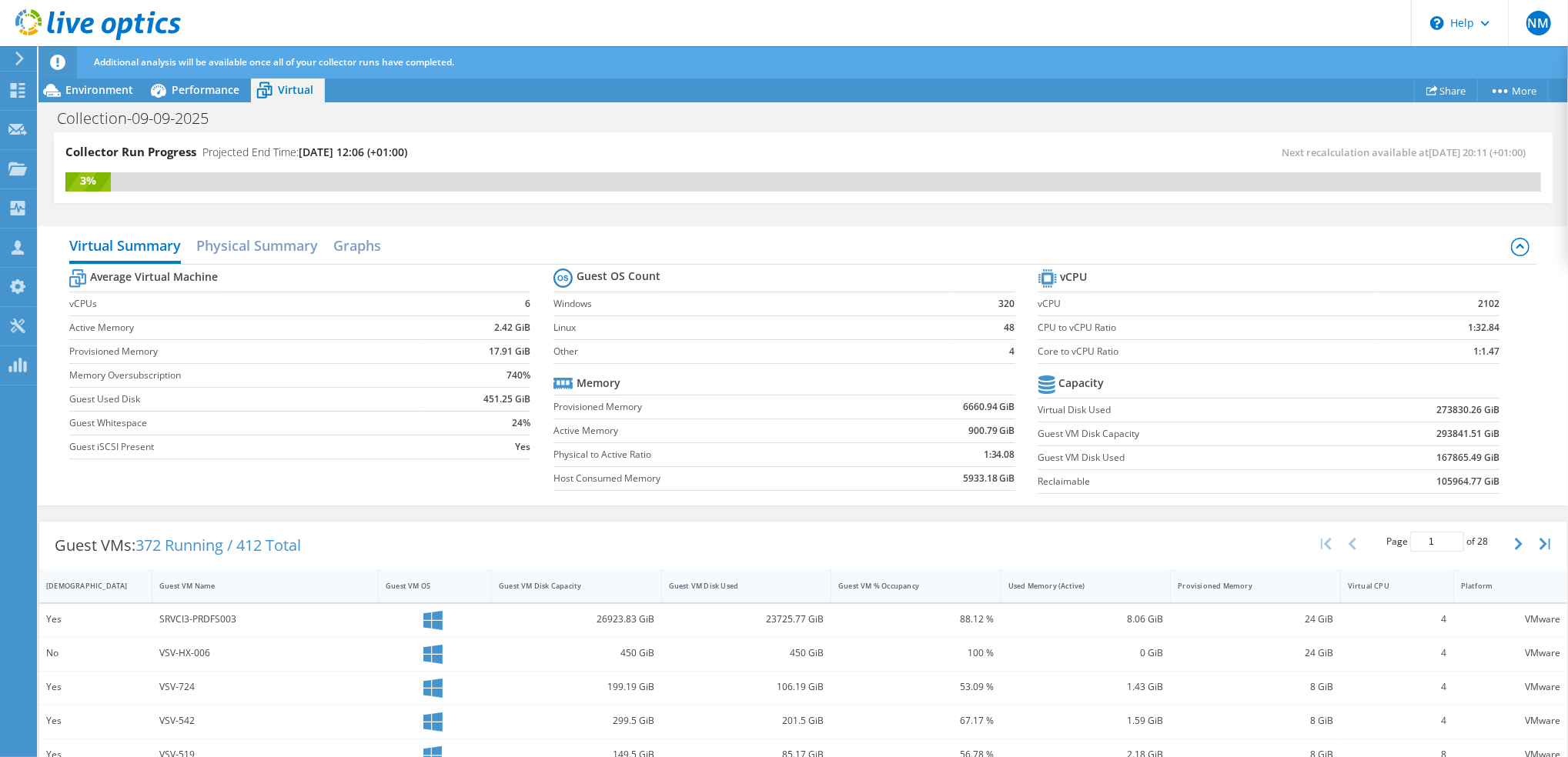
click at [1511, 250] on icon at bounding box center [1520, 247] width 19 height 19
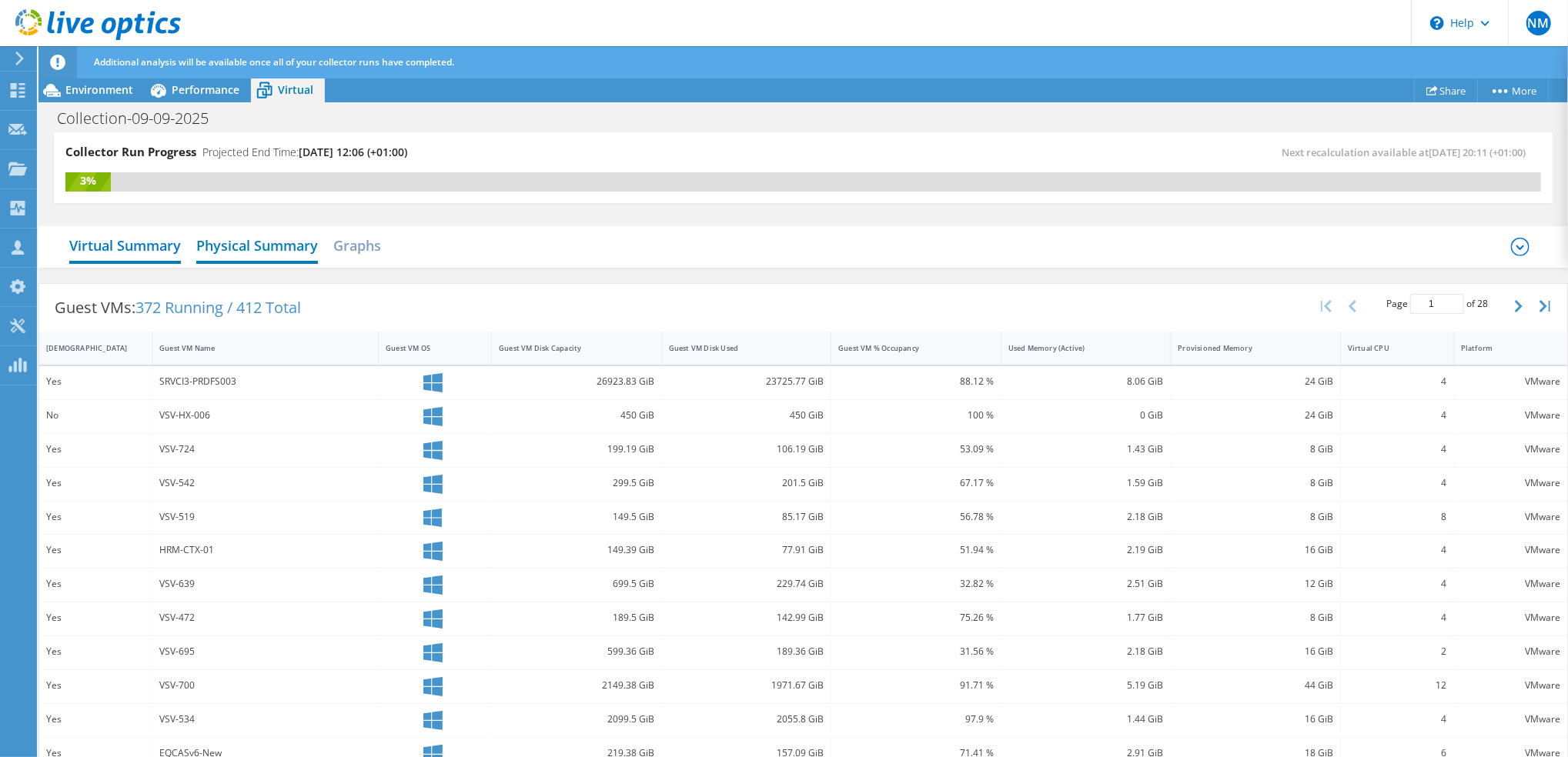
click at [237, 244] on h2 "Physical Summary" at bounding box center [257, 247] width 122 height 34
click at [286, 248] on h2 "Physical Summary" at bounding box center [257, 247] width 122 height 34
click at [342, 245] on h2 "Graphs" at bounding box center [357, 247] width 48 height 34
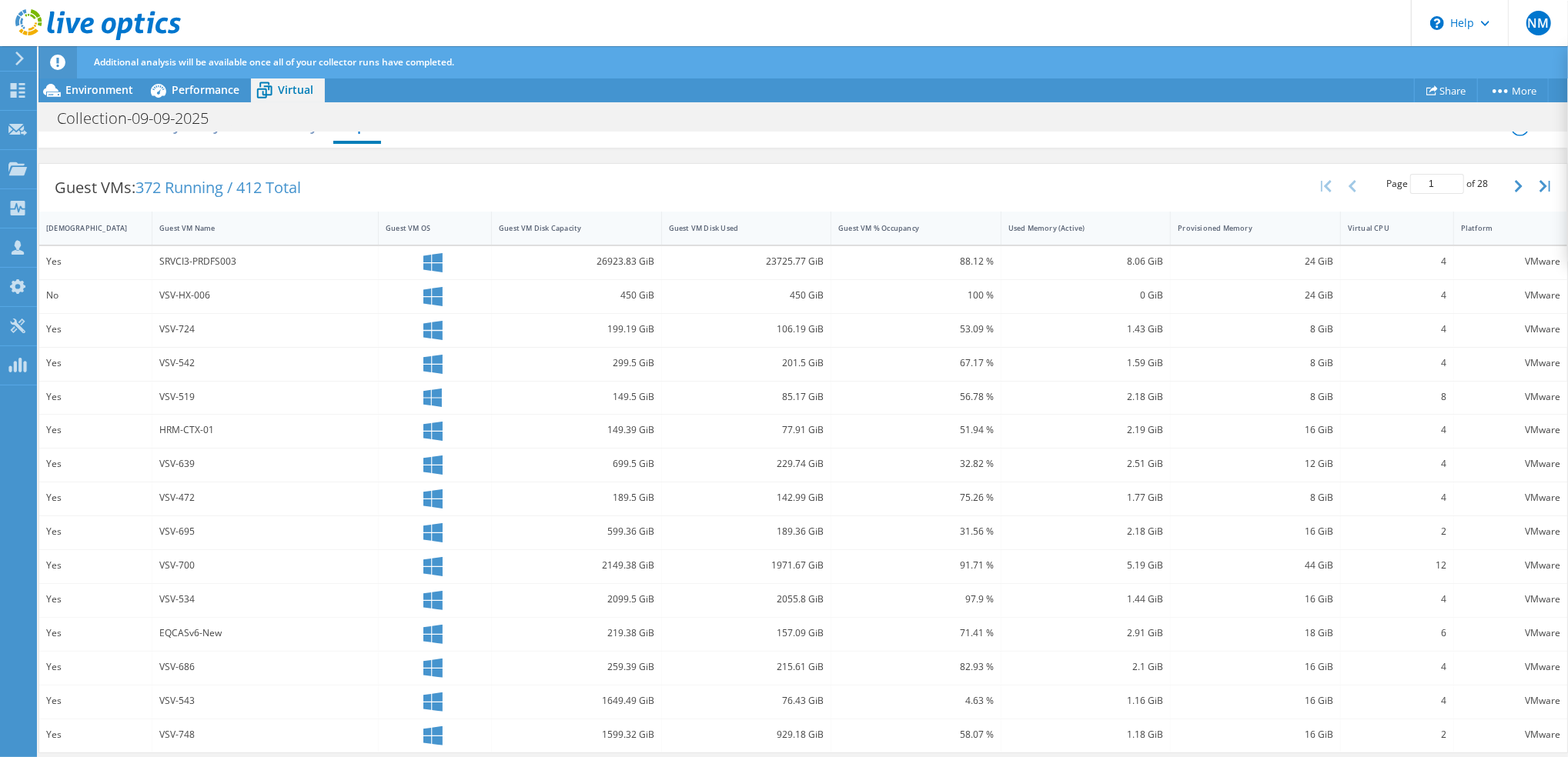
scroll to position [324, 0]
